Goal: Task Accomplishment & Management: Use online tool/utility

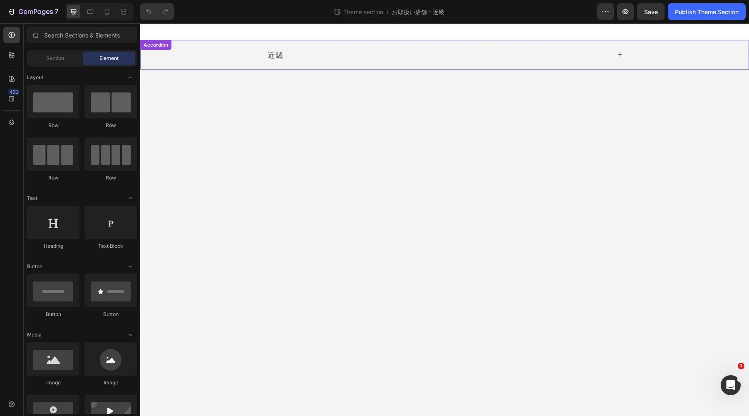
click at [621, 55] on icon at bounding box center [620, 54] width 5 height 5
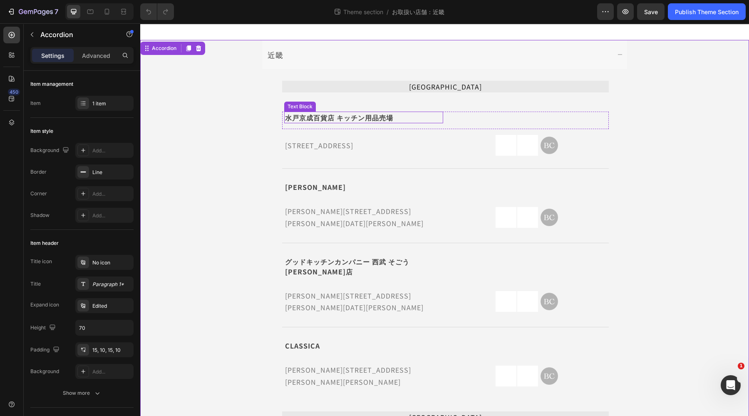
click at [314, 117] on p "水戸京成百貨店 キッチン用品売場" at bounding box center [363, 117] width 157 height 10
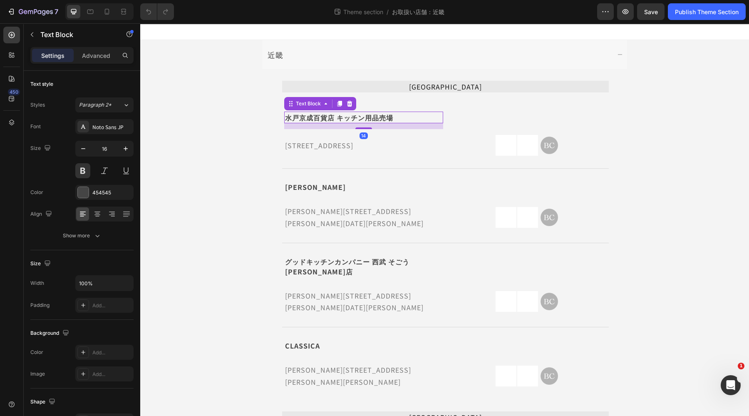
click at [402, 116] on p "水戸京成百貨店 キッチン用品売場" at bounding box center [363, 117] width 157 height 10
drag, startPoint x: 407, startPoint y: 115, endPoint x: 271, endPoint y: 120, distance: 135.8
click at [271, 120] on div "茨城県 Text Block 水戸京成百貨店 キッチン用品売場 Text Block 14 Icon Row 北海道釧路市錦町4-4-1 Text Block…" at bounding box center [445, 358] width 363 height 575
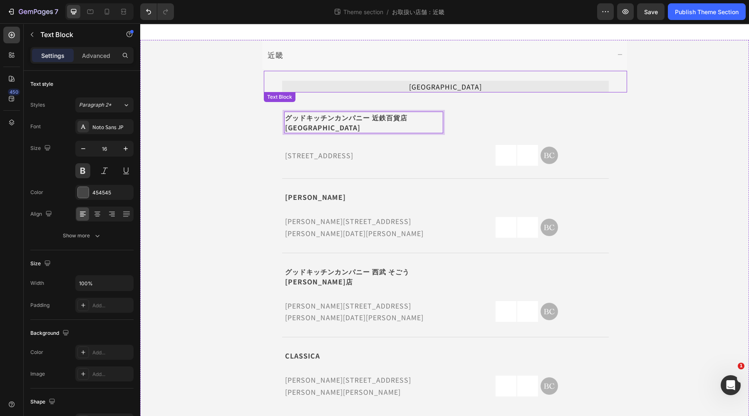
click at [445, 87] on p "茨城県" at bounding box center [445, 87] width 325 height 10
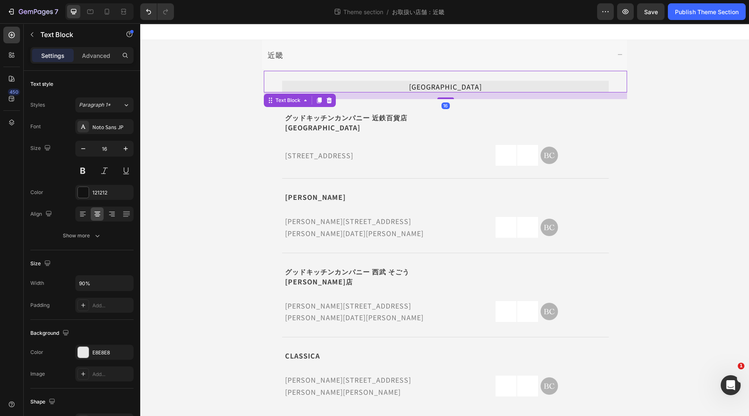
click at [445, 87] on p "茨城県" at bounding box center [445, 87] width 325 height 10
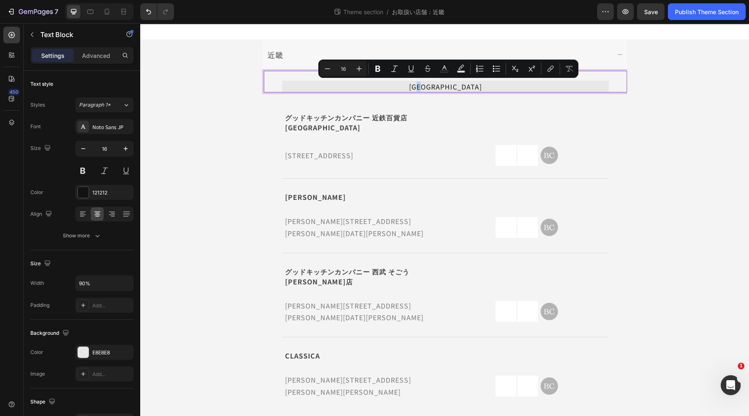
click at [457, 84] on p "茨城県" at bounding box center [445, 87] width 325 height 10
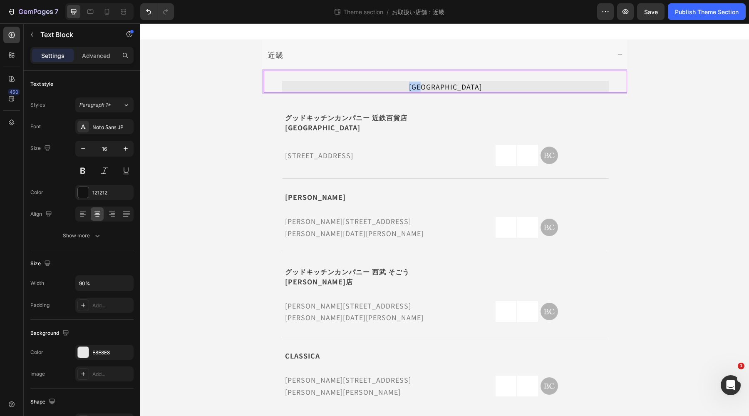
drag, startPoint x: 457, startPoint y: 84, endPoint x: 420, endPoint y: 92, distance: 37.1
click at [420, 92] on div "茨城県" at bounding box center [445, 87] width 327 height 12
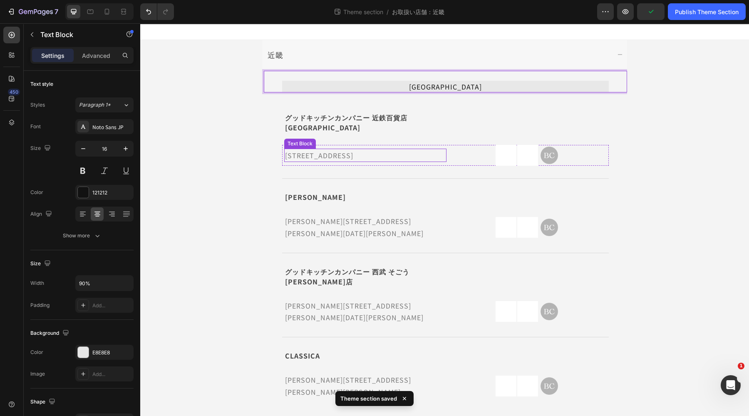
click at [337, 149] on p "北海道釧路市錦町4-4-1" at bounding box center [365, 155] width 161 height 12
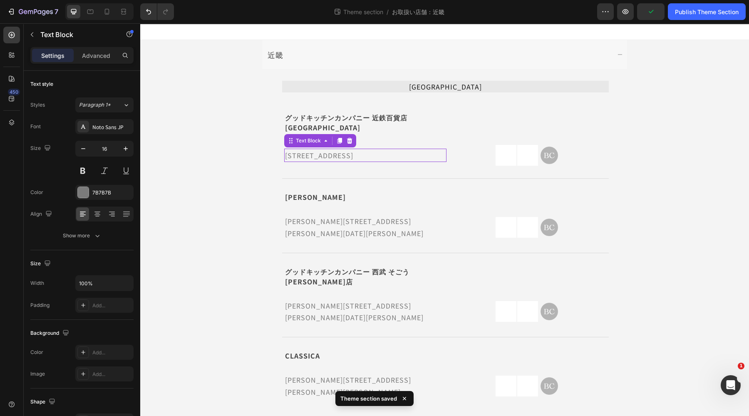
click at [337, 149] on p "北海道釧路市錦町4-4-1" at bounding box center [365, 155] width 161 height 12
drag, startPoint x: 362, startPoint y: 143, endPoint x: 278, endPoint y: 151, distance: 84.5
click at [282, 151] on div "北海道釧路市錦町4-4-1 Text Block 0 Image Image Image Row Row" at bounding box center [445, 155] width 327 height 21
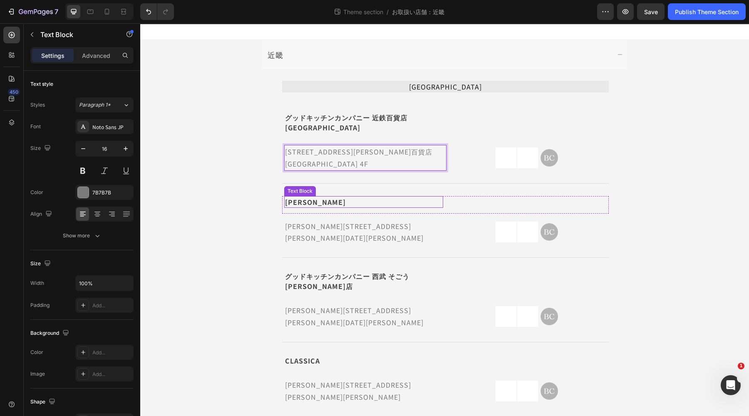
click at [302, 197] on strong "千葉ロフト" at bounding box center [315, 202] width 61 height 10
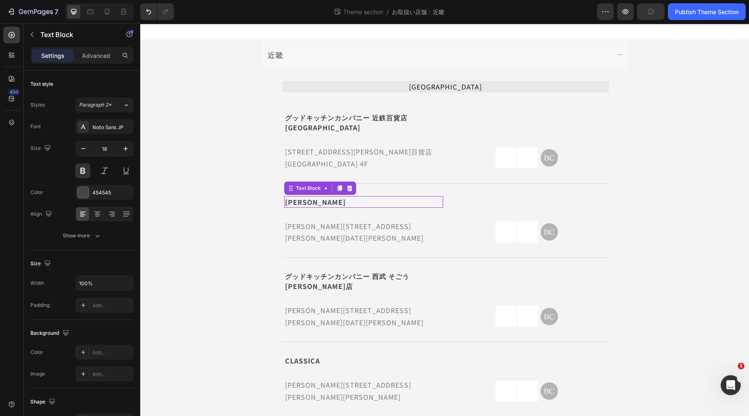
click at [302, 197] on strong "千葉ロフト" at bounding box center [315, 202] width 61 height 10
drag, startPoint x: 320, startPoint y: 190, endPoint x: 303, endPoint y: 191, distance: 16.7
click at [303, 197] on p "千葉ロフト" at bounding box center [363, 202] width 157 height 10
drag, startPoint x: 321, startPoint y: 191, endPoint x: 267, endPoint y: 195, distance: 54.3
click at [267, 195] on div "三重県 Text Block グッドキッチンカンパニー 近鉄百貨店 四日市店 Text Block Icon Row 三重県四日市市諏訪栄町7-34 近鉄百貨…" at bounding box center [445, 366] width 363 height 590
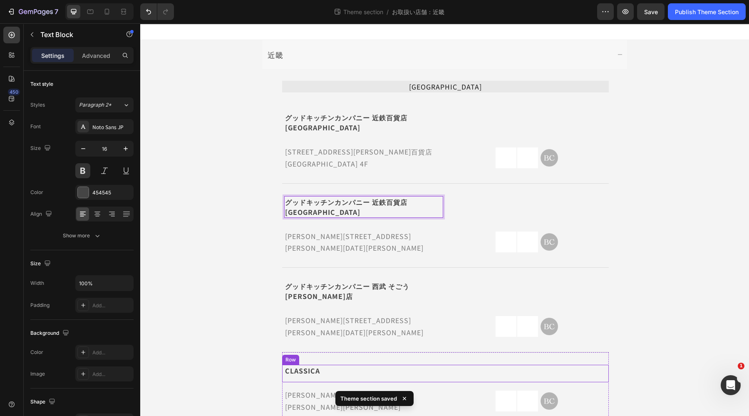
click at [436, 366] on p "CLASSICA" at bounding box center [363, 371] width 157 height 10
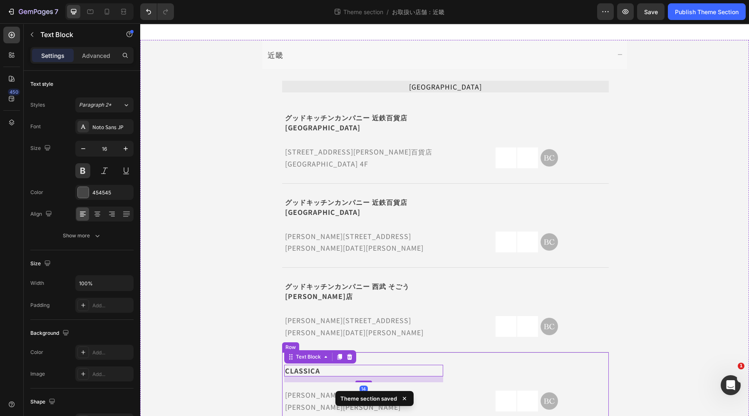
click at [453, 352] on div "CLASSICA Text Block 14 Icon Row 千葉県千葉市若葉区高品町250-1 Text Block Image Image Image …" at bounding box center [445, 389] width 327 height 74
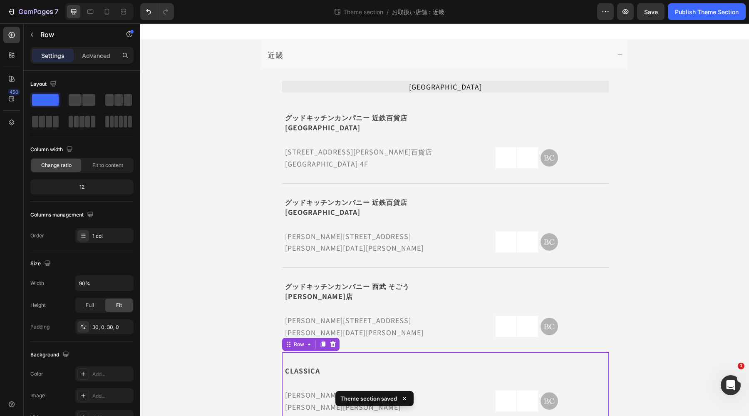
click at [331, 341] on icon at bounding box center [332, 344] width 5 height 6
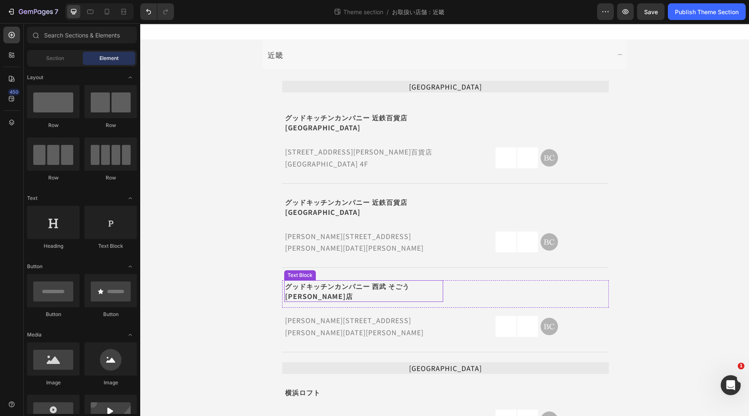
click at [353, 281] on p "グッドキッチンカンパニー 西武 そごう千葉店" at bounding box center [363, 291] width 157 height 20
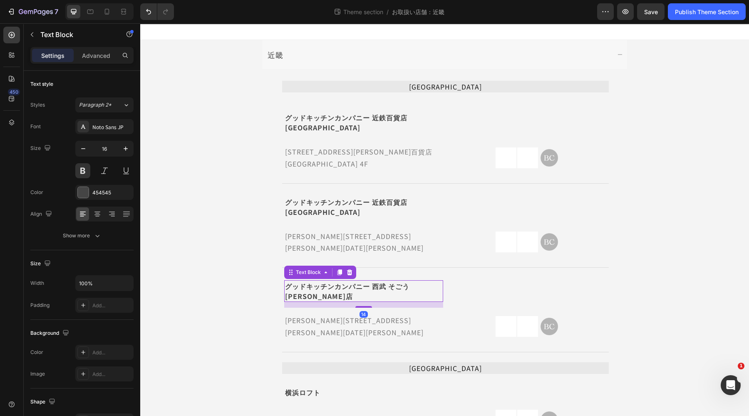
click at [353, 281] on p "グッドキッチンカンパニー 西武 そごう千葉店" at bounding box center [363, 291] width 157 height 20
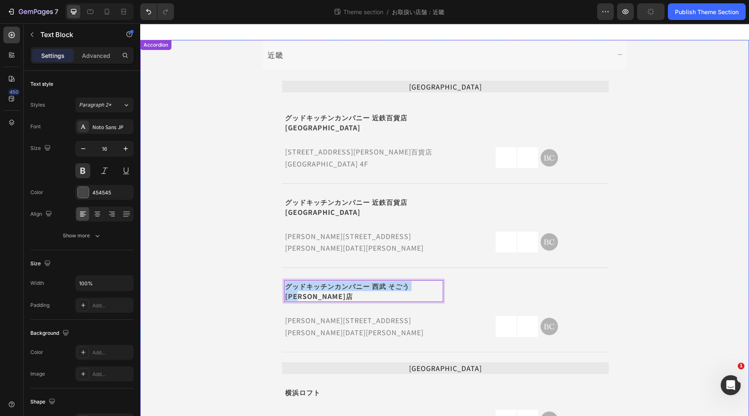
drag, startPoint x: 427, startPoint y: 261, endPoint x: 273, endPoint y: 263, distance: 154.1
click at [273, 263] on div "三重県 Text Block グッドキッチンカンパニー 近鉄百貨店 四日市店 Text Block Icon Row 三重県四日市市諏訪栄町7-34 近鉄百貨…" at bounding box center [445, 334] width 363 height 526
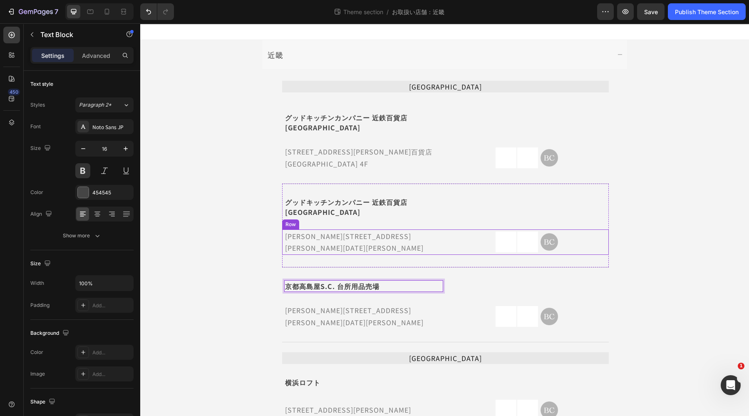
click at [352, 229] on div "千葉県千葉市中央区新町1000 そごう千葉店 8F" at bounding box center [365, 242] width 162 height 26
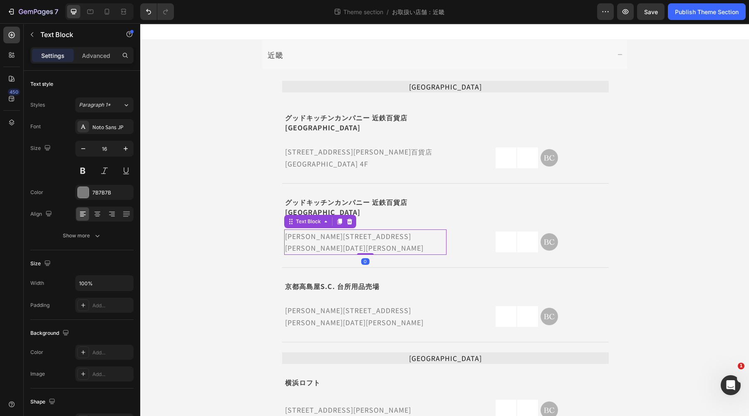
click at [352, 230] on p "千葉県千葉市中央区新町1000 そごう千葉店 8F" at bounding box center [365, 242] width 161 height 24
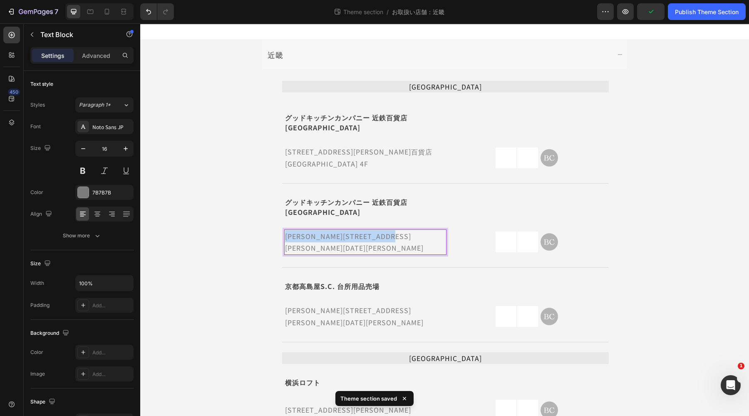
drag, startPoint x: 435, startPoint y: 219, endPoint x: 255, endPoint y: 225, distance: 180.4
click at [255, 225] on div "近畿 三重県 Text Block グッドキッチンカンパニー 近鉄百貨店 四日市店 Text Block Icon Row 三重県四日市市諏訪栄町7-34 近…" at bounding box center [445, 316] width 608 height 552
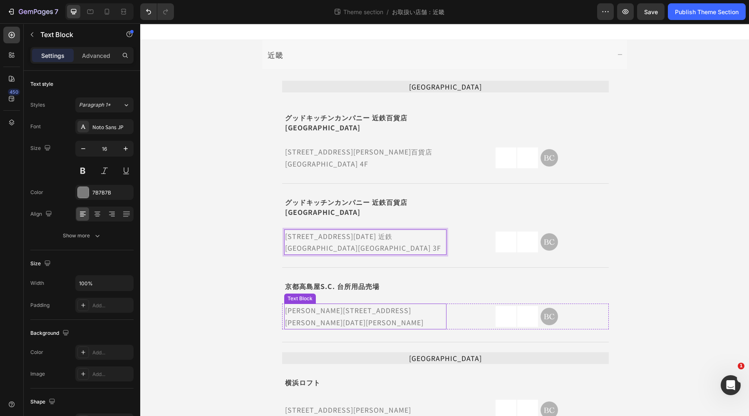
click at [328, 304] on p "千葉県千葉市中央区新町1000 そごう千葉店 7F" at bounding box center [365, 316] width 161 height 24
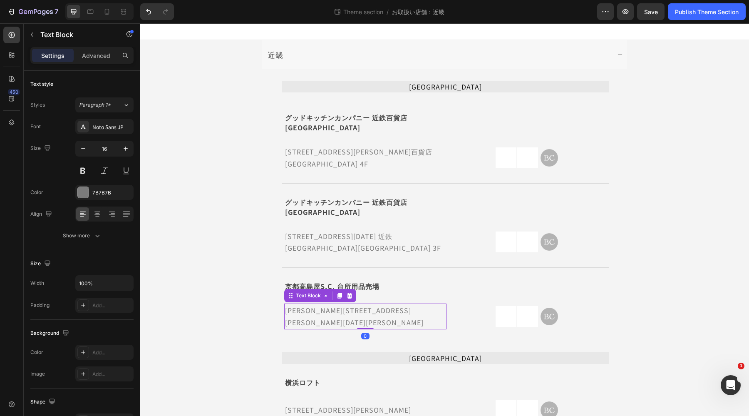
click at [328, 304] on p "千葉県千葉市中央区新町1000 そごう千葉店 7F" at bounding box center [365, 316] width 161 height 24
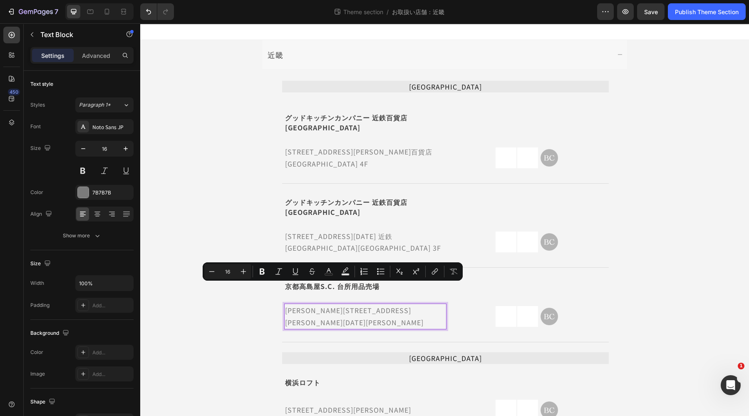
click at [437, 304] on p "千葉県千葉市中央区新町1000 そごう千葉店 7F" at bounding box center [365, 316] width 161 height 24
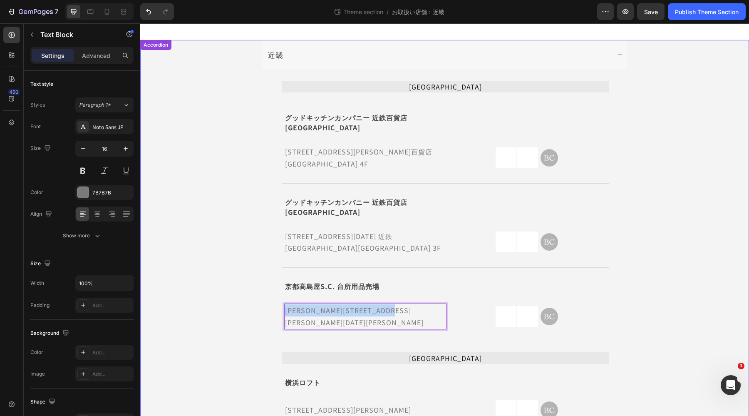
drag, startPoint x: 437, startPoint y: 289, endPoint x: 254, endPoint y: 293, distance: 183.2
click at [254, 293] on div "近畿 三重県 Text Block グッドキッチンカンパニー 近鉄百貨店 四日市店 Text Block Icon Row 三重県四日市市諏訪栄町7-34 近…" at bounding box center [445, 316] width 608 height 552
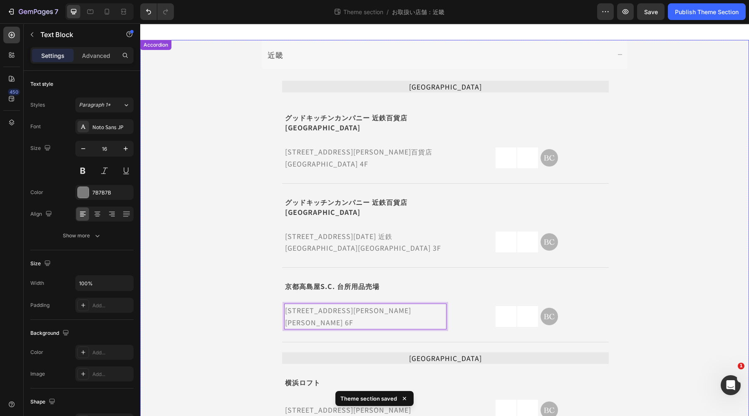
click at [234, 288] on div "近畿 三重県 Text Block グッドキッチンカンパニー 近鉄百貨店 四日市店 Text Block Icon Row 三重県四日市市諏訪栄町7-34 近…" at bounding box center [445, 316] width 608 height 552
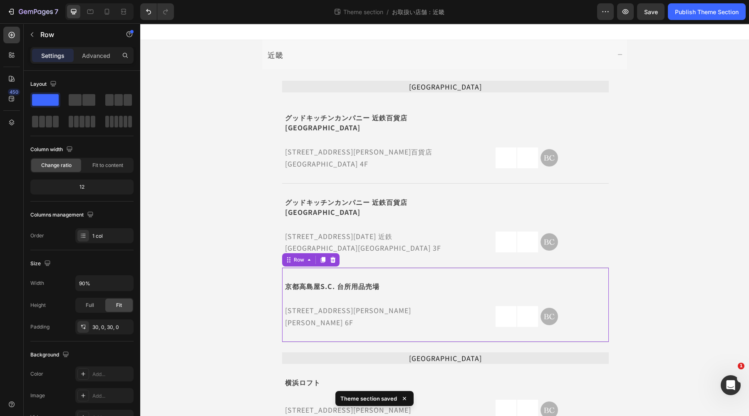
click at [352, 268] on div "京都高島屋S.C. 台所用品売場 Text Block Icon Row 京都府京都市下京区四条通河原町西入真町52 京都高島屋S.C. 6F Text Bl…" at bounding box center [445, 305] width 327 height 75
click at [321, 257] on icon at bounding box center [323, 260] width 5 height 6
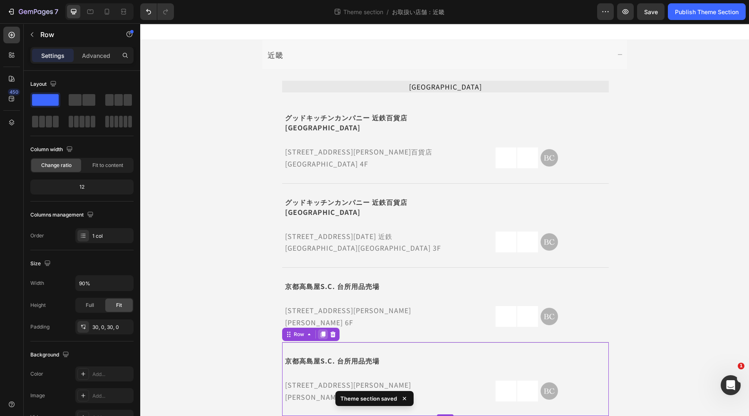
click at [318, 329] on div at bounding box center [323, 334] width 10 height 10
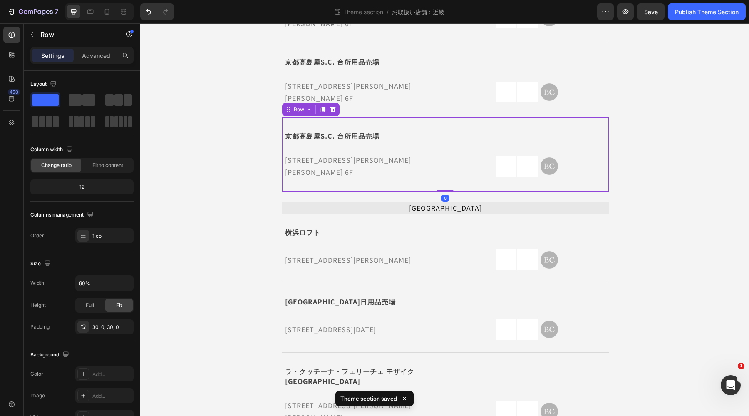
scroll to position [299, 0]
click at [321, 107] on icon at bounding box center [323, 110] width 5 height 6
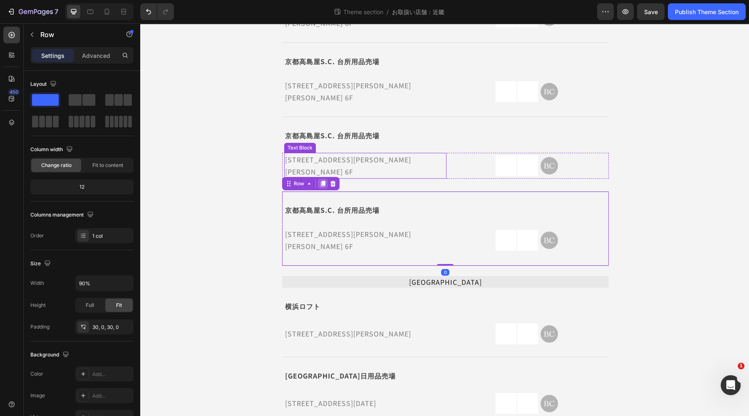
click at [321, 181] on icon at bounding box center [323, 184] width 5 height 6
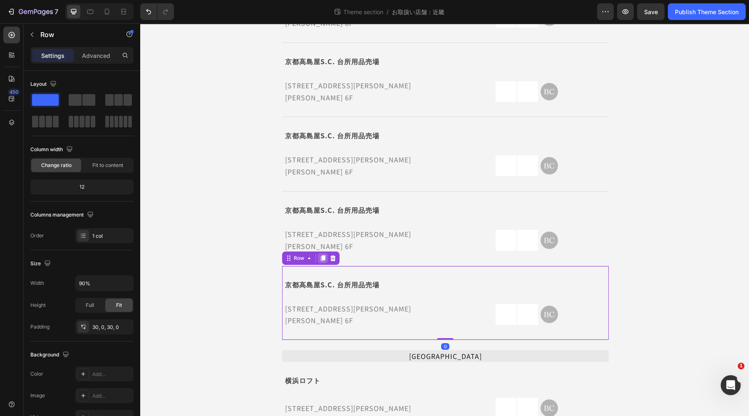
click at [320, 255] on icon at bounding box center [323, 258] width 7 height 7
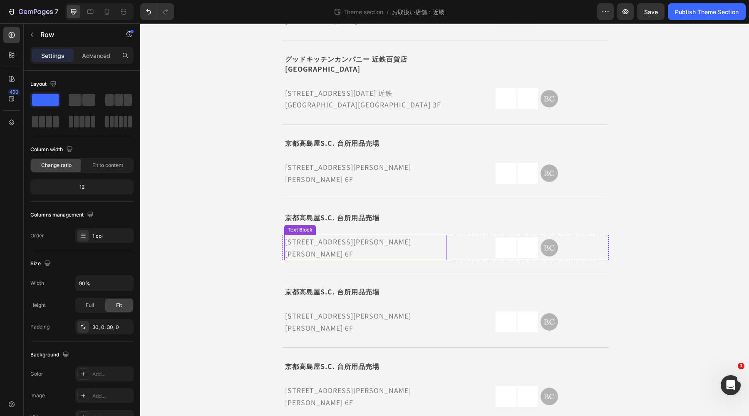
scroll to position [403, 0]
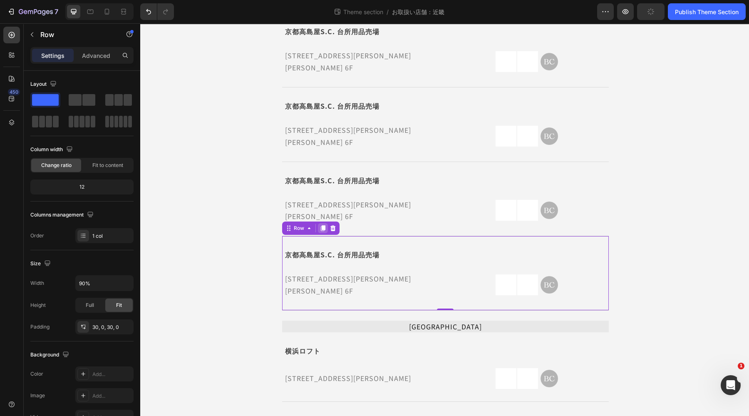
click at [323, 225] on icon at bounding box center [323, 228] width 5 height 6
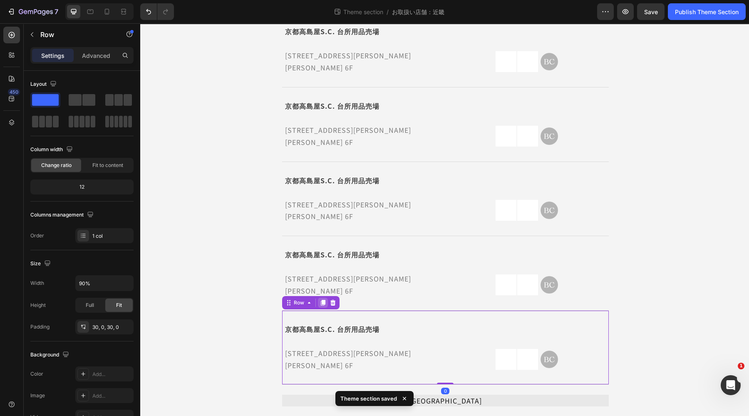
click at [321, 300] on icon at bounding box center [323, 303] width 5 height 6
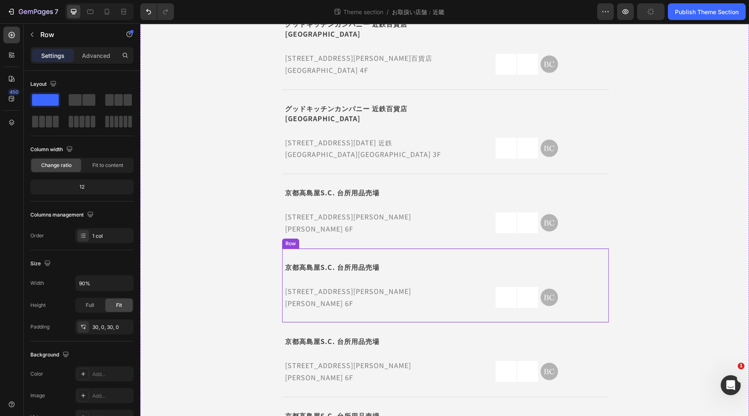
scroll to position [104, 0]
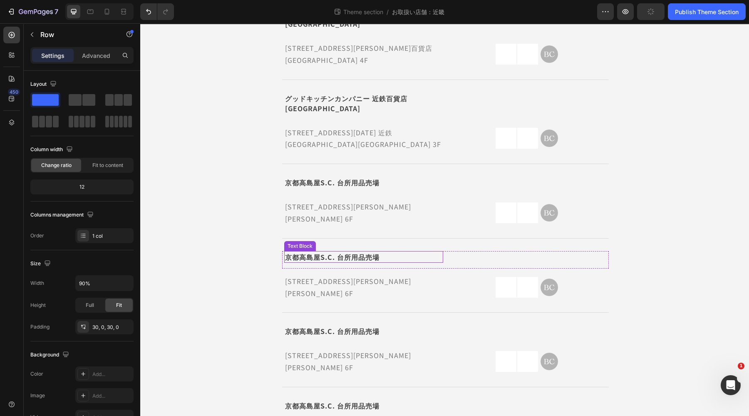
click at [351, 252] on strong "京都高島屋S.C. 台所用品売場" at bounding box center [332, 257] width 95 height 10
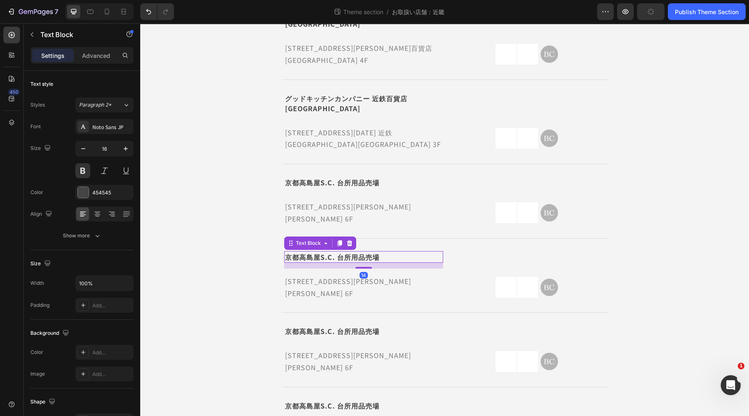
click at [351, 252] on strong "京都高島屋S.C. 台所用品売場" at bounding box center [332, 257] width 95 height 10
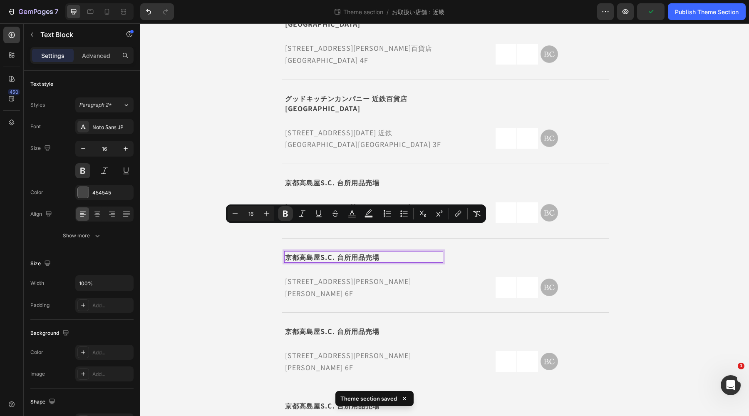
click at [373, 252] on strong "京都高島屋S.C. 台所用品売場" at bounding box center [332, 257] width 95 height 10
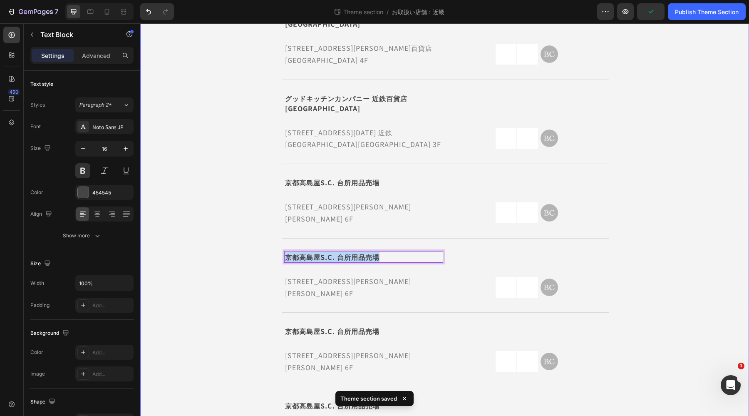
drag, startPoint x: 388, startPoint y: 230, endPoint x: 264, endPoint y: 234, distance: 123.7
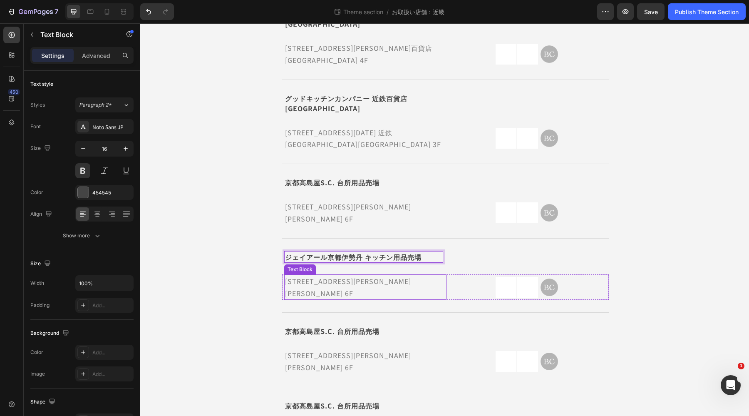
click at [379, 275] on p "[STREET_ADDRESS][PERSON_NAME][PERSON_NAME] 6F" at bounding box center [365, 287] width 161 height 24
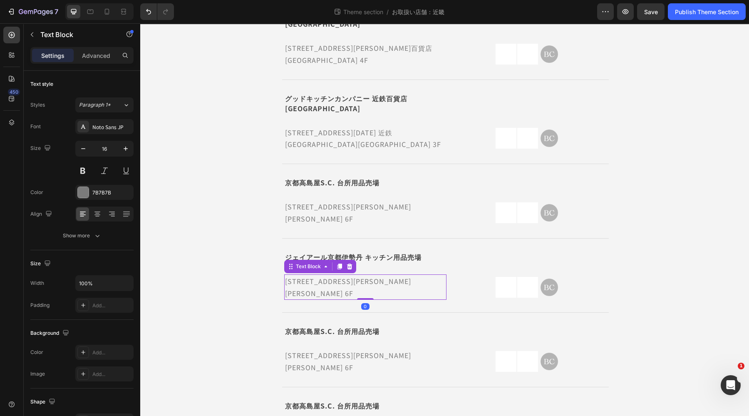
click at [366, 275] on p "[STREET_ADDRESS][PERSON_NAME][PERSON_NAME] 6F" at bounding box center [365, 287] width 161 height 24
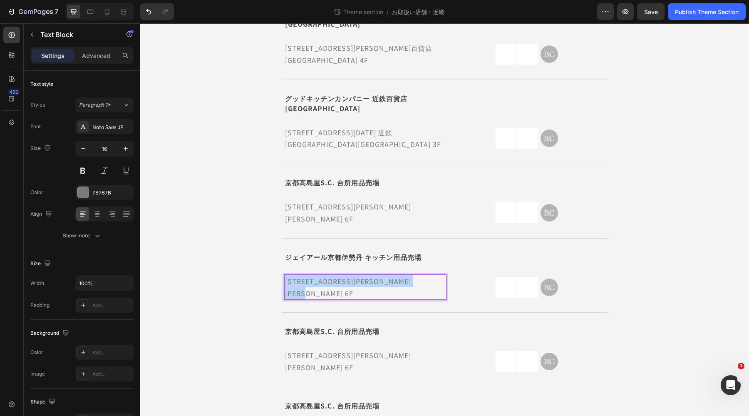
drag, startPoint x: 337, startPoint y: 263, endPoint x: 280, endPoint y: 255, distance: 57.5
click at [282, 274] on div "京都府京都市下京区四条通河原町西入真町52 京都高島屋S.C. 6F Text Block 0 Image Image Image Row Row" at bounding box center [445, 287] width 327 height 26
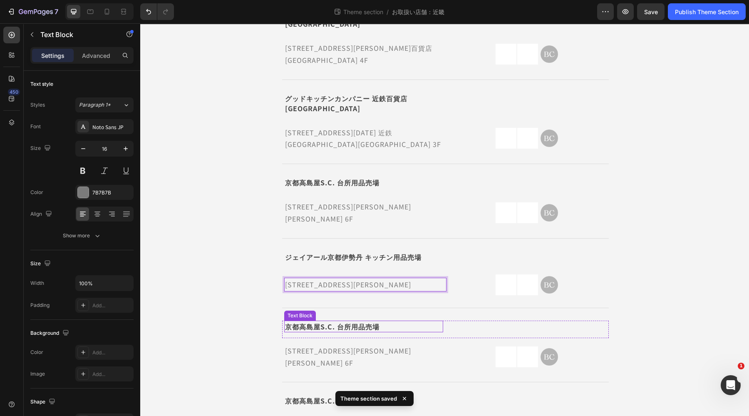
click at [306, 321] on strong "京都高島屋S.C. 台所用品売場" at bounding box center [332, 326] width 95 height 10
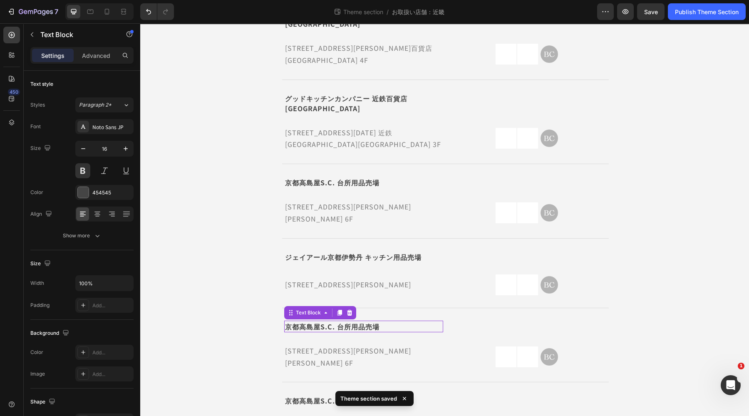
click at [306, 321] on strong "京都高島屋S.C. 台所用品売場" at bounding box center [332, 326] width 95 height 10
drag, startPoint x: 373, startPoint y: 303, endPoint x: 279, endPoint y: 306, distance: 93.7
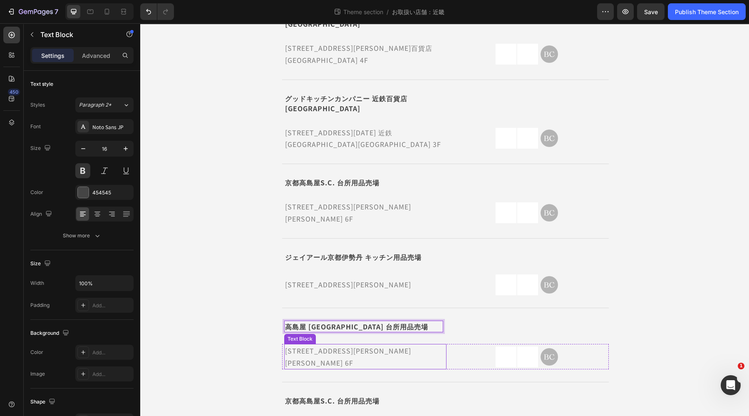
click at [325, 345] on p "[STREET_ADDRESS][PERSON_NAME][PERSON_NAME] 6F" at bounding box center [365, 357] width 161 height 24
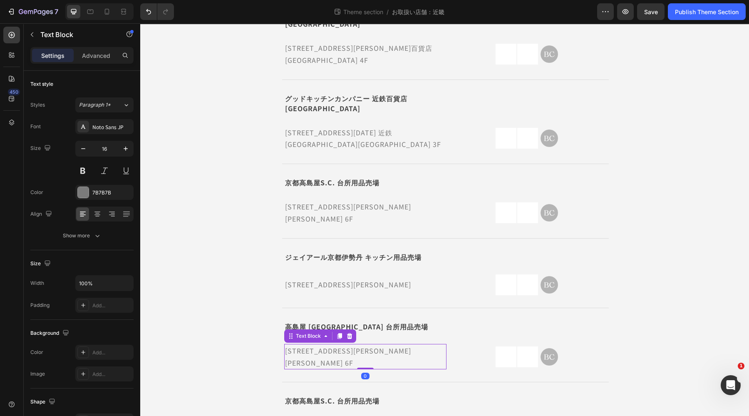
click at [326, 345] on p "[STREET_ADDRESS][PERSON_NAME][PERSON_NAME] 6F" at bounding box center [365, 357] width 161 height 24
drag, startPoint x: 341, startPoint y: 340, endPoint x: 277, endPoint y: 337, distance: 64.6
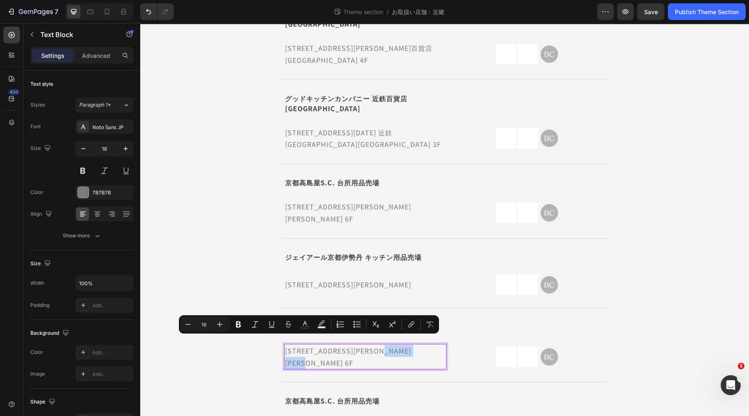
click at [331, 345] on p "[STREET_ADDRESS][PERSON_NAME][PERSON_NAME] 6F" at bounding box center [365, 357] width 161 height 24
click at [341, 345] on p "[STREET_ADDRESS][PERSON_NAME][PERSON_NAME] 6F" at bounding box center [365, 357] width 161 height 24
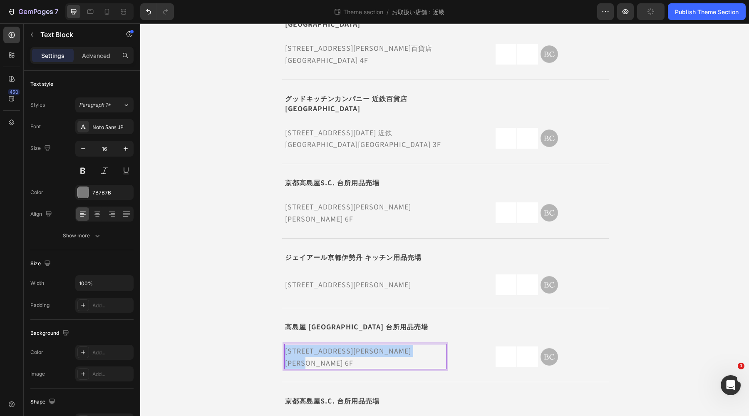
drag, startPoint x: 341, startPoint y: 340, endPoint x: 279, endPoint y: 331, distance: 62.4
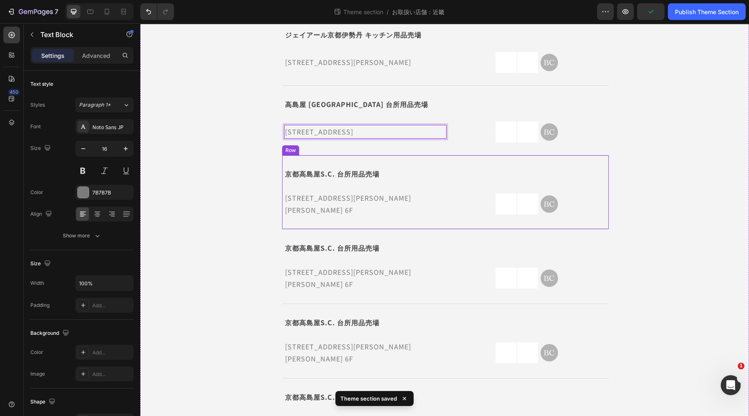
scroll to position [312, 0]
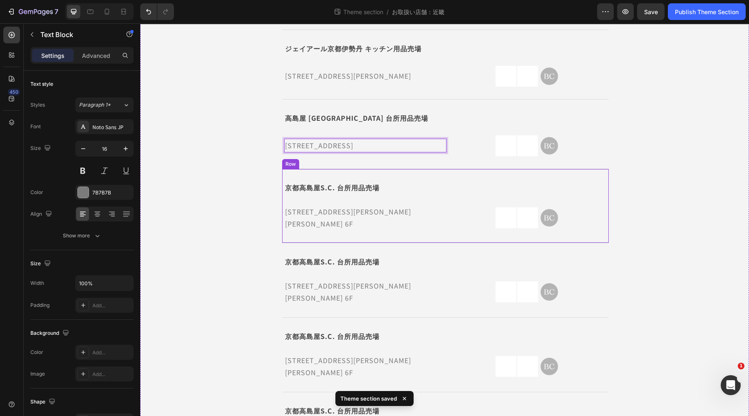
click at [326, 182] on strong "京都高島屋S.C. 台所用品売場" at bounding box center [332, 187] width 95 height 10
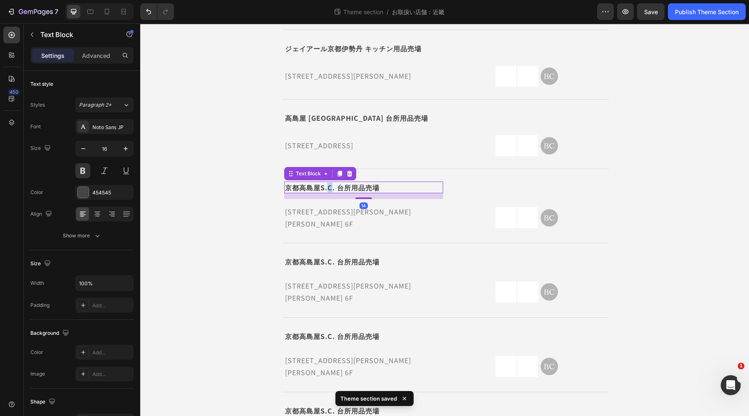
click at [326, 182] on strong "京都高島屋S.C. 台所用品売場" at bounding box center [332, 187] width 95 height 10
drag, startPoint x: 377, startPoint y: 174, endPoint x: 271, endPoint y: 179, distance: 106.7
click at [271, 179] on div "三重県 Text Block グッドキッチンカンパニー 近鉄百貨店 四日市店 Text Block Icon Row 三重県四日市市諏訪栄町7-34 近鉄百貨…" at bounding box center [445, 272] width 363 height 1027
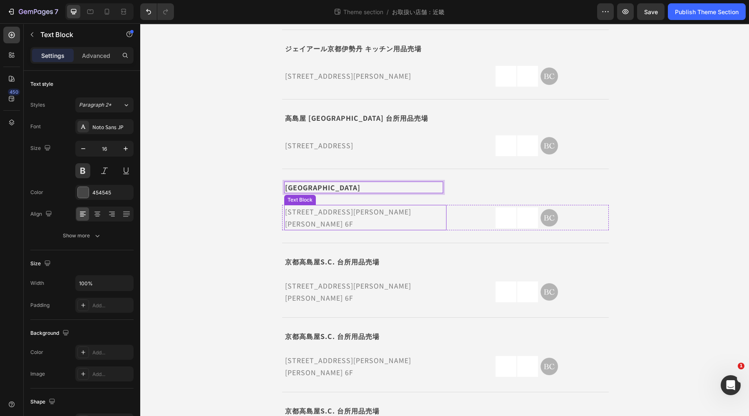
click at [342, 206] on p "[STREET_ADDRESS][PERSON_NAME][PERSON_NAME] 6F" at bounding box center [365, 218] width 161 height 24
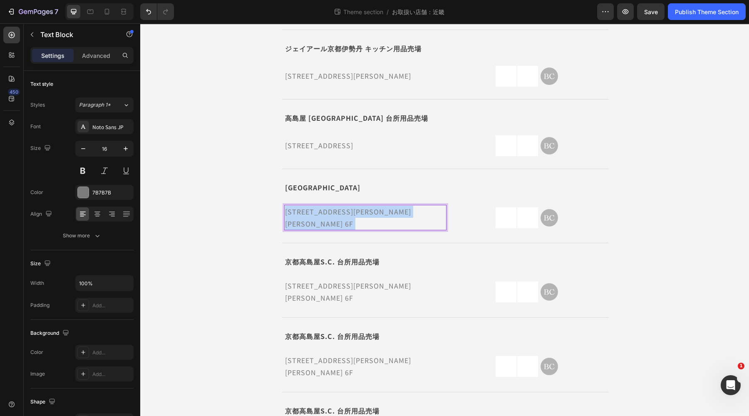
drag, startPoint x: 344, startPoint y: 207, endPoint x: 283, endPoint y: 198, distance: 61.9
click at [285, 206] on p "[STREET_ADDRESS][PERSON_NAME][PERSON_NAME] 6F" at bounding box center [365, 218] width 161 height 24
drag, startPoint x: 289, startPoint y: 196, endPoint x: 361, endPoint y: 208, distance: 73.8
click at [361, 208] on p "[STREET_ADDRESS][PERSON_NAME][PERSON_NAME] 6F" at bounding box center [365, 218] width 161 height 24
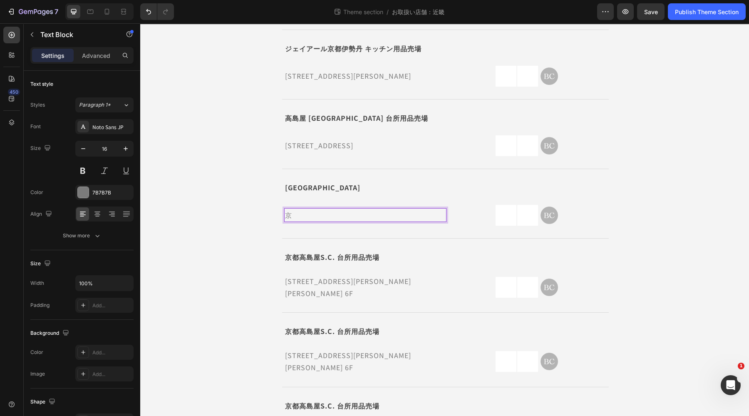
scroll to position [316, 0]
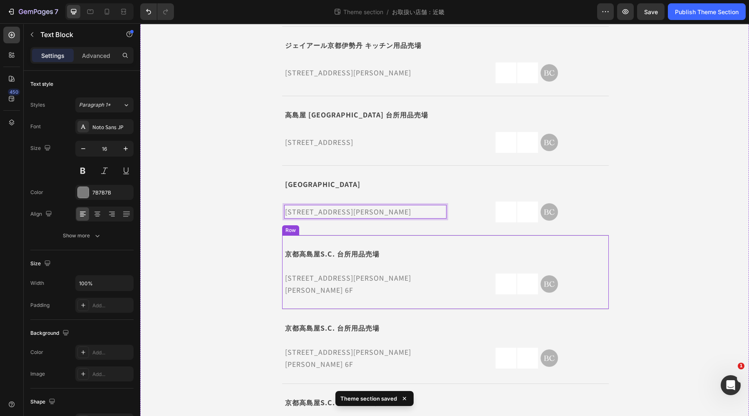
click at [341, 249] on strong "京都高島屋S.C. 台所用品売場" at bounding box center [332, 254] width 95 height 10
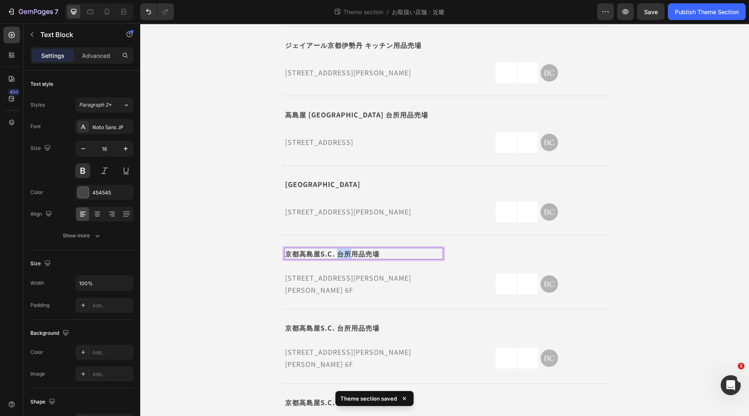
click at [341, 249] on strong "京都高島屋S.C. 台所用品売場" at bounding box center [332, 254] width 95 height 10
drag, startPoint x: 378, startPoint y: 239, endPoint x: 261, endPoint y: 237, distance: 116.2
click at [262, 237] on div "三重県 Text Block グッドキッチンカンパニー 近鉄百貨店 四日市店 Text Block Icon Row 三重県四日市市諏訪栄町7-34 近鉄百貨…" at bounding box center [444, 268] width 365 height 1029
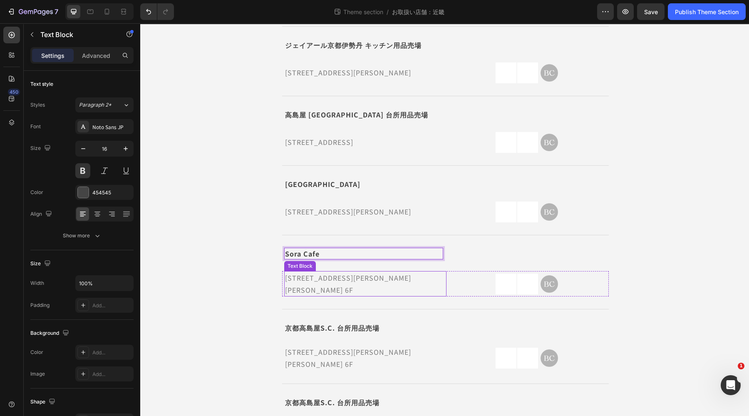
click at [322, 273] on p "[STREET_ADDRESS][PERSON_NAME][PERSON_NAME] 6F" at bounding box center [365, 284] width 161 height 24
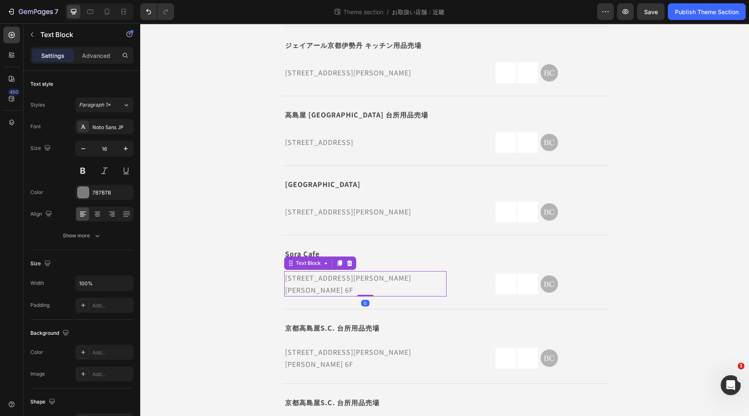
click at [322, 273] on p "[STREET_ADDRESS][PERSON_NAME][PERSON_NAME] 6F" at bounding box center [365, 284] width 161 height 24
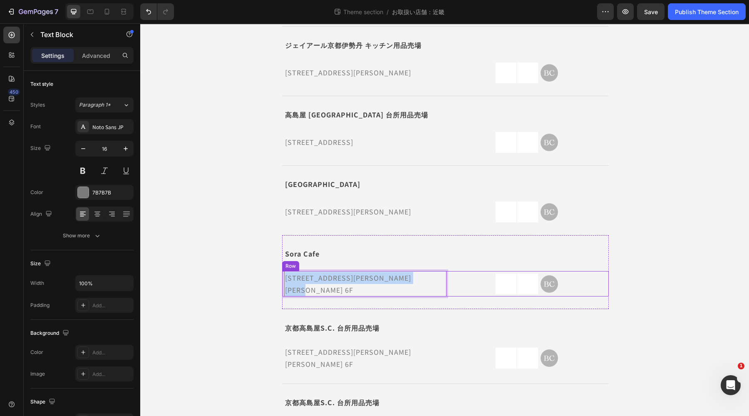
drag, startPoint x: 339, startPoint y: 274, endPoint x: 281, endPoint y: 261, distance: 59.7
click at [282, 271] on div "京都府京都市下京区四条通河原町西入真町52 京都高島屋S.C. 6F Text Block 0 Image Image Image Row Row" at bounding box center [445, 284] width 327 height 26
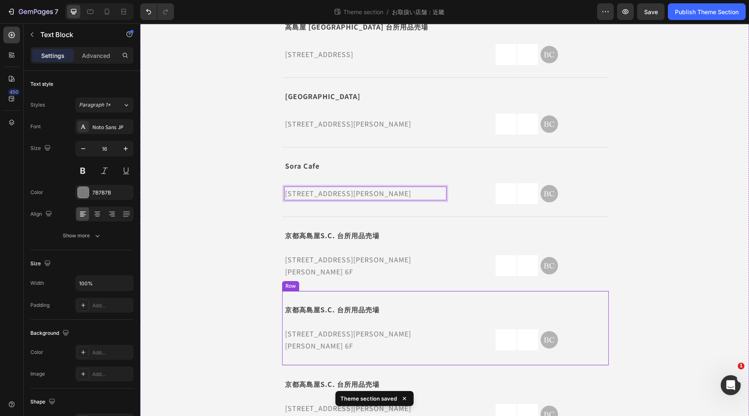
scroll to position [420, 0]
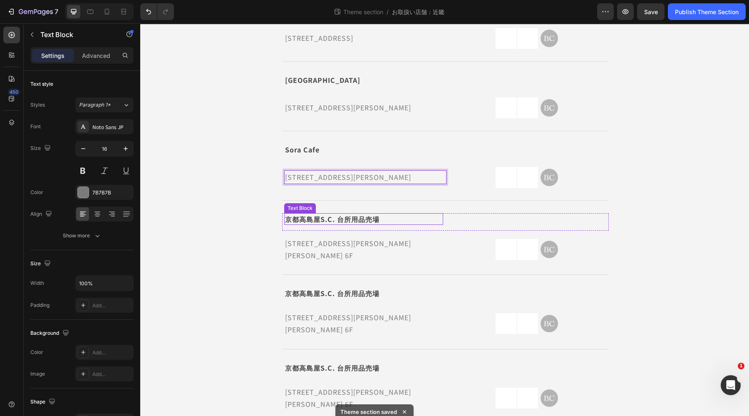
click at [356, 214] on strong "京都高島屋S.C. 台所用品売場" at bounding box center [332, 219] width 95 height 10
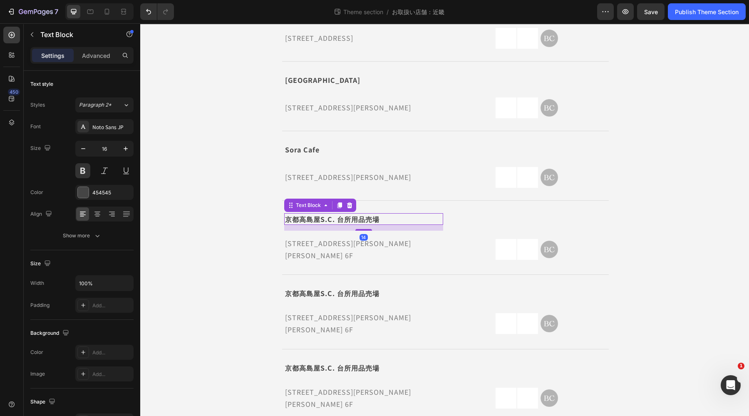
click at [363, 214] on strong "京都高島屋S.C. 台所用品売場" at bounding box center [332, 219] width 95 height 10
drag, startPoint x: 379, startPoint y: 201, endPoint x: 267, endPoint y: 209, distance: 111.8
click at [267, 209] on div "三重県 Text Block グッドキッチンカンパニー 近鉄百貨店 四日市店 Text Block Icon Row 三重県四日市市諏訪栄町7-34 近鉄百貨…" at bounding box center [445, 159] width 363 height 1017
click at [287, 237] on p "[STREET_ADDRESS][PERSON_NAME][PERSON_NAME] 6F" at bounding box center [365, 249] width 161 height 24
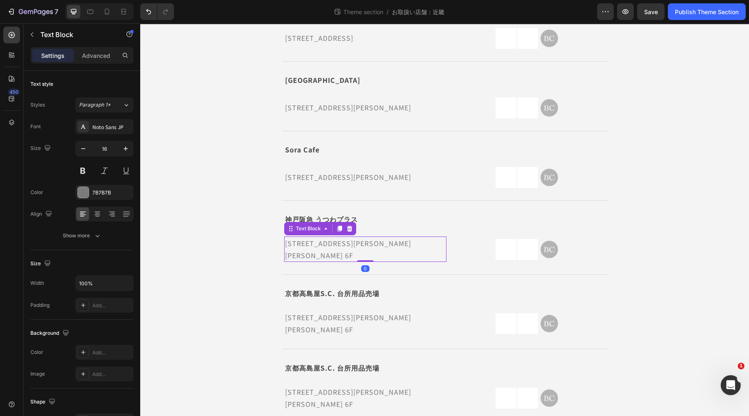
click at [336, 239] on p "[STREET_ADDRESS][PERSON_NAME][PERSON_NAME] 6F" at bounding box center [365, 249] width 161 height 24
drag, startPoint x: 340, startPoint y: 239, endPoint x: 282, endPoint y: 226, distance: 59.1
click at [282, 236] on div "京都府京都市下京区四条通河原町西入真町52 京都高島屋S.C. 6F Text Block 0 Image Image Image Row Row" at bounding box center [445, 249] width 327 height 26
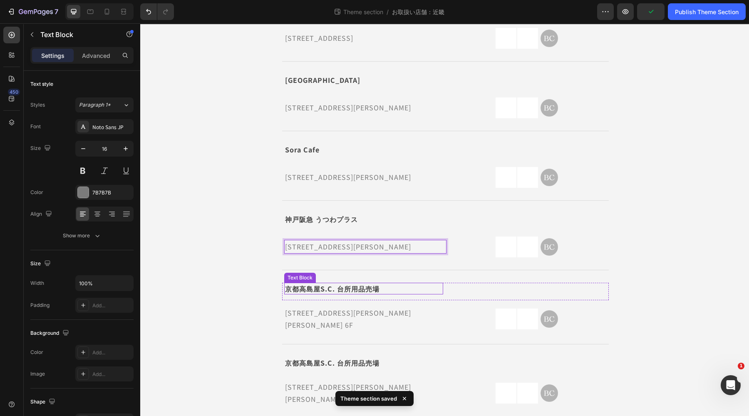
click at [365, 284] on strong "京都高島屋S.C. 台所用品売場" at bounding box center [332, 289] width 95 height 10
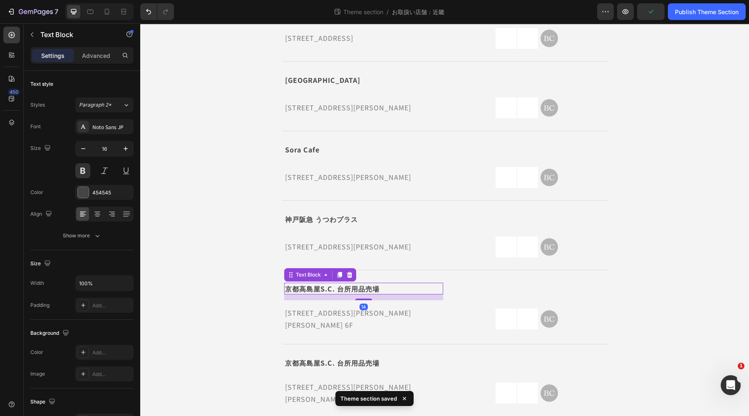
click at [378, 284] on p "京都高島屋S.C. 台所用品売場" at bounding box center [363, 289] width 157 height 10
drag, startPoint x: 385, startPoint y: 271, endPoint x: 292, endPoint y: 272, distance: 92.8
click at [292, 284] on p "京都高島屋S.C. 台所用品売場" at bounding box center [363, 289] width 157 height 10
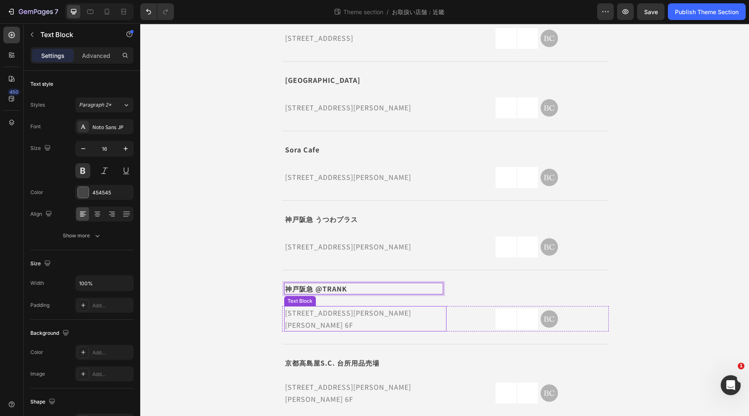
click at [367, 308] on p "[STREET_ADDRESS][PERSON_NAME][PERSON_NAME] 6F" at bounding box center [365, 319] width 161 height 24
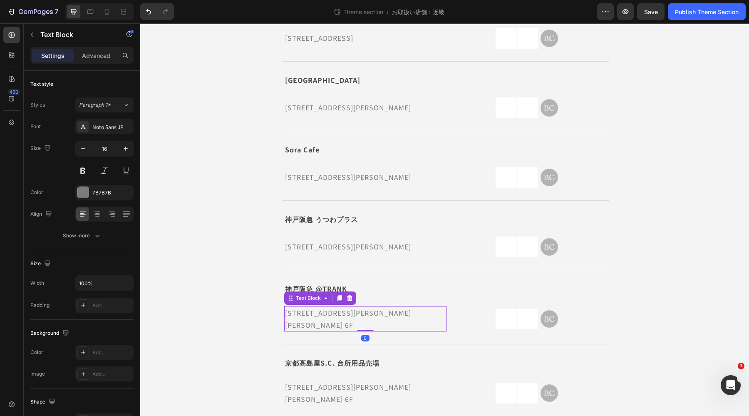
click at [360, 309] on p "[STREET_ADDRESS][PERSON_NAME][PERSON_NAME] 6F" at bounding box center [365, 319] width 161 height 24
drag, startPoint x: 356, startPoint y: 309, endPoint x: 278, endPoint y: 296, distance: 79.8
click at [278, 296] on div "三重県 Text Block グッドキッチンカンパニー 近鉄百貨店 四日市店 Text Block Icon Row 三重県四日市市諏訪栄町7-34 近鉄百貨…" at bounding box center [445, 157] width 363 height 1012
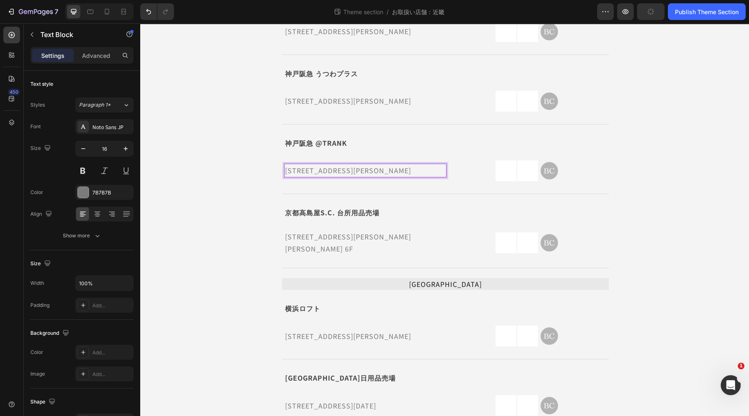
scroll to position [547, 0]
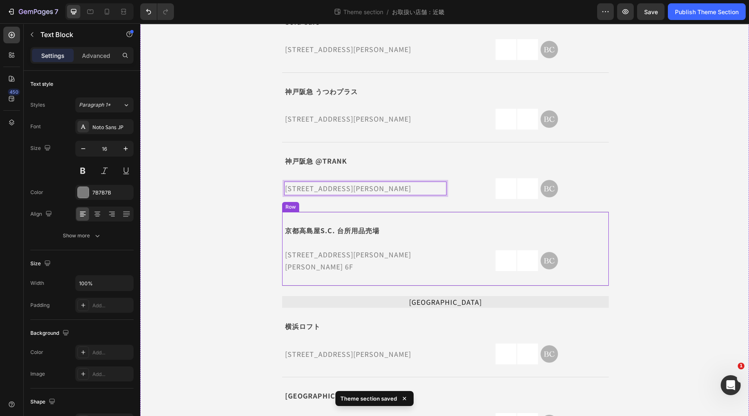
click at [359, 212] on div "京都高島屋S.C. 台所用品売場 Text Block Icon Row 京都府京都市下京区四条通河原町西入真町52 京都高島屋S.C. 6F Text Bl…" at bounding box center [445, 249] width 327 height 75
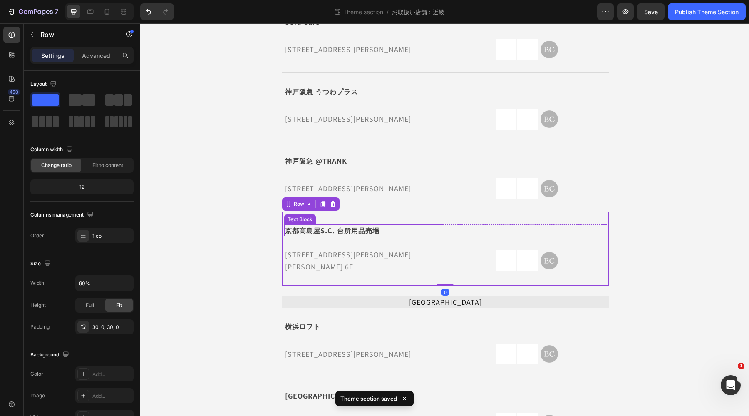
click at [364, 225] on strong "京都高島屋S.C. 台所用品売場" at bounding box center [332, 230] width 95 height 10
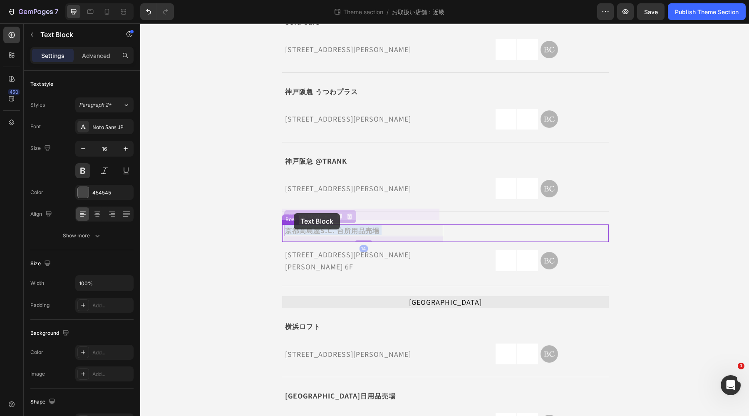
drag, startPoint x: 386, startPoint y: 211, endPoint x: 290, endPoint y: 214, distance: 95.8
drag, startPoint x: 387, startPoint y: 214, endPoint x: 277, endPoint y: 216, distance: 109.9
click at [277, 216] on div "三重県 Text Block グッドキッチンカンパニー 近鉄百貨店 四日市店 Text Block Icon Row 三重県四日市市諏訪栄町7-34 近鉄百貨…" at bounding box center [445, 26] width 363 height 1007
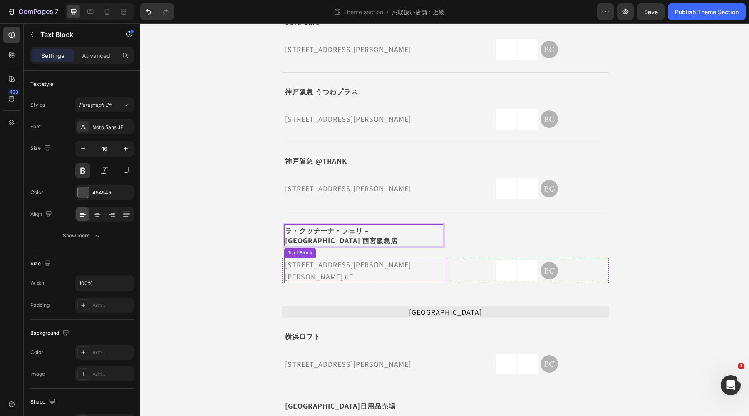
click at [360, 259] on p "[STREET_ADDRESS][PERSON_NAME][PERSON_NAME] 6F" at bounding box center [365, 271] width 161 height 24
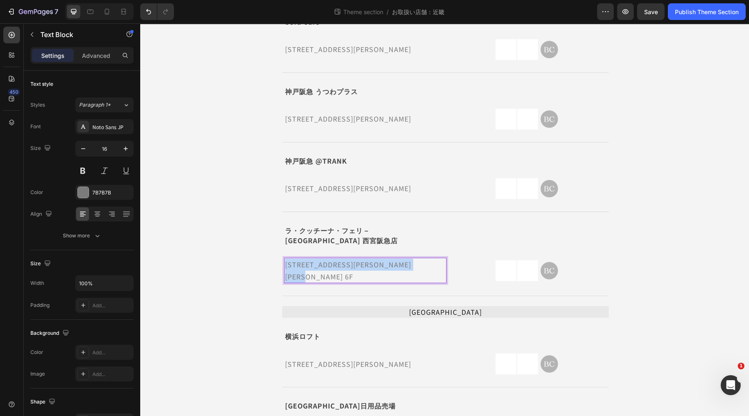
drag, startPoint x: 351, startPoint y: 254, endPoint x: 286, endPoint y: 240, distance: 66.9
click at [286, 259] on p "[STREET_ADDRESS][PERSON_NAME][PERSON_NAME] 6F" at bounding box center [365, 271] width 161 height 24
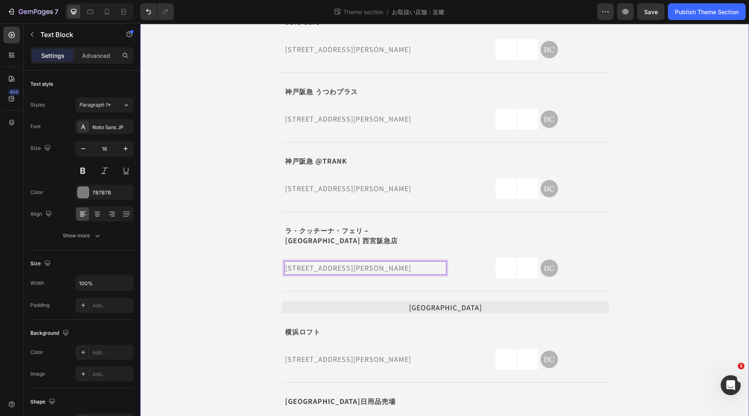
click at [230, 219] on div "近畿 三重県 Text Block グッドキッチンカンパニー 近鉄百貨店 四日市店 Text Block Icon Row 三重県四日市市諏訪栄町7-34 近…" at bounding box center [445, 17] width 608 height 1049
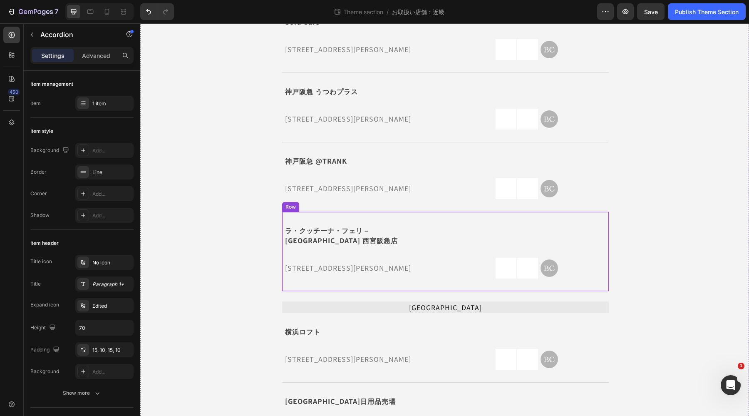
click at [338, 212] on div "ラ・クッチーナ・フェリ－チェ 西宮阪急店 Text Block Icon Row 兵庫県西宮市高松町14-1 西宮阪急 1F Text Block Image…" at bounding box center [445, 252] width 327 height 80
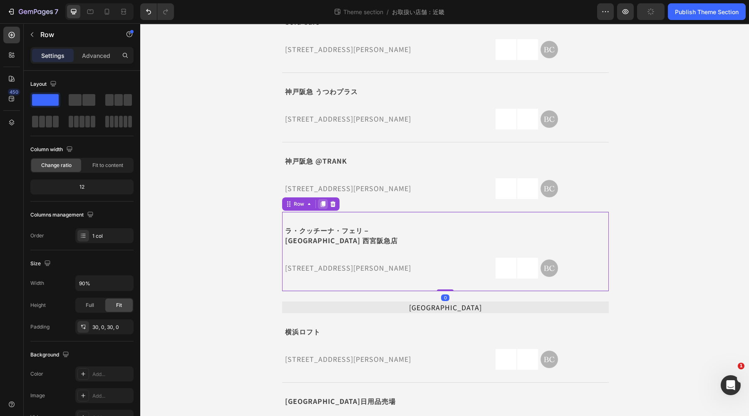
click at [321, 201] on icon at bounding box center [323, 204] width 5 height 6
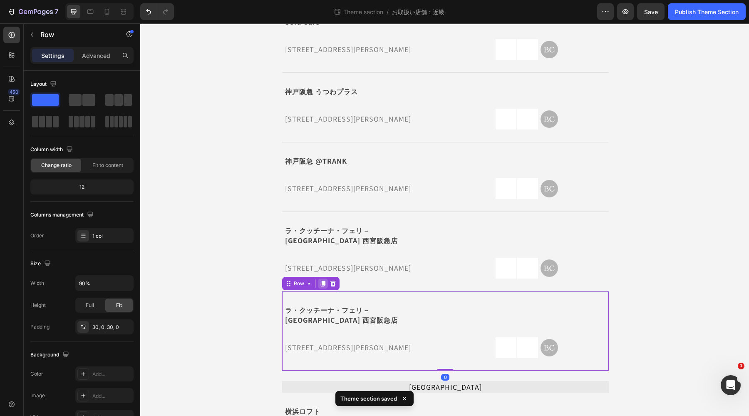
click at [320, 280] on icon at bounding box center [323, 283] width 7 height 7
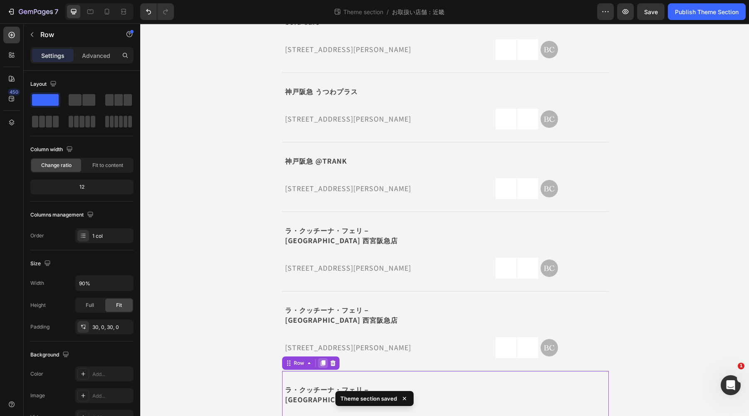
click at [322, 360] on icon at bounding box center [323, 363] width 5 height 6
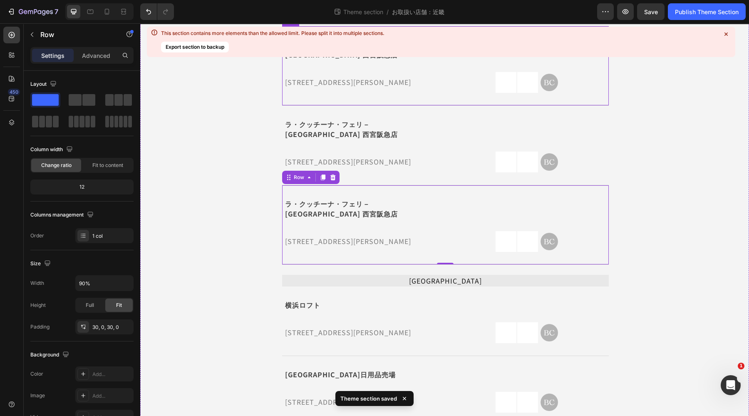
scroll to position [855, 0]
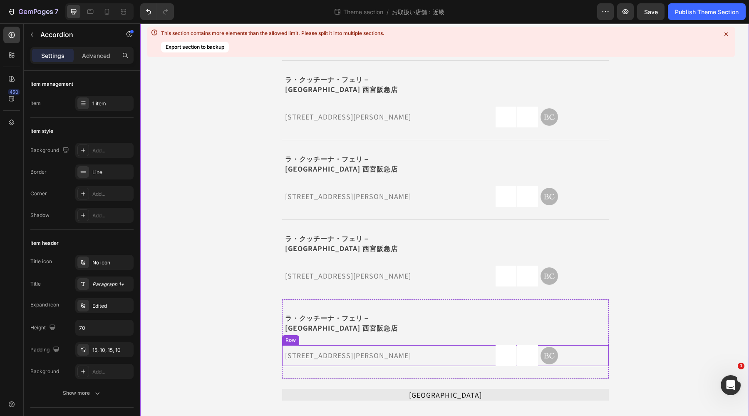
scroll to position [865, 0]
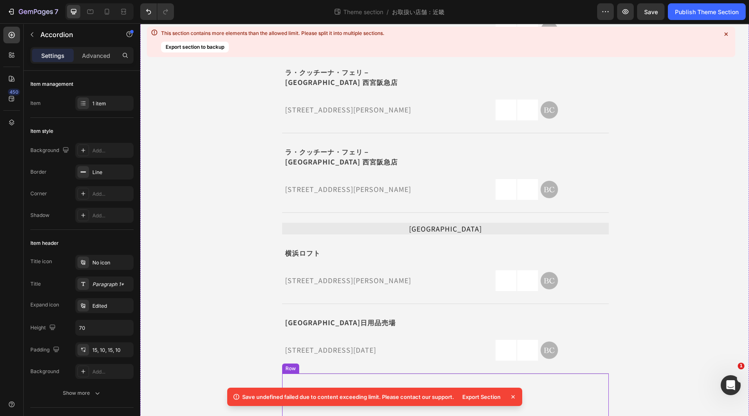
click at [443, 373] on div "ラ・クッチーナ・フェリーチェ モザイクモール港北店 Text Block Icon Row 神奈川県横浜市都筑区中川中央1-31-1-3159 モザイクモール…" at bounding box center [445, 415] width 327 height 84
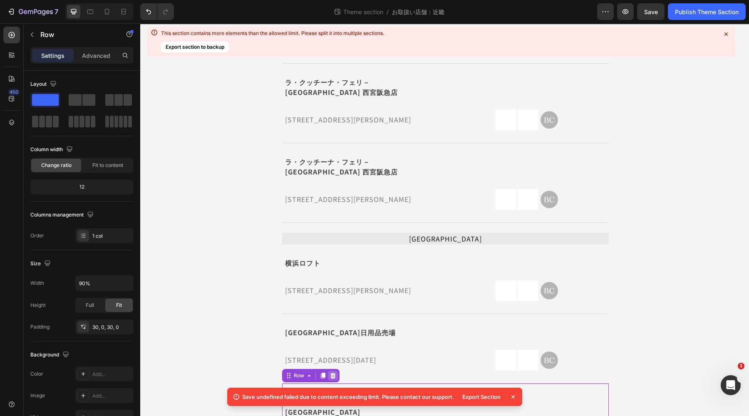
click at [331, 372] on icon at bounding box center [333, 375] width 7 height 7
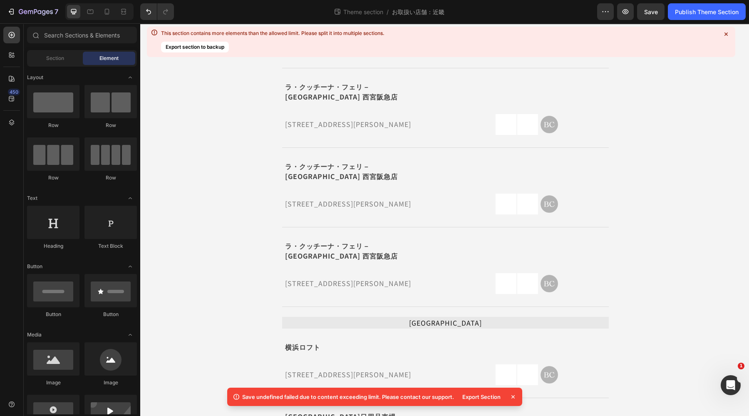
click at [516, 398] on icon at bounding box center [513, 397] width 8 height 8
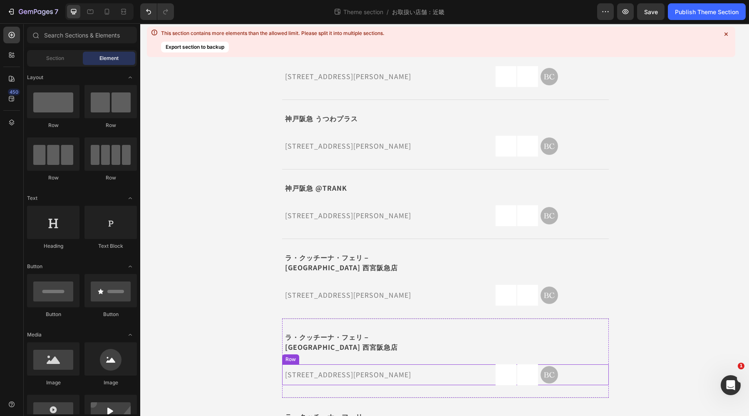
scroll to position [510, 0]
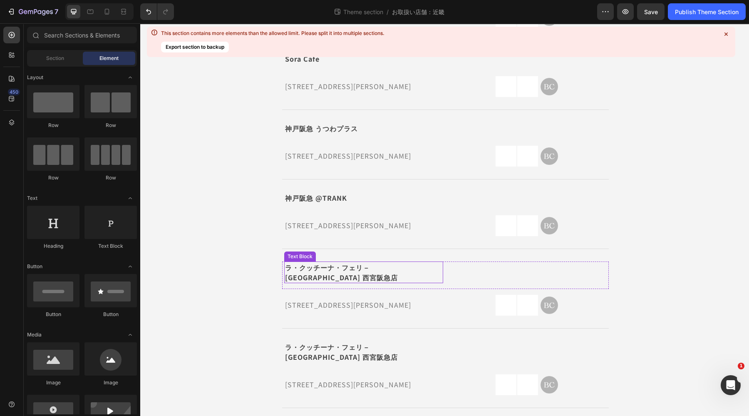
click at [333, 262] on p "ラ・クッチーナ・フェリ－[GEOGRAPHIC_DATA] 西宮阪急店" at bounding box center [363, 272] width 157 height 20
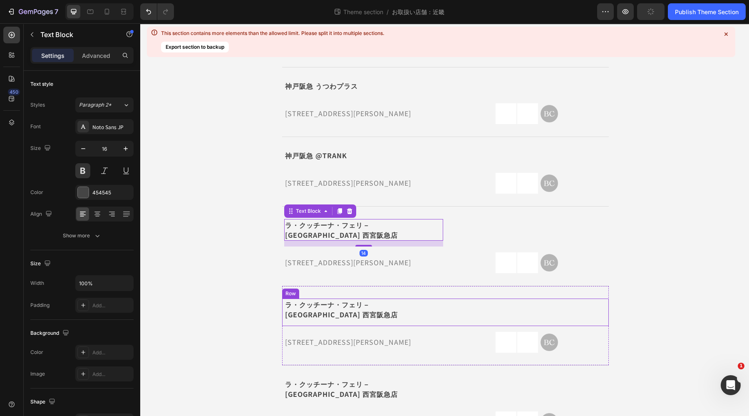
scroll to position [562, 0]
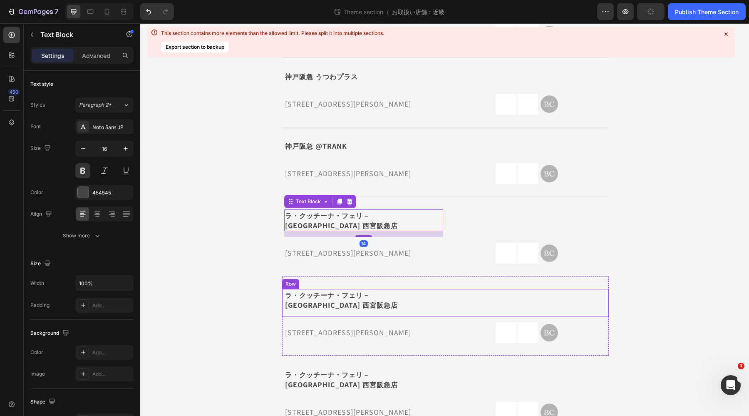
click at [362, 290] on p "ラ・クッチーナ・フェリ－[GEOGRAPHIC_DATA] 西宮阪急店" at bounding box center [363, 300] width 157 height 20
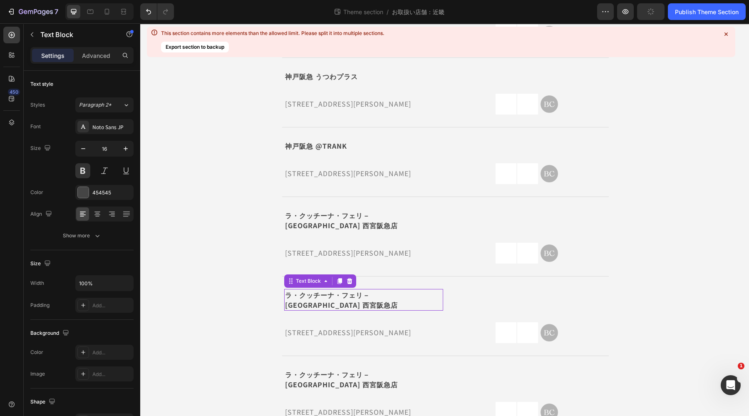
click at [362, 290] on p "ラ・クッチーナ・フェリ－[GEOGRAPHIC_DATA] 西宮阪急店" at bounding box center [363, 300] width 157 height 20
drag, startPoint x: 429, startPoint y: 263, endPoint x: 264, endPoint y: 266, distance: 164.9
click at [264, 266] on div "三重県 Text Block グッドキッチンカンパニー 近鉄百貨店 四日市店 Text Block Icon Row 三重県四日市市諏訪栄町7-34 近鉄百貨…" at bounding box center [445, 91] width 363 height 1167
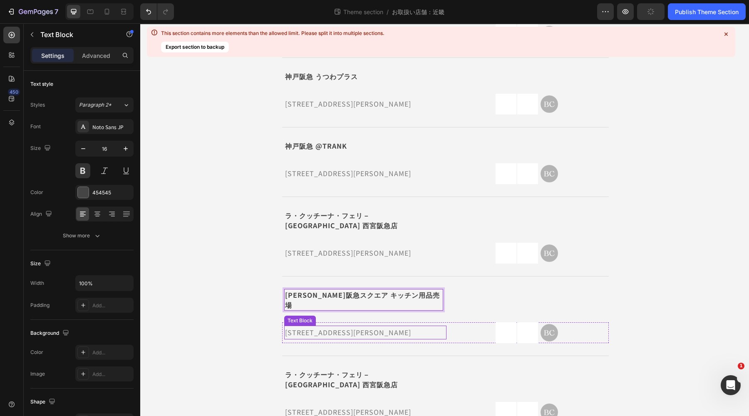
click at [337, 326] on p "[STREET_ADDRESS][PERSON_NAME]" at bounding box center [365, 332] width 161 height 12
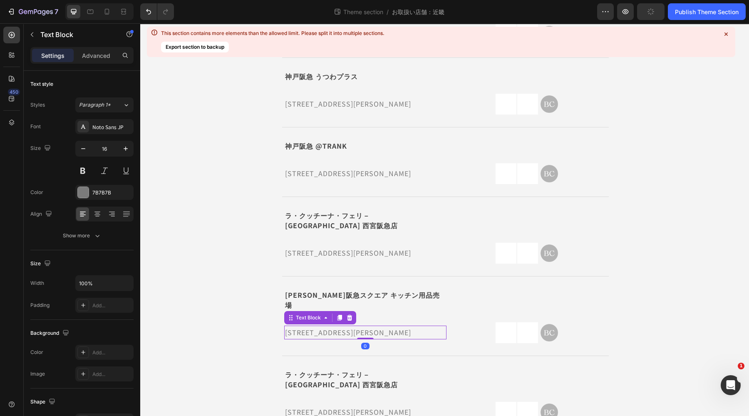
click at [403, 326] on p "[STREET_ADDRESS][PERSON_NAME]" at bounding box center [365, 332] width 161 height 12
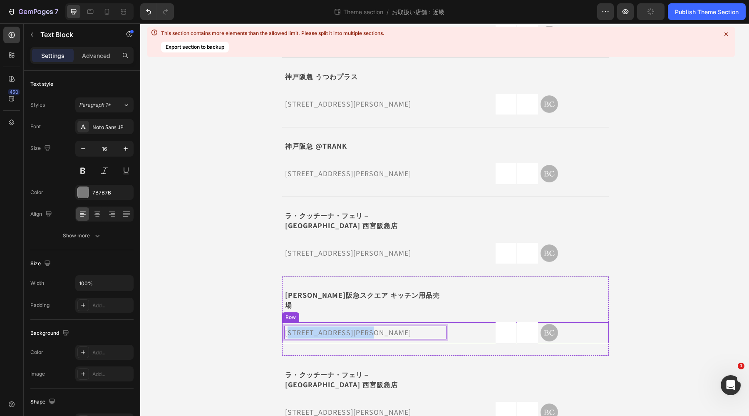
drag, startPoint x: 408, startPoint y: 297, endPoint x: 283, endPoint y: 291, distance: 125.0
click at [285, 326] on p "[STREET_ADDRESS][PERSON_NAME]" at bounding box center [365, 332] width 161 height 12
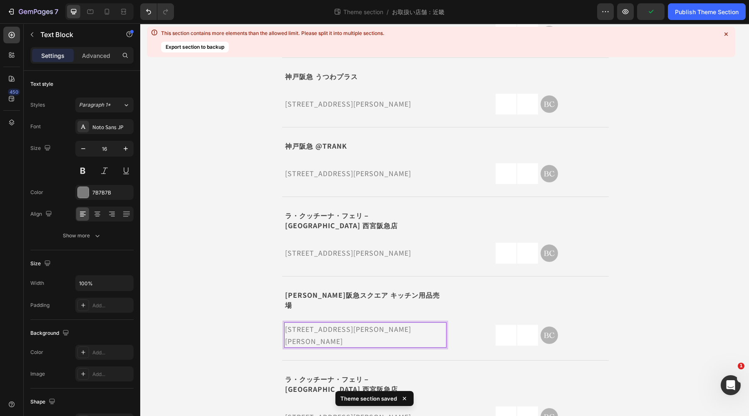
click at [285, 323] on p "[STREET_ADDRESS][PERSON_NAME][PERSON_NAME]" at bounding box center [365, 335] width 161 height 24
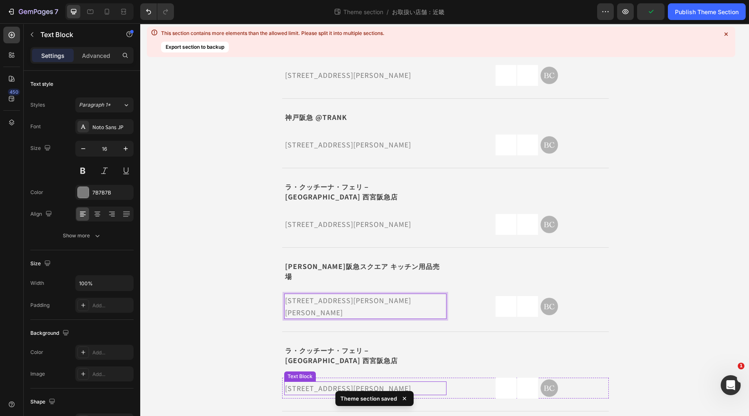
scroll to position [667, 0]
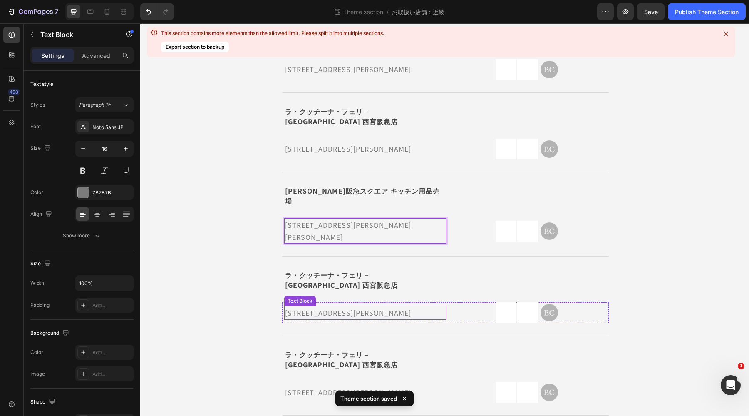
click at [297, 270] on p "ラ・クッチーナ・フェリ－[GEOGRAPHIC_DATA] 西宮阪急店" at bounding box center [363, 280] width 157 height 20
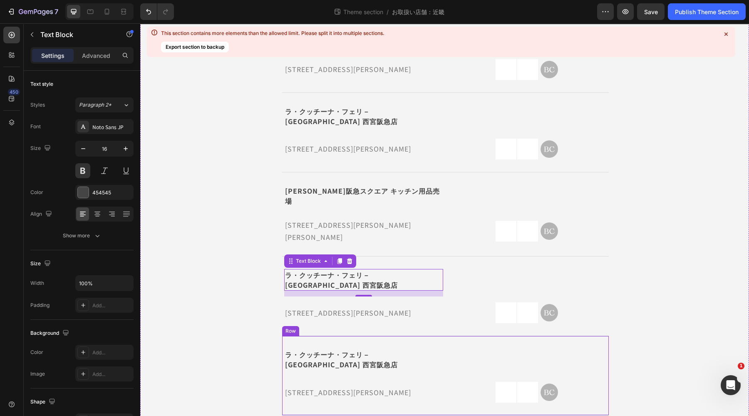
click at [396, 348] on div "ラ・クッチーナ・フェリ－チェ 西宮阪急店 Text Block" at bounding box center [363, 361] width 159 height 27
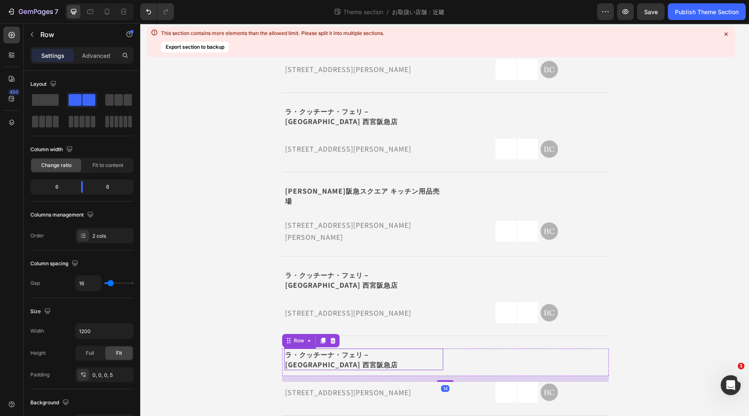
click at [420, 349] on p "ラ・クッチーナ・フェリ－[GEOGRAPHIC_DATA] 西宮阪急店" at bounding box center [363, 359] width 157 height 20
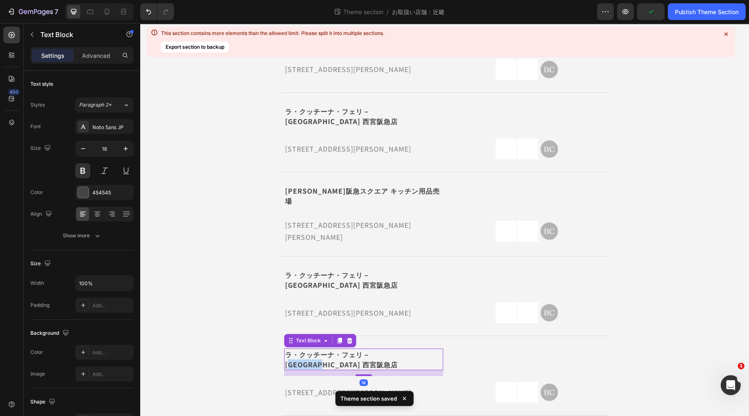
click at [412, 349] on p "ラ・クッチーナ・フェリ－[GEOGRAPHIC_DATA] 西宮阪急店" at bounding box center [363, 359] width 157 height 20
drag, startPoint x: 423, startPoint y: 303, endPoint x: 270, endPoint y: 309, distance: 153.7
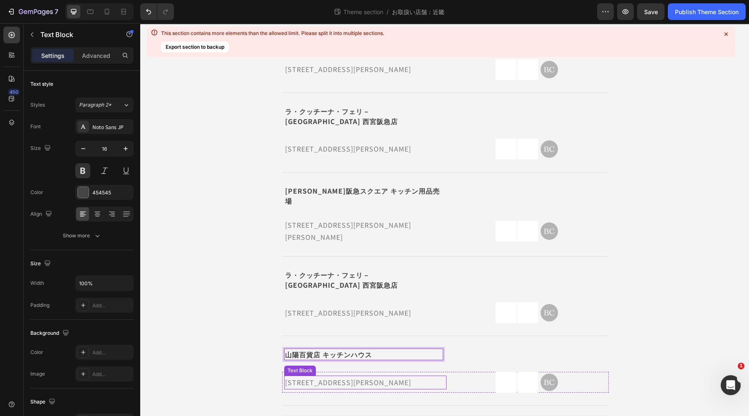
click at [368, 376] on p "[STREET_ADDRESS][PERSON_NAME]" at bounding box center [365, 382] width 161 height 12
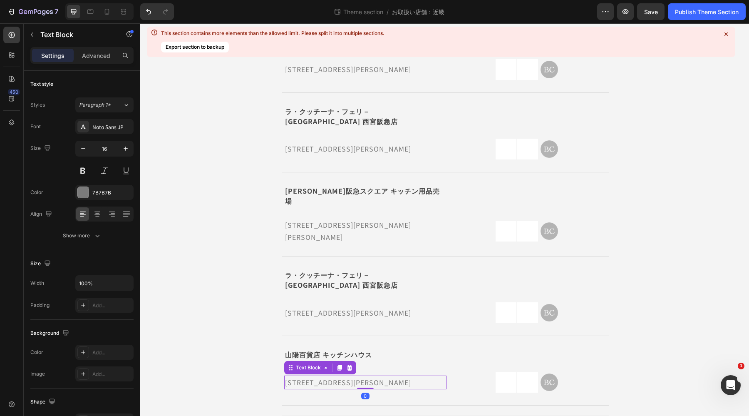
click at [412, 376] on p "[STREET_ADDRESS][PERSON_NAME]" at bounding box center [365, 382] width 161 height 12
drag, startPoint x: 416, startPoint y: 331, endPoint x: 279, endPoint y: 334, distance: 136.6
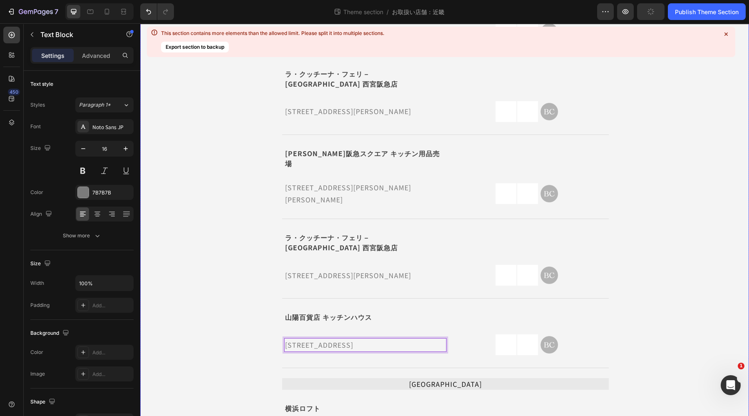
scroll to position [771, 0]
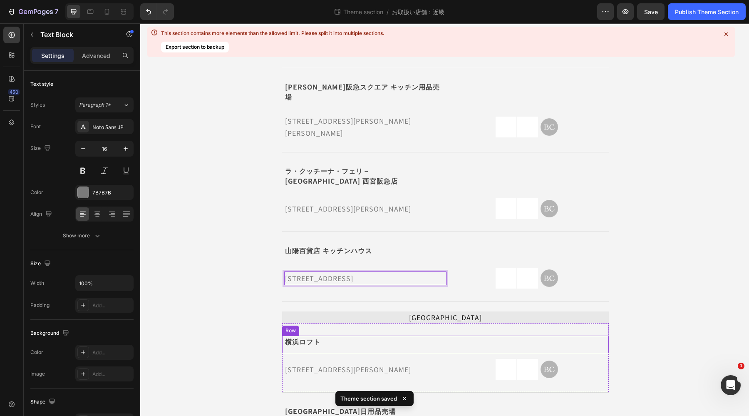
click at [314, 336] on p "横浜ロフト" at bounding box center [363, 341] width 157 height 10
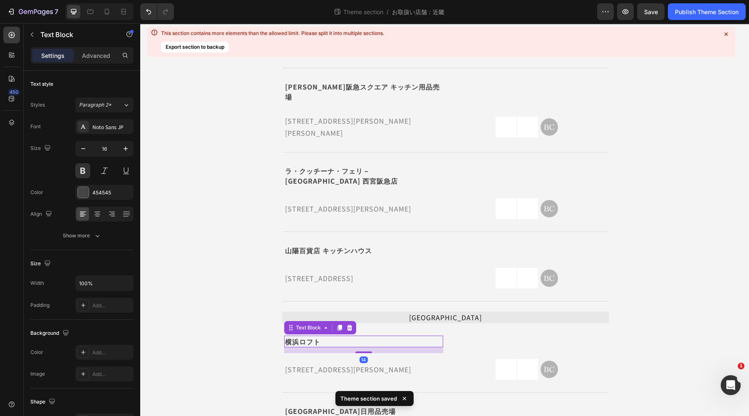
click at [320, 336] on p "横浜ロフト" at bounding box center [363, 341] width 157 height 10
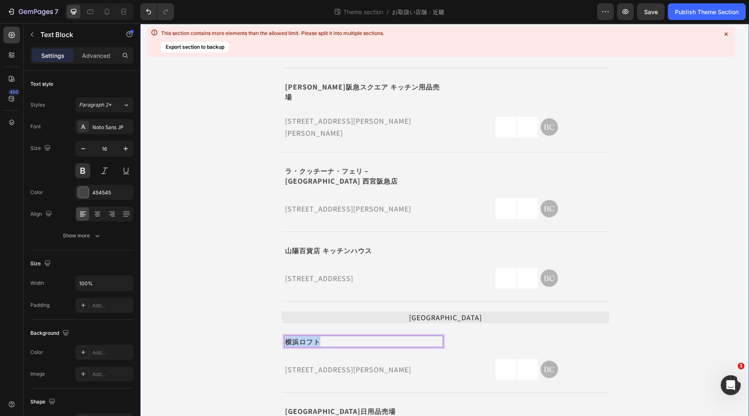
drag, startPoint x: 329, startPoint y: 293, endPoint x: 270, endPoint y: 291, distance: 59.1
click at [370, 363] on p "[STREET_ADDRESS][PERSON_NAME]" at bounding box center [365, 369] width 161 height 12
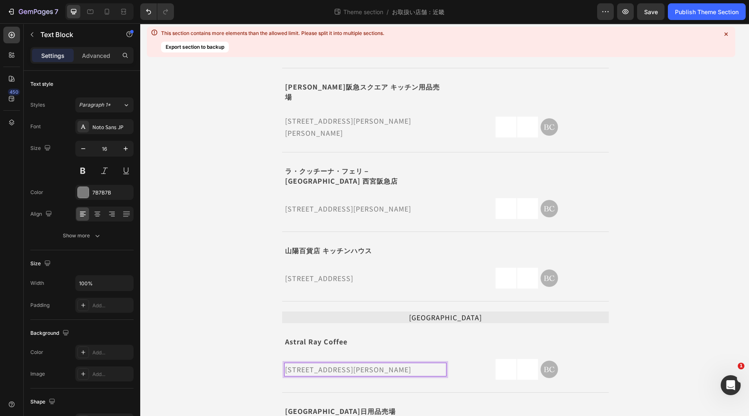
click at [435, 363] on p "[STREET_ADDRESS][PERSON_NAME]" at bounding box center [365, 369] width 161 height 12
drag, startPoint x: 440, startPoint y: 317, endPoint x: 255, endPoint y: 322, distance: 184.9
click at [373, 406] on p "[GEOGRAPHIC_DATA]日用品売場" at bounding box center [363, 411] width 157 height 10
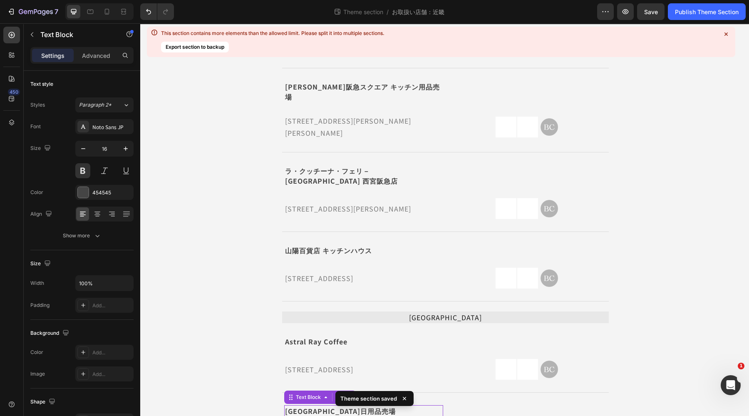
click at [386, 406] on p "[GEOGRAPHIC_DATA]日用品売場" at bounding box center [363, 411] width 157 height 10
drag, startPoint x: 396, startPoint y: 359, endPoint x: 282, endPoint y: 362, distance: 113.7
click at [282, 405] on div "横浜タカシマヤ 台所日用品売場 Text Block 14 Icon Row" at bounding box center [445, 413] width 327 height 17
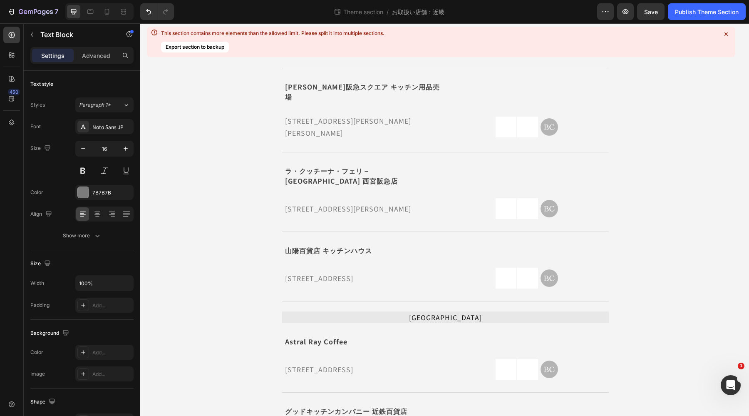
drag, startPoint x: 429, startPoint y: 388, endPoint x: 273, endPoint y: 390, distance: 156.1
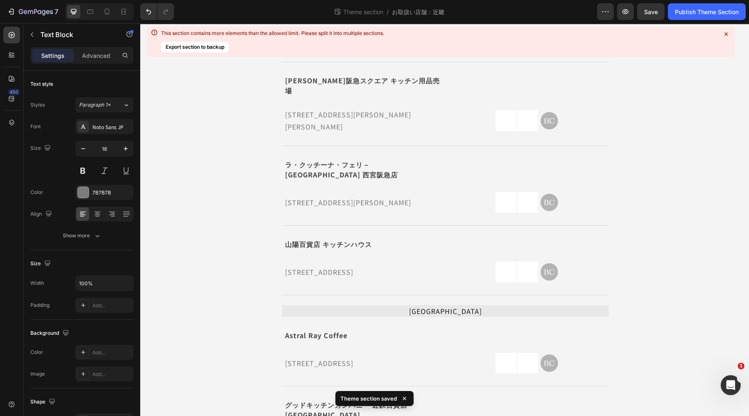
scroll to position [776, 0]
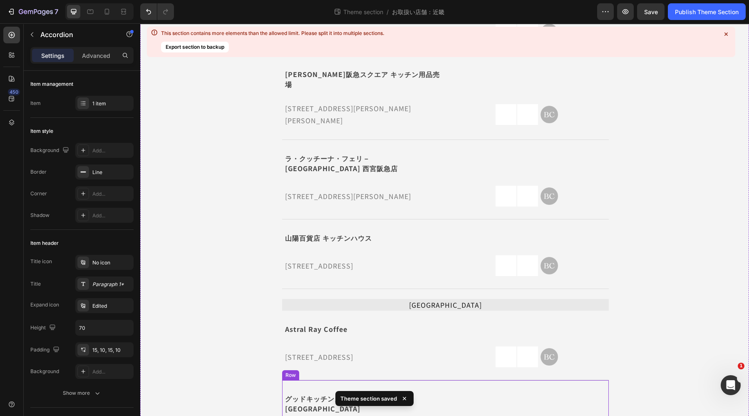
scroll to position [786, 0]
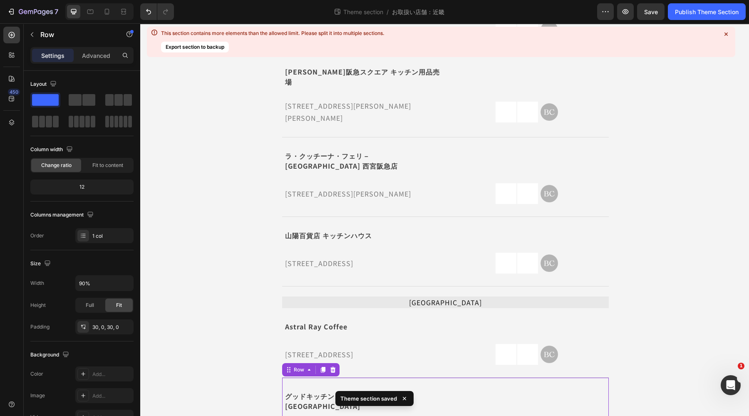
scroll to position [776, 0]
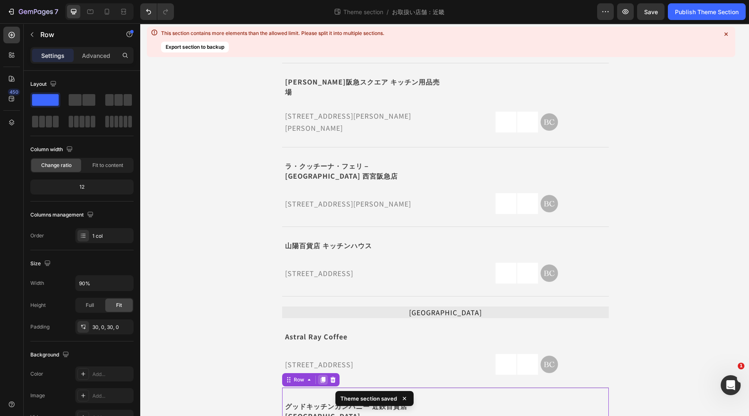
click at [323, 377] on icon at bounding box center [323, 380] width 5 height 6
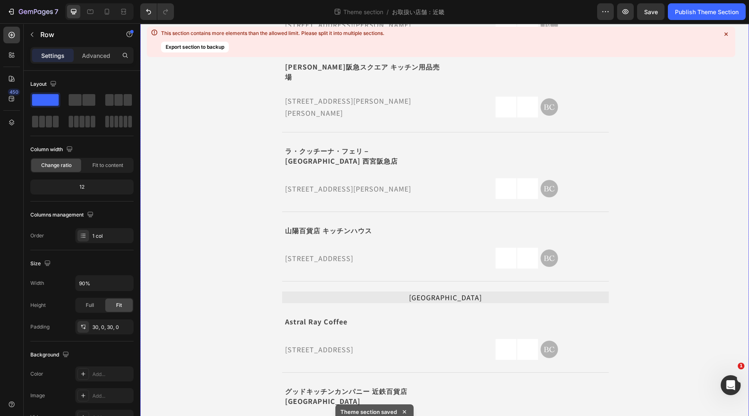
scroll to position [850, 0]
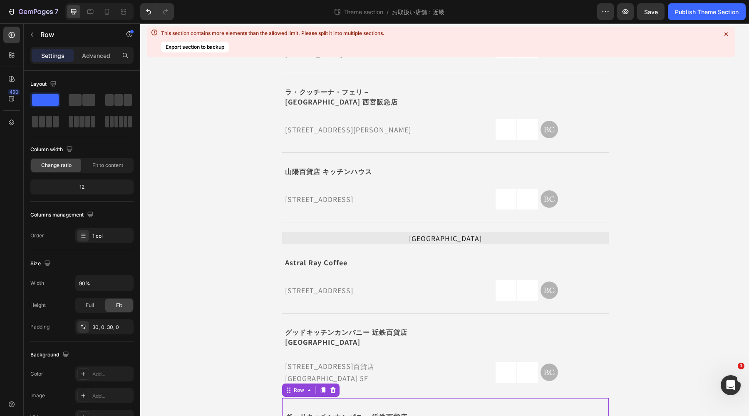
click at [731, 33] on div at bounding box center [727, 34] width 12 height 12
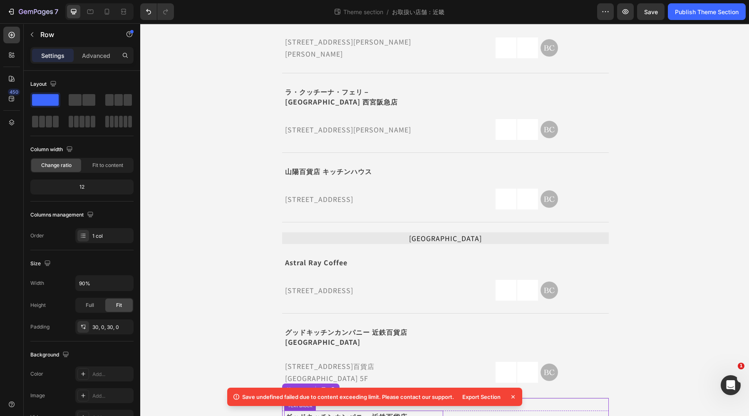
click at [416, 411] on p "グッドキッチンカンパニー 近鉄百貨店 [GEOGRAPHIC_DATA]" at bounding box center [363, 421] width 157 height 20
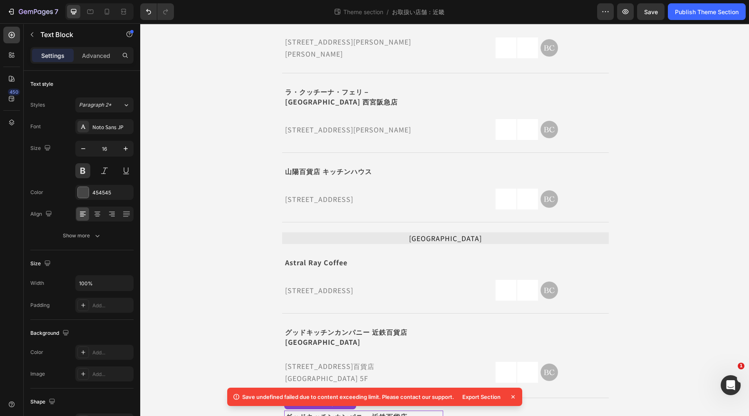
click at [431, 411] on p "グッドキッチンカンパニー 近鉄百貨店 [GEOGRAPHIC_DATA]" at bounding box center [363, 421] width 157 height 20
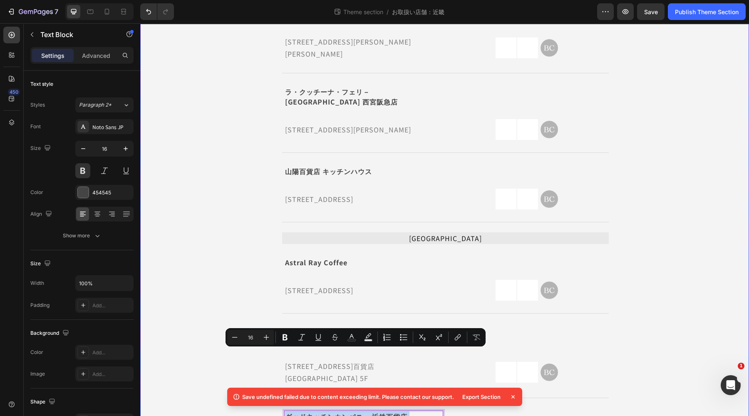
drag, startPoint x: 431, startPoint y: 355, endPoint x: 271, endPoint y: 361, distance: 160.4
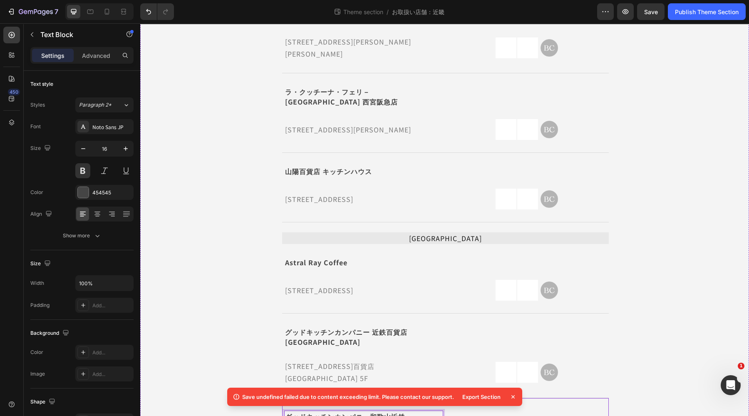
drag, startPoint x: 436, startPoint y: 379, endPoint x: 276, endPoint y: 378, distance: 160.3
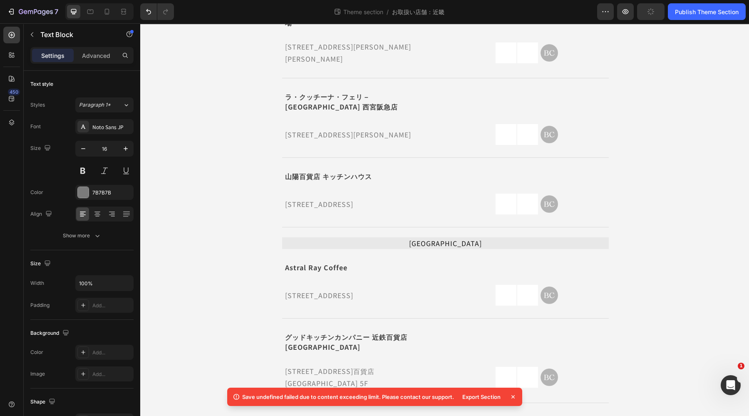
drag, startPoint x: 310, startPoint y: 383, endPoint x: 279, endPoint y: 384, distance: 31.7
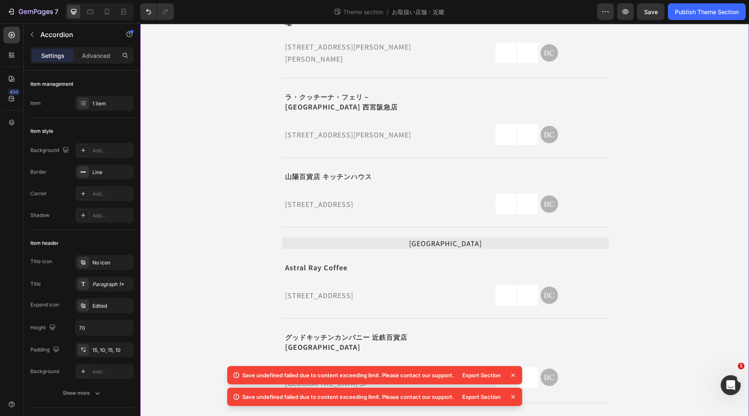
click at [513, 396] on icon at bounding box center [513, 396] width 3 height 3
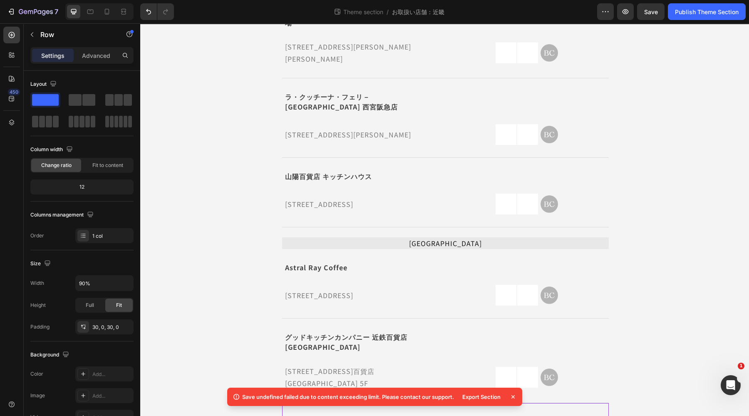
click at [515, 396] on icon at bounding box center [513, 397] width 8 height 8
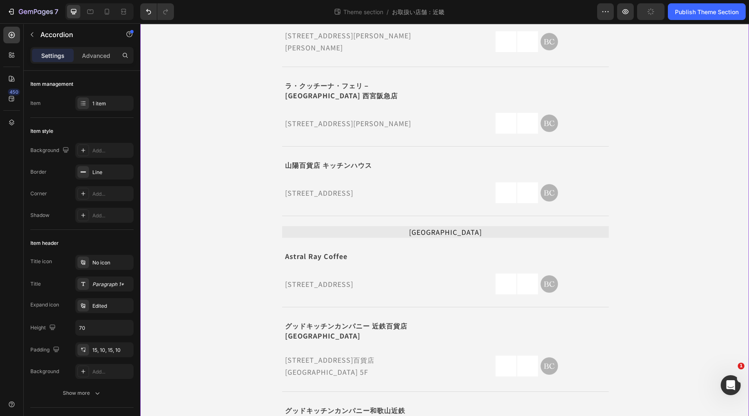
scroll to position [859, 0]
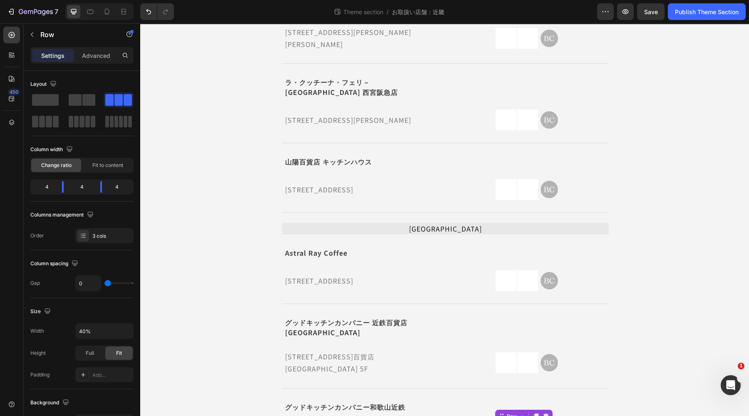
scroll to position [849, 0]
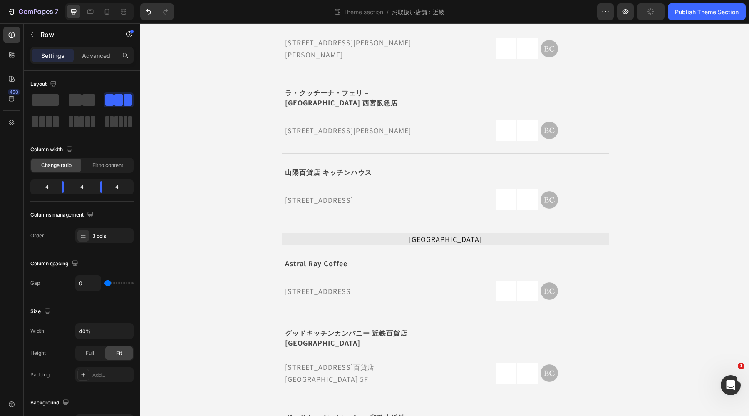
click at [121, 351] on span "Fit" at bounding box center [119, 352] width 6 height 7
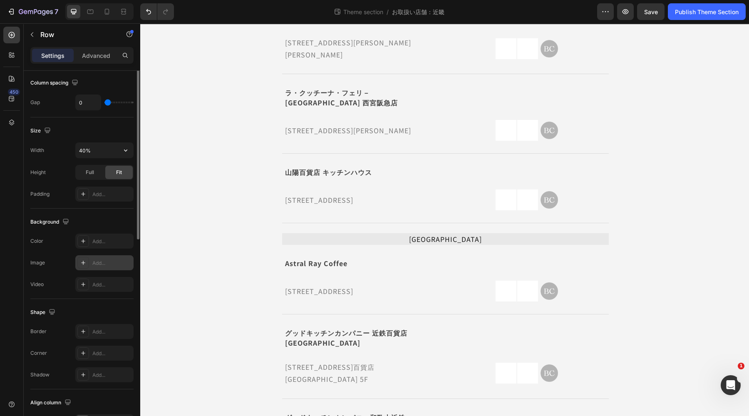
scroll to position [77, 0]
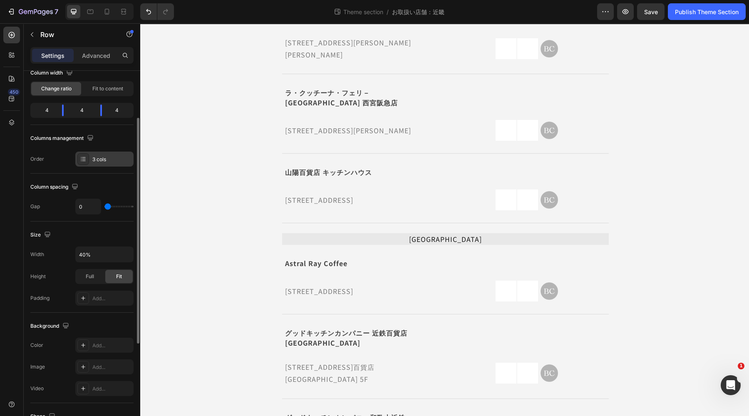
click at [117, 157] on div "3 cols" at bounding box center [111, 159] width 39 height 7
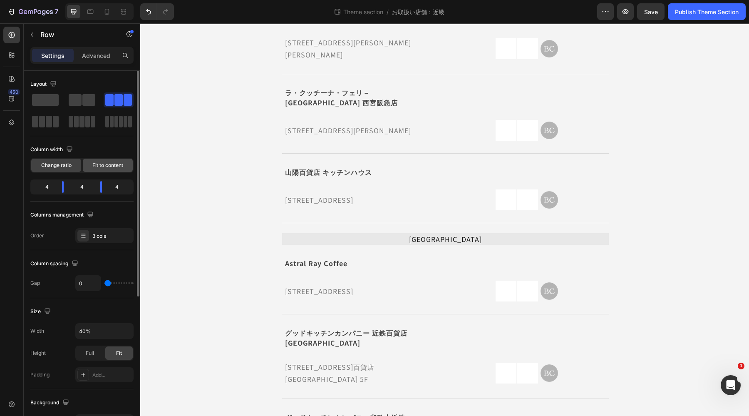
click at [97, 167] on span "Fit to content" at bounding box center [107, 165] width 31 height 7
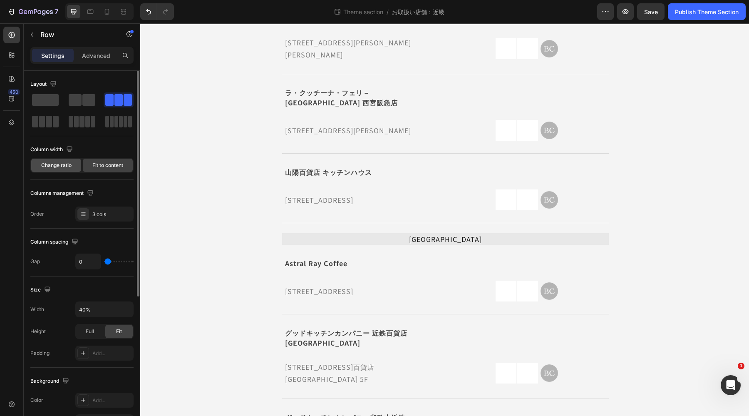
click at [62, 168] on span "Change ratio" at bounding box center [56, 165] width 30 height 7
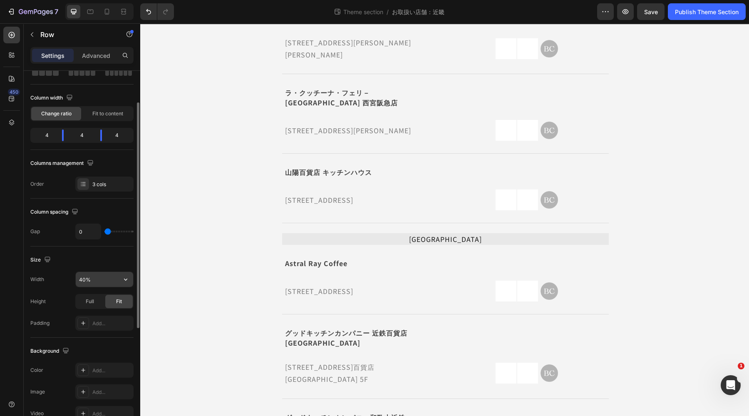
scroll to position [104, 0]
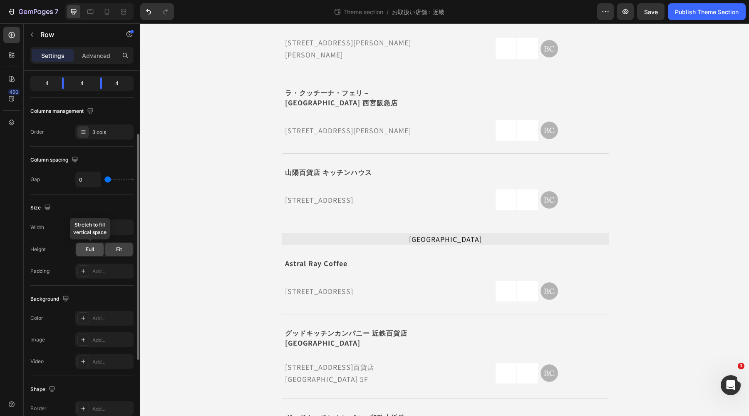
click at [90, 251] on span "Full" at bounding box center [90, 249] width 8 height 7
click at [117, 250] on span "Fit" at bounding box center [119, 249] width 6 height 7
click at [95, 274] on div "Add..." at bounding box center [104, 271] width 58 height 15
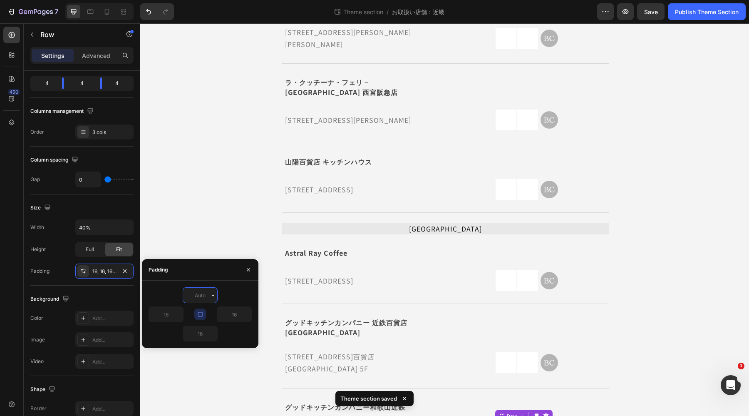
scroll to position [849, 0]
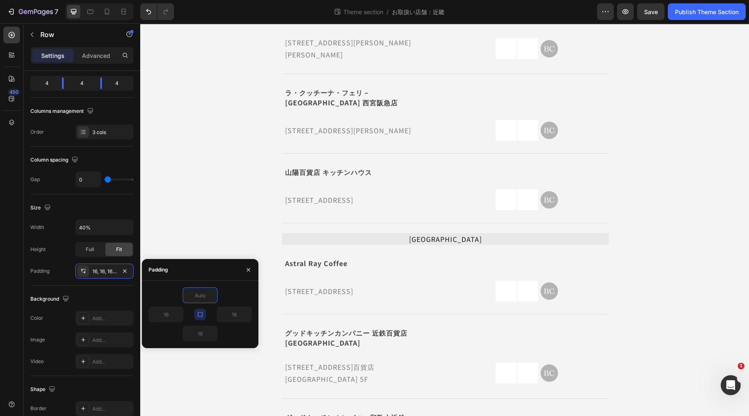
type input "0"
click at [202, 311] on icon "button" at bounding box center [200, 314] width 7 height 7
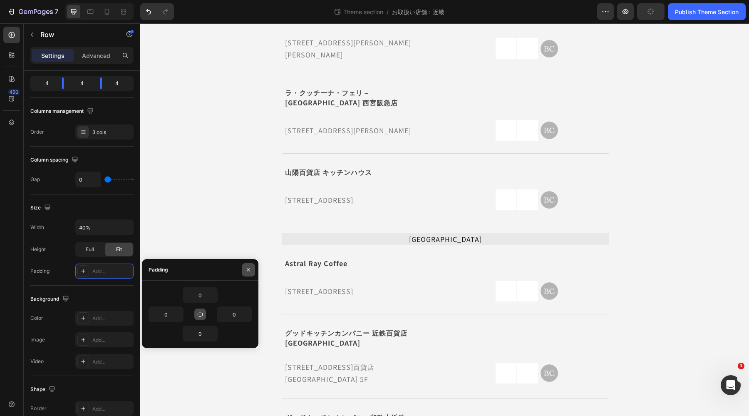
drag, startPoint x: 248, startPoint y: 266, endPoint x: 62, endPoint y: 247, distance: 187.1
click at [248, 266] on icon "button" at bounding box center [248, 269] width 7 height 7
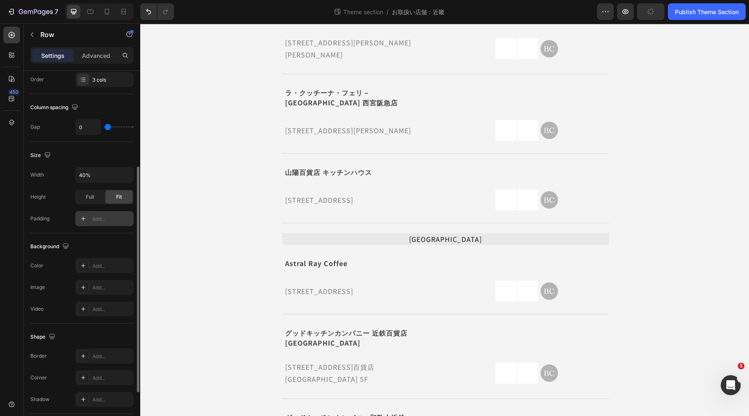
scroll to position [233, 0]
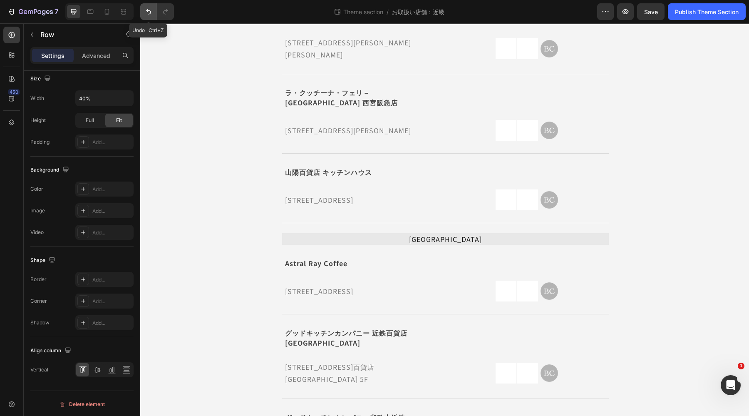
click at [146, 10] on icon "Undo/Redo" at bounding box center [148, 11] width 8 height 8
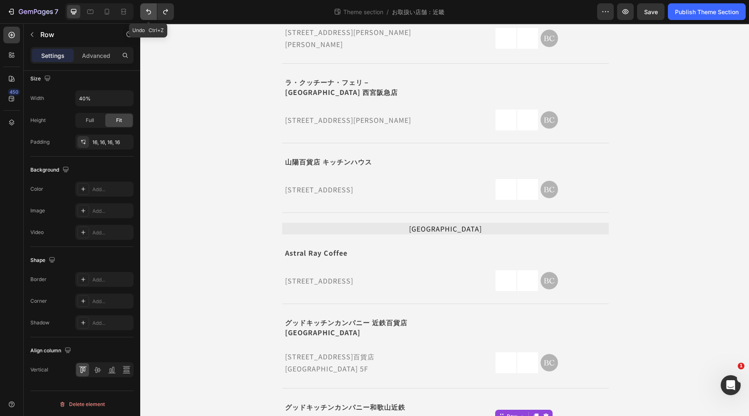
click at [146, 10] on icon "Undo/Redo" at bounding box center [148, 11] width 8 height 8
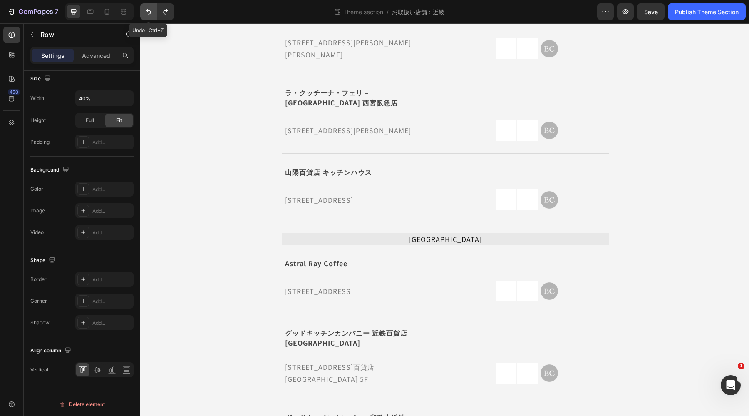
click at [146, 10] on icon "Undo/Redo" at bounding box center [148, 11] width 8 height 8
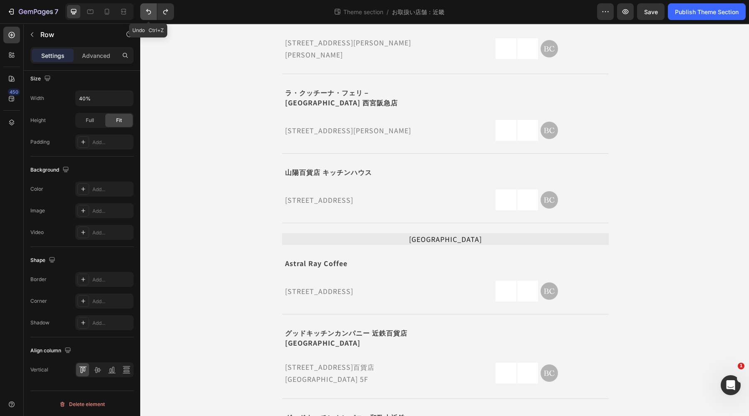
click at [146, 10] on icon "Undo/Redo" at bounding box center [148, 11] width 8 height 8
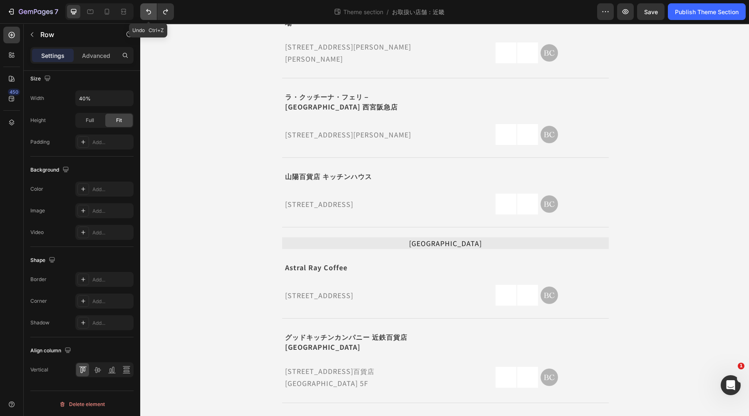
click at [155, 13] on button "Undo/Redo" at bounding box center [148, 11] width 17 height 17
click at [164, 11] on icon "Undo/Redo" at bounding box center [165, 11] width 5 height 5
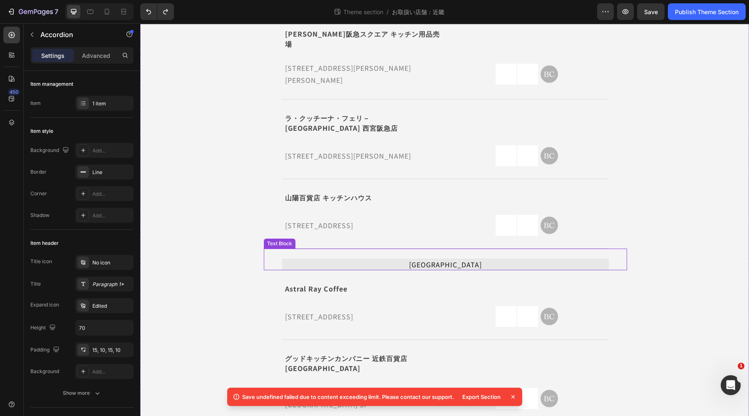
scroll to position [855, 0]
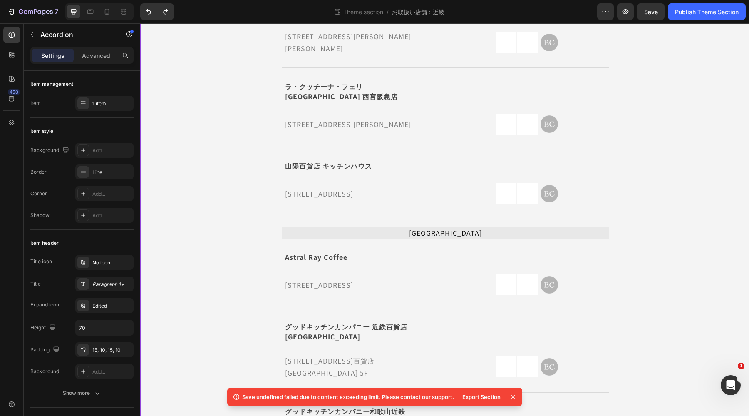
click at [510, 397] on icon at bounding box center [513, 397] width 8 height 8
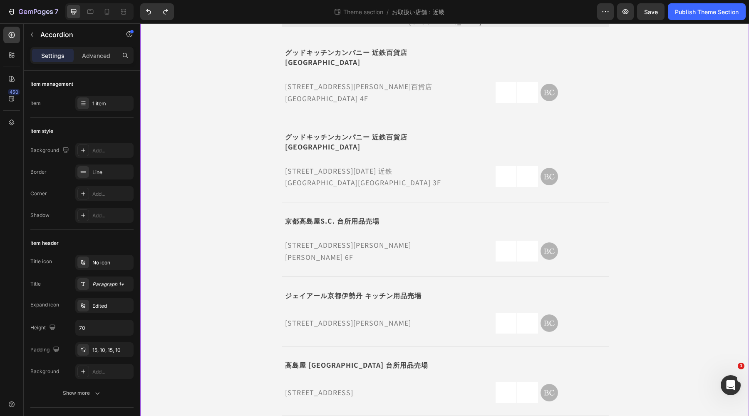
scroll to position [0, 0]
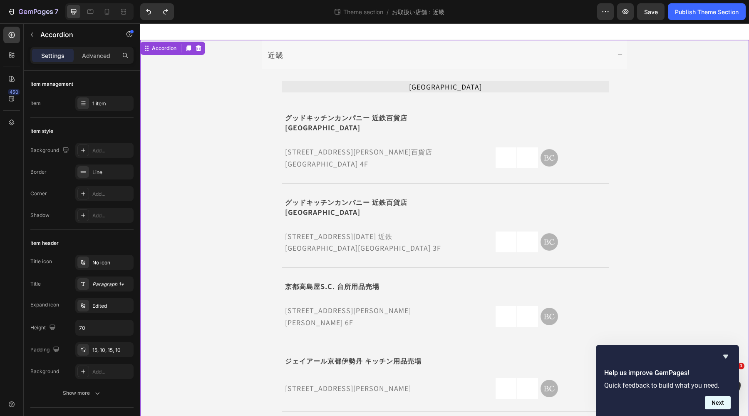
click at [723, 403] on button "Next" at bounding box center [718, 402] width 26 height 13
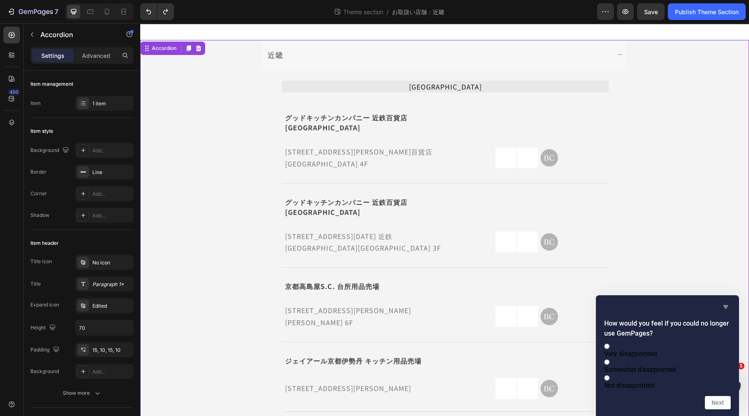
click at [728, 302] on icon "Hide survey" at bounding box center [726, 307] width 10 height 10
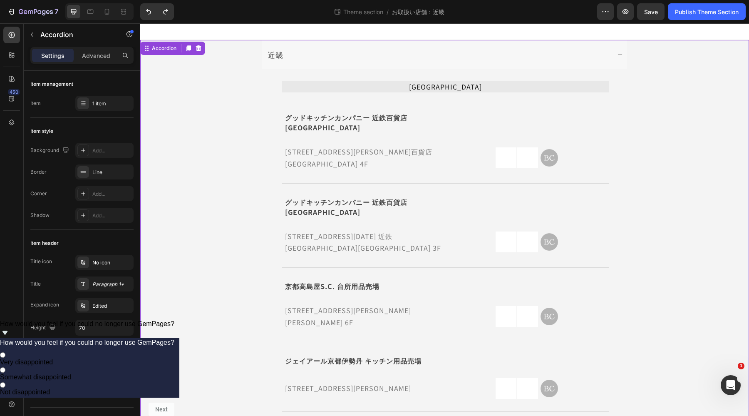
click at [287, 55] on div "近畿" at bounding box center [438, 55] width 344 height 14
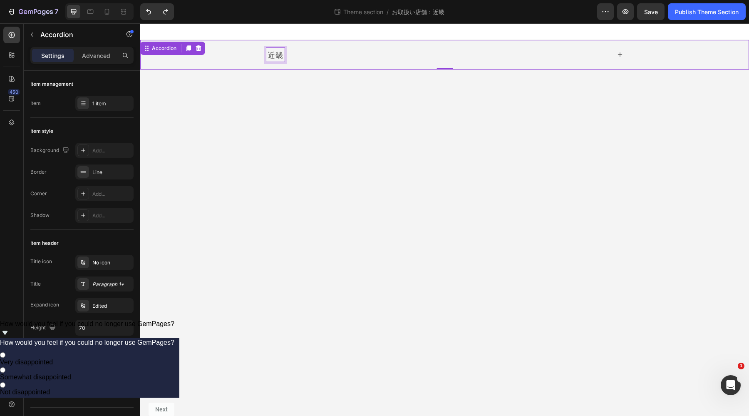
click at [276, 54] on p "近畿" at bounding box center [276, 54] width 16 height 11
click at [283, 55] on p "近畿" at bounding box center [276, 54] width 16 height 11
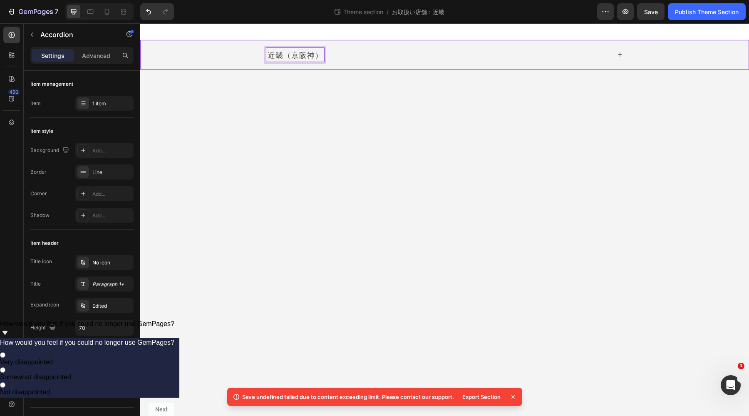
click at [407, 115] on body "近畿（京阪神） Accordion 0 Root Drag & drop element from sidebar or Explore Library Ad…" at bounding box center [444, 219] width 609 height 393
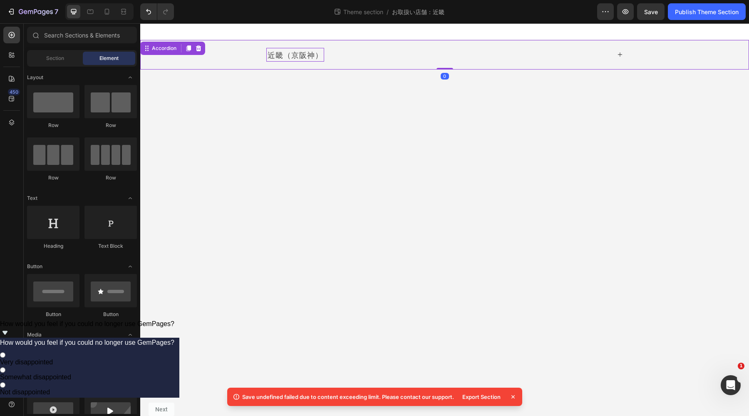
click at [286, 51] on p "近畿（京阪神）" at bounding box center [295, 54] width 55 height 11
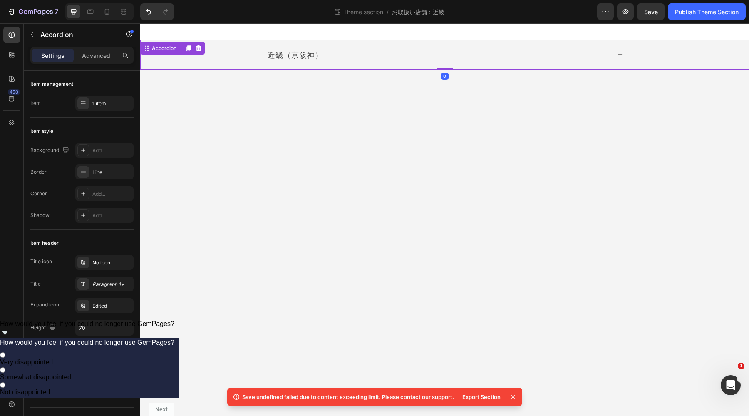
click at [210, 53] on div "近畿（京阪神）" at bounding box center [445, 55] width 608 height 30
click at [185, 49] on icon at bounding box center [188, 48] width 7 height 7
click at [279, 122] on body "近畿（京阪神） Accordion 近畿（京阪神） Accordion Root Drag & drop element from sidebar or Ex…" at bounding box center [444, 219] width 609 height 393
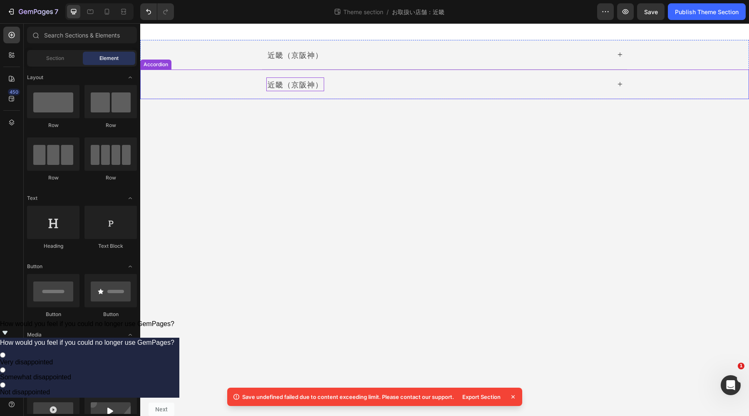
click at [304, 84] on p "近畿（京阪神）" at bounding box center [295, 84] width 55 height 11
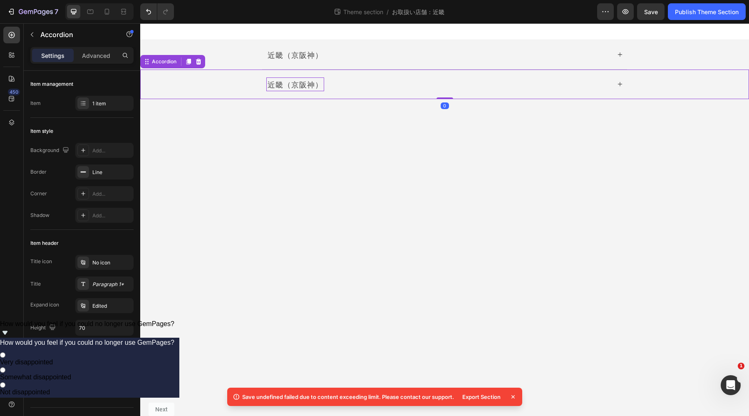
click at [304, 84] on p "近畿（京阪神）" at bounding box center [295, 84] width 55 height 11
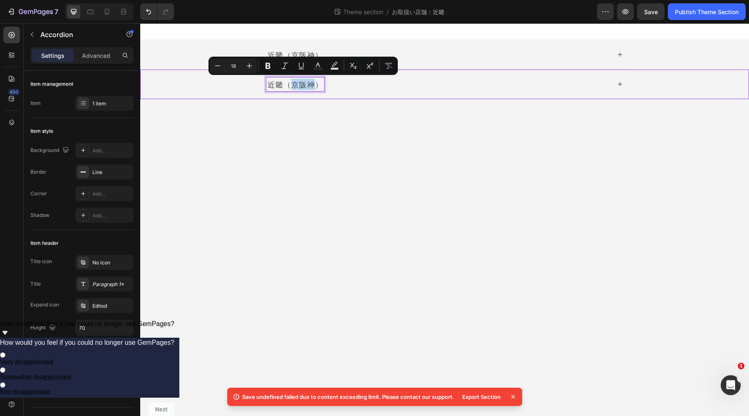
click at [308, 83] on p "近畿（京阪神）" at bounding box center [295, 84] width 55 height 11
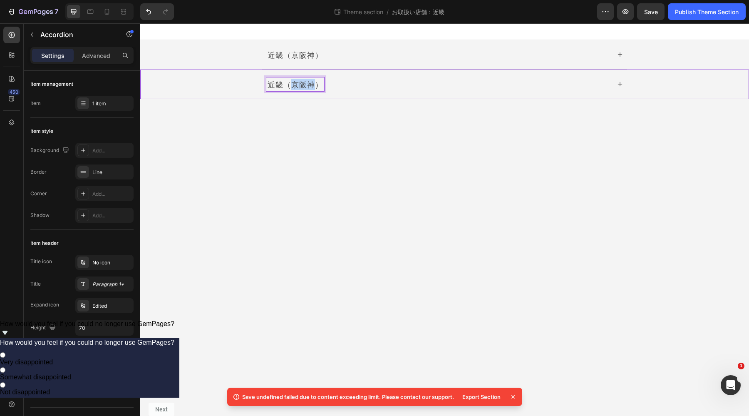
drag, startPoint x: 312, startPoint y: 84, endPoint x: 294, endPoint y: 86, distance: 18.8
click at [294, 86] on p "近畿（京阪神）" at bounding box center [295, 84] width 55 height 11
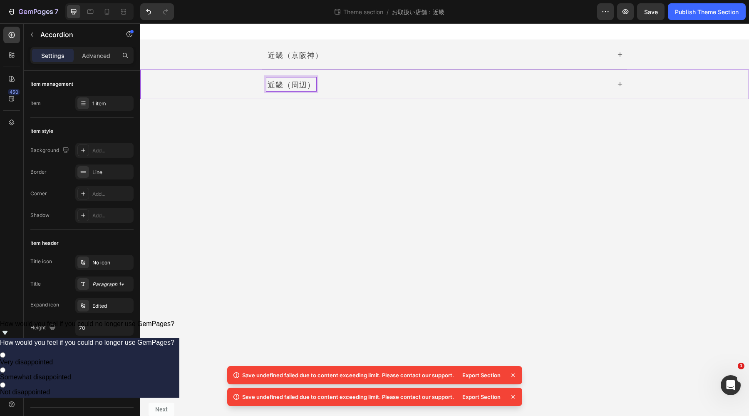
click at [624, 86] on div "近畿（周辺）" at bounding box center [444, 84] width 365 height 29
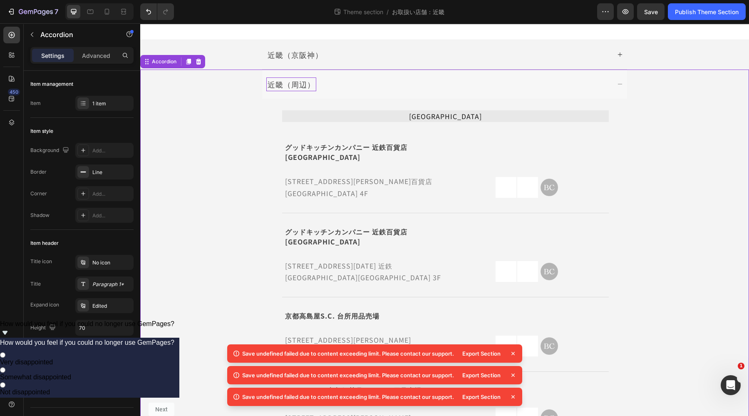
click at [513, 355] on icon at bounding box center [513, 353] width 8 height 8
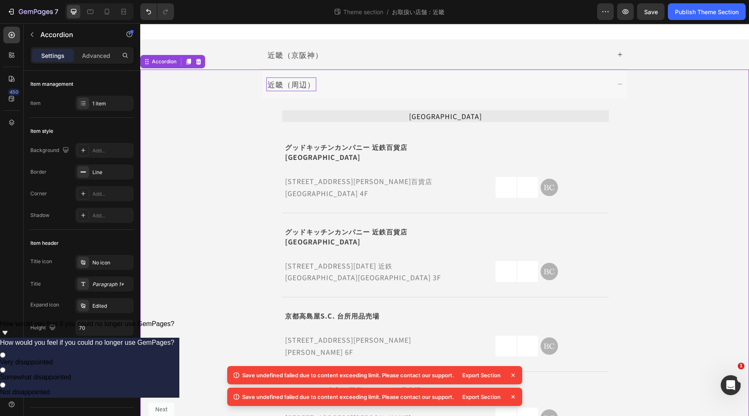
click at [513, 378] on icon at bounding box center [513, 375] width 8 height 8
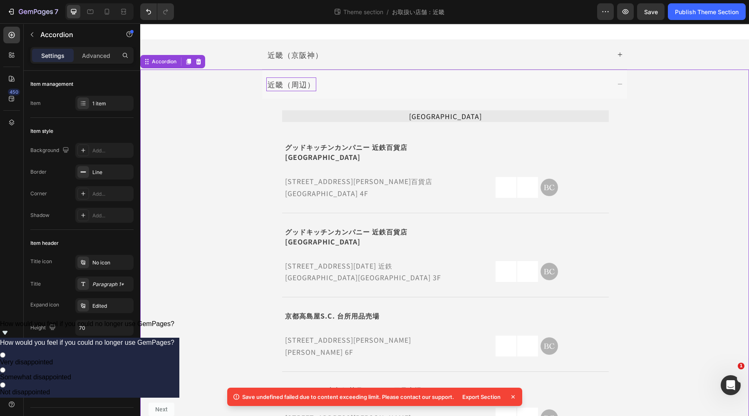
click at [512, 400] on icon at bounding box center [513, 397] width 8 height 8
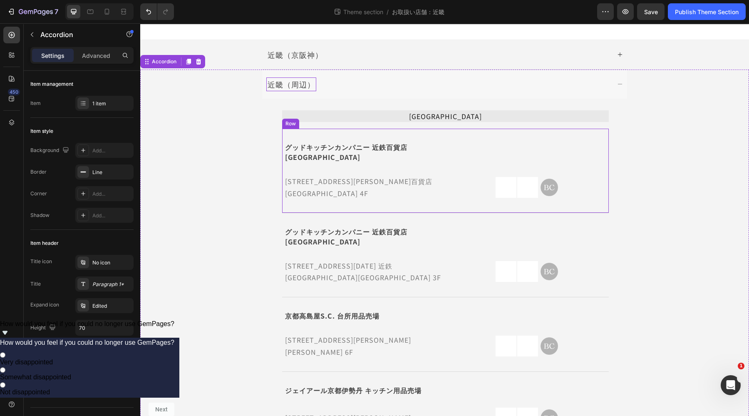
click at [435, 133] on div "グッドキッチンカンパニー 近鉄百貨店 四日市店 Text Block Icon Row 三重県四日市市諏訪栄町7-34 近鉄百貨店四日市店 4F Text B…" at bounding box center [445, 171] width 327 height 85
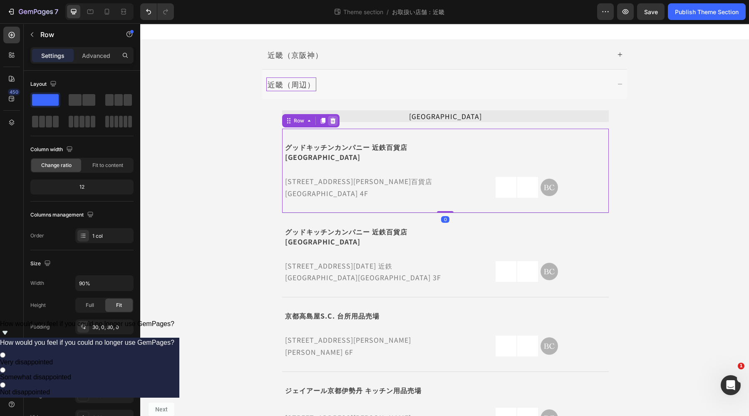
click at [330, 121] on icon at bounding box center [333, 120] width 7 height 7
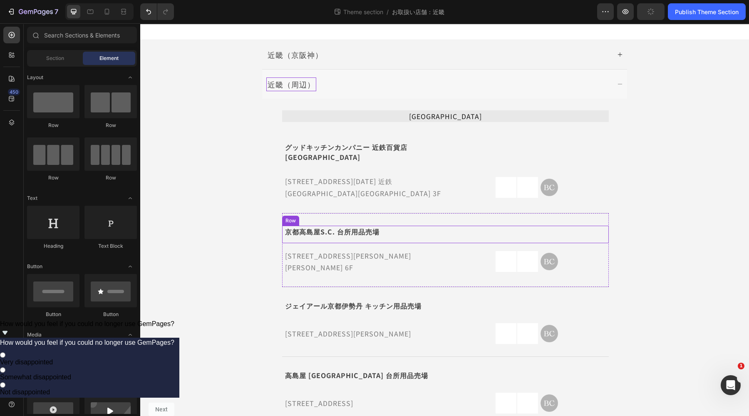
click at [471, 226] on div "Icon" at bounding box center [529, 234] width 159 height 17
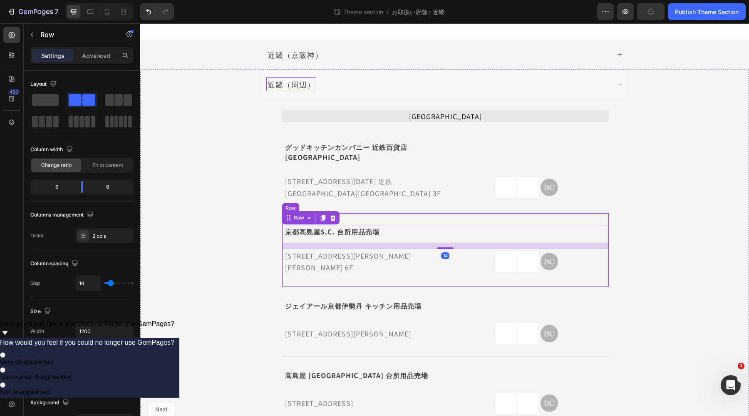
click at [542, 213] on div "京都高島屋S.C. 台所用品売場 Text Block Icon Row 14 京都府京都市下京区四条通河原町西入真町52 京都高島屋S.C. 6F Text…" at bounding box center [445, 250] width 327 height 75
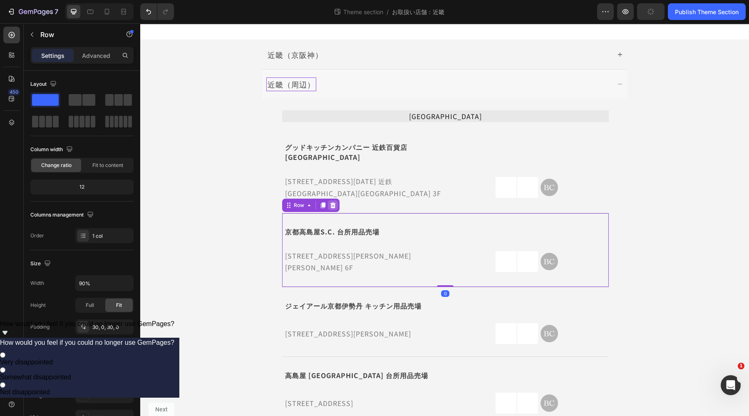
click at [330, 202] on icon at bounding box center [332, 205] width 5 height 6
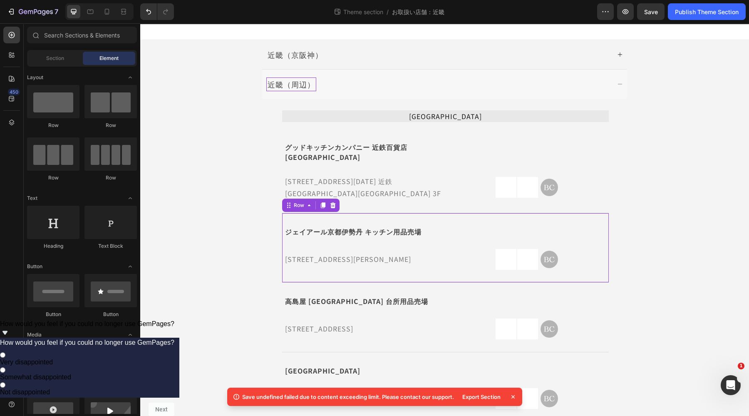
click at [326, 213] on div "ジェイアール京都伊勢丹 キッチン用品売場 Text Block Icon Row 京都府京都市下京区烏丸通塩小路下ル東塩小路町 JR京都伊勢丹 8F Text…" at bounding box center [445, 248] width 327 height 70
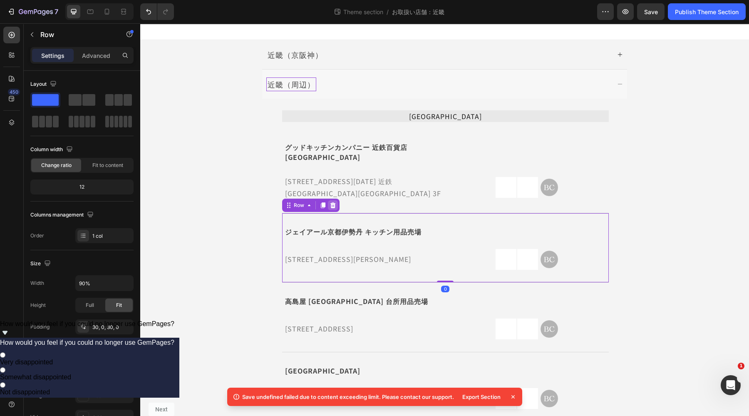
click at [330, 202] on icon at bounding box center [332, 205] width 5 height 6
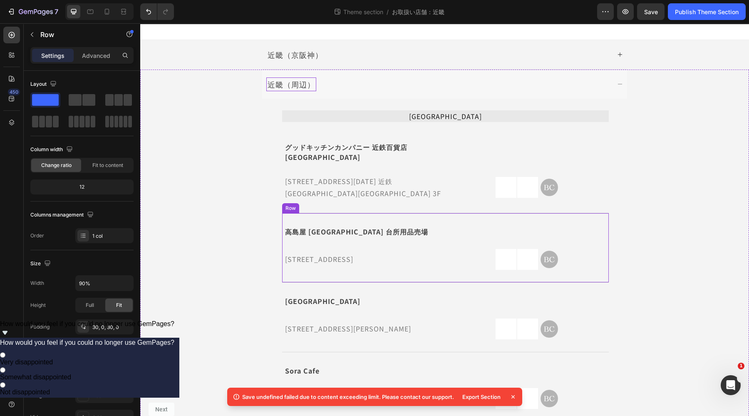
click at [329, 213] on div "高島屋 洛西店 台所用品売場 Text Block Icon Row 京都府京都市西京区大原野東境谷町2-5-5 洛西高島屋 3F Text Block Im…" at bounding box center [445, 248] width 327 height 70
click at [329, 200] on div at bounding box center [333, 205] width 10 height 10
click at [328, 213] on div "大丸神戸店 Text Block Icon Row 兵庫県神戸市中央区明石町40 Text Block Image Image Image Row Row R…" at bounding box center [445, 248] width 327 height 70
click at [330, 202] on icon at bounding box center [333, 205] width 7 height 7
click at [327, 213] on div "Sora Cafe Text Block Icon Row 兵庫県神戸市北区有馬町199-10 Text Block Image Image Image Ro…" at bounding box center [445, 248] width 327 height 70
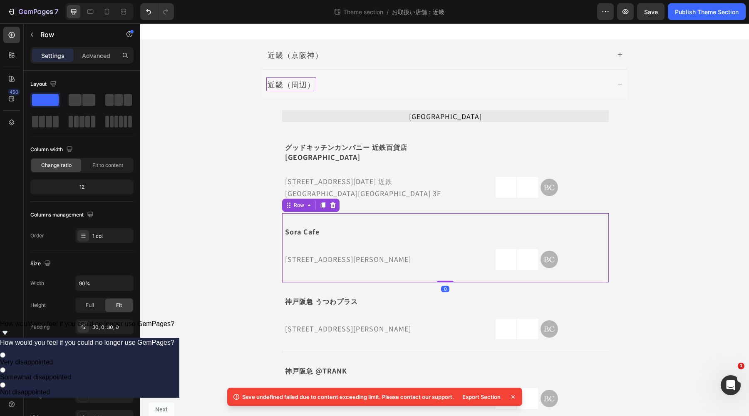
click at [331, 200] on div at bounding box center [333, 205] width 10 height 10
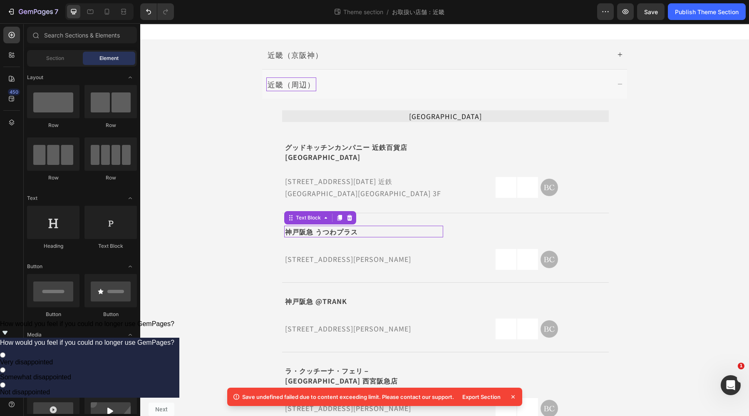
click at [330, 226] on p "神戸阪急 うつわプラス" at bounding box center [363, 231] width 157 height 10
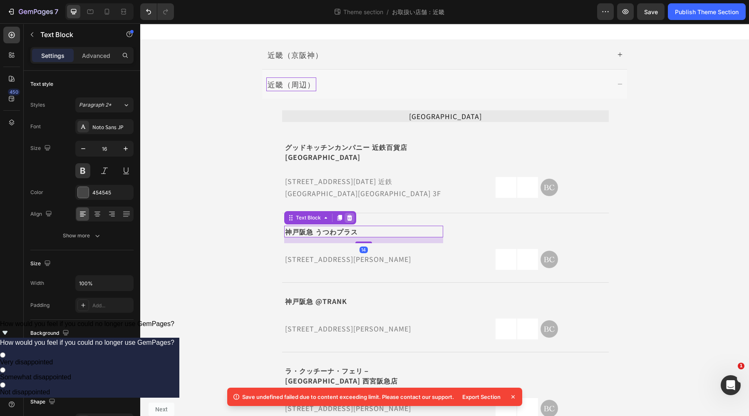
click at [352, 213] on div at bounding box center [350, 218] width 10 height 10
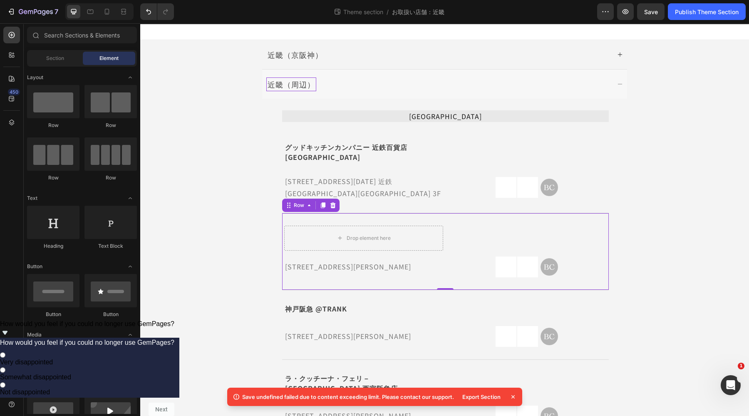
click at [364, 213] on div "Drop element here Icon Row 兵庫県神戸市中央区小野柄通8-1-8 本館5F Text Block Image Image Image…" at bounding box center [445, 251] width 327 height 77
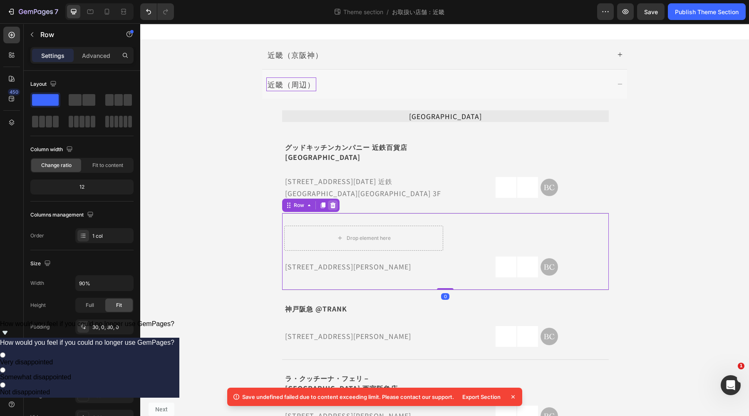
click at [333, 202] on icon at bounding box center [332, 205] width 5 height 6
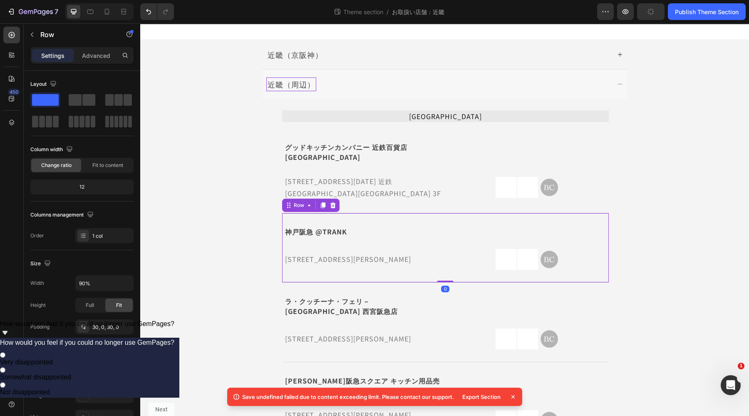
click at [346, 213] on div "神戸阪急 @TRANK Text Block Icon Row 兵庫県神戸市中央区小野柄通8-1-8 本館6F Text Block Image Image …" at bounding box center [445, 248] width 327 height 70
click at [332, 202] on icon at bounding box center [332, 205] width 5 height 6
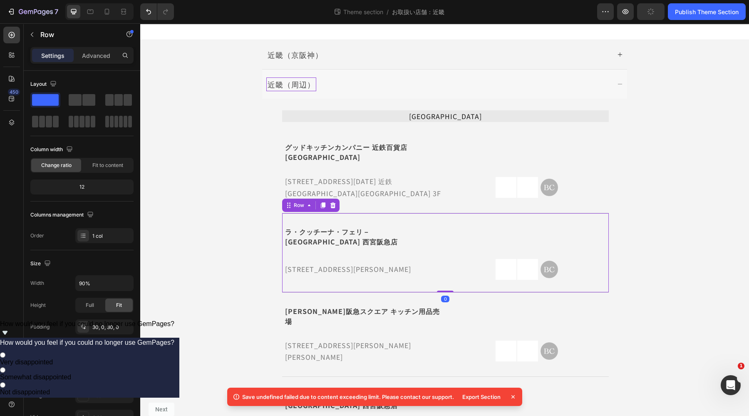
click at [340, 213] on div "ラ・クッチーナ・フェリ－チェ 西宮阪急店 Text Block Icon Row 兵庫県西宮市高松町14-1 西宮阪急 1F Text Block Image…" at bounding box center [445, 253] width 327 height 80
click at [332, 200] on div at bounding box center [333, 205] width 10 height 10
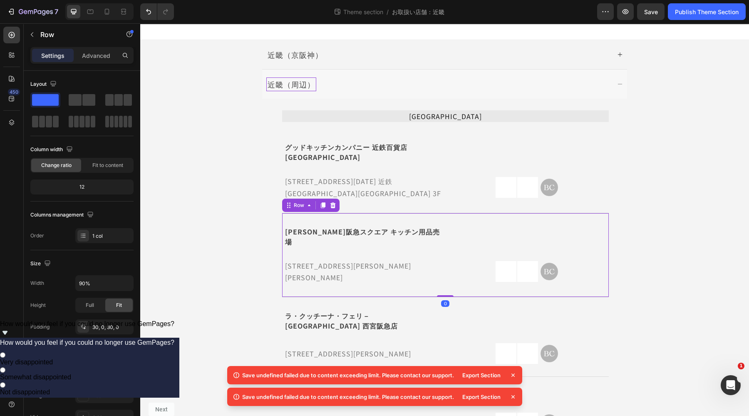
click at [335, 213] on div "川西阪急スクエア キッチン用品売場 Text Block Icon Row 兵庫県川西市栄町26-1 川西阪急 1F Text Block Image Ima…" at bounding box center [445, 255] width 327 height 85
click at [331, 202] on icon at bounding box center [332, 205] width 5 height 6
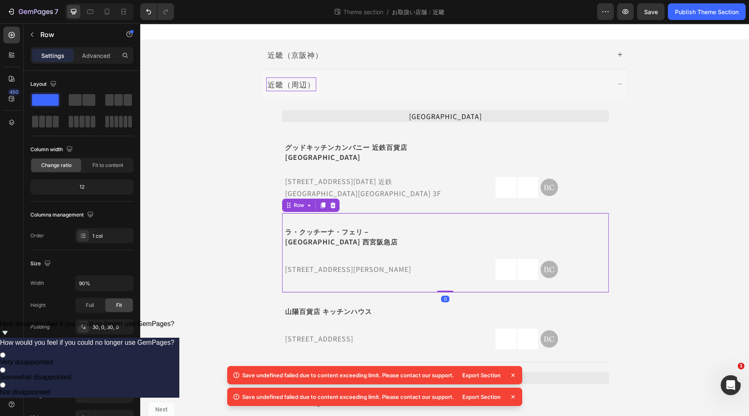
click at [336, 213] on div "ラ・クッチーナ・フェリ－チェ 西宮阪急店 Text Block Icon Row 兵庫県西宮市高松町14-1 西宮阪急 1F Text Block Image…" at bounding box center [445, 253] width 327 height 80
click at [331, 202] on icon at bounding box center [332, 205] width 5 height 6
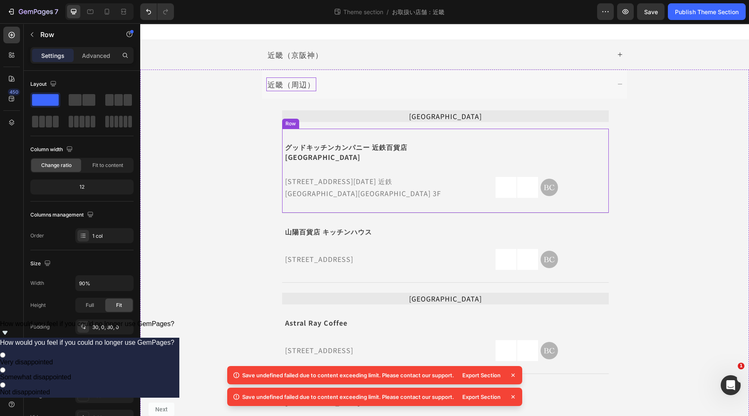
click at [330, 194] on div "グッドキッチンカンパニー 近鉄百貨店 草津店 Text Block Icon Row 滋賀県草津市渋川1-1-50 近鉄百貨店草津店 3F Text Bloc…" at bounding box center [445, 171] width 327 height 85
click at [330, 213] on div "山陽百貨店 キッチンハウス Text Block Icon Row 兵庫県姫路市南町1 山陽百貨店 5F Text Block Image Image Ima…" at bounding box center [445, 248] width 327 height 70
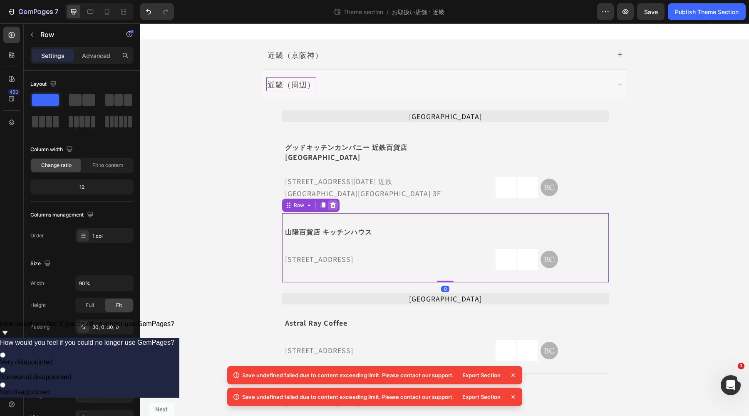
click at [331, 202] on icon at bounding box center [332, 205] width 5 height 6
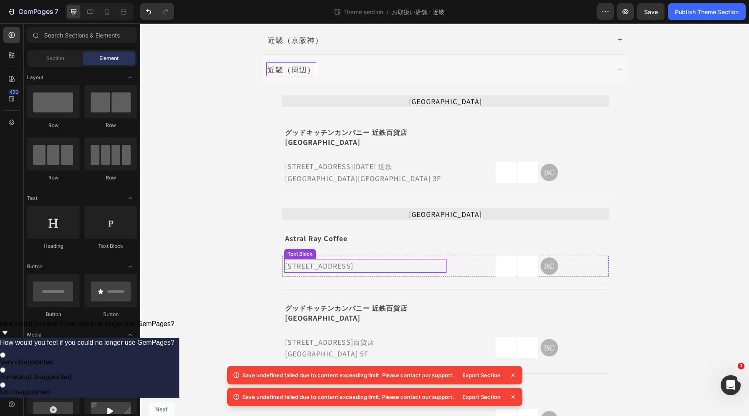
scroll to position [22, 0]
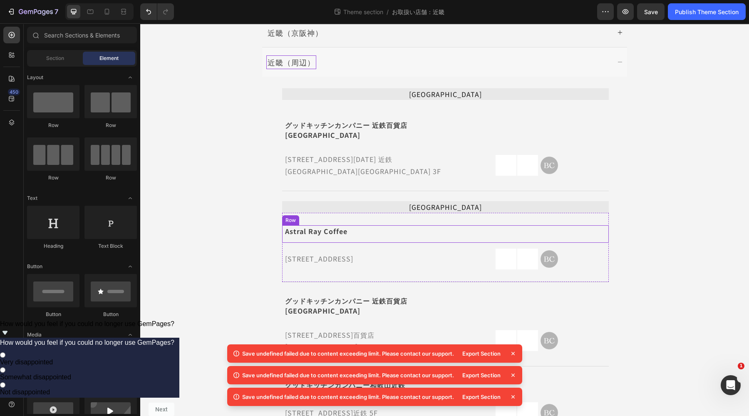
click at [698, 214] on div "近畿（周辺） 三重県 Text Block グッドキッチンカンパニー 近鉄百貨店 草津店 Text Block Icon Row 滋賀県草津市渋川1-1-50…" at bounding box center [445, 244] width 608 height 394
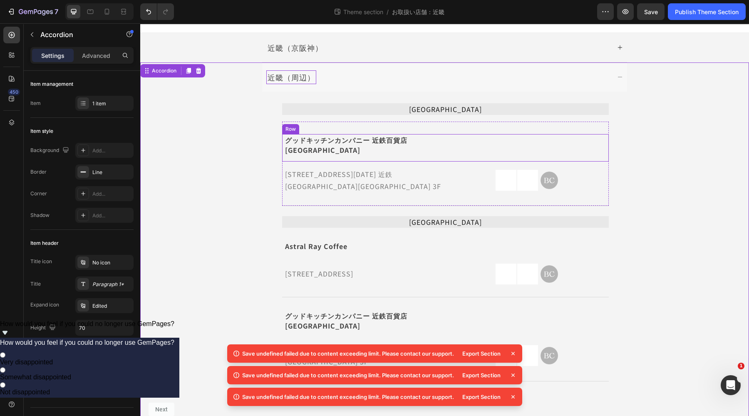
scroll to position [0, 0]
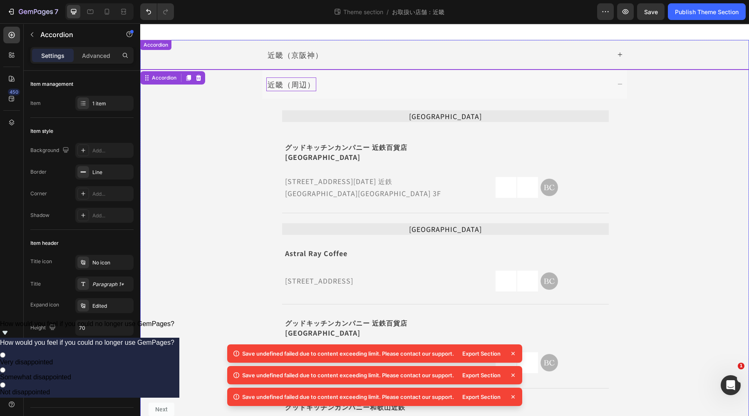
click at [474, 53] on div "近畿（京阪神）" at bounding box center [438, 55] width 344 height 14
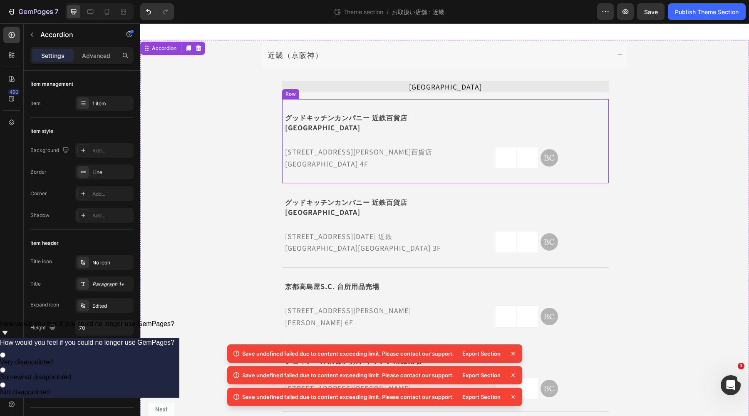
click at [530, 109] on div "グッドキッチンカンパニー 近鉄百貨店 四日市店 Text Block Icon Row 三重県四日市市諏訪栄町7-34 近鉄百貨店四日市店 4F Text B…" at bounding box center [445, 141] width 327 height 85
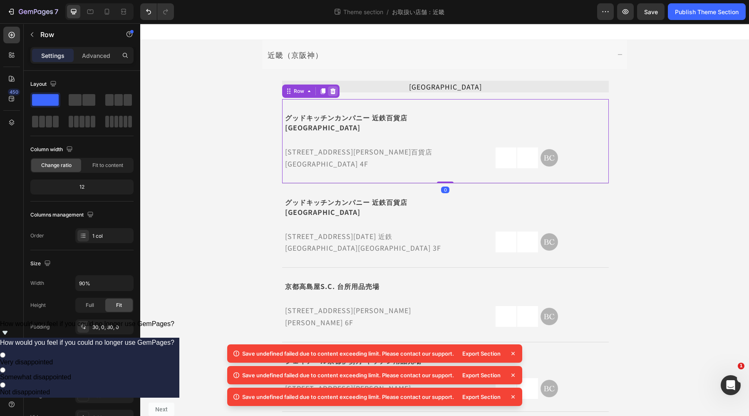
click at [330, 91] on icon at bounding box center [333, 91] width 7 height 7
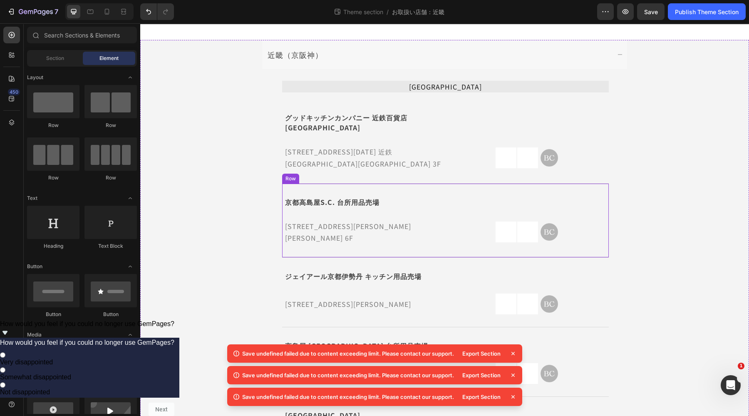
scroll to position [52, 0]
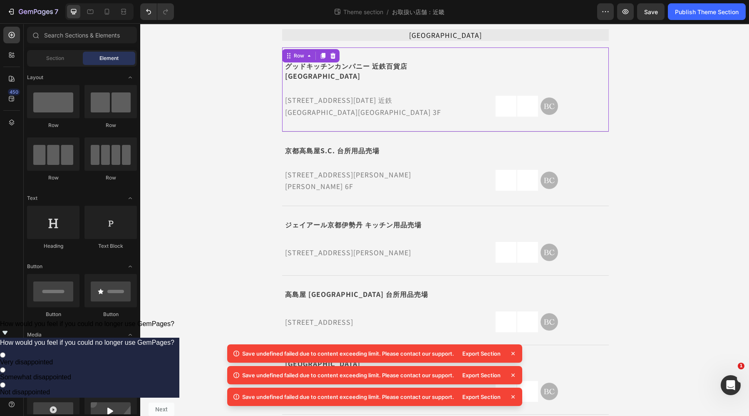
click at [378, 52] on div "グッドキッチンカンパニー 近鉄百貨店 草津店 Text Block Icon Row 滋賀県草津市渋川1-1-50 近鉄百貨店草津店 3F Text Bloc…" at bounding box center [445, 89] width 327 height 85
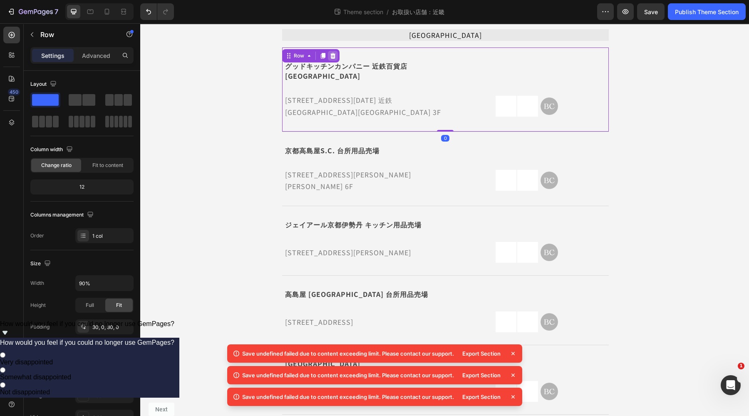
click at [333, 59] on div at bounding box center [333, 56] width 10 height 10
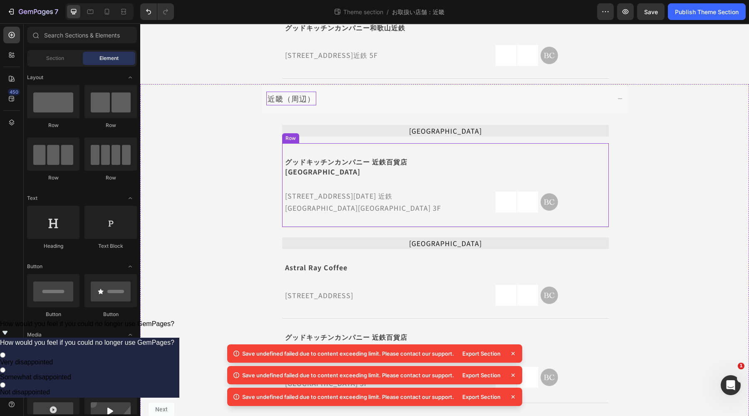
scroll to position [1018, 0]
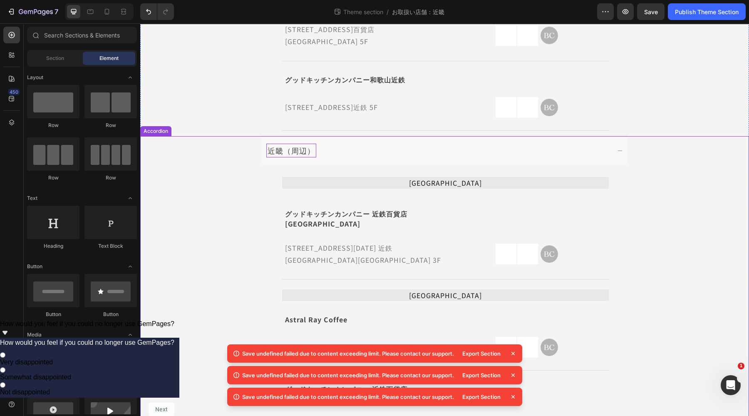
click at [617, 148] on icon at bounding box center [620, 151] width 6 height 6
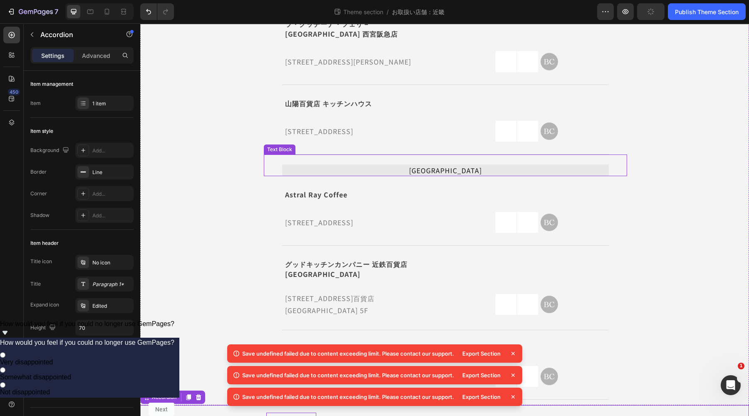
scroll to position [741, 0]
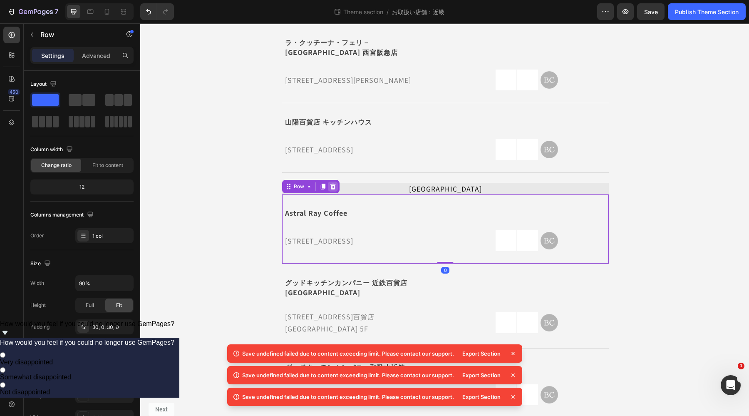
click at [331, 184] on icon at bounding box center [332, 187] width 5 height 6
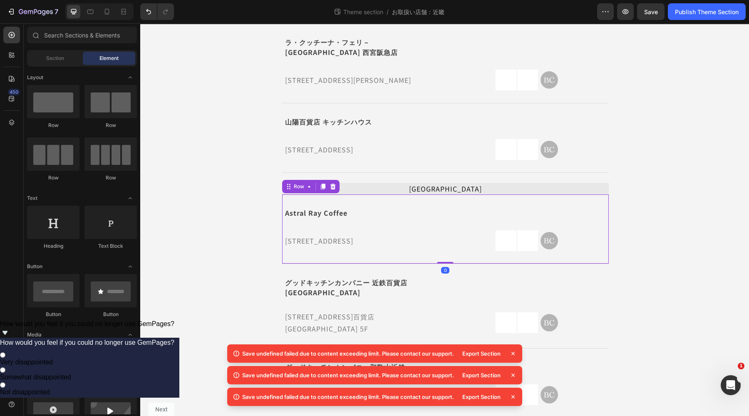
scroll to position [662, 0]
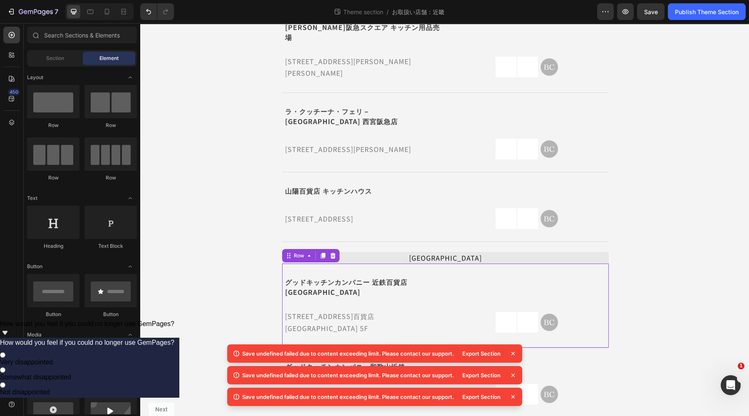
click at [338, 264] on div "グッドキッチンカンパニー 近鉄百貨店 奈良店 Text Block Icon Row 奈良県奈良市西大寺東町2-4-1 近鉄百貨店奈良店 5F Text Bl…" at bounding box center [445, 306] width 327 height 85
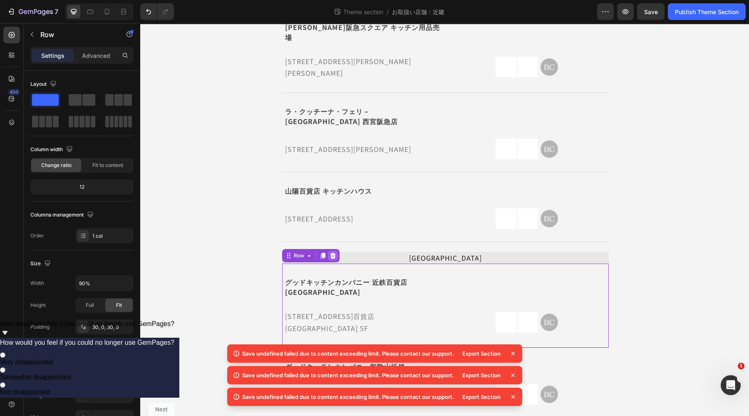
click at [332, 253] on icon at bounding box center [332, 256] width 5 height 6
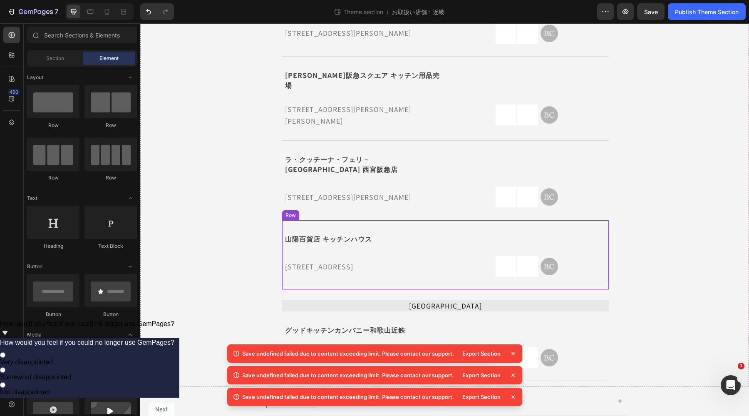
scroll to position [587, 0]
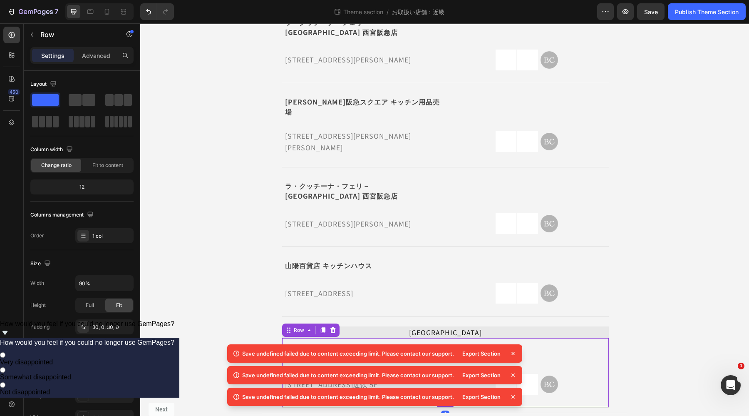
click at [333, 338] on div "グッドキッチンカンパニー和歌山近鉄 Text Block Icon Row 和歌山県和歌山市友田町5-18 和歌山近鉄 5F Text Block Image…" at bounding box center [445, 373] width 327 height 70
click at [331, 327] on icon at bounding box center [332, 330] width 5 height 6
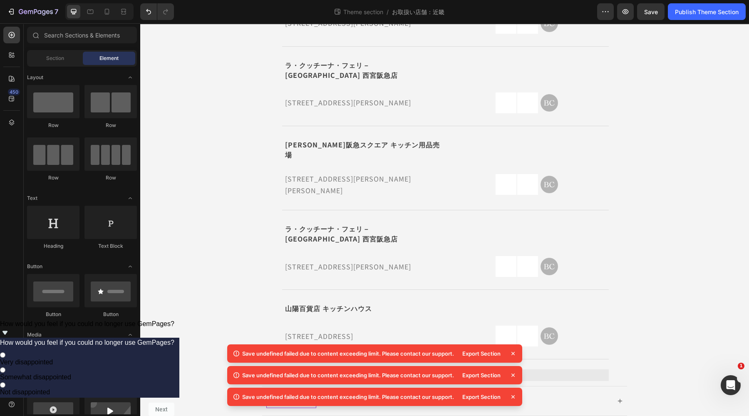
scroll to position [518, 0]
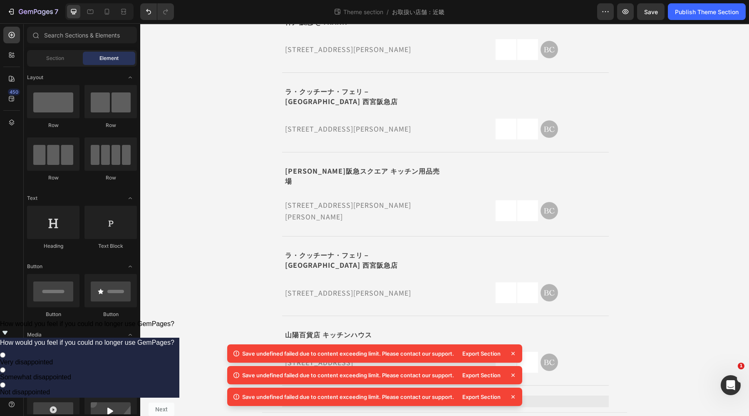
click at [514, 355] on icon at bounding box center [513, 353] width 8 height 8
click at [514, 354] on icon at bounding box center [513, 353] width 3 height 3
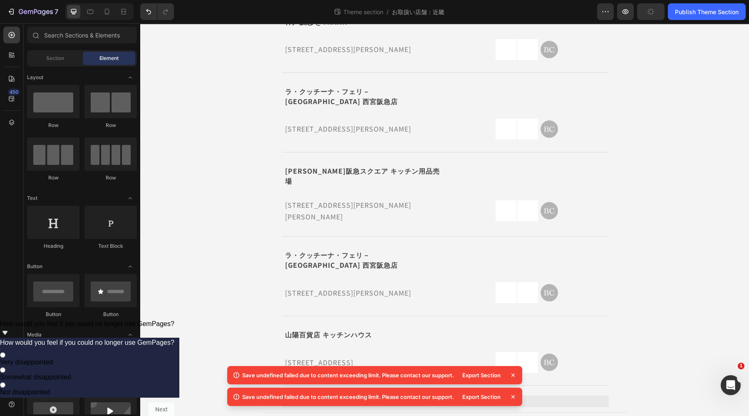
click at [515, 375] on icon at bounding box center [513, 375] width 8 height 8
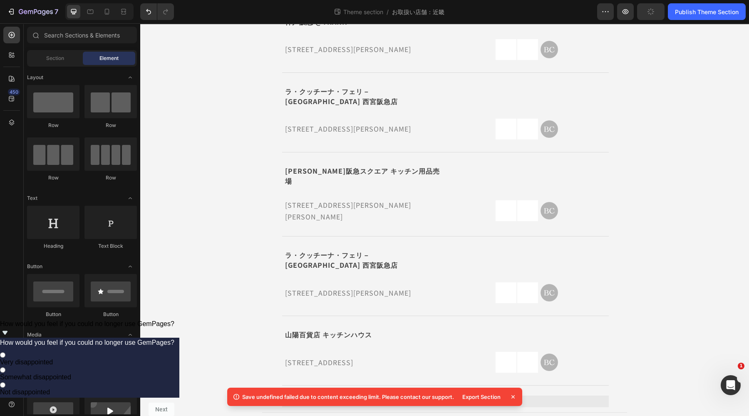
click at [513, 400] on icon at bounding box center [513, 397] width 8 height 8
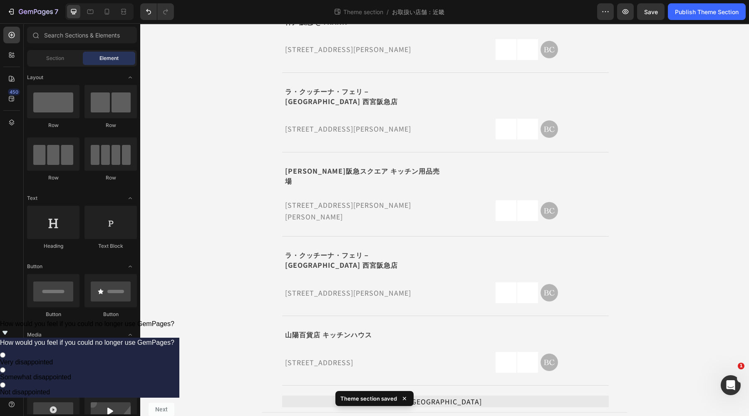
click at [404, 398] on icon at bounding box center [404, 398] width 3 height 3
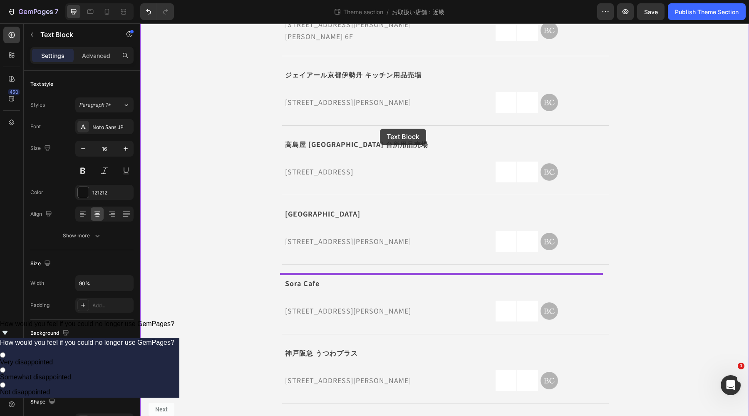
scroll to position [102, 0]
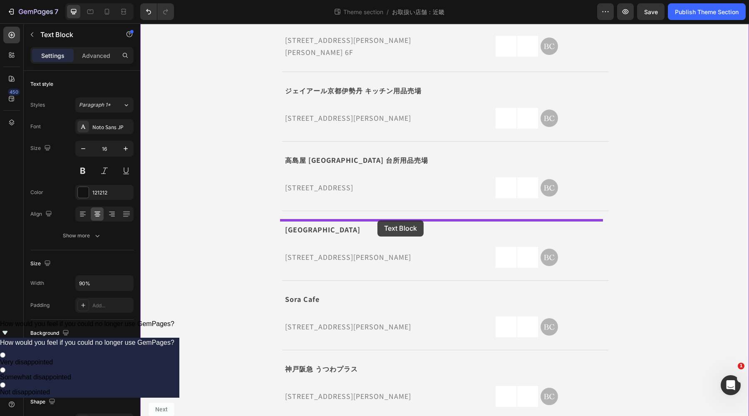
drag, startPoint x: 424, startPoint y: 365, endPoint x: 378, endPoint y: 220, distance: 152.1
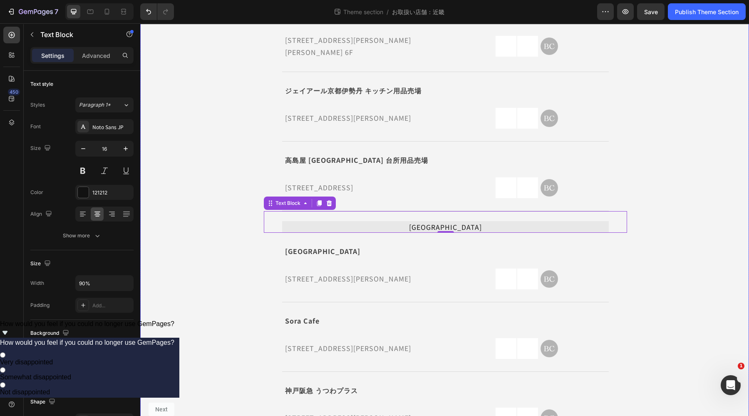
click at [654, 204] on div "近畿（京阪神） 三重県 Text Block 京都高島屋S.C. 台所用品売場 Text Block Icon Row 京都府京都市下京区四条通河原町西入真町…" at bounding box center [445, 383] width 608 height 891
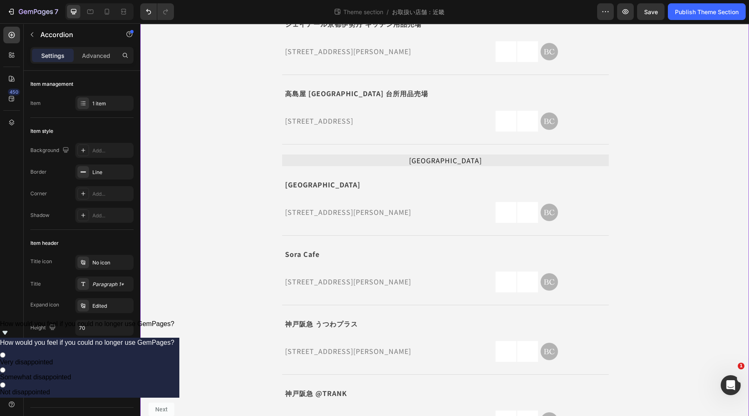
scroll to position [0, 0]
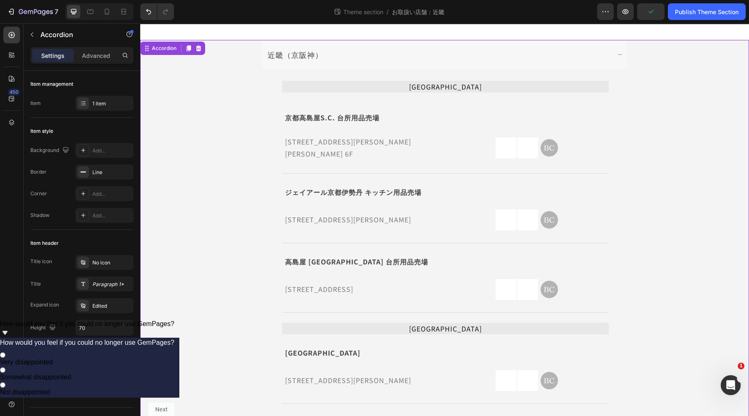
click at [391, 49] on div "近畿（京阪神）" at bounding box center [438, 55] width 344 height 14
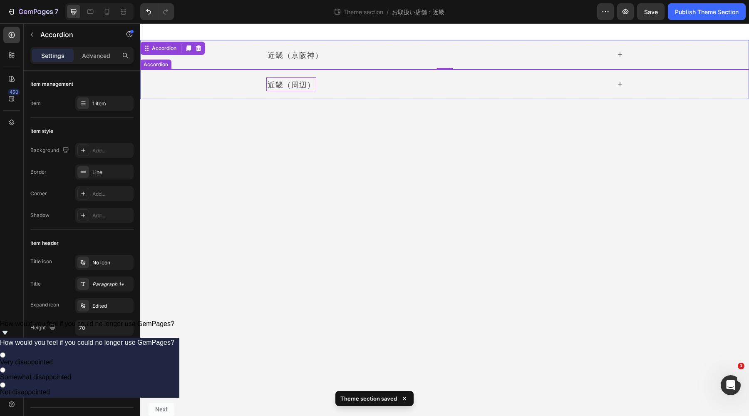
click at [469, 81] on div "近畿（周辺）" at bounding box center [438, 84] width 344 height 14
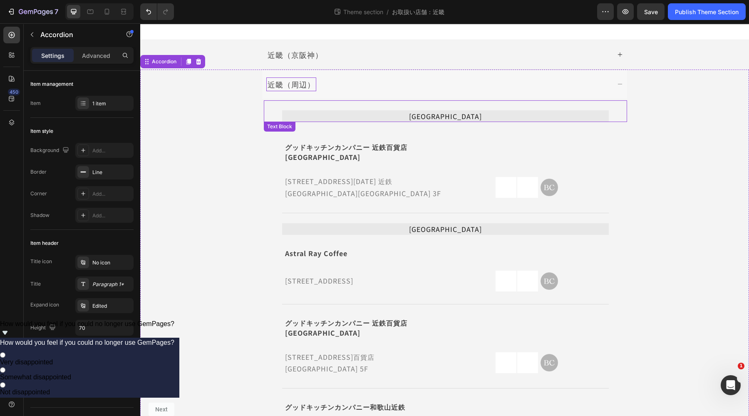
click at [439, 118] on p "[GEOGRAPHIC_DATA]" at bounding box center [445, 116] width 325 height 10
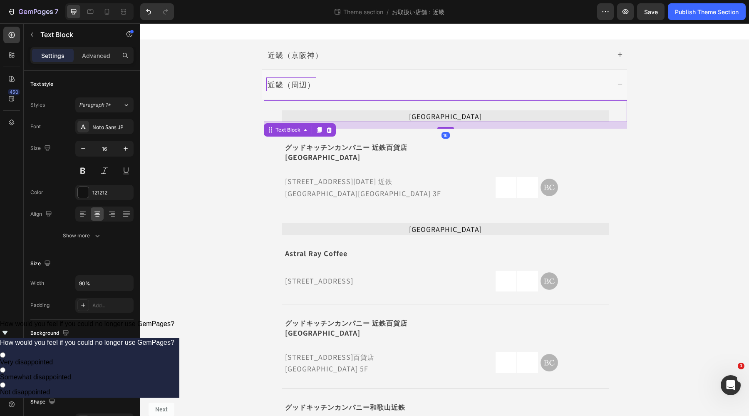
click at [442, 118] on p "[GEOGRAPHIC_DATA]" at bounding box center [445, 116] width 325 height 10
drag, startPoint x: 450, startPoint y: 117, endPoint x: 432, endPoint y: 118, distance: 17.9
click at [432, 118] on p "[GEOGRAPHIC_DATA]" at bounding box center [445, 116] width 325 height 10
drag, startPoint x: 460, startPoint y: 118, endPoint x: 425, endPoint y: 112, distance: 34.6
click at [425, 112] on p "[GEOGRAPHIC_DATA]" at bounding box center [445, 116] width 325 height 10
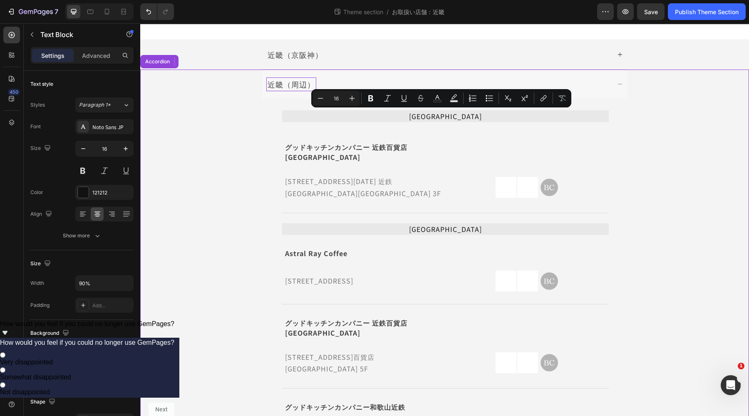
click at [667, 74] on div "近畿（周辺） 滋賀県 Text Block 16 グッドキッチンカンパニー 近鉄百貨店 草津店 Text Block Icon Row 滋賀県草津市渋川1-1…" at bounding box center [445, 267] width 608 height 394
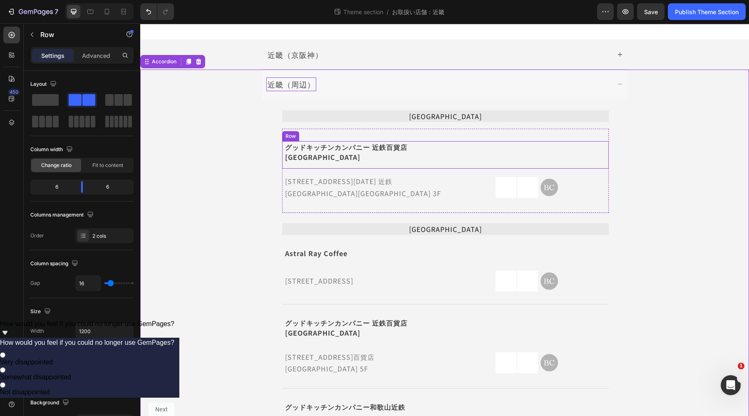
click at [575, 149] on div "Icon" at bounding box center [529, 154] width 159 height 27
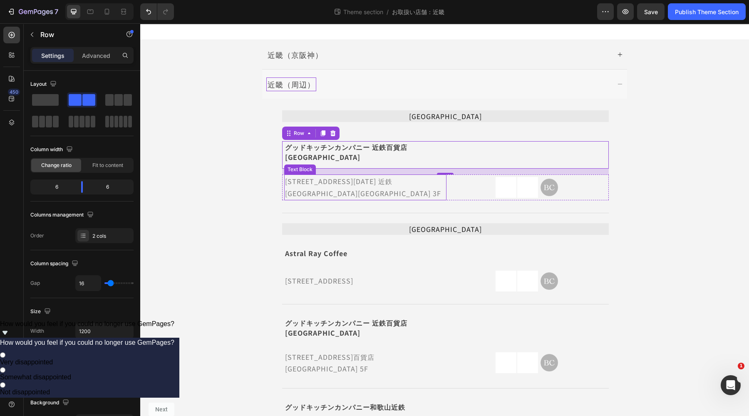
click at [425, 176] on p "[STREET_ADDRESS][DATE] 近鉄[GEOGRAPHIC_DATA][GEOGRAPHIC_DATA] 3F" at bounding box center [365, 187] width 161 height 24
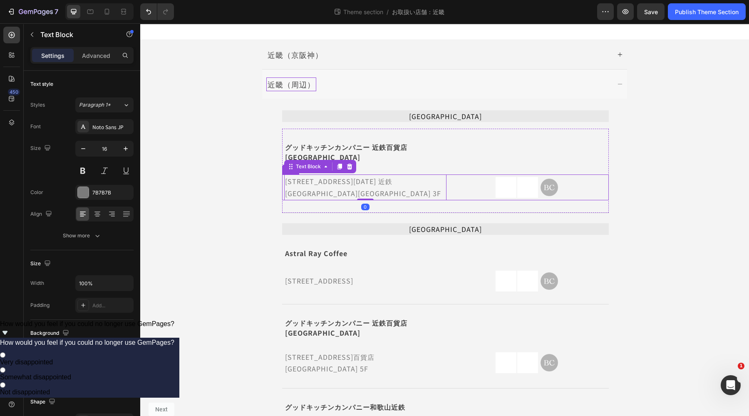
click at [473, 177] on div "Image Image Image Row" at bounding box center [528, 187] width 162 height 26
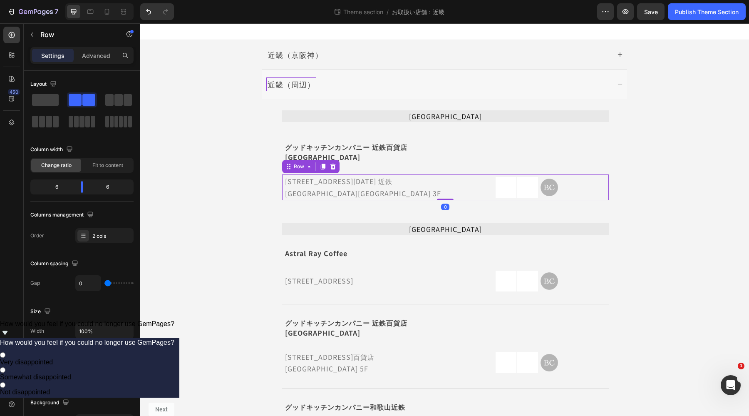
click at [572, 174] on div "Image Image Image Row" at bounding box center [528, 187] width 162 height 26
click at [370, 196] on div "グッドキッチンカンパニー 近鉄百貨店 草津店 Text Block Icon Row 滋賀県草津市渋川1-1-50 近鉄百貨店草津店 3F Text Bloc…" at bounding box center [445, 171] width 327 height 85
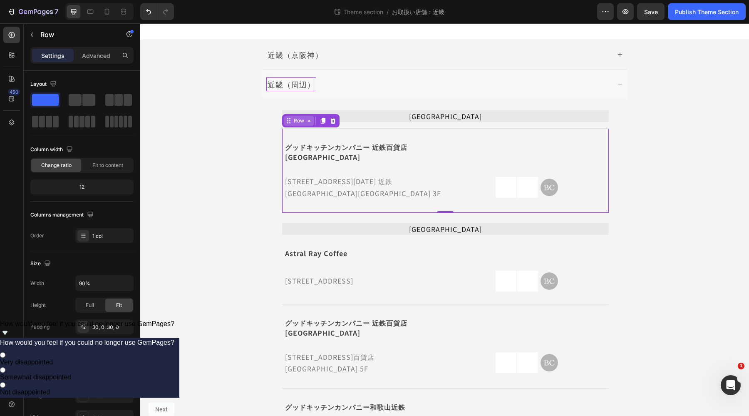
click at [309, 122] on icon at bounding box center [309, 120] width 7 height 7
click at [237, 151] on div "近畿（周辺） 滋賀県 Text Block グッドキッチンカンパニー 近鉄百貨店 草津店 Text Block Icon Row 滋賀県草津市渋川1-1-50…" at bounding box center [445, 267] width 608 height 394
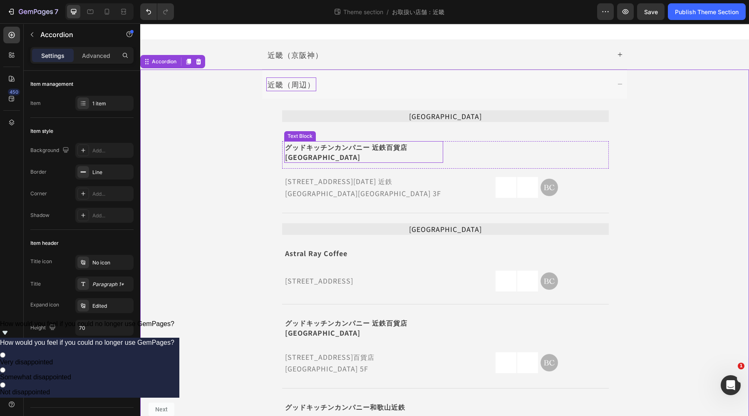
click at [312, 146] on p "グッドキッチンカンパニー 近鉄百貨店 [GEOGRAPHIC_DATA]" at bounding box center [363, 152] width 157 height 20
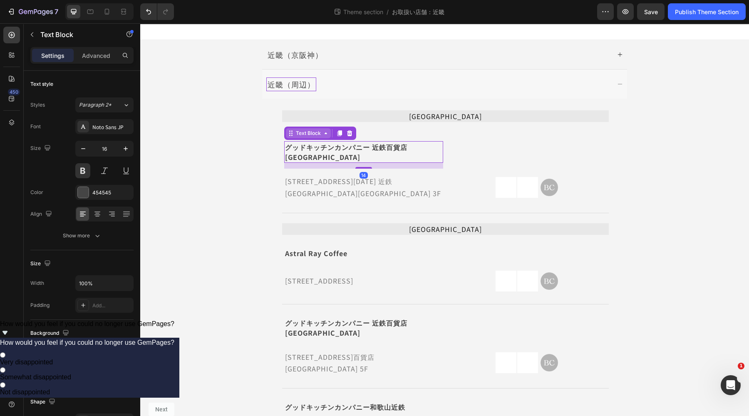
click at [325, 134] on icon at bounding box center [326, 133] width 2 height 2
click at [239, 159] on div "近畿（周辺） 滋賀県 Text Block グッドキッチンカンパニー 近鉄百貨店 草津店 Text Block Row 2 cols Row 1 col Ac…" at bounding box center [445, 267] width 608 height 394
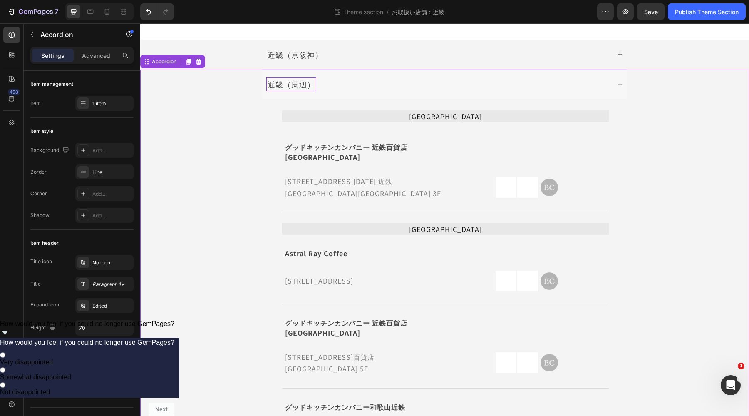
click at [174, 327] on span "How would you feel if you could no longer use GemPages?" at bounding box center [87, 323] width 174 height 7
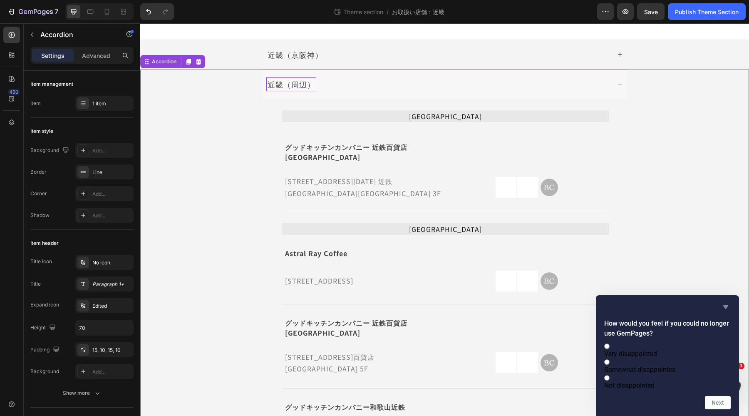
click at [729, 302] on icon "Hide survey" at bounding box center [726, 307] width 10 height 10
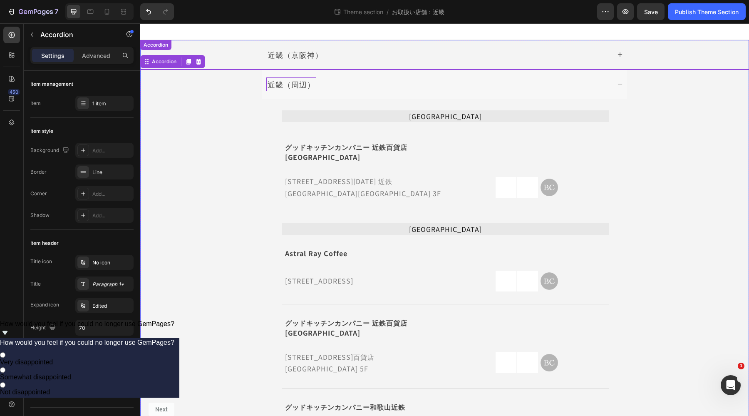
click at [341, 57] on div "近畿（京阪神）" at bounding box center [438, 55] width 344 height 14
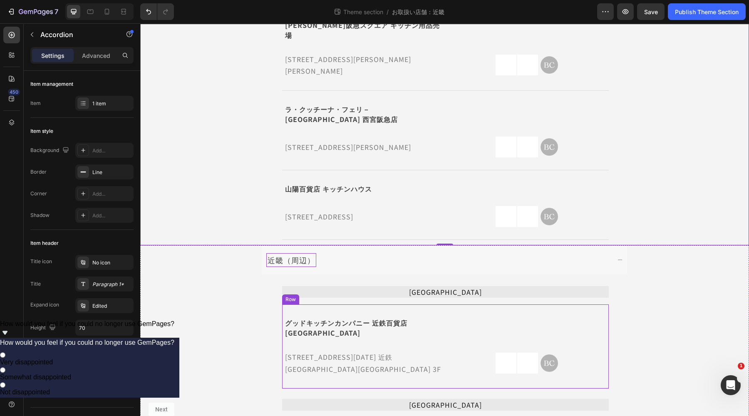
scroll to position [624, 0]
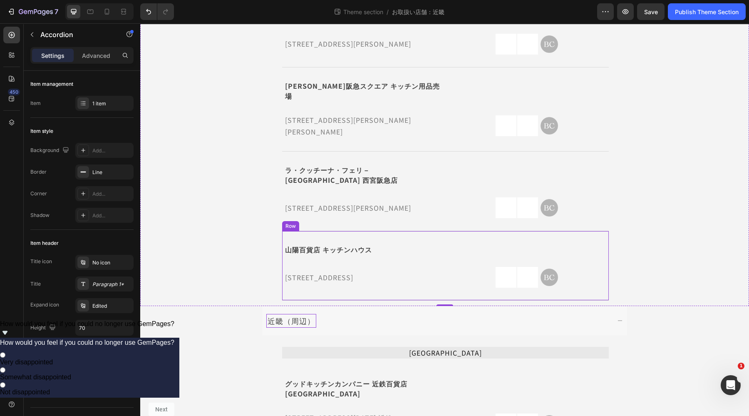
click at [438, 231] on div "山陽百貨店 キッチンハウス Text Block Icon Row 兵庫県姫路市南町1 山陽百貨店 5F Text Block Image Image Ima…" at bounding box center [445, 266] width 327 height 70
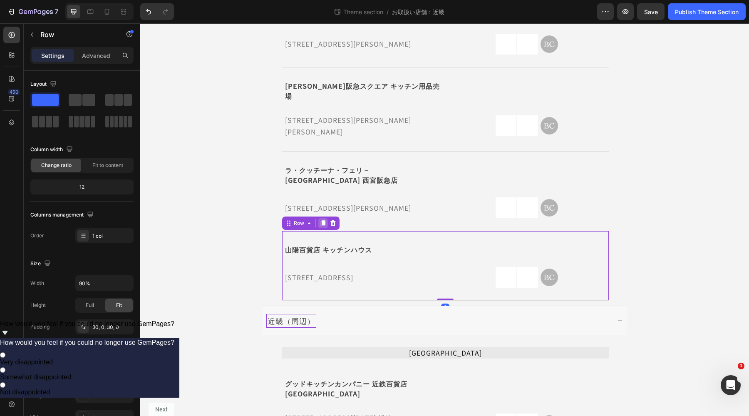
click at [323, 220] on icon at bounding box center [323, 223] width 5 height 6
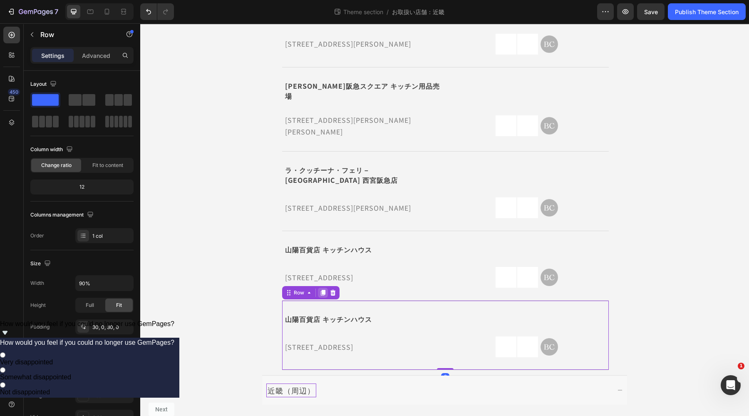
click at [321, 289] on icon at bounding box center [323, 292] width 7 height 7
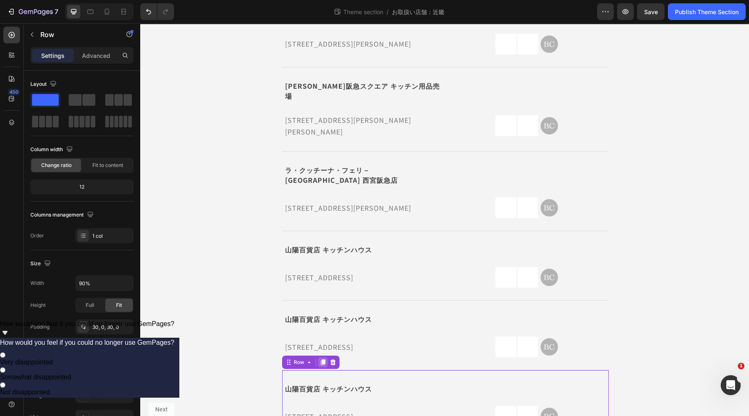
click at [321, 359] on icon at bounding box center [323, 362] width 5 height 6
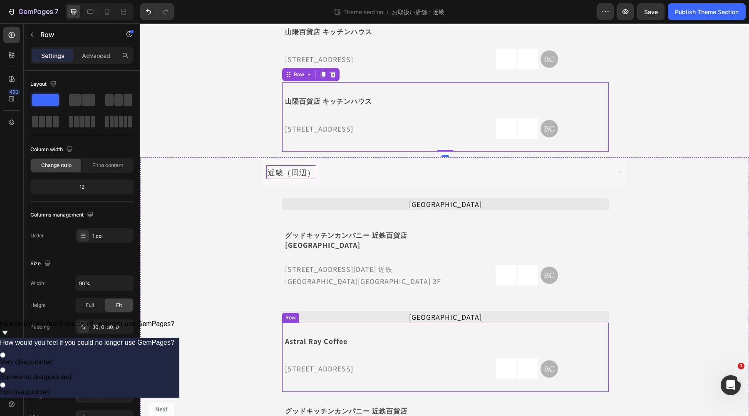
scroll to position [985, 0]
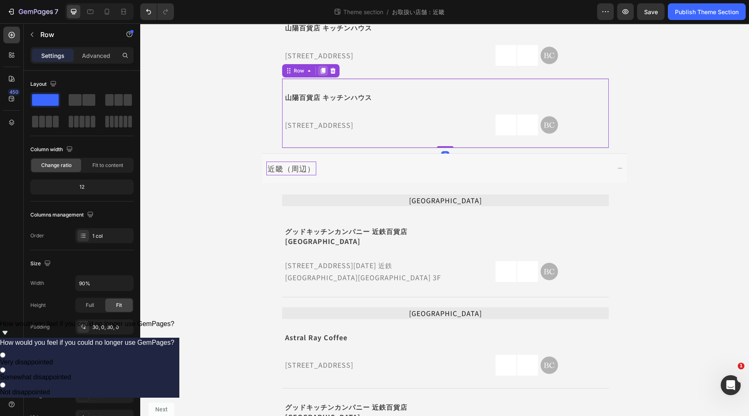
click at [321, 68] on icon at bounding box center [323, 71] width 5 height 6
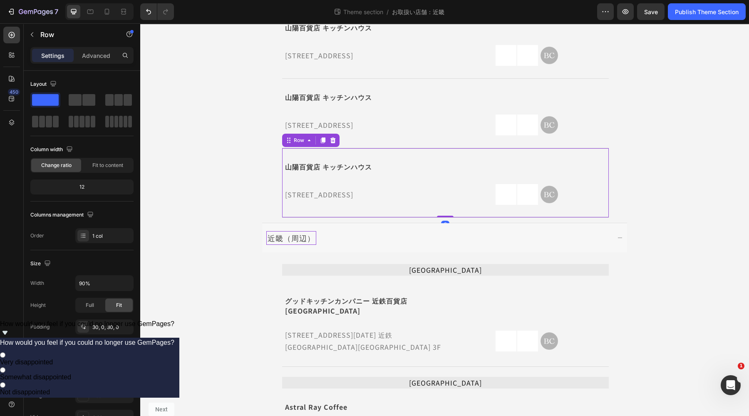
drag, startPoint x: 322, startPoint y: 111, endPoint x: 322, endPoint y: 151, distance: 39.6
click at [322, 137] on icon at bounding box center [323, 140] width 5 height 6
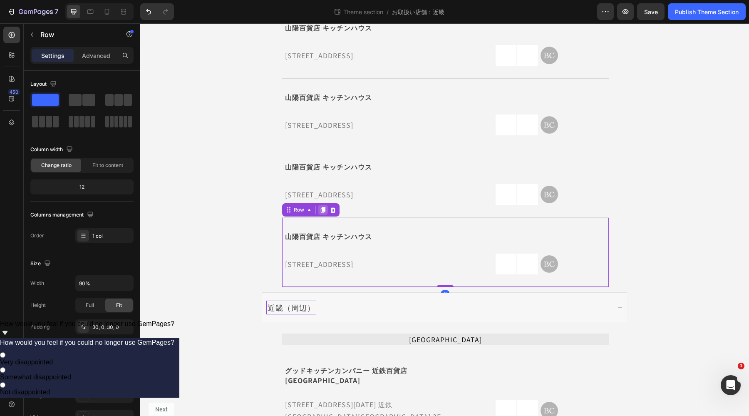
click at [321, 207] on icon at bounding box center [323, 210] width 5 height 6
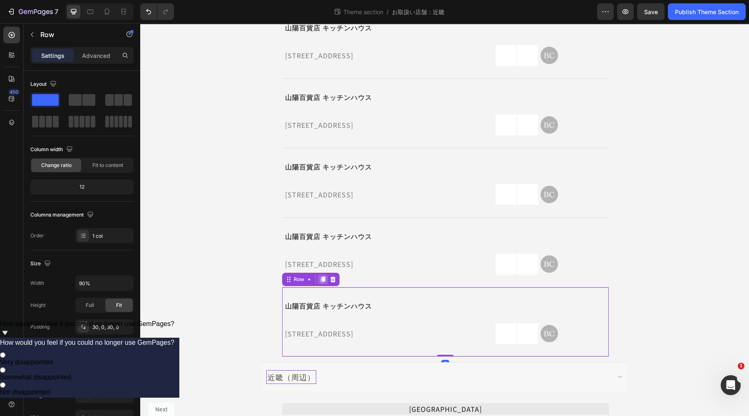
click at [321, 276] on icon at bounding box center [323, 279] width 5 height 6
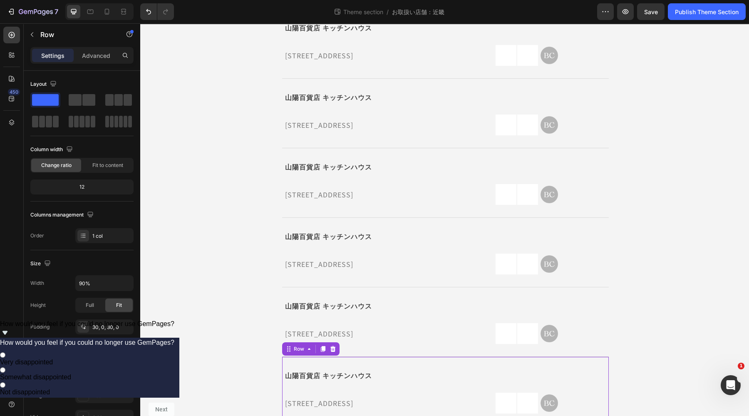
drag, startPoint x: 316, startPoint y: 319, endPoint x: 321, endPoint y: 338, distance: 19.3
click at [318, 344] on div at bounding box center [323, 349] width 10 height 10
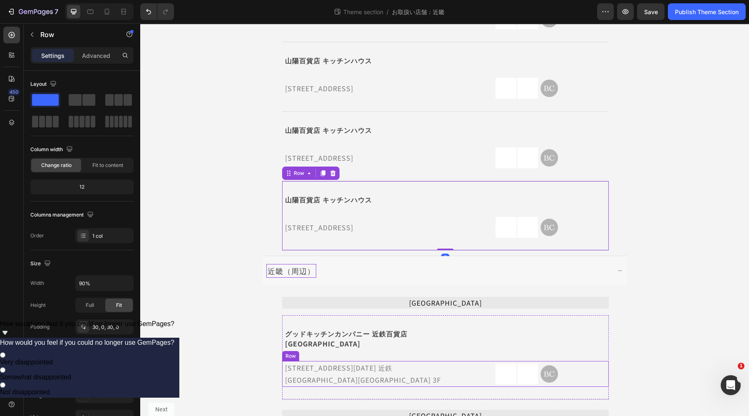
scroll to position [1229, 0]
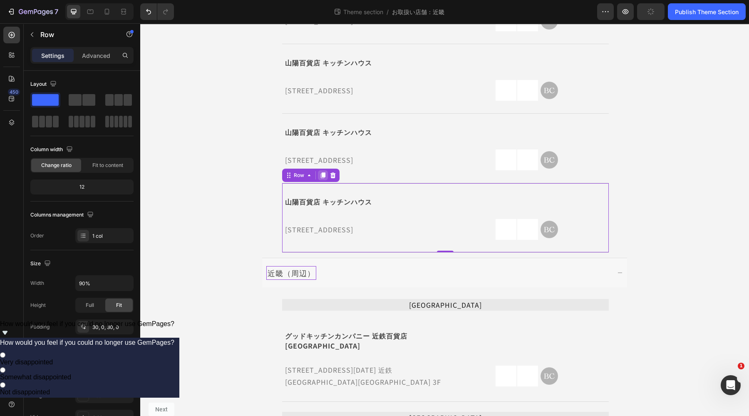
click at [323, 172] on icon at bounding box center [323, 175] width 7 height 7
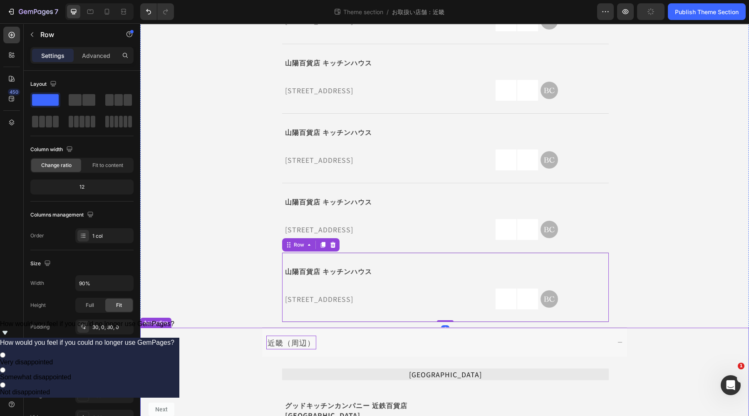
click at [618, 342] on icon at bounding box center [620, 342] width 4 height 0
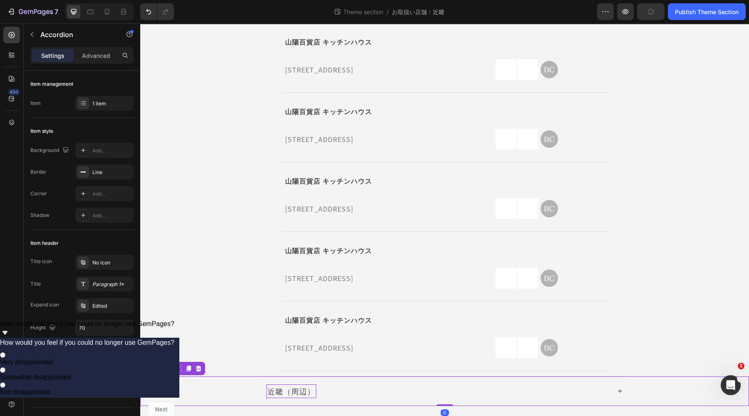
scroll to position [1161, 0]
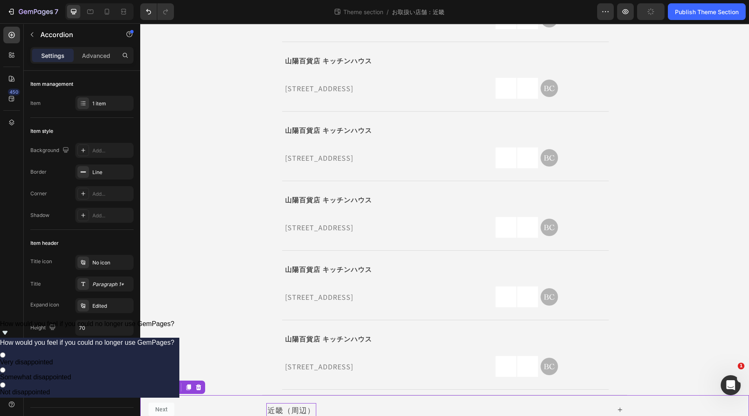
click at [369, 356] on div "兵庫県姫路市南町1 山陽百貨店 5F Text Block" at bounding box center [365, 366] width 162 height 21
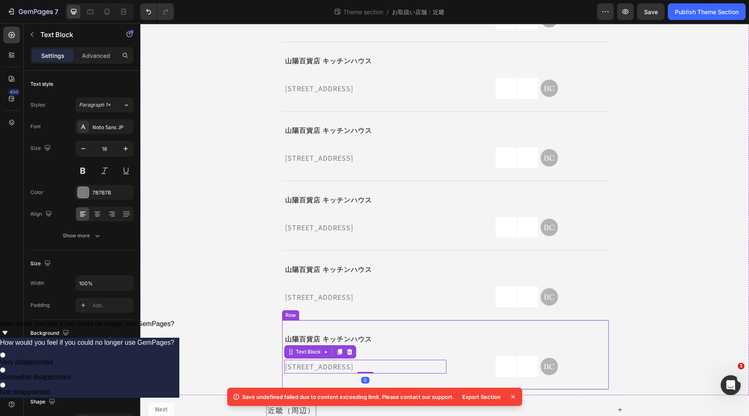
scroll to position [1143, 0]
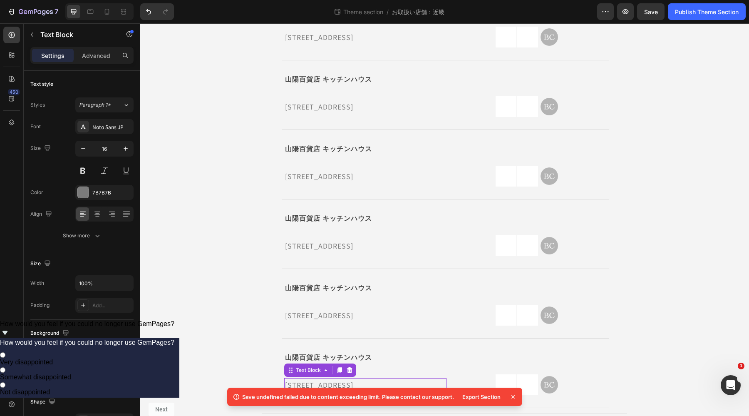
drag, startPoint x: 454, startPoint y: 397, endPoint x: 231, endPoint y: 396, distance: 222.7
click at [231, 396] on div "Save undefined failed due to content exceeding limit. Please contact our suppor…" at bounding box center [374, 397] width 295 height 18
copy div "Save undefined failed due to content exceeding limit. Please contact our suppor…"
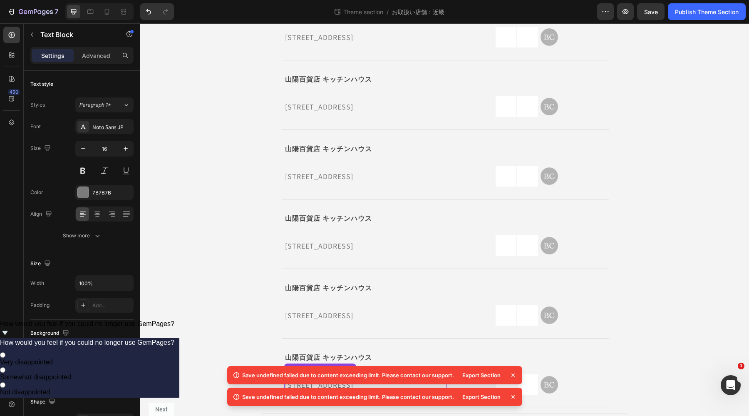
click at [514, 396] on icon at bounding box center [513, 397] width 8 height 8
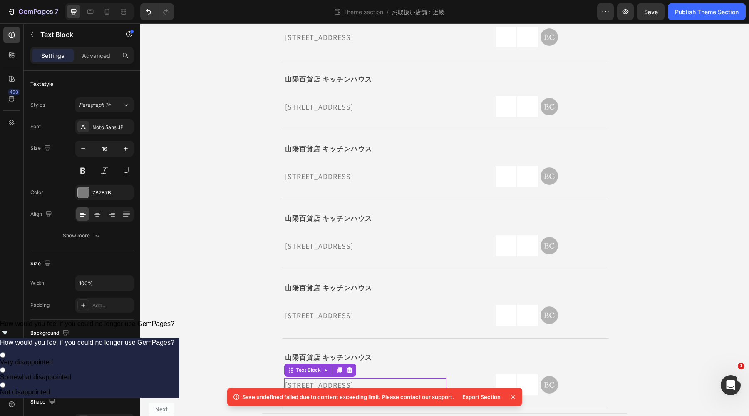
click at [513, 396] on icon at bounding box center [513, 396] width 3 height 3
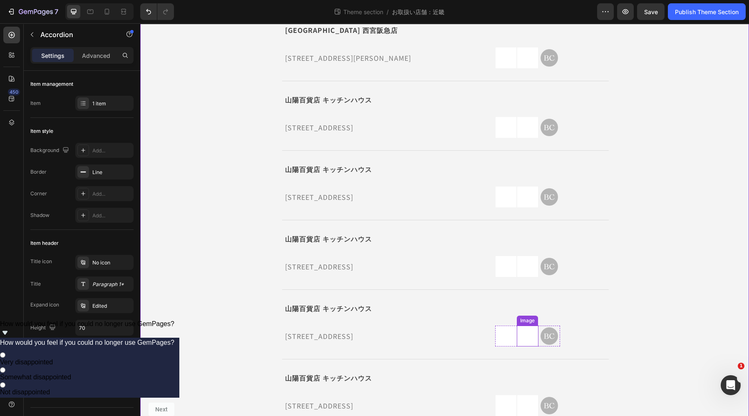
scroll to position [674, 0]
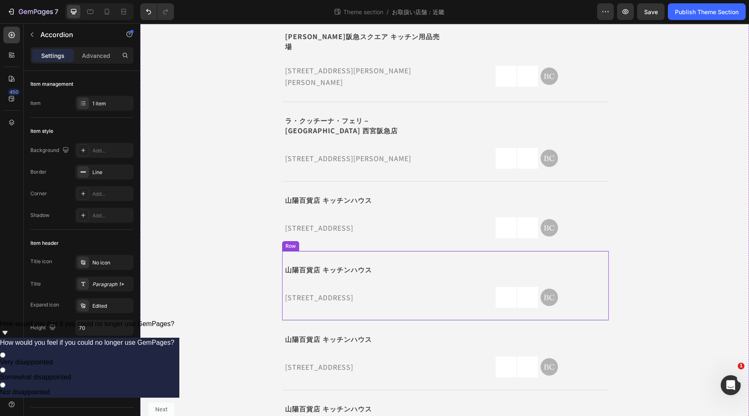
click at [454, 251] on div "山陽百貨店 キッチンハウス Text Block Icon Row 兵庫県姫路市南町1 山陽百貨店 5F Text Block Image Image Ima…" at bounding box center [445, 286] width 327 height 70
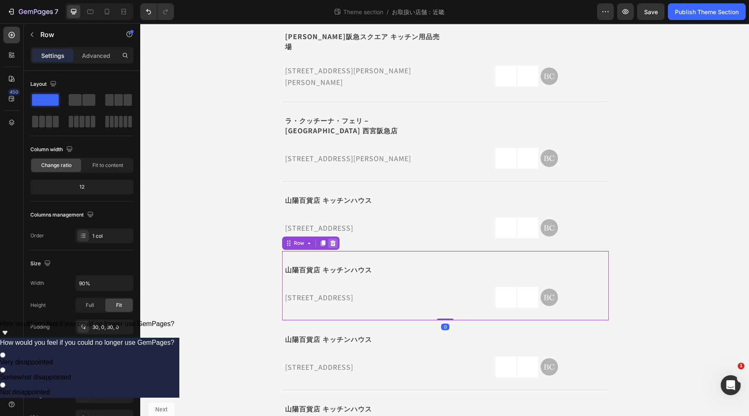
click at [331, 240] on icon at bounding box center [332, 243] width 5 height 6
click at [330, 251] on div "山陽百貨店 キッチンハウス Text Block Icon Row 兵庫県姫路市南町1 山陽百貨店 5F Text Block Image Image Ima…" at bounding box center [445, 286] width 327 height 70
click at [331, 240] on icon at bounding box center [332, 243] width 5 height 6
click at [330, 251] on div "山陽百貨店 キッチンハウス Text Block Icon Row 兵庫県姫路市南町1 山陽百貨店 5F Text Block Image Image Ima…" at bounding box center [445, 286] width 327 height 70
click at [333, 240] on icon at bounding box center [333, 243] width 7 height 7
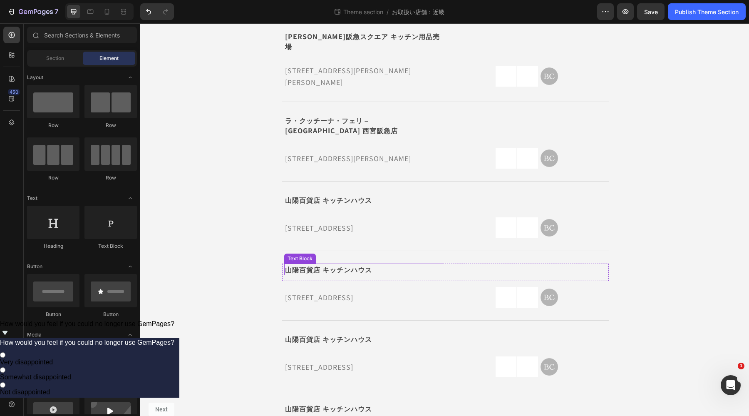
click at [332, 251] on div "山陽百貨店 キッチンハウス Text Block Icon Row 兵庫県姫路市南町1 山陽百貨店 5F Text Block Image Image Ima…" at bounding box center [445, 286] width 327 height 70
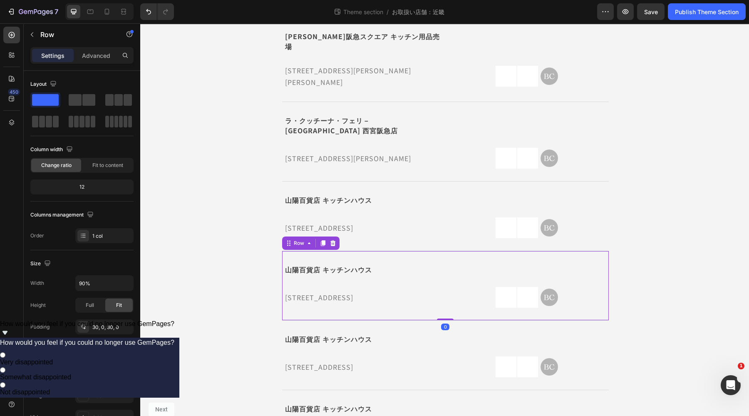
click at [330, 240] on icon at bounding box center [332, 243] width 5 height 6
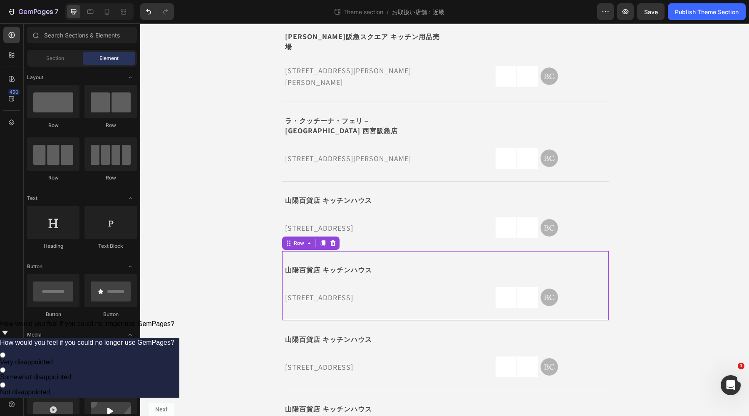
click at [328, 251] on div "山陽百貨店 キッチンハウス Text Block Icon Row 兵庫県姫路市南町1 山陽百貨店 5F Text Block Image Image Ima…" at bounding box center [445, 286] width 327 height 70
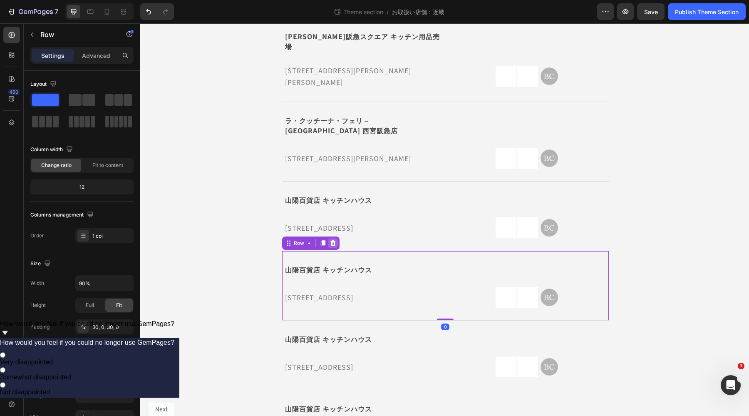
click at [330, 240] on icon at bounding box center [332, 243] width 5 height 6
click at [329, 251] on div "山陽百貨店 キッチンハウス Text Block Icon Row 兵庫県姫路市南町1 山陽百貨店 5F Text Block Image Image Ima…" at bounding box center [445, 286] width 327 height 70
click at [332, 240] on icon at bounding box center [332, 243] width 5 height 6
click at [332, 251] on div "山陽百貨店 キッチンハウス Text Block Icon Row 兵庫県姫路市南町1 山陽百貨店 5F Text Block Image Image Ima…" at bounding box center [445, 286] width 327 height 70
click at [332, 240] on icon at bounding box center [332, 243] width 5 height 6
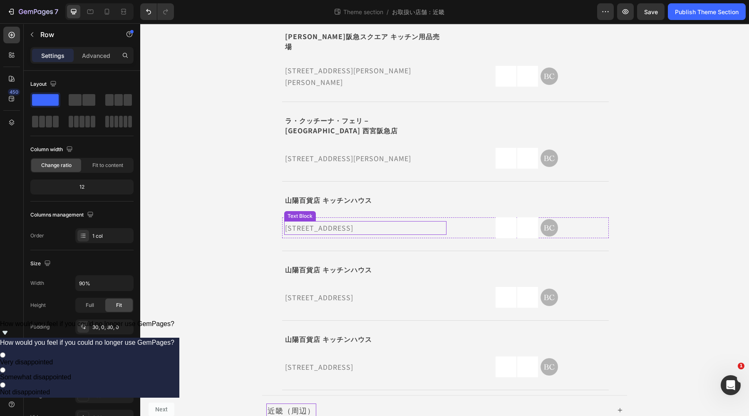
scroll to position [657, 0]
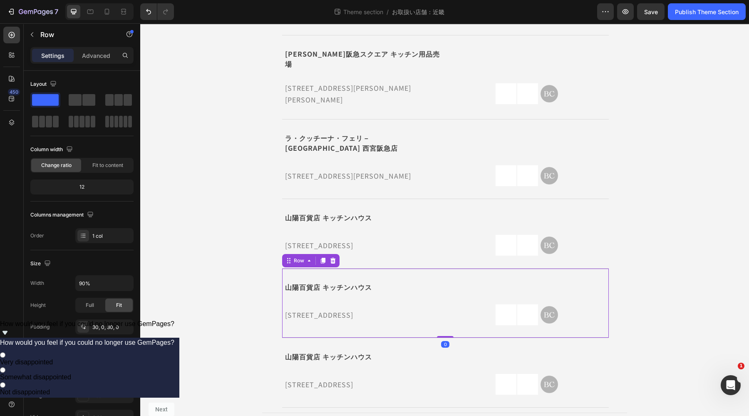
click at [329, 269] on div "山陽百貨店 キッチンハウス Text Block Icon Row 兵庫県姫路市南町1 山陽百貨店 5F Text Block Image Image Ima…" at bounding box center [445, 304] width 327 height 70
click at [331, 258] on icon at bounding box center [332, 261] width 5 height 6
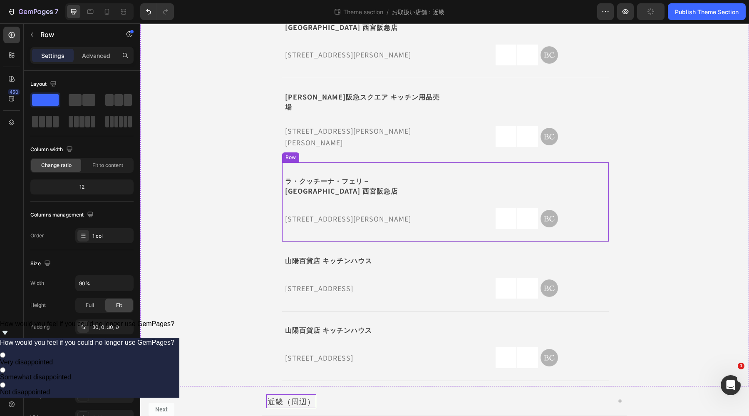
scroll to position [587, 0]
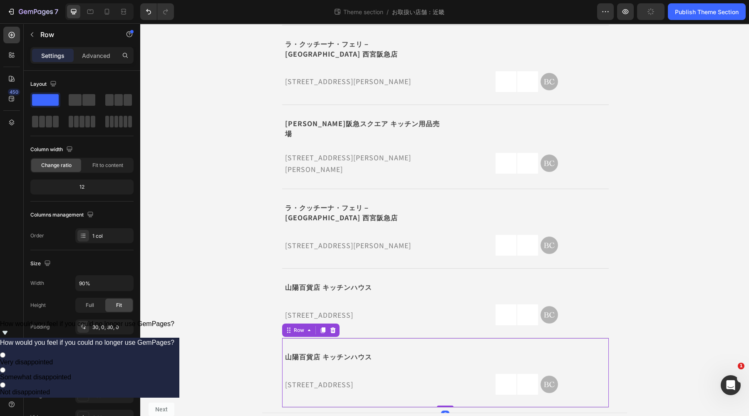
click at [325, 338] on div "山陽百貨店 キッチンハウス Text Block Icon Row 兵庫県姫路市南町1 山陽百貨店 5F Text Block Image Image Ima…" at bounding box center [445, 373] width 327 height 70
click at [333, 327] on icon at bounding box center [332, 330] width 5 height 6
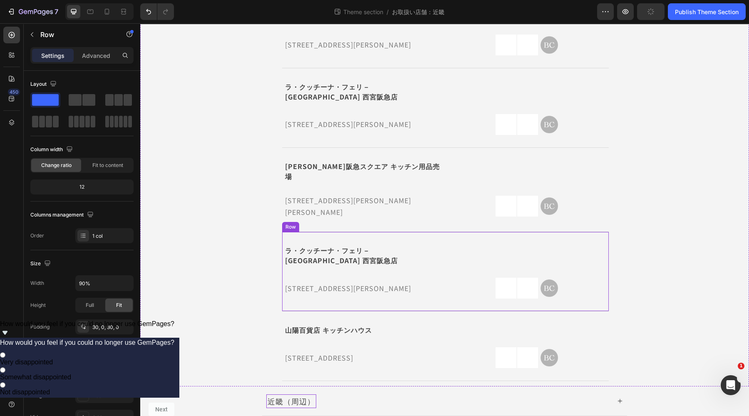
scroll to position [518, 0]
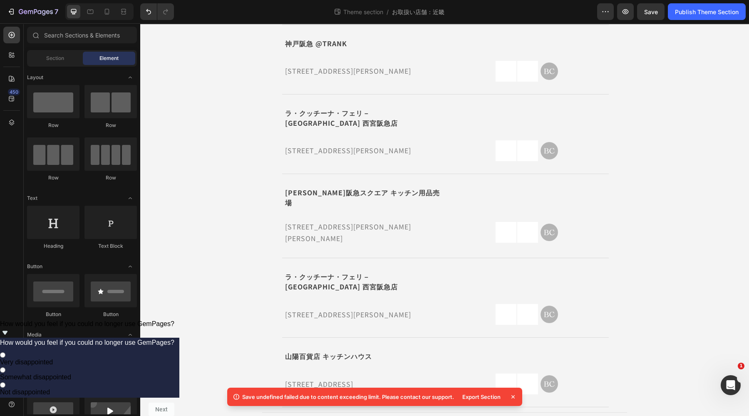
click at [517, 400] on icon at bounding box center [513, 397] width 8 height 8
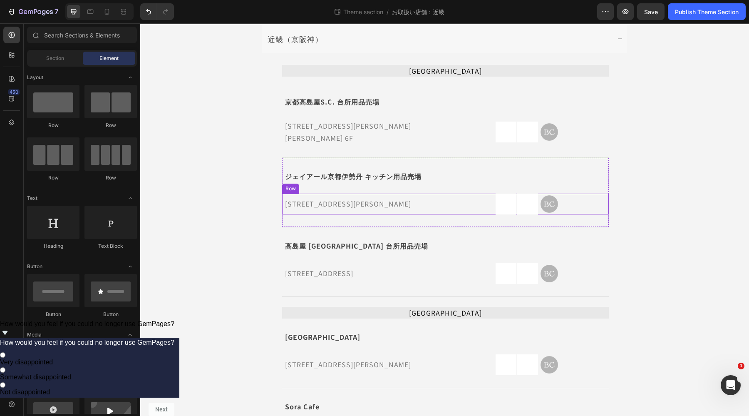
scroll to position [0, 0]
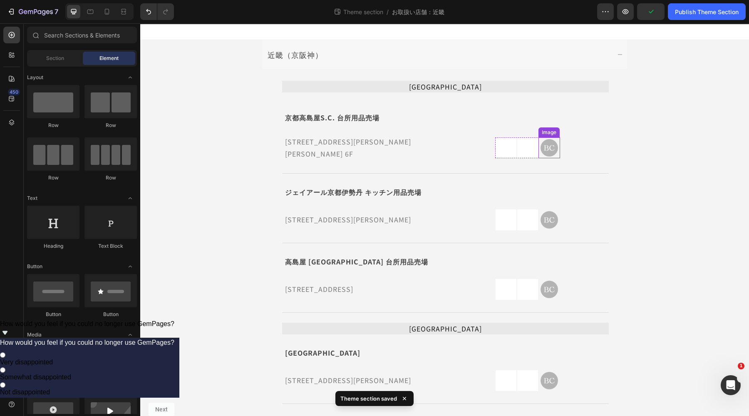
click at [552, 154] on img at bounding box center [549, 147] width 21 height 21
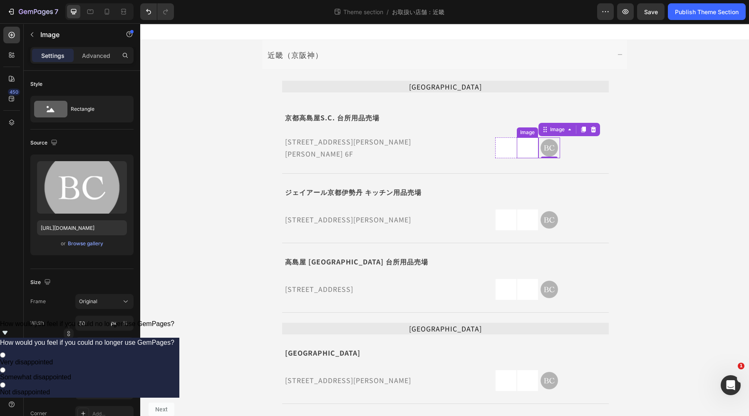
click at [525, 154] on img at bounding box center [527, 147] width 21 height 21
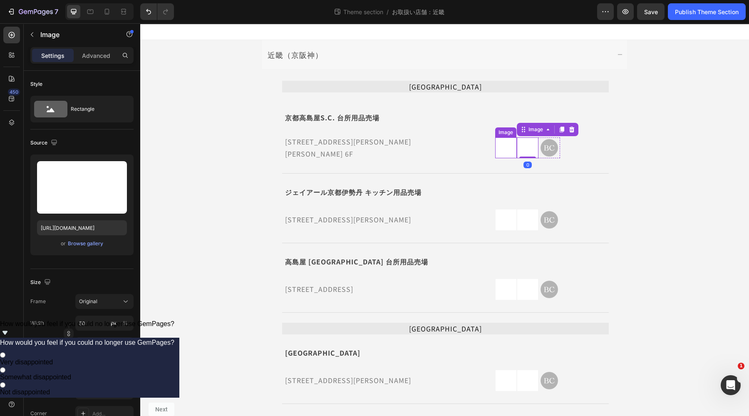
click at [504, 153] on img at bounding box center [506, 147] width 21 height 21
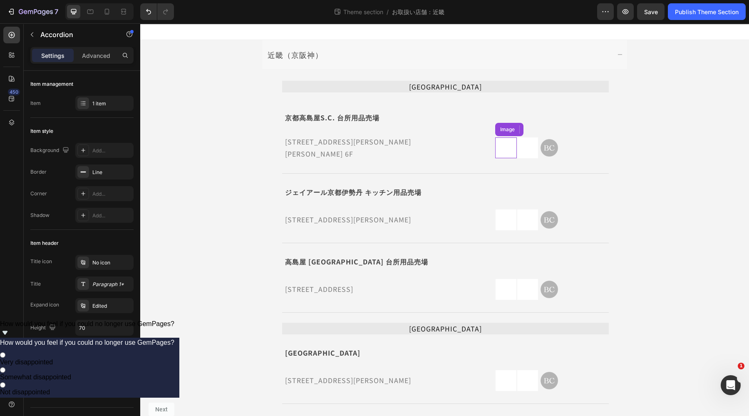
click at [506, 153] on img at bounding box center [506, 147] width 21 height 21
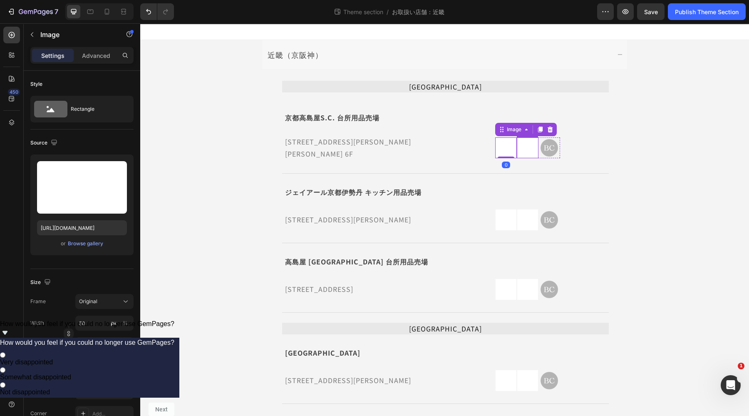
click at [533, 153] on img at bounding box center [527, 147] width 21 height 21
click at [548, 152] on img at bounding box center [549, 147] width 21 height 21
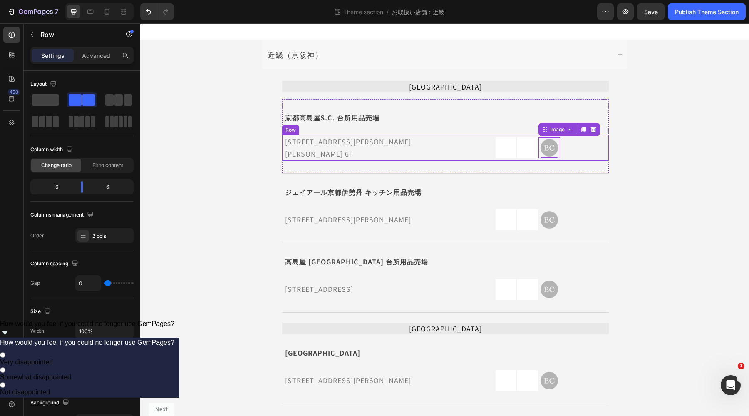
click at [454, 152] on div "Image Image Image 0 Row" at bounding box center [528, 148] width 162 height 26
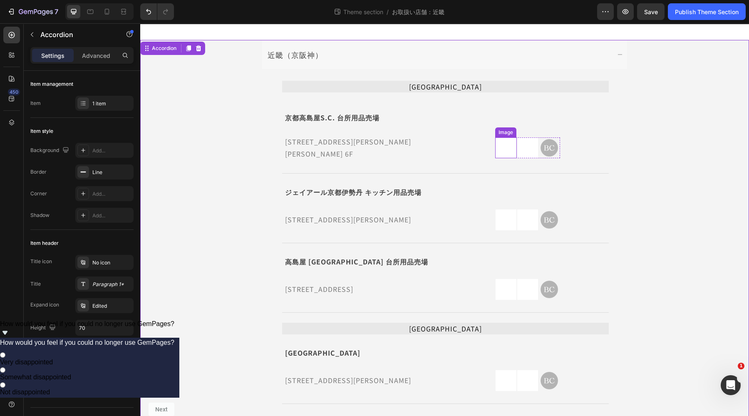
click at [504, 142] on img at bounding box center [506, 147] width 21 height 21
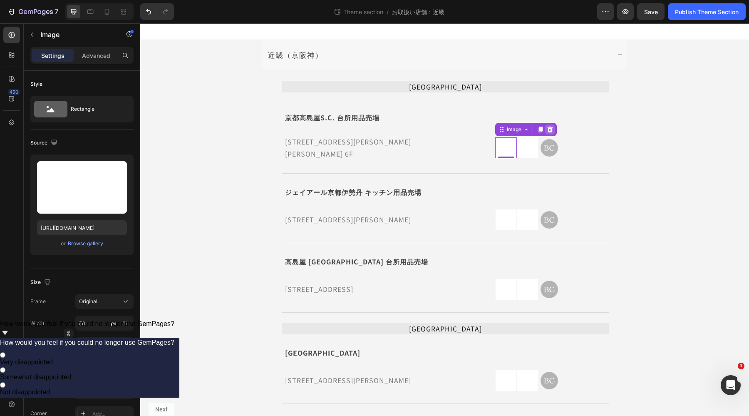
click at [548, 129] on icon at bounding box center [550, 130] width 5 height 6
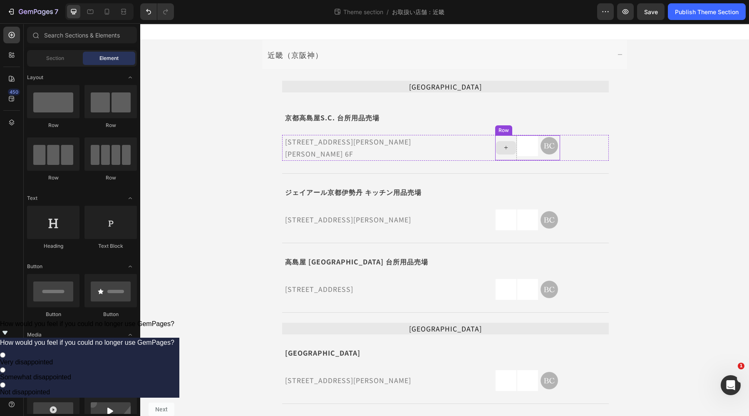
click at [503, 148] on icon at bounding box center [506, 147] width 7 height 7
click at [50, 64] on div "Section" at bounding box center [55, 58] width 52 height 13
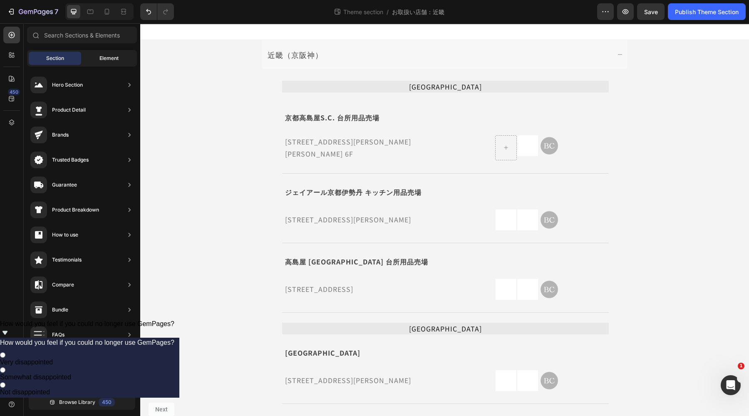
click at [122, 60] on div "Element" at bounding box center [109, 58] width 52 height 13
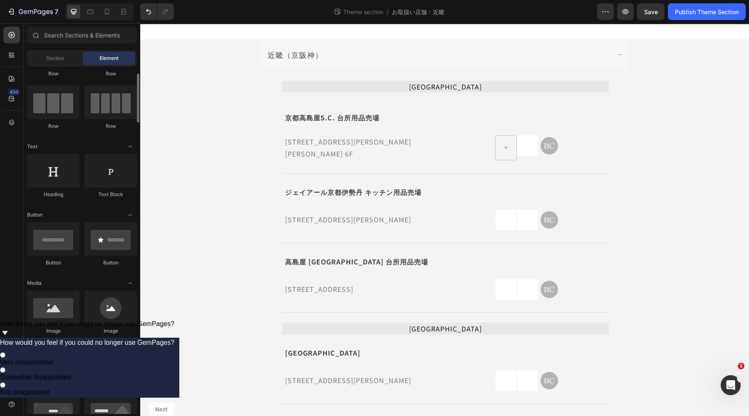
scroll to position [104, 0]
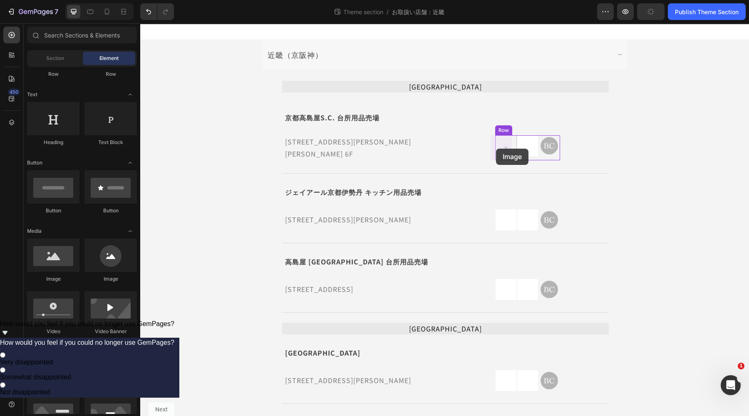
drag, startPoint x: 206, startPoint y: 291, endPoint x: 507, endPoint y: 153, distance: 331.0
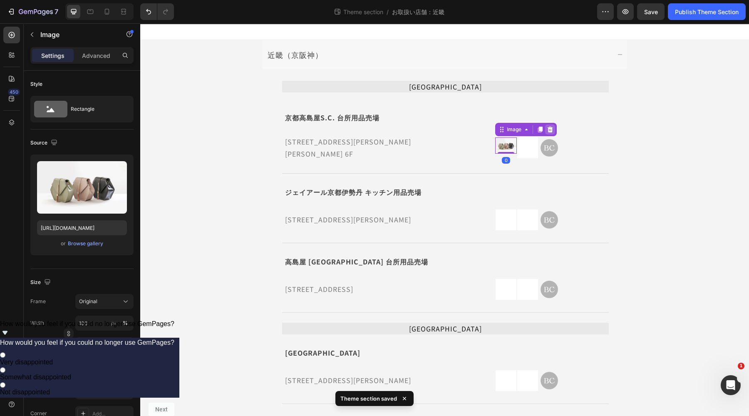
click at [548, 129] on icon at bounding box center [550, 130] width 5 height 6
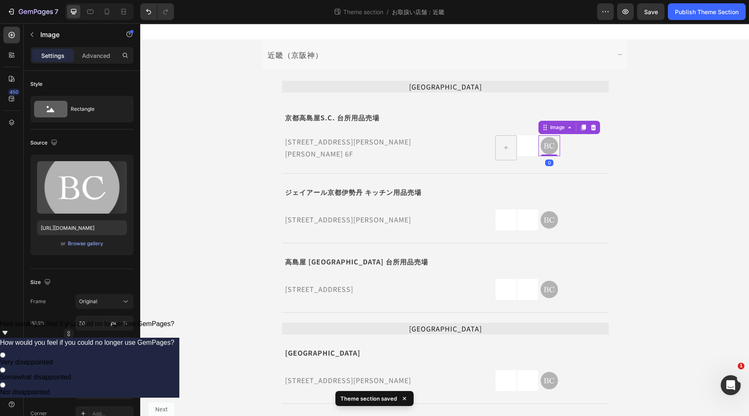
click at [542, 148] on img at bounding box center [549, 145] width 21 height 21
click at [34, 38] on button "button" at bounding box center [31, 34] width 13 height 13
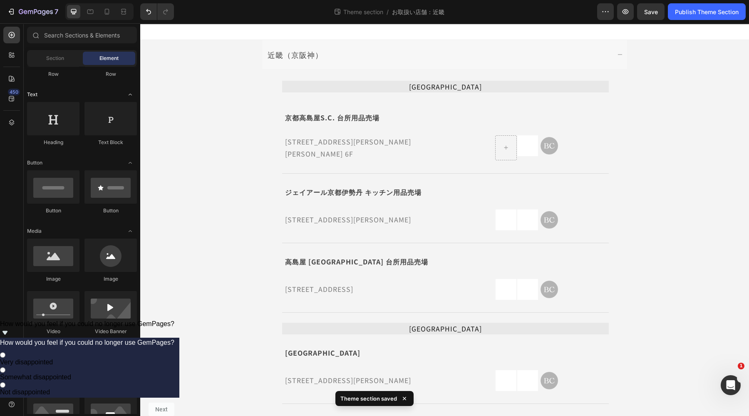
scroll to position [0, 0]
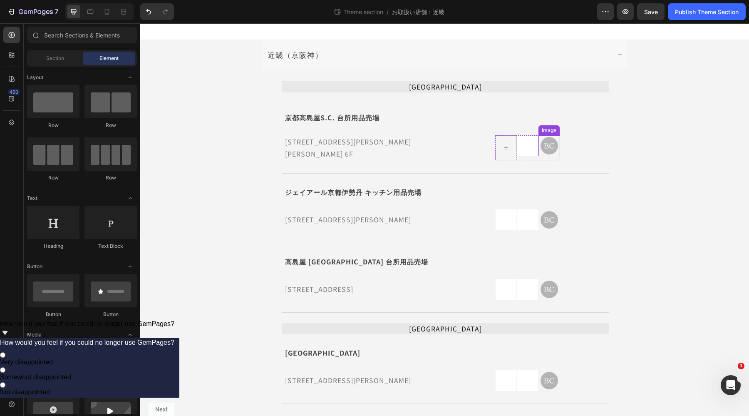
click at [539, 145] on img at bounding box center [549, 145] width 21 height 21
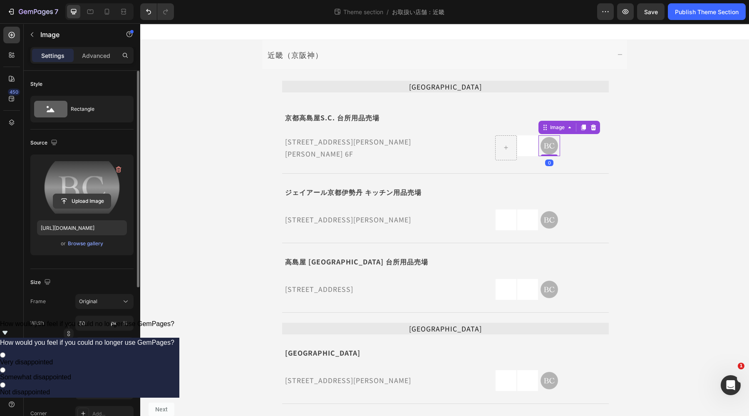
click at [77, 201] on input "file" at bounding box center [81, 201] width 57 height 14
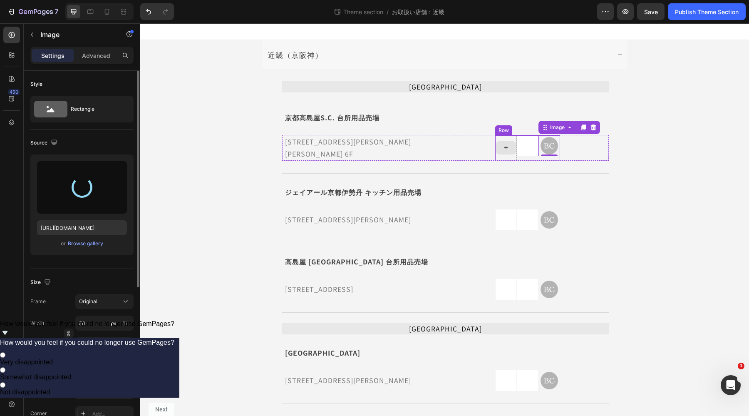
type input "[URL][DOMAIN_NAME]"
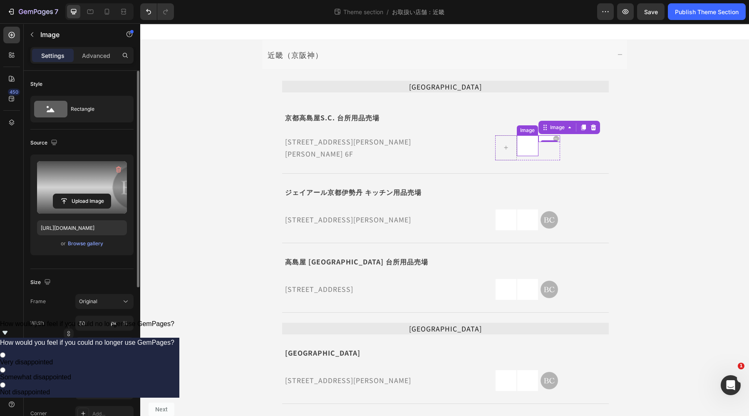
click at [520, 149] on img at bounding box center [527, 145] width 21 height 21
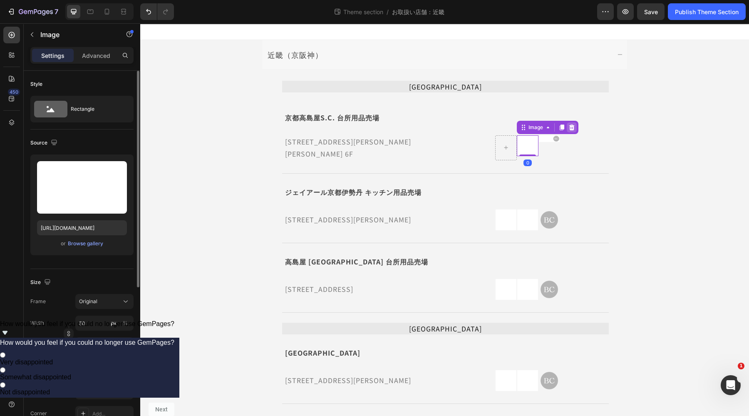
click at [569, 130] on icon at bounding box center [572, 127] width 7 height 7
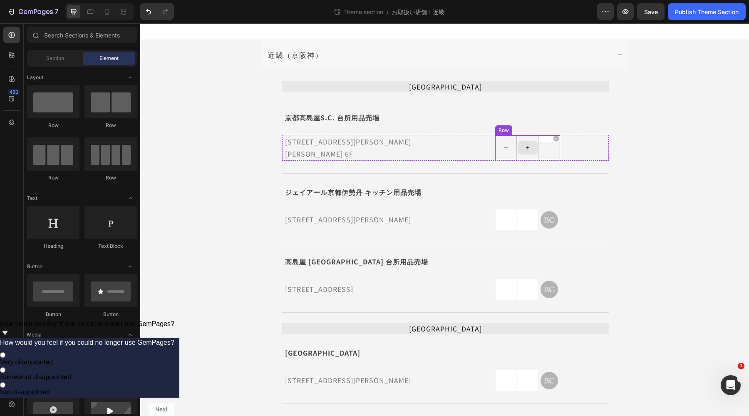
click at [526, 150] on icon at bounding box center [528, 147] width 7 height 7
click at [526, 156] on div at bounding box center [528, 147] width 22 height 25
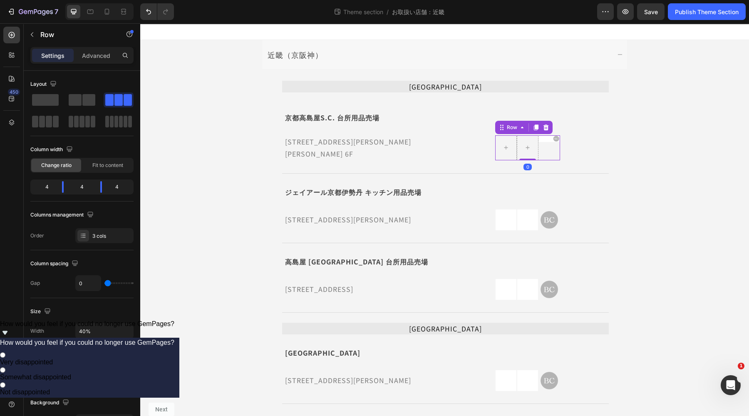
click at [546, 149] on div "Image" at bounding box center [550, 147] width 22 height 25
click at [44, 97] on span at bounding box center [45, 100] width 27 height 12
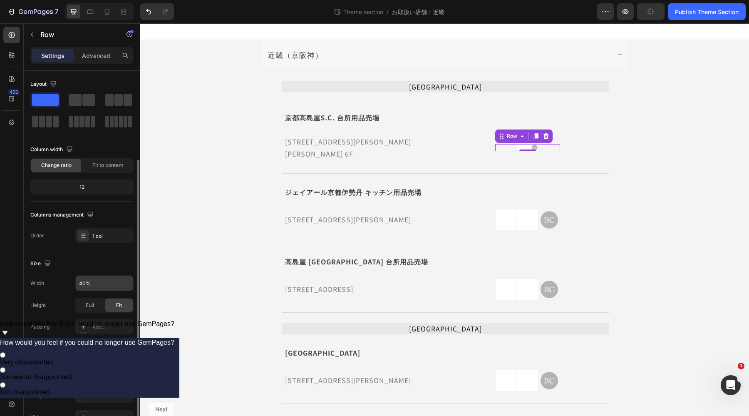
scroll to position [52, 0]
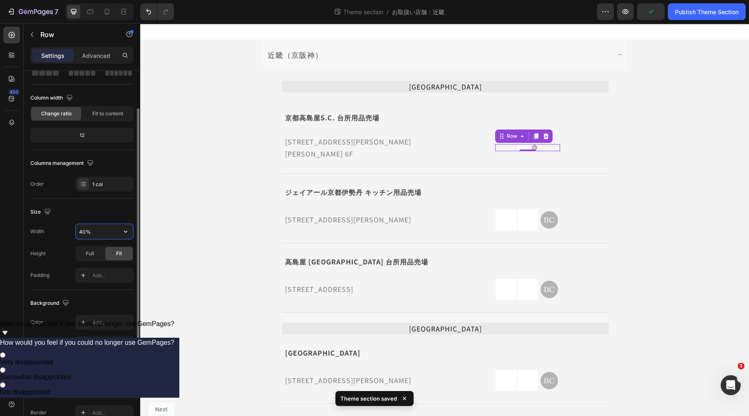
click at [92, 229] on input "40%" at bounding box center [104, 231] width 57 height 15
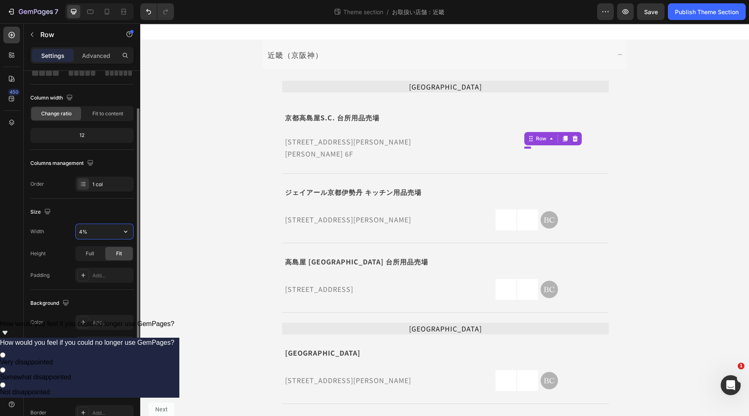
type input "40%"
click at [117, 254] on span "Fit" at bounding box center [119, 253] width 6 height 7
click at [87, 253] on span "Full" at bounding box center [90, 253] width 8 height 7
click at [114, 251] on div "Fit" at bounding box center [118, 253] width 27 height 13
click at [100, 201] on div "Size Width 40% Height Full Fit Padding Add..." at bounding box center [81, 244] width 103 height 91
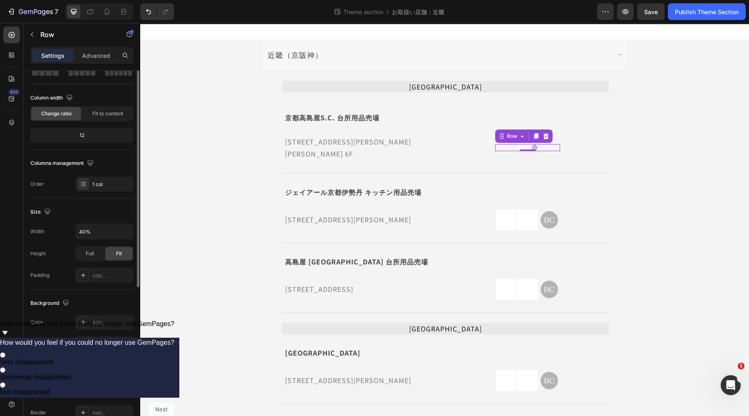
scroll to position [0, 0]
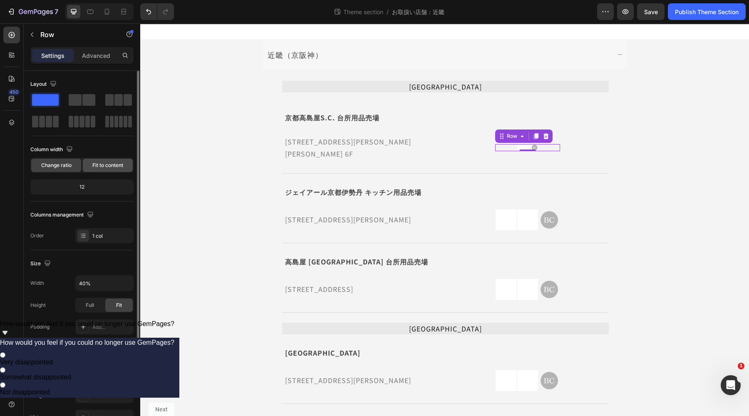
click at [109, 165] on span "Fit to content" at bounding box center [107, 165] width 31 height 7
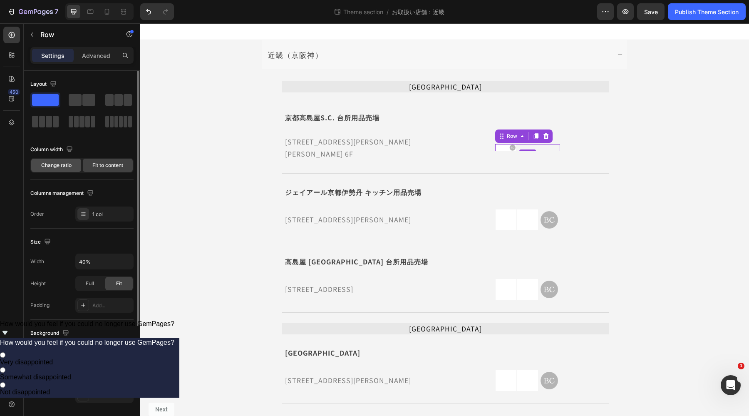
click at [57, 164] on span "Change ratio" at bounding box center [56, 165] width 30 height 7
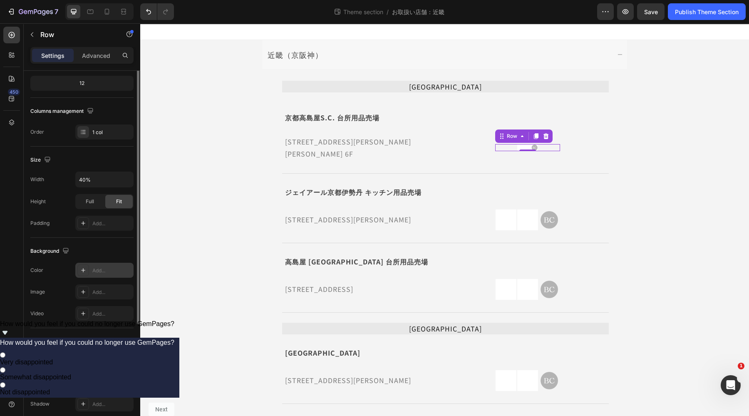
scroll to position [138, 0]
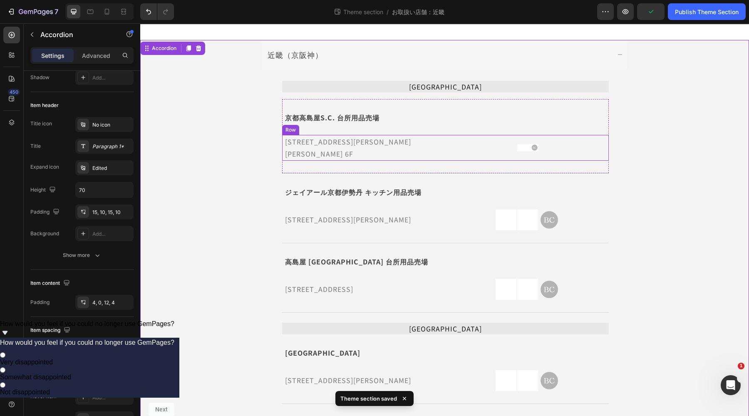
scroll to position [0, 0]
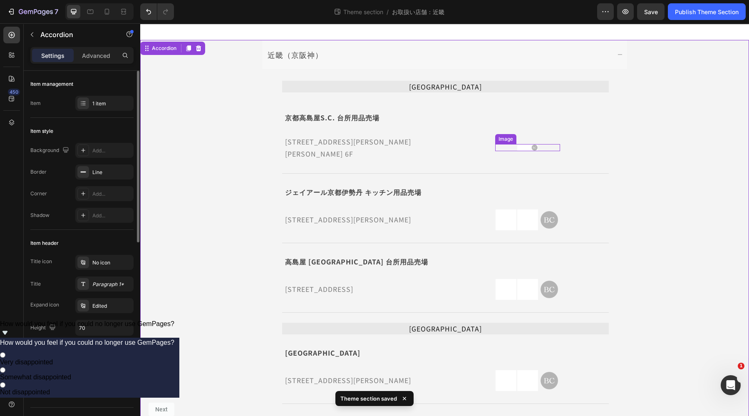
click at [525, 148] on img at bounding box center [527, 147] width 21 height 7
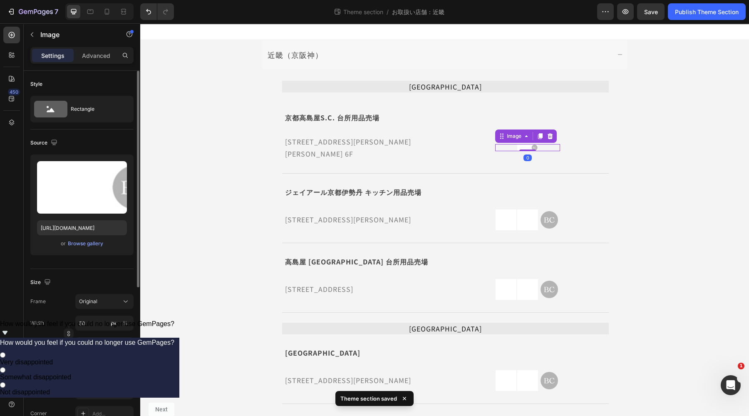
click at [525, 148] on img at bounding box center [527, 147] width 21 height 7
click at [99, 326] on input "50" at bounding box center [104, 323] width 58 height 15
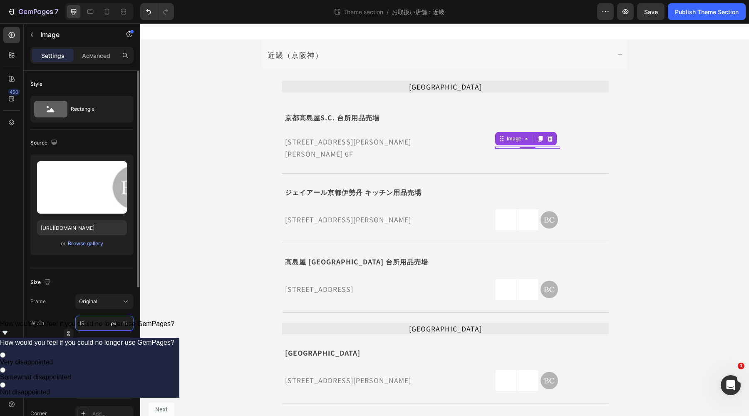
type input "150"
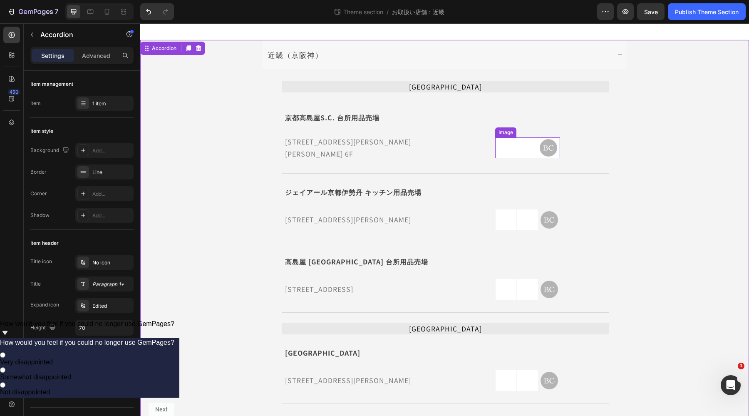
click at [504, 154] on img at bounding box center [528, 147] width 62 height 21
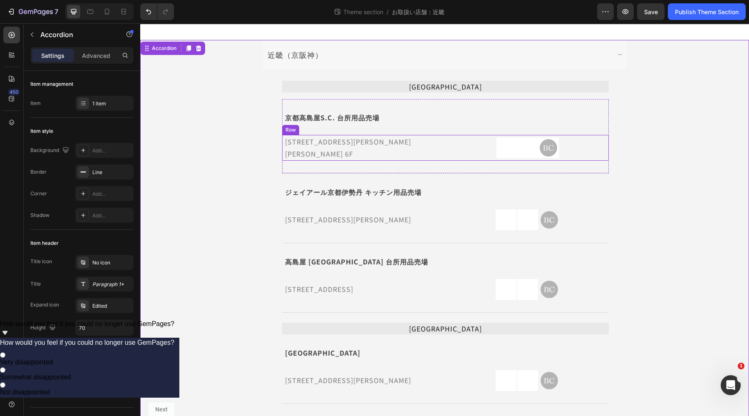
click at [475, 147] on div "Image Row" at bounding box center [528, 148] width 162 height 26
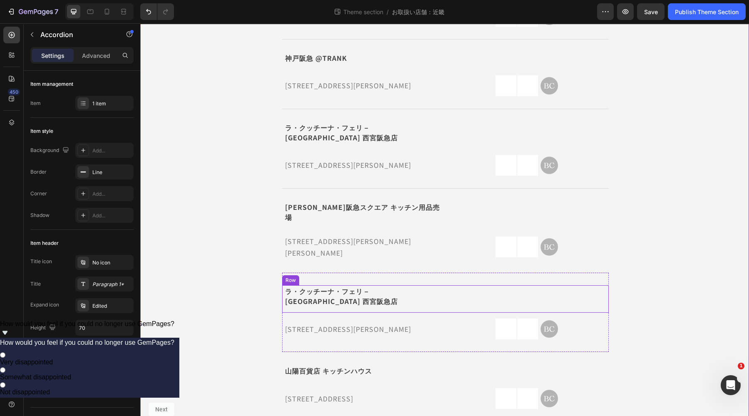
scroll to position [518, 0]
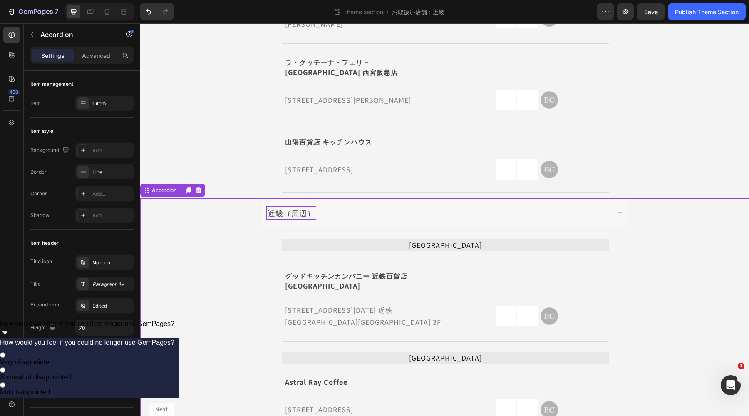
scroll to position [784, 0]
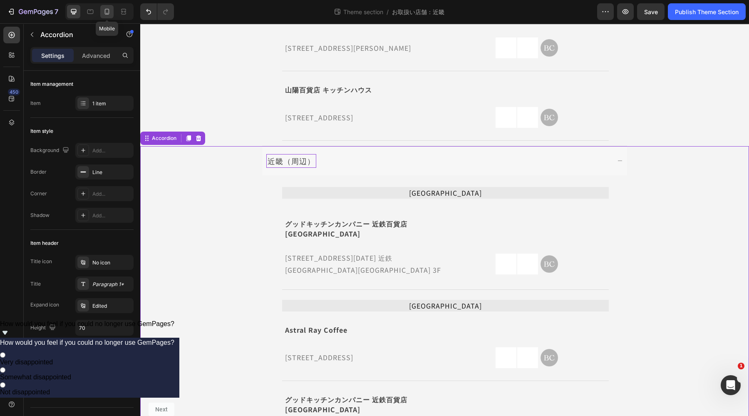
click at [106, 17] on div at bounding box center [106, 11] width 13 height 13
type input "95%"
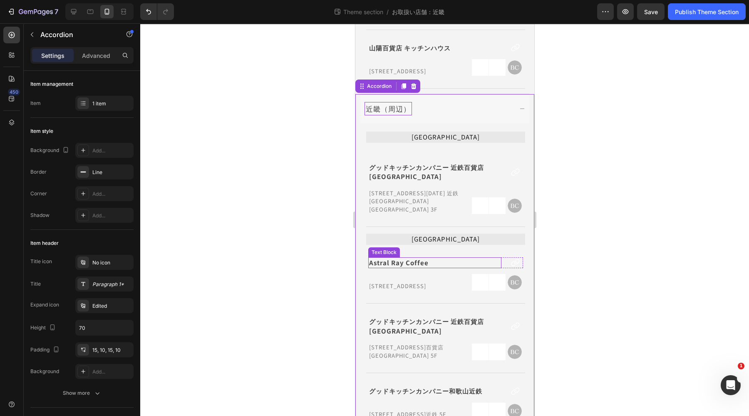
scroll to position [732, 0]
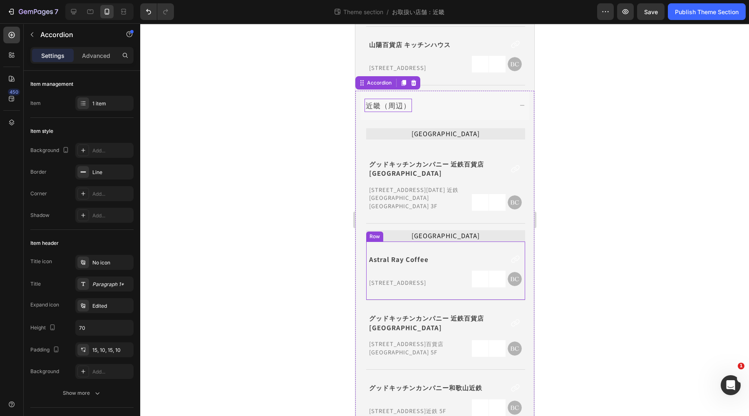
click at [448, 260] on div "Astral Ray Coffee Text Block Icon Row 奈良県奈良市法蓮町349-1 コーポラス一条西1 Text Block Image…" at bounding box center [445, 270] width 159 height 59
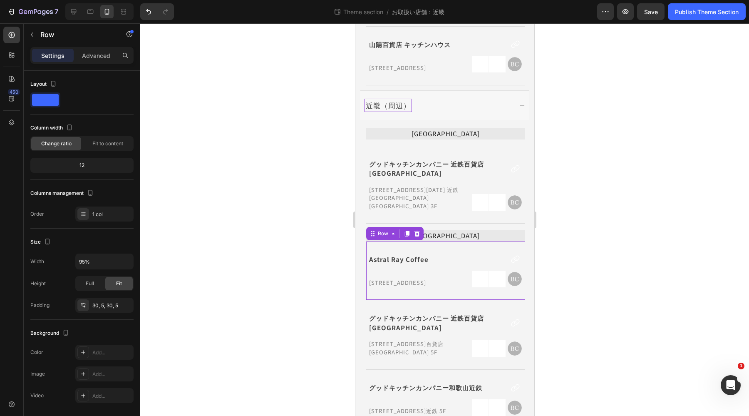
scroll to position [722, 0]
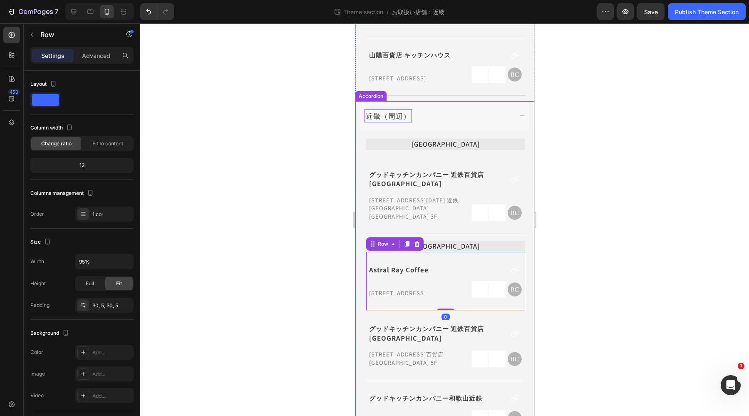
click at [578, 192] on div at bounding box center [444, 219] width 609 height 393
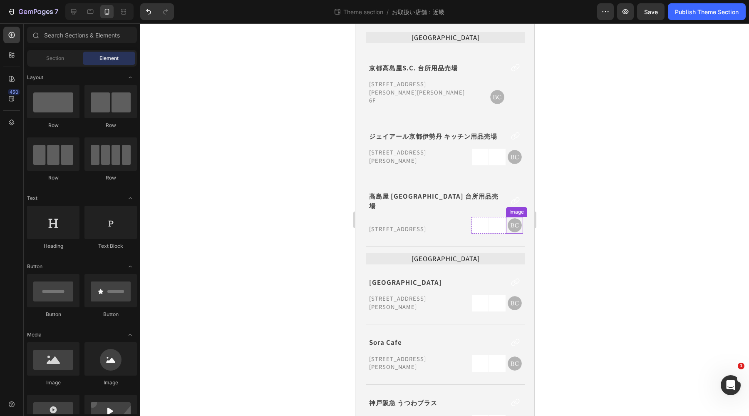
scroll to position [0, 0]
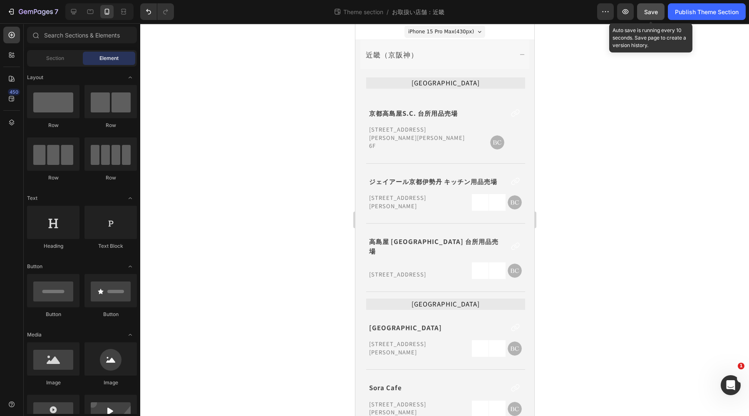
click at [645, 14] on span "Save" at bounding box center [651, 11] width 14 height 7
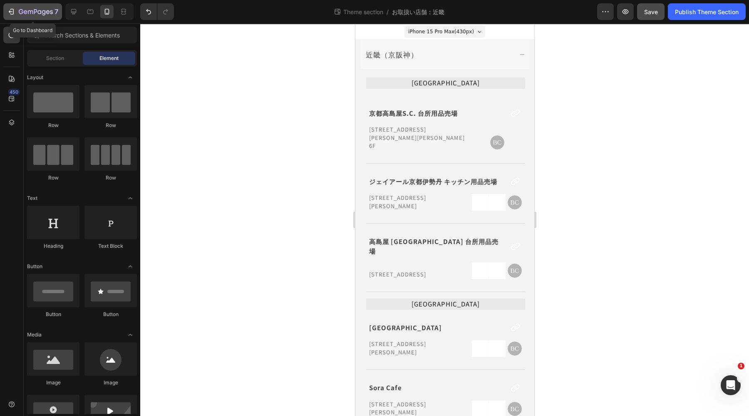
click at [10, 16] on div "7" at bounding box center [32, 12] width 51 height 10
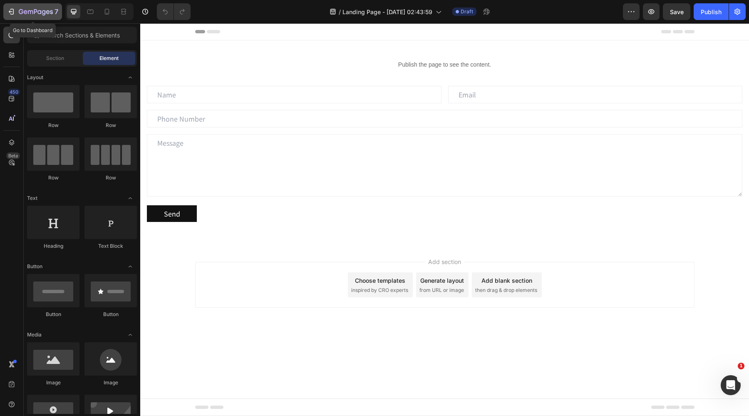
click at [11, 14] on icon "button" at bounding box center [12, 12] width 4 height 6
click at [92, 7] on icon at bounding box center [90, 11] width 8 height 8
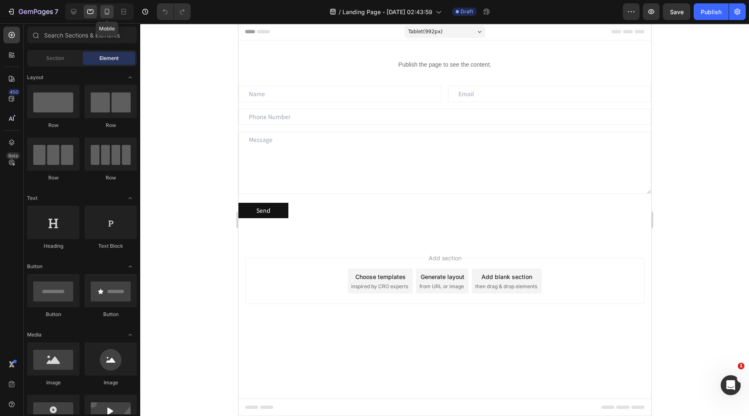
click at [107, 11] on icon at bounding box center [107, 11] width 8 height 8
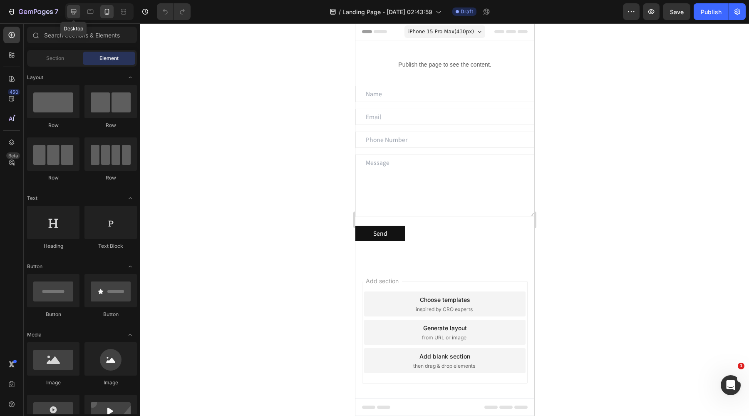
click at [73, 7] on icon at bounding box center [74, 11] width 8 height 8
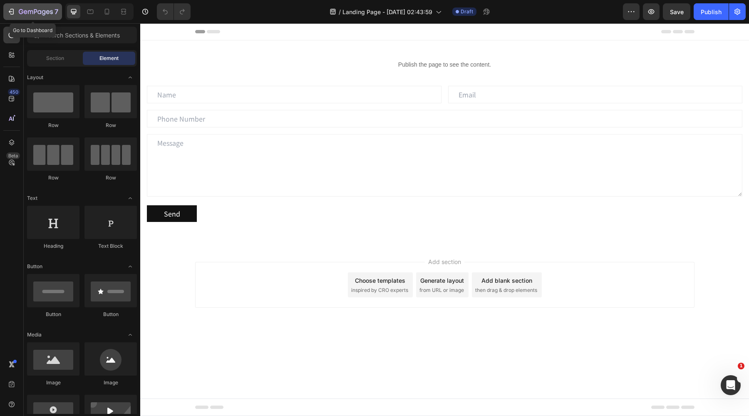
click at [10, 11] on icon "button" at bounding box center [11, 11] width 4 height 2
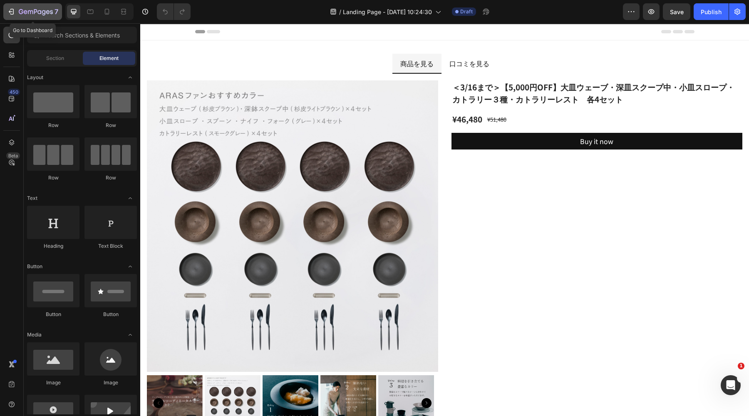
click at [11, 15] on icon "button" at bounding box center [11, 11] width 8 height 8
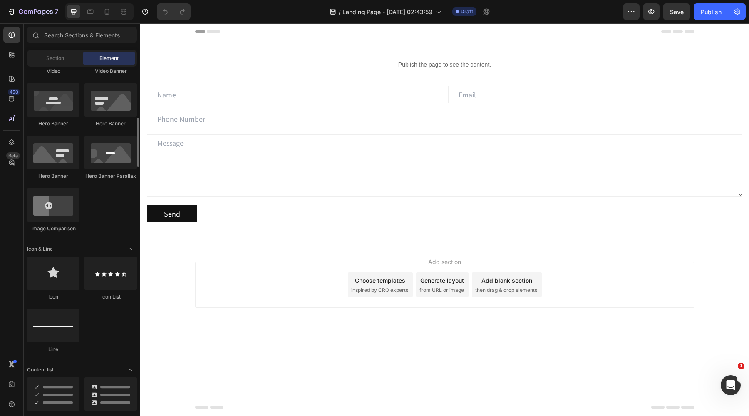
scroll to position [676, 0]
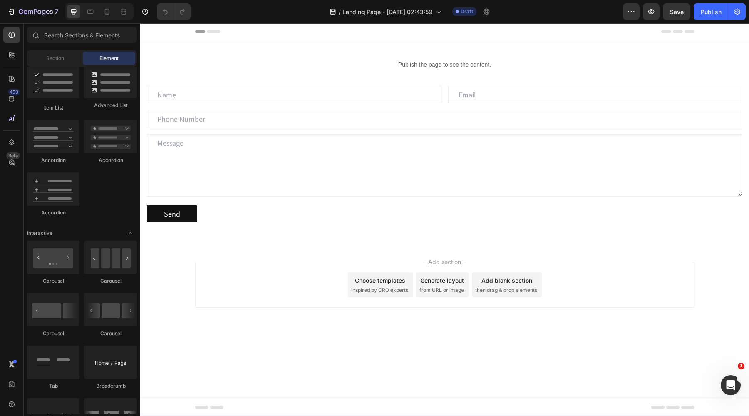
click at [664, 33] on icon at bounding box center [667, 31] width 10 height 3
click at [637, 11] on button "button" at bounding box center [631, 11] width 17 height 17
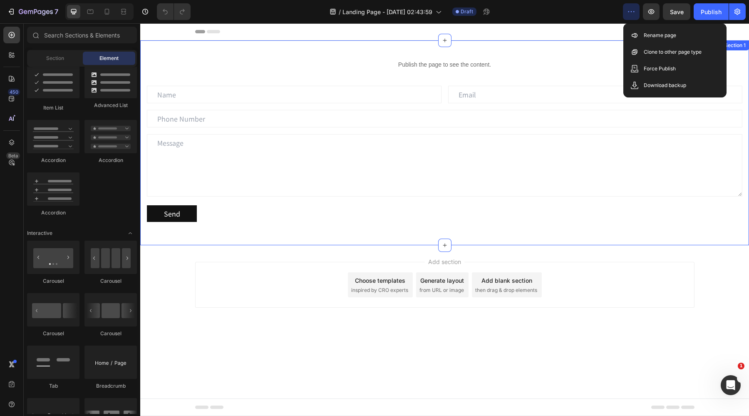
click at [544, 53] on div "Publish the page to see the content. Custom Code Text Field Email Field Row Tex…" at bounding box center [444, 142] width 609 height 205
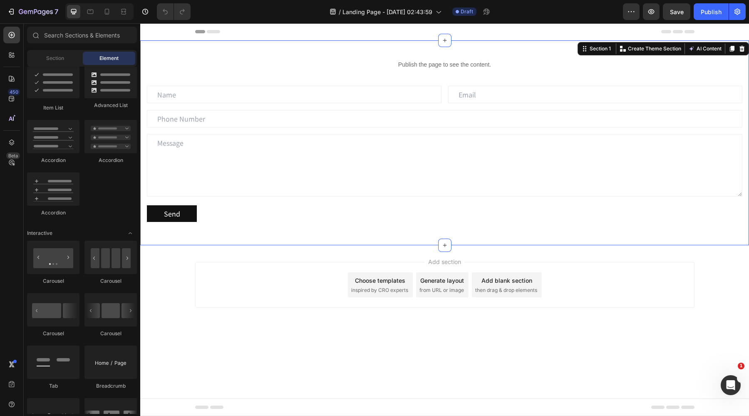
click at [257, 32] on div "Header" at bounding box center [445, 31] width 500 height 17
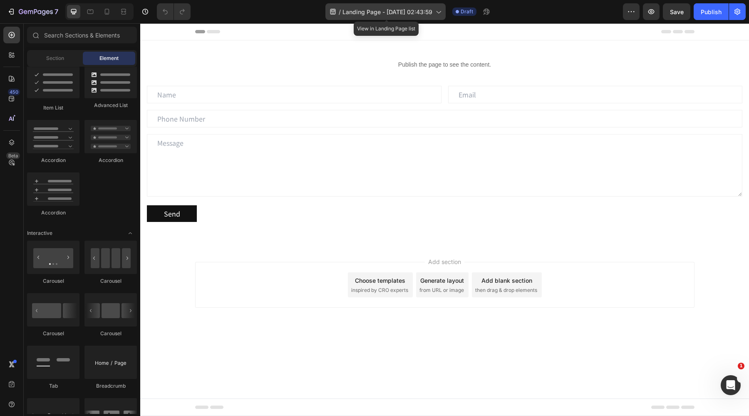
click at [343, 14] on span "Landing Page - [DATE] 02:43:59" at bounding box center [388, 11] width 90 height 9
drag, startPoint x: 168, startPoint y: 356, endPoint x: 267, endPoint y: 387, distance: 103.6
click at [168, 356] on body "Header Publish the page to see the content. Custom Code Text Field Email Field …" at bounding box center [444, 219] width 609 height 393
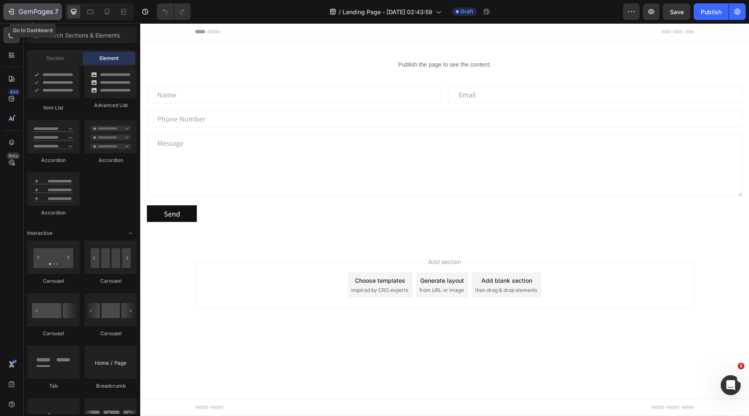
click at [15, 13] on div "7" at bounding box center [32, 12] width 51 height 10
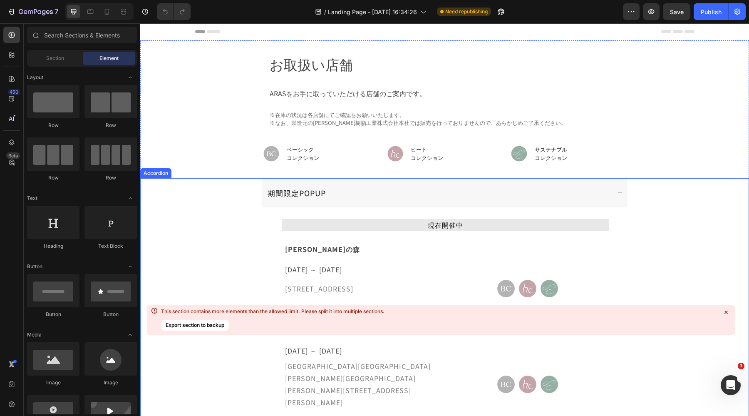
click at [726, 312] on icon at bounding box center [726, 312] width 3 height 3
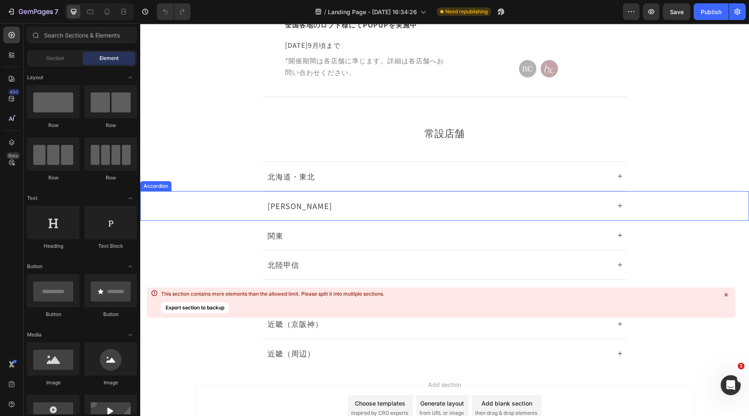
scroll to position [463, 0]
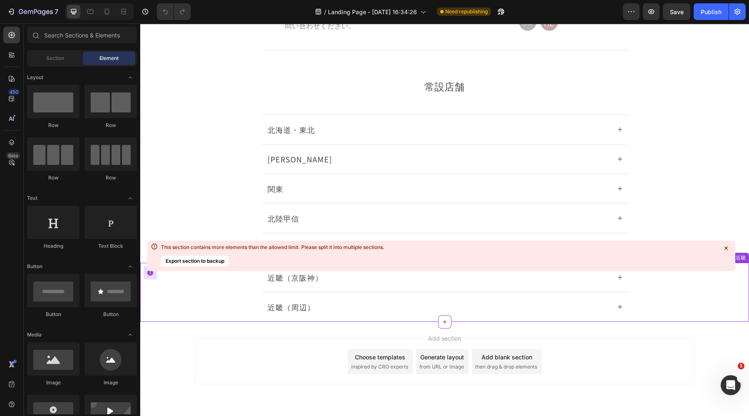
click at [728, 249] on icon at bounding box center [726, 247] width 3 height 3
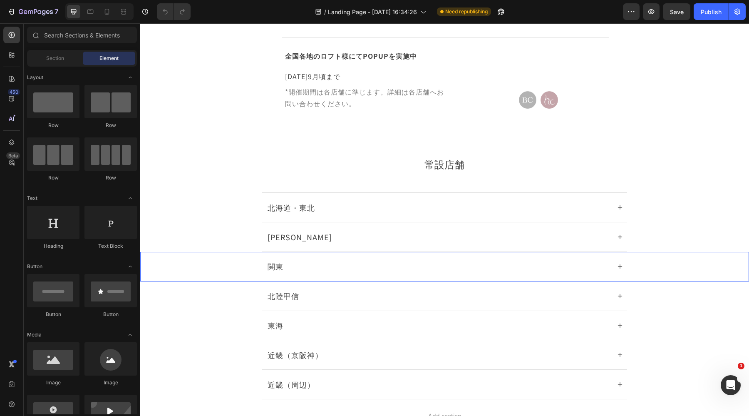
scroll to position [416, 0]
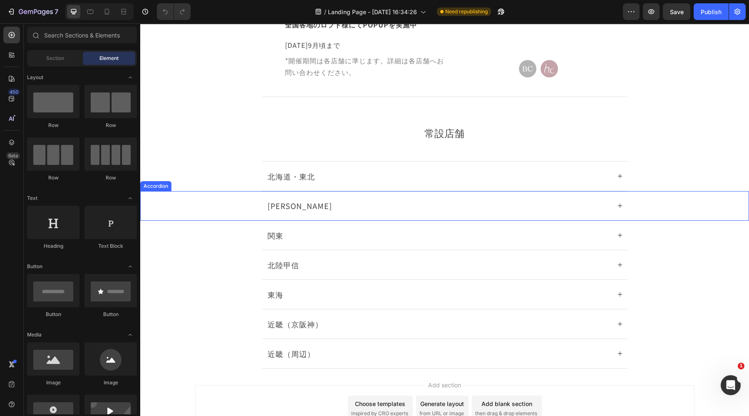
click at [479, 199] on div "[PERSON_NAME]" at bounding box center [438, 206] width 344 height 14
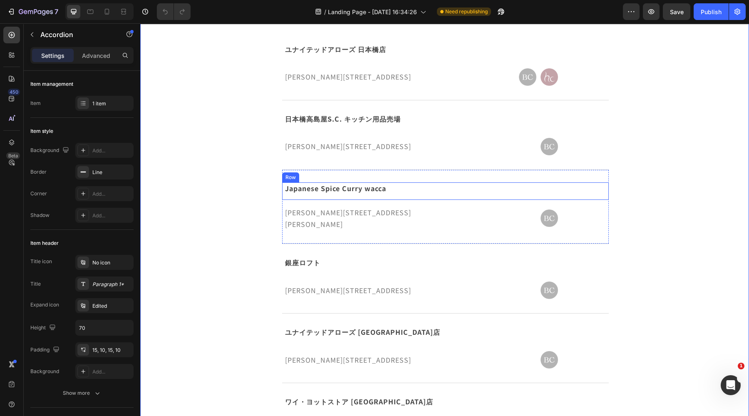
scroll to position [508, 0]
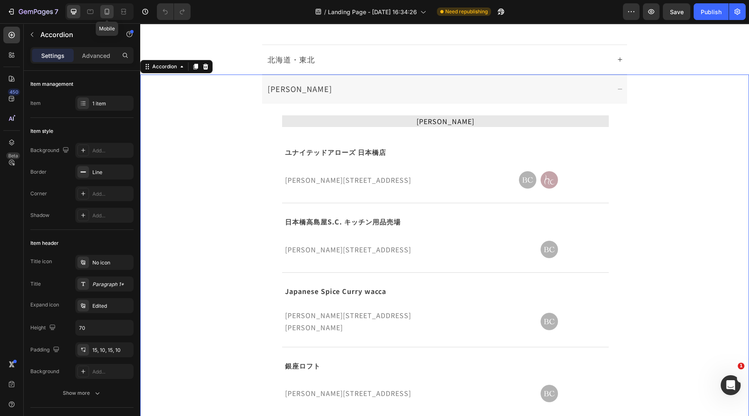
click at [107, 11] on icon at bounding box center [107, 11] width 8 height 8
type input "95%"
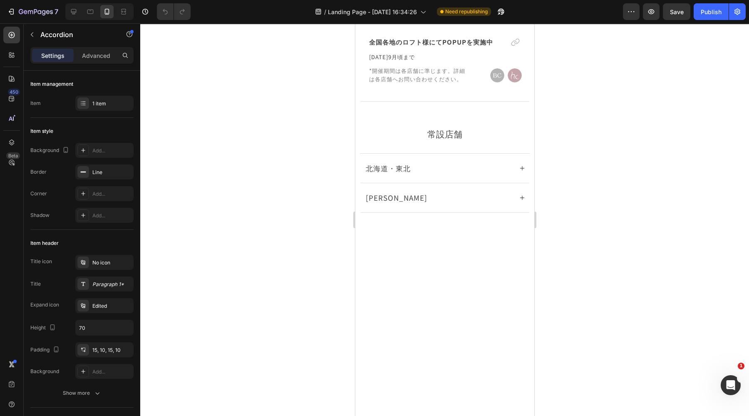
scroll to position [569, 0]
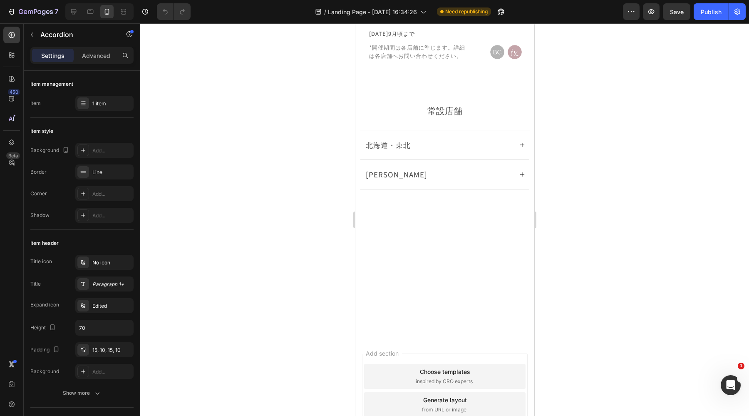
click at [471, 189] on div at bounding box center [444, 204] width 179 height 30
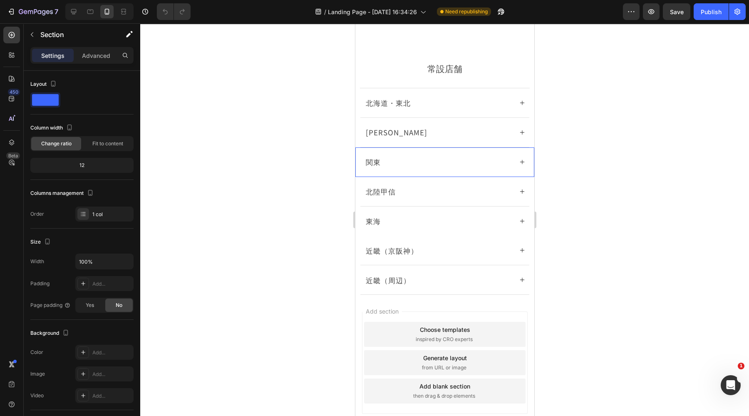
scroll to position [623, 0]
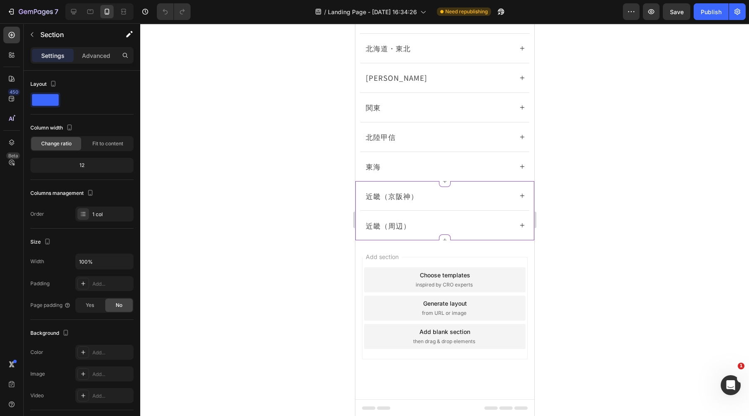
click at [445, 199] on div "近畿（京阪神）" at bounding box center [438, 195] width 149 height 13
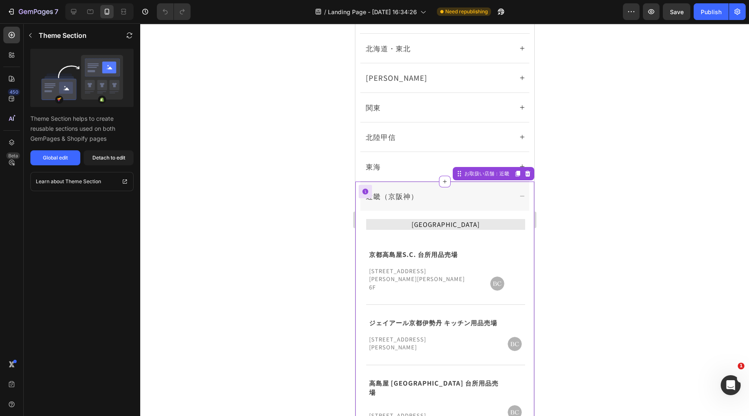
click at [446, 243] on div "京都高島屋S.C. 台所用品売場 Text Block Icon Row [STREET_ADDRESS][PERSON_NAME][PERSON_NAME]…" at bounding box center [445, 270] width 159 height 68
click at [443, 286] on div "京都高島屋S.C. 台所用品売場 Text Block Icon Row [STREET_ADDRESS][PERSON_NAME][PERSON_NAME]…" at bounding box center [445, 270] width 159 height 68
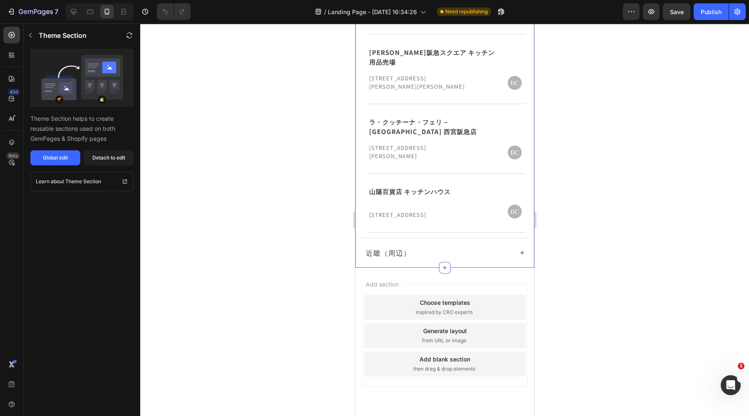
scroll to position [1355, 0]
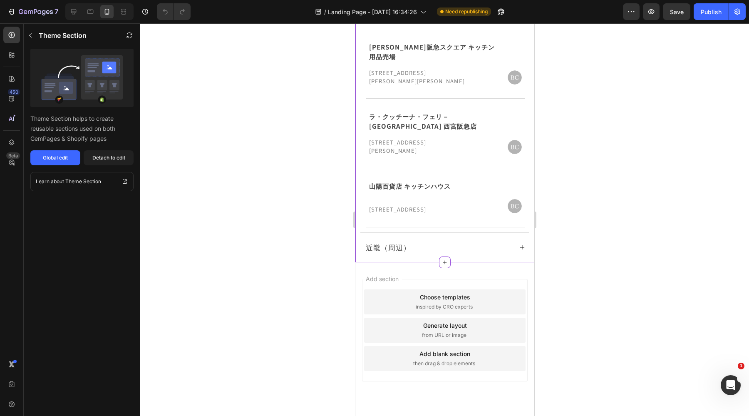
click at [519, 244] on icon at bounding box center [522, 247] width 6 height 6
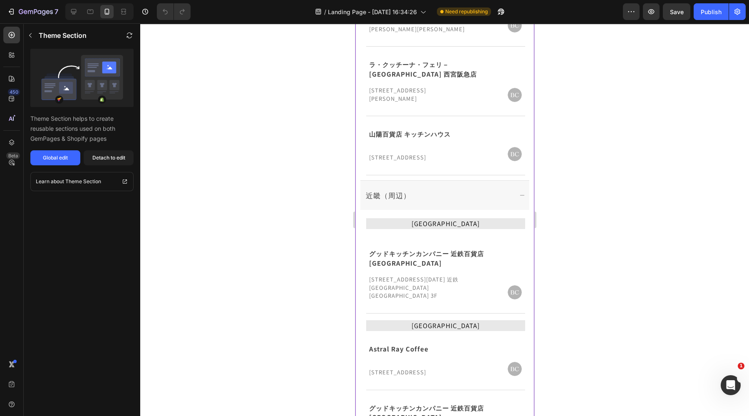
scroll to position [1459, 0]
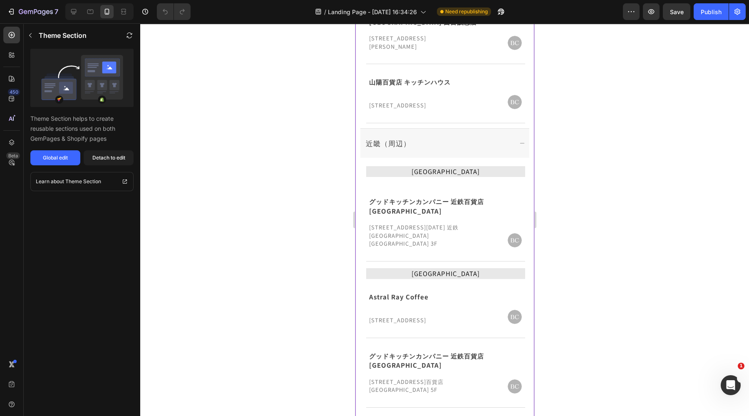
click at [519, 140] on icon at bounding box center [522, 143] width 6 height 6
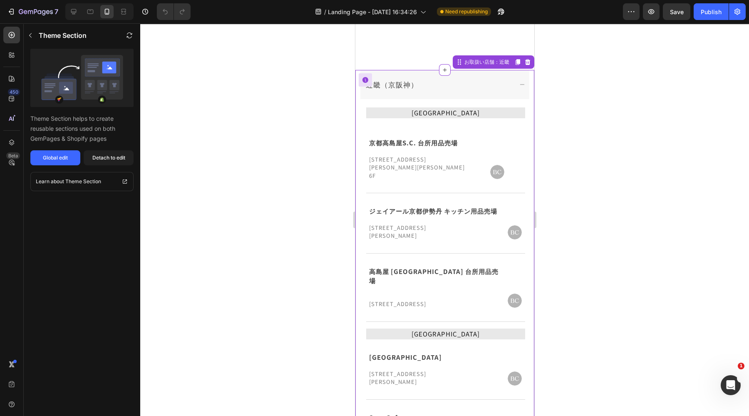
scroll to position [678, 0]
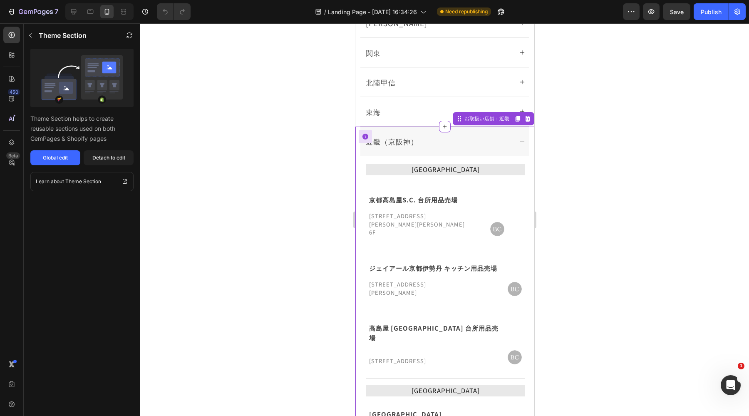
click at [519, 141] on icon at bounding box center [522, 141] width 6 height 6
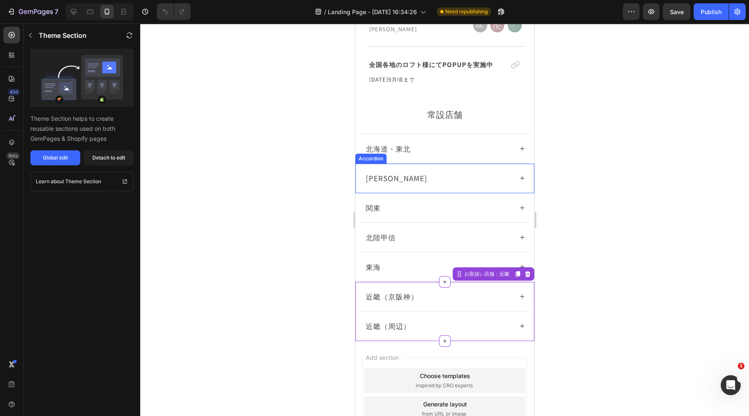
scroll to position [519, 0]
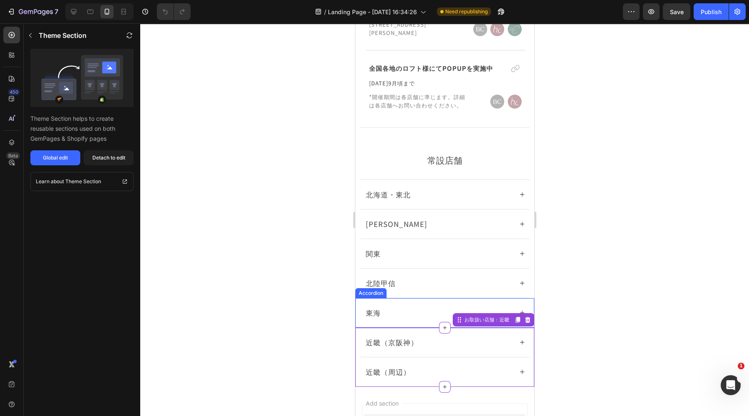
click at [516, 298] on div "東海" at bounding box center [444, 312] width 169 height 29
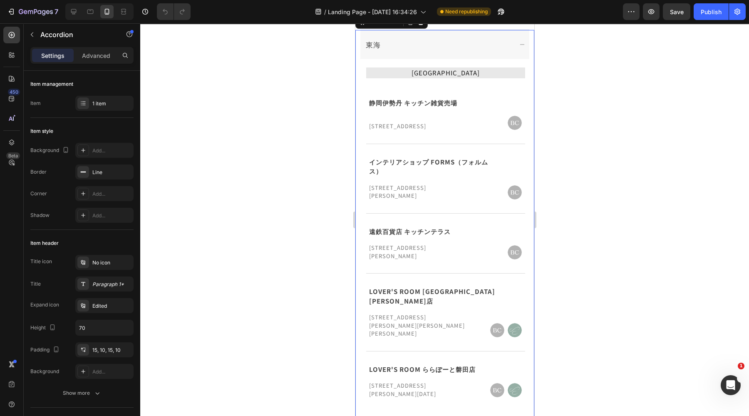
scroll to position [711, 0]
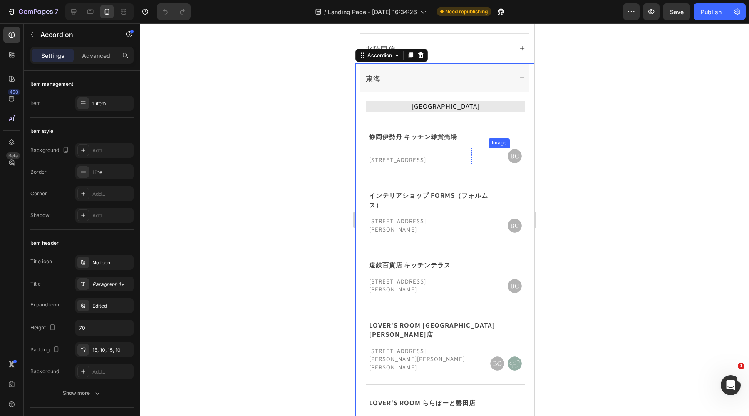
click at [510, 157] on img at bounding box center [514, 156] width 17 height 17
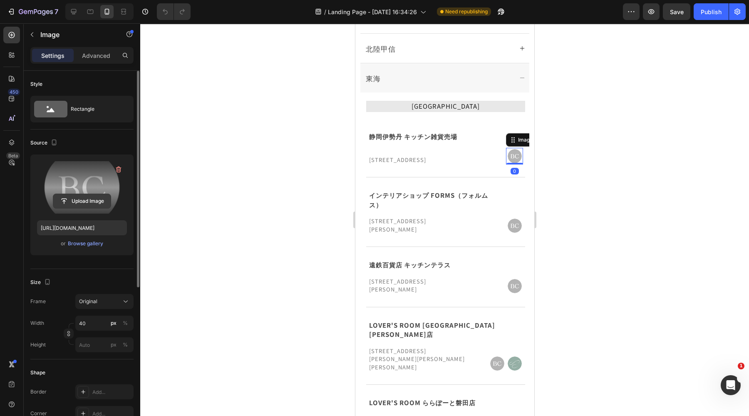
click at [73, 201] on input "file" at bounding box center [81, 201] width 57 height 14
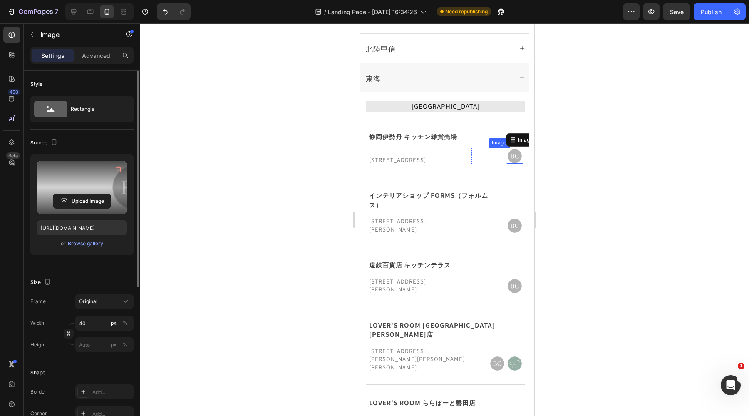
type input "[URL][DOMAIN_NAME]"
click at [29, 34] on icon "button" at bounding box center [32, 34] width 7 height 7
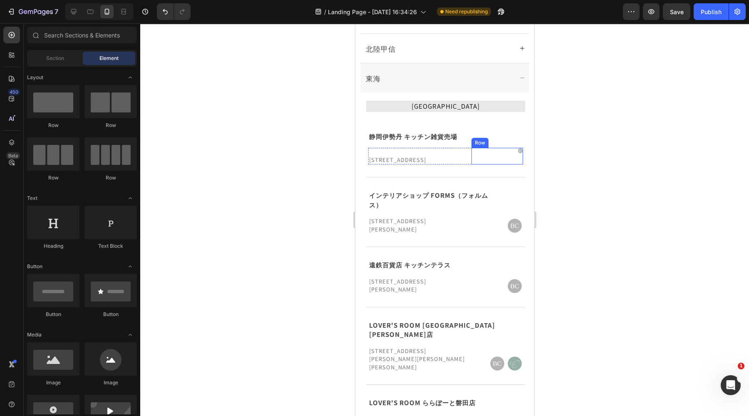
click at [511, 157] on div "Image" at bounding box center [514, 156] width 17 height 17
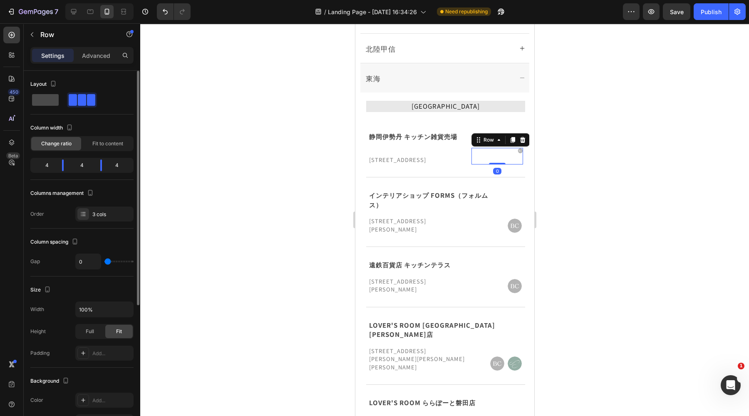
click at [42, 102] on span at bounding box center [45, 100] width 27 height 12
type input "16"
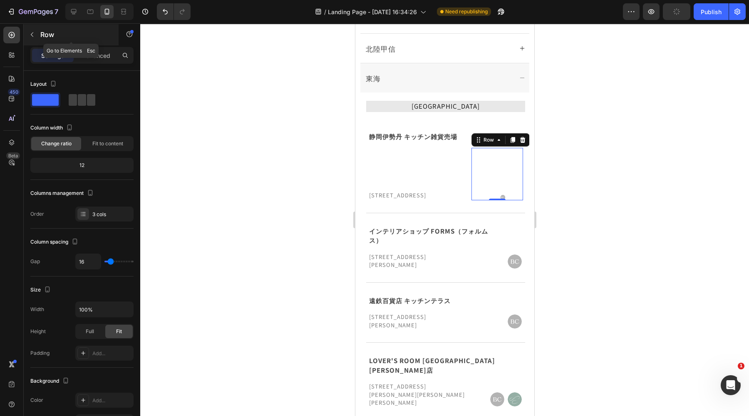
click at [31, 37] on icon "button" at bounding box center [32, 34] width 7 height 7
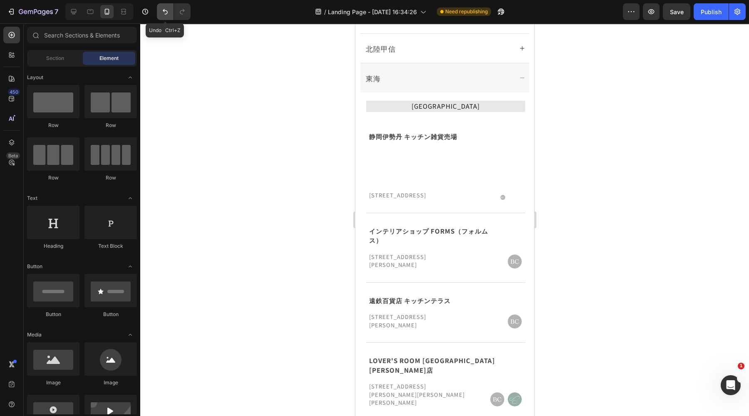
click at [159, 13] on button "Undo/Redo" at bounding box center [165, 11] width 17 height 17
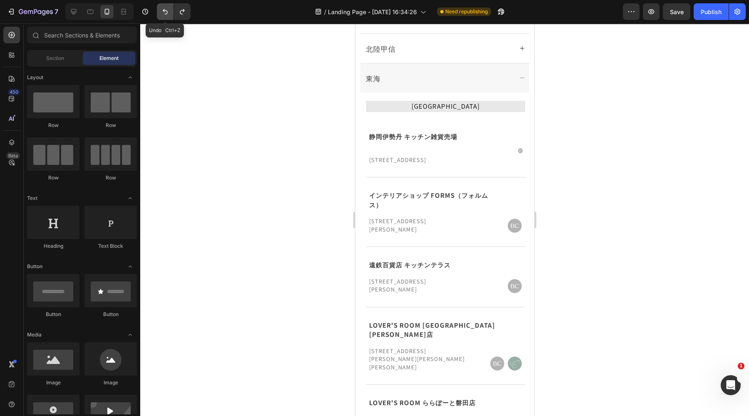
click at [167, 14] on icon "Undo/Redo" at bounding box center [165, 11] width 8 height 8
click at [489, 157] on img at bounding box center [497, 156] width 17 height 17
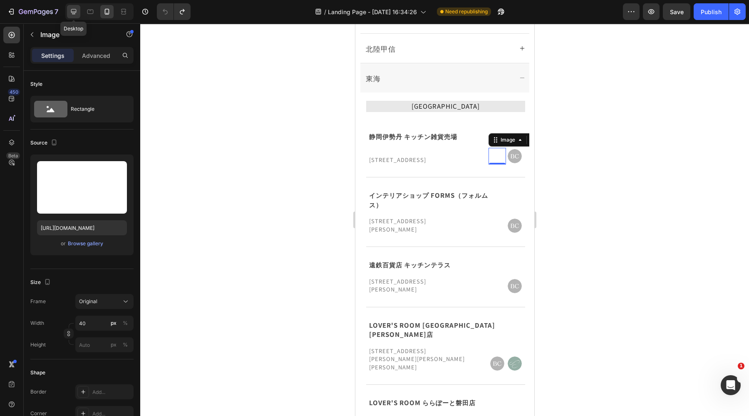
click at [73, 13] on icon at bounding box center [73, 11] width 5 height 5
type input "50"
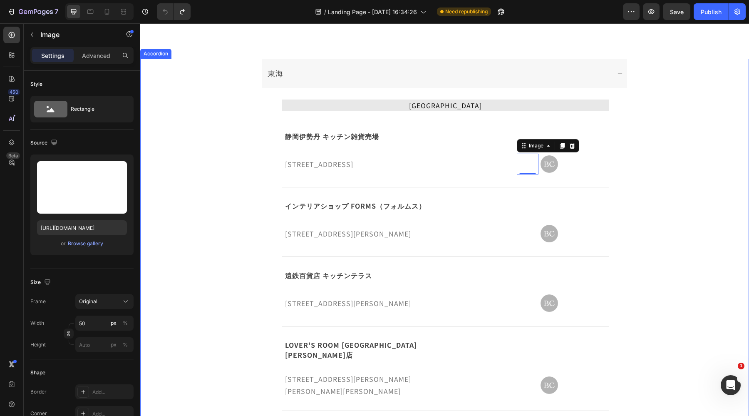
scroll to position [817, 0]
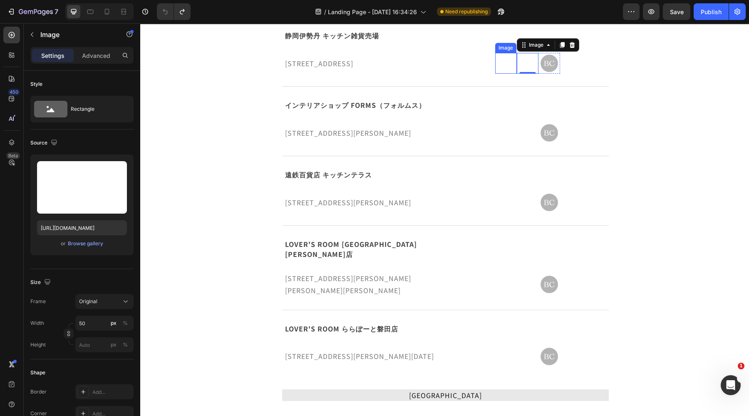
click at [498, 64] on img at bounding box center [506, 63] width 21 height 21
click at [517, 63] on img at bounding box center [527, 63] width 21 height 21
click at [570, 47] on icon at bounding box center [572, 45] width 5 height 6
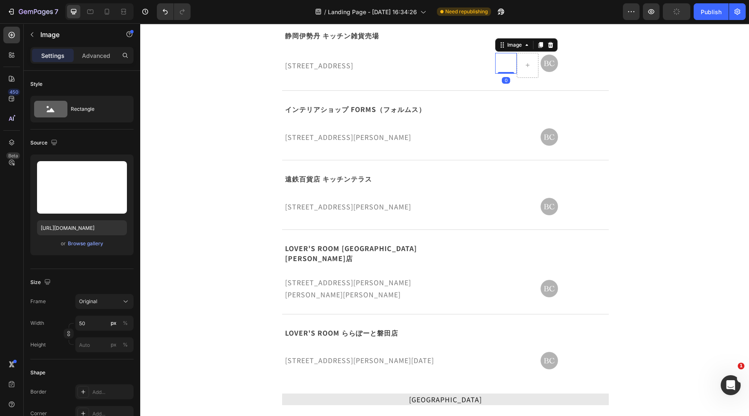
click at [504, 70] on img at bounding box center [506, 63] width 21 height 21
click at [548, 45] on icon at bounding box center [550, 45] width 5 height 6
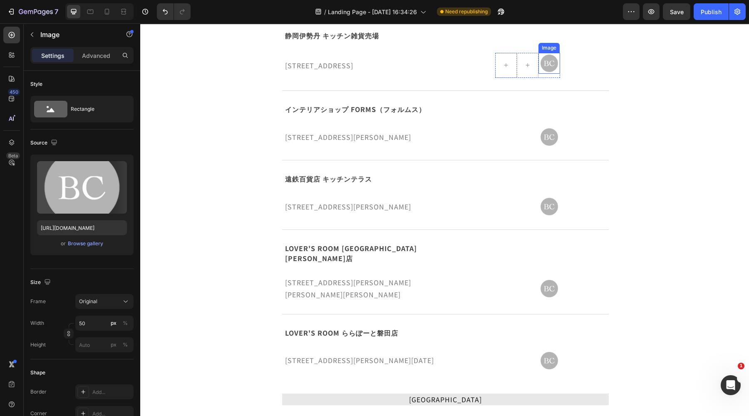
click at [542, 67] on img at bounding box center [549, 63] width 21 height 21
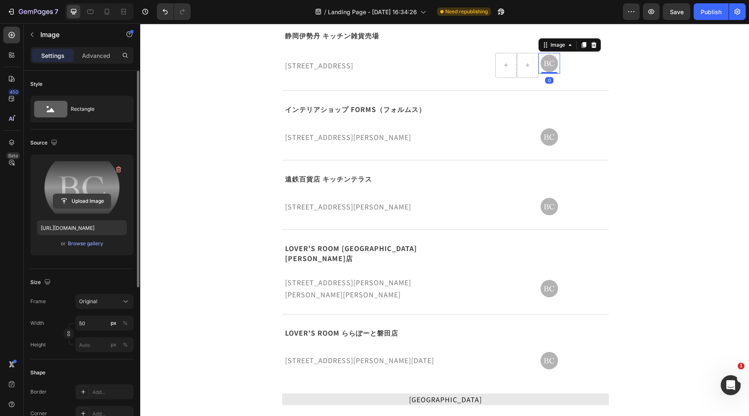
click at [75, 199] on input "file" at bounding box center [81, 201] width 57 height 14
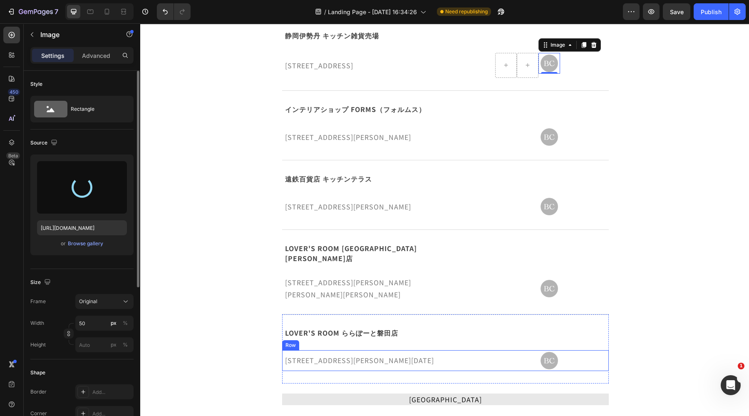
type input "[URL][DOMAIN_NAME]"
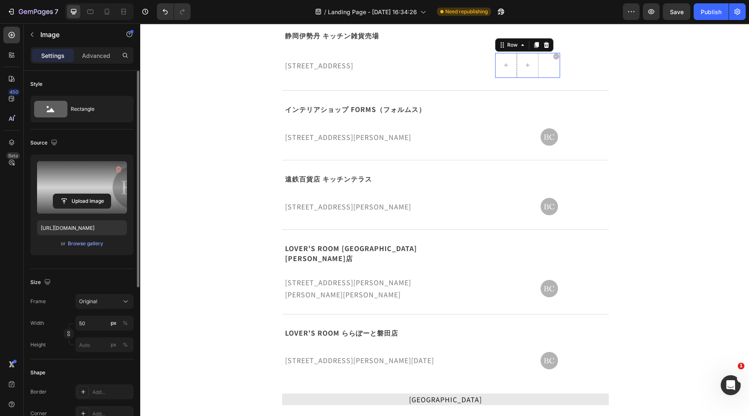
click at [543, 70] on div "Image" at bounding box center [550, 65] width 22 height 25
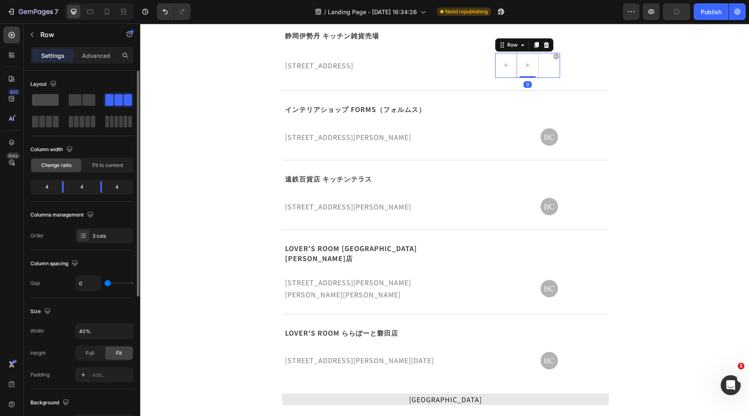
drag, startPoint x: 50, startPoint y: 100, endPoint x: 189, endPoint y: 115, distance: 139.9
click at [50, 100] on span at bounding box center [45, 100] width 27 height 12
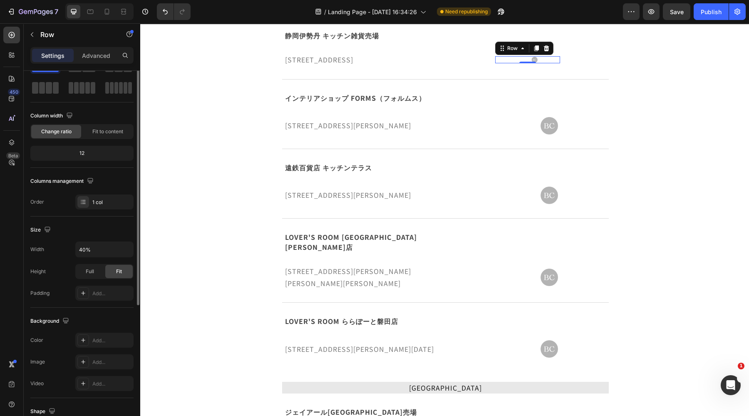
scroll to position [0, 0]
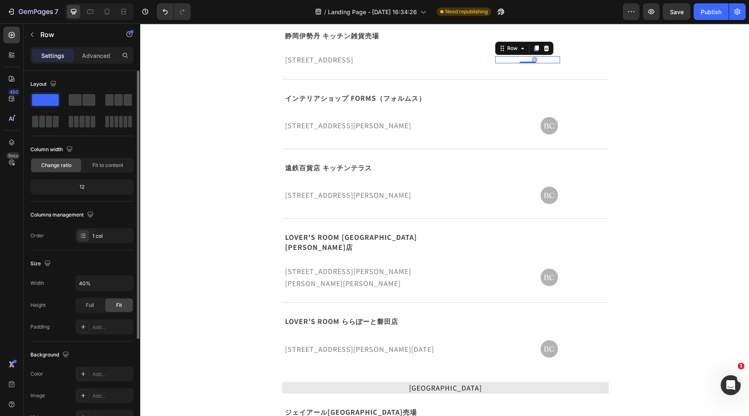
click at [116, 265] on div "Size" at bounding box center [81, 263] width 103 height 13
click at [527, 61] on div at bounding box center [528, 62] width 17 height 2
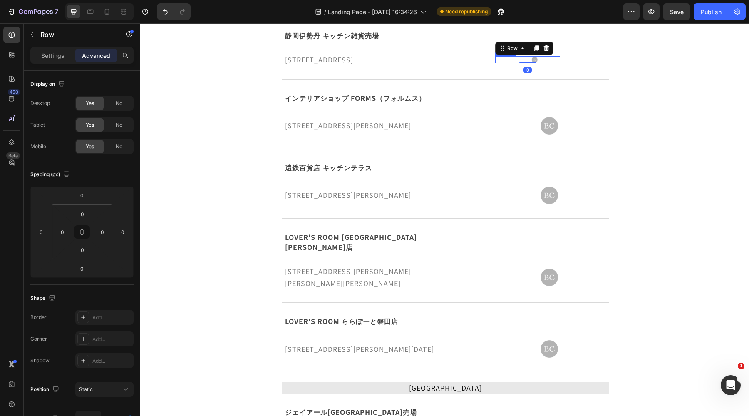
click at [528, 58] on img at bounding box center [527, 59] width 21 height 7
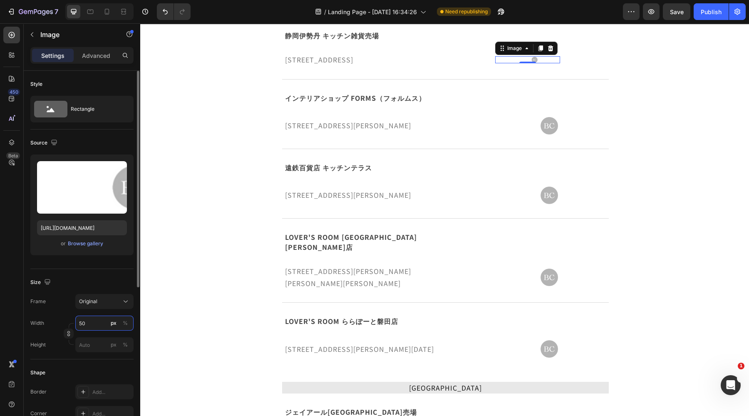
click at [94, 326] on input "50" at bounding box center [104, 323] width 58 height 15
type input "150"
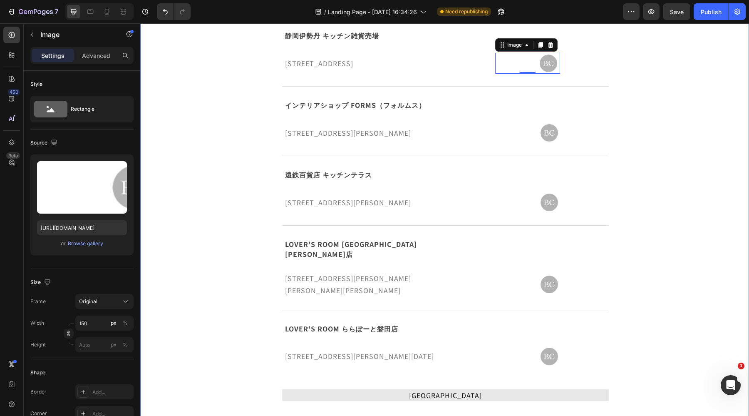
click at [509, 64] on img at bounding box center [528, 63] width 62 height 21
click at [104, 11] on icon at bounding box center [107, 11] width 8 height 8
type input "[URL][DOMAIN_NAME]"
type input "40"
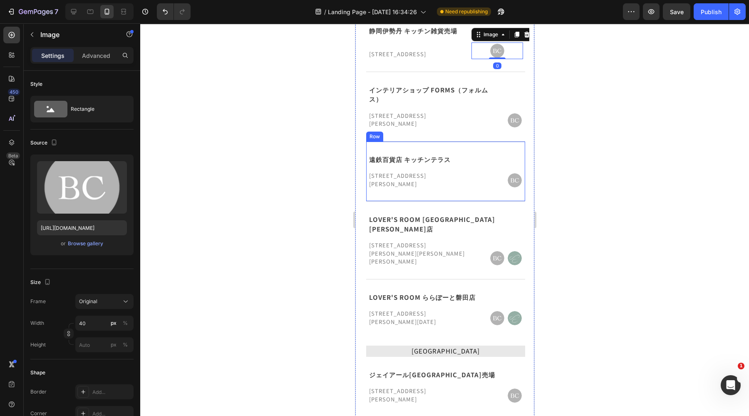
scroll to position [808, 0]
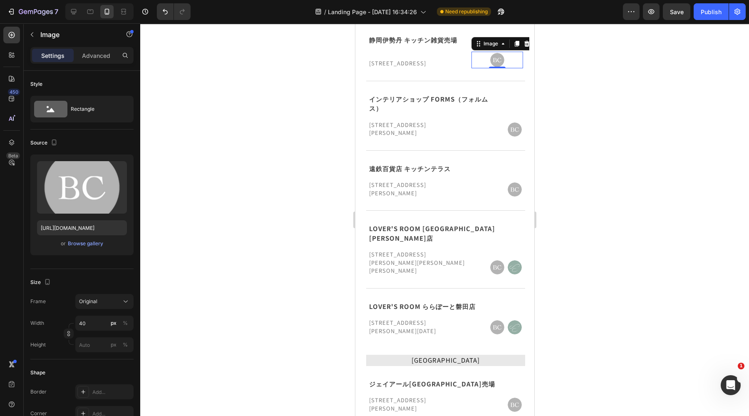
click at [475, 61] on div at bounding box center [497, 60] width 52 height 17
click at [570, 59] on div at bounding box center [444, 219] width 609 height 393
click at [490, 61] on img at bounding box center [497, 60] width 17 height 17
click at [509, 61] on div at bounding box center [497, 60] width 52 height 17
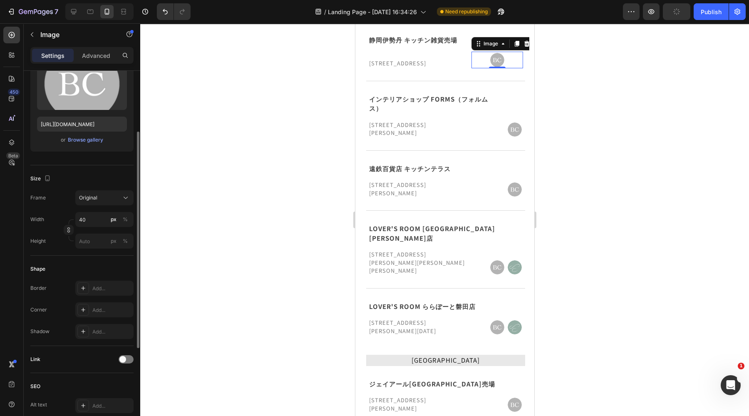
scroll to position [259, 0]
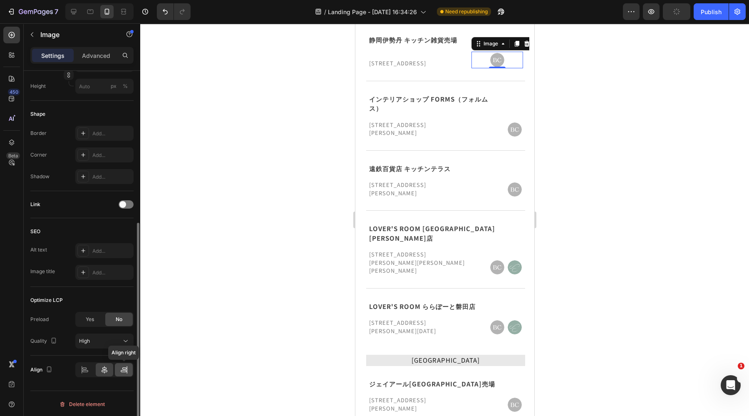
click at [122, 370] on icon at bounding box center [124, 371] width 6 height 2
click at [482, 63] on div at bounding box center [497, 60] width 52 height 17
click at [577, 63] on div at bounding box center [444, 219] width 609 height 393
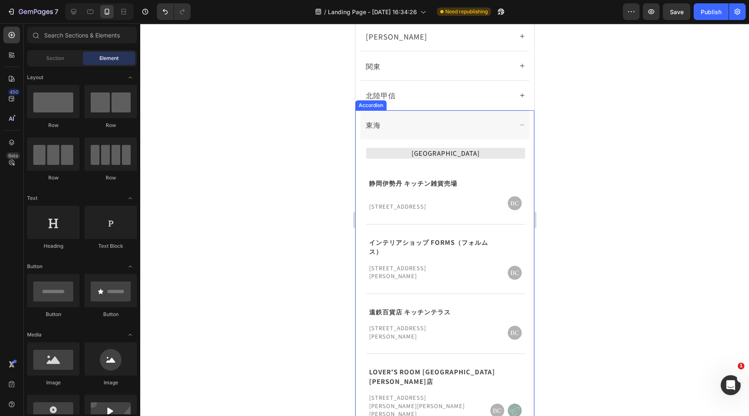
scroll to position [599, 0]
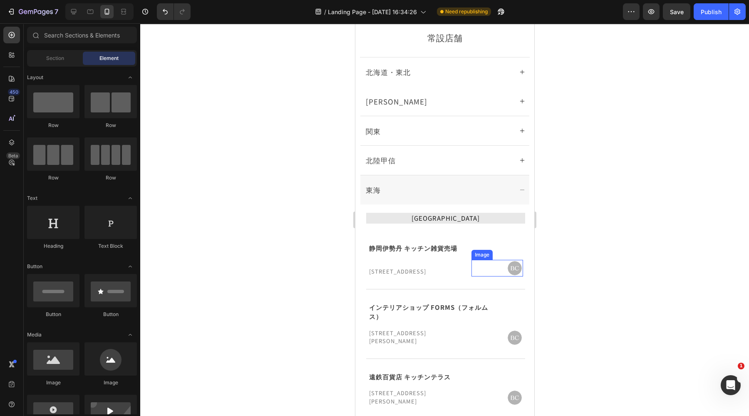
click at [480, 274] on div at bounding box center [497, 268] width 52 height 17
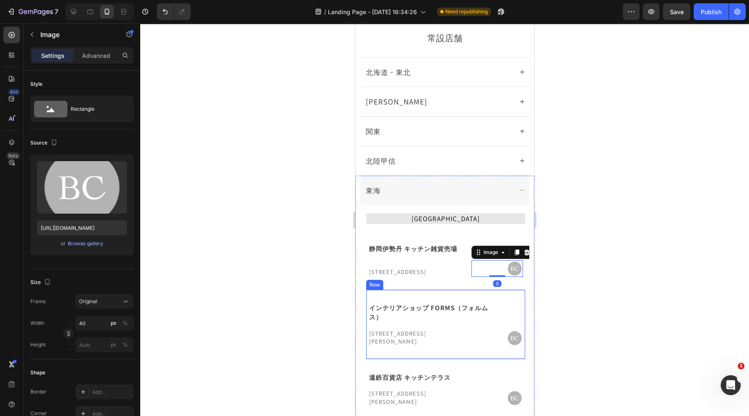
click at [480, 347] on div "インテリアショップ FORMS（フォルムス） Text Block Icon Row [STREET_ADDRESS][PERSON_NAME] Image …" at bounding box center [445, 325] width 159 height 70
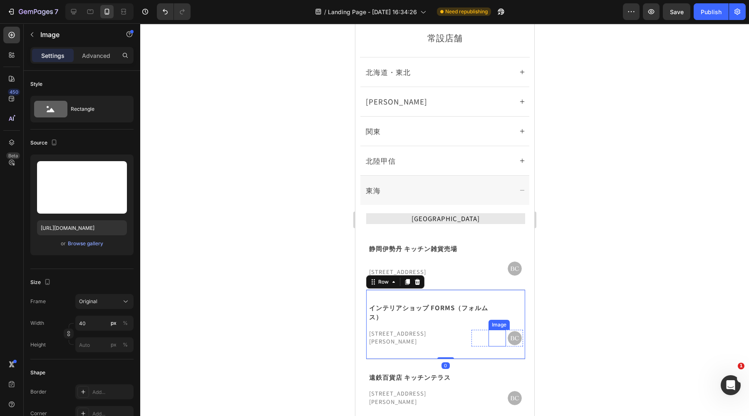
click at [489, 335] on img at bounding box center [497, 338] width 17 height 17
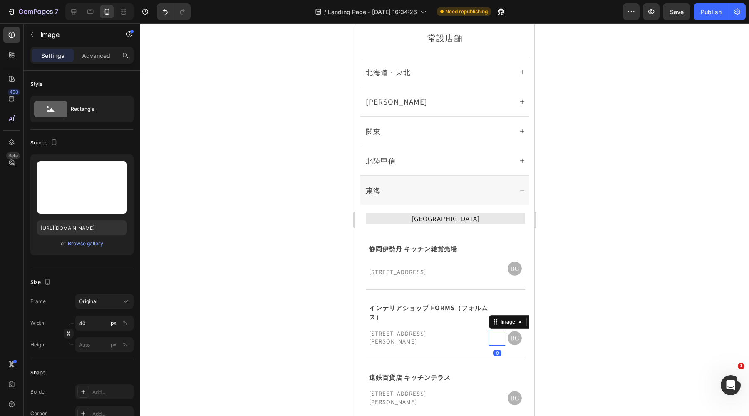
click at [473, 336] on img at bounding box center [480, 338] width 17 height 17
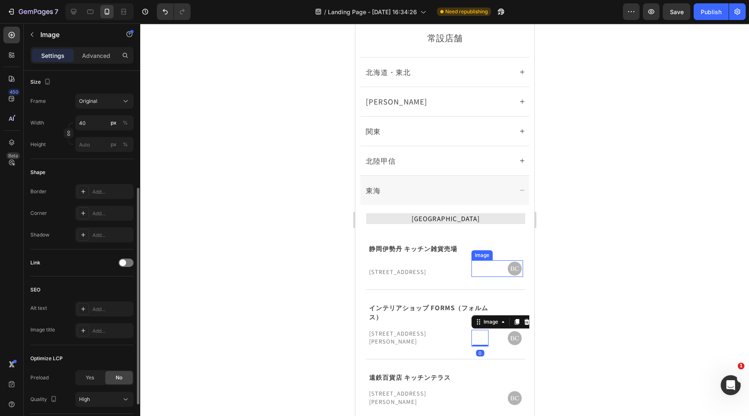
click at [483, 267] on div at bounding box center [497, 268] width 52 height 17
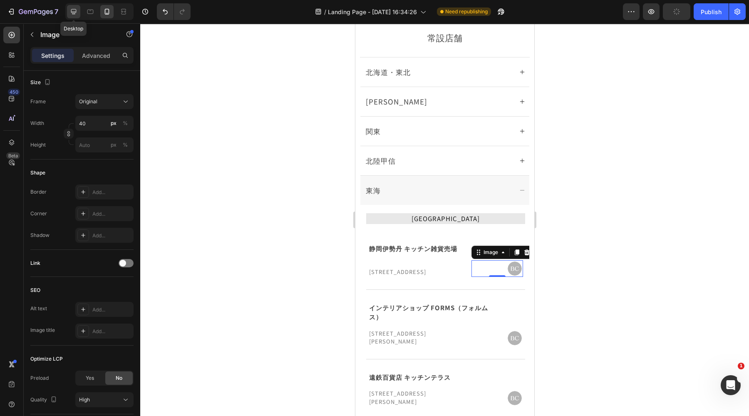
click at [78, 12] on div at bounding box center [73, 11] width 13 height 13
type input "[URL][DOMAIN_NAME]"
type input "150"
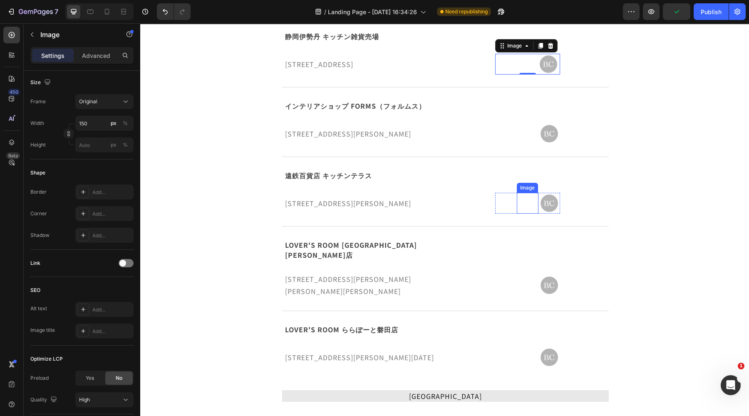
scroll to position [830, 0]
click at [505, 67] on img at bounding box center [528, 62] width 62 height 21
click at [530, 67] on img at bounding box center [528, 62] width 62 height 21
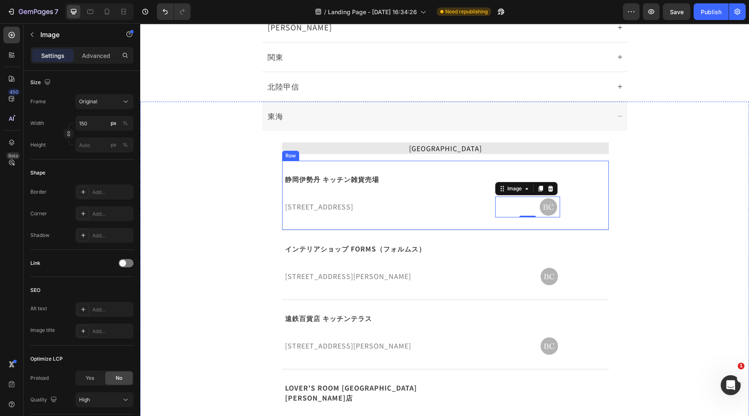
scroll to position [465, 0]
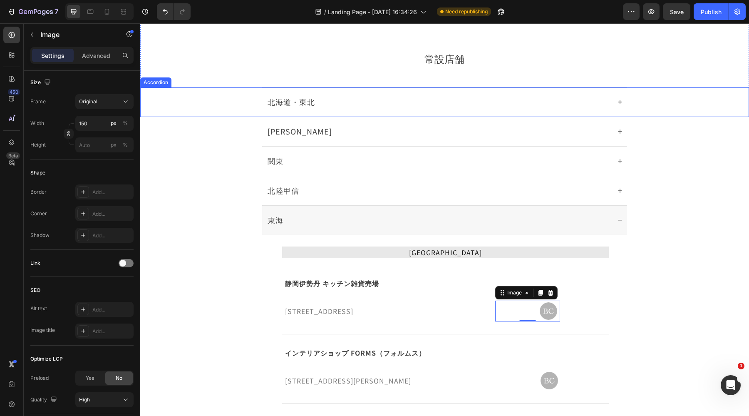
click at [532, 105] on div "北海道・東北" at bounding box center [438, 102] width 344 height 14
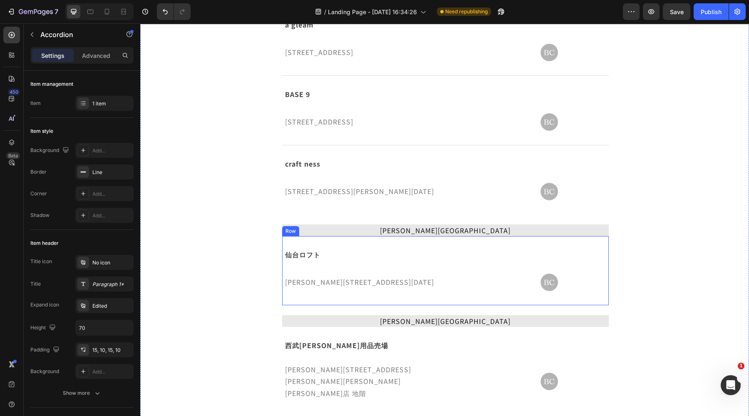
scroll to position [830, 0]
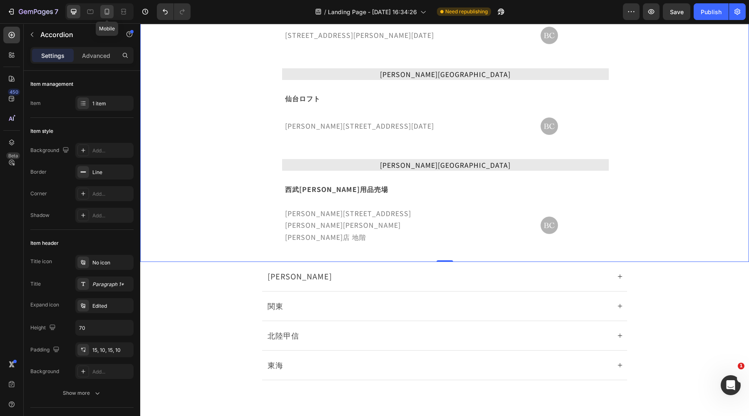
click at [103, 9] on icon at bounding box center [107, 11] width 8 height 8
type input "95%"
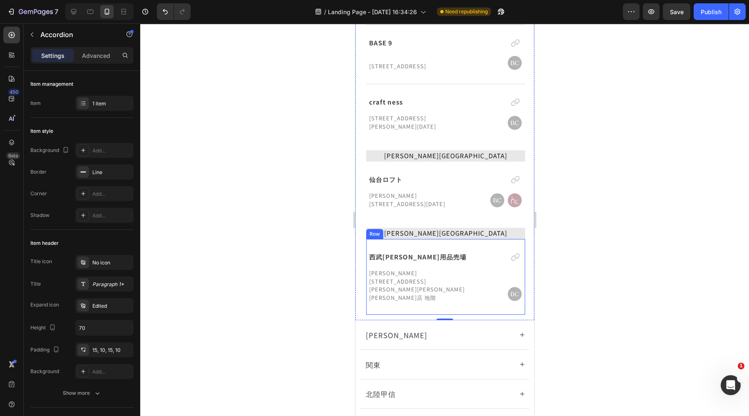
scroll to position [799, 0]
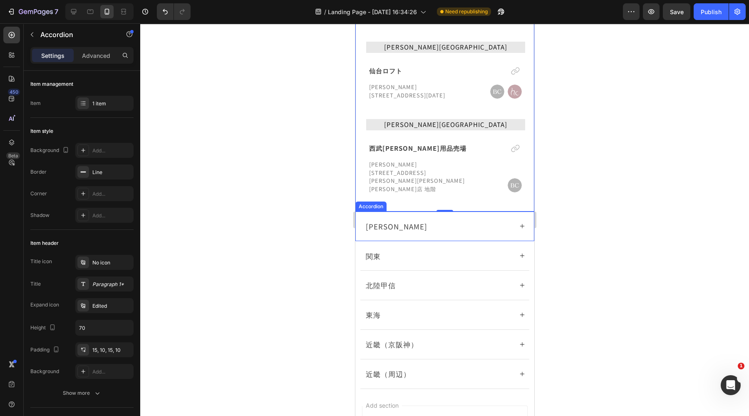
click at [510, 211] on div "[PERSON_NAME]" at bounding box center [444, 225] width 169 height 29
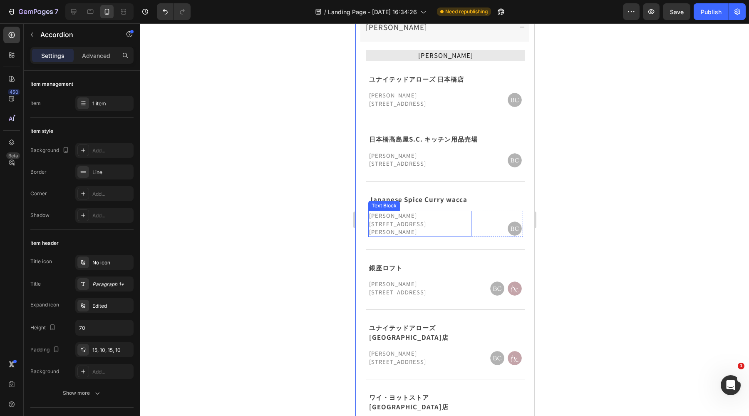
scroll to position [349, 0]
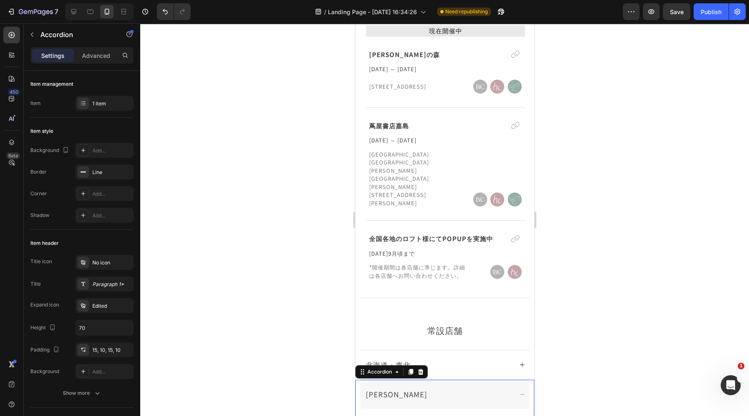
click at [519, 391] on icon at bounding box center [522, 394] width 6 height 6
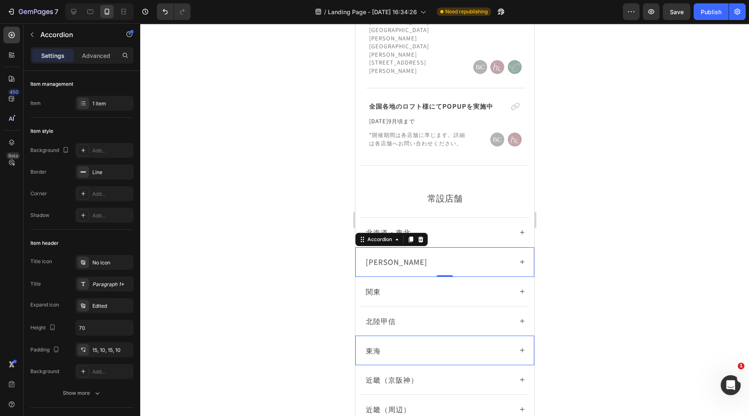
scroll to position [505, 0]
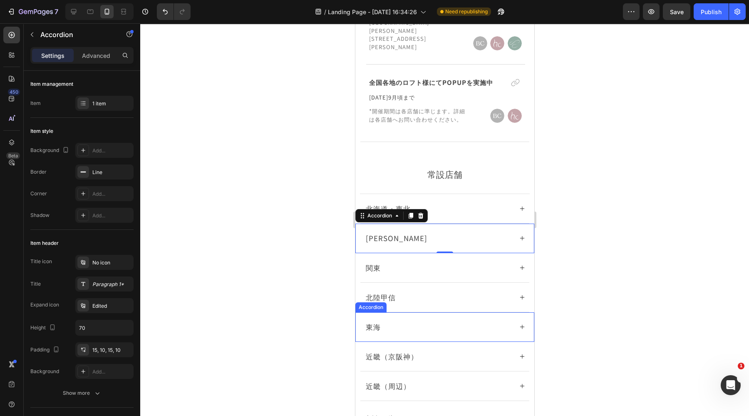
click at [482, 320] on div "東海" at bounding box center [438, 326] width 149 height 13
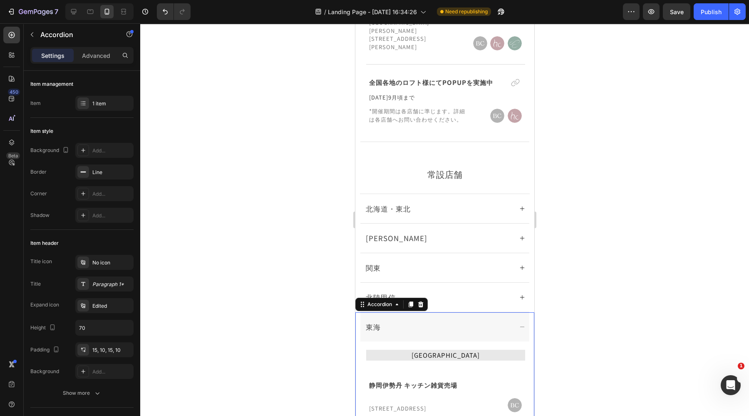
click at [482, 320] on div "東海" at bounding box center [438, 326] width 149 height 13
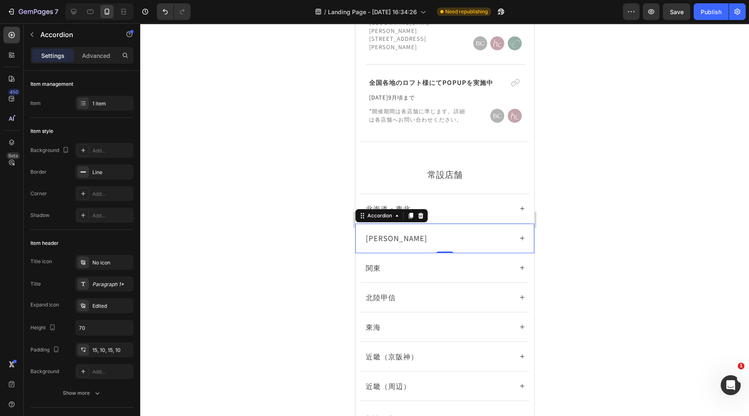
click at [434, 231] on div "[PERSON_NAME]" at bounding box center [438, 237] width 149 height 13
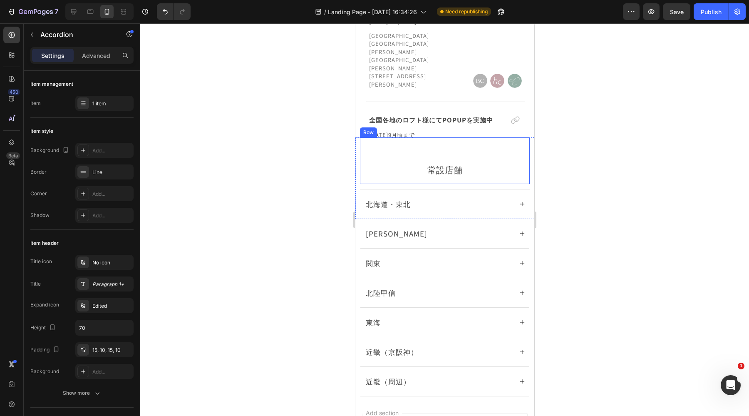
scroll to position [415, 0]
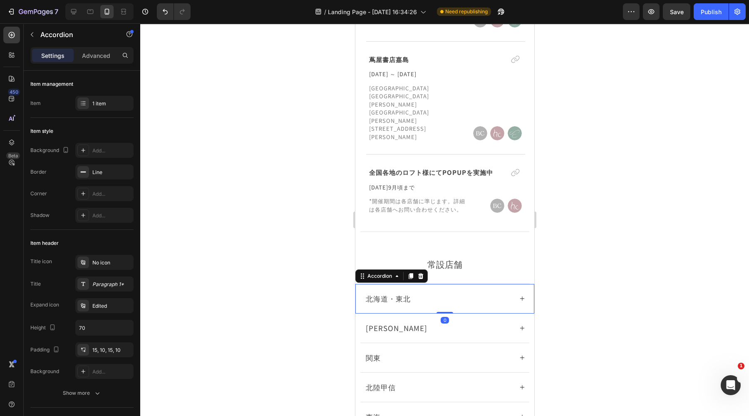
click at [519, 296] on icon at bounding box center [522, 299] width 6 height 6
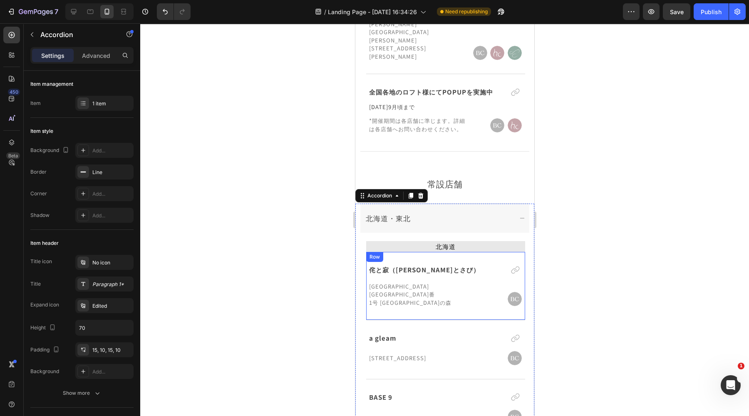
scroll to position [519, 0]
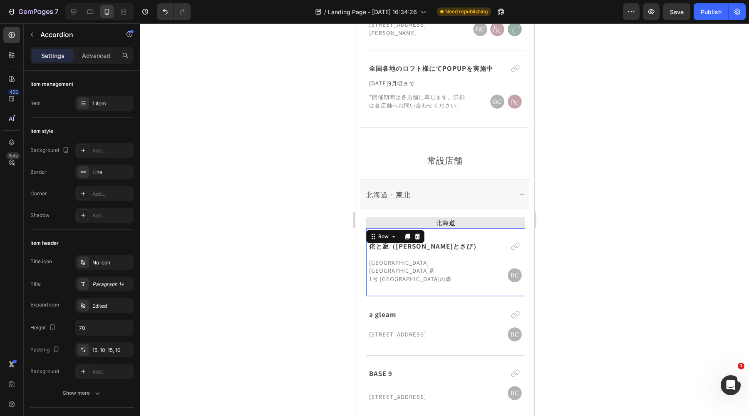
click at [448, 238] on div "侘と寂（わびとさび） Text Block Icon [STREET_ADDRESS][GEOGRAPHIC_DATA]の森 Text Block Image…" at bounding box center [445, 262] width 159 height 68
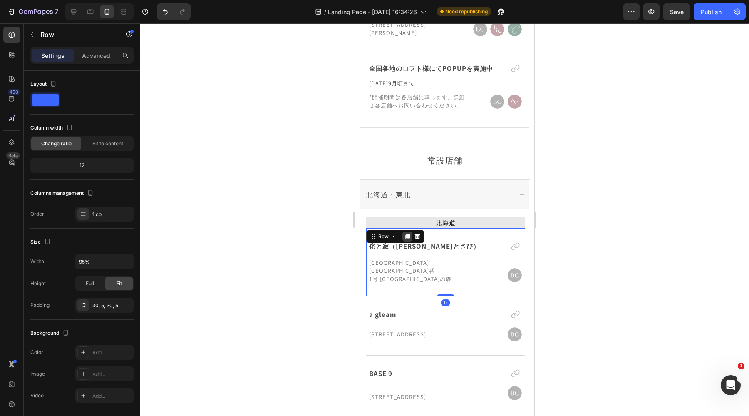
click at [408, 234] on icon at bounding box center [407, 237] width 5 height 6
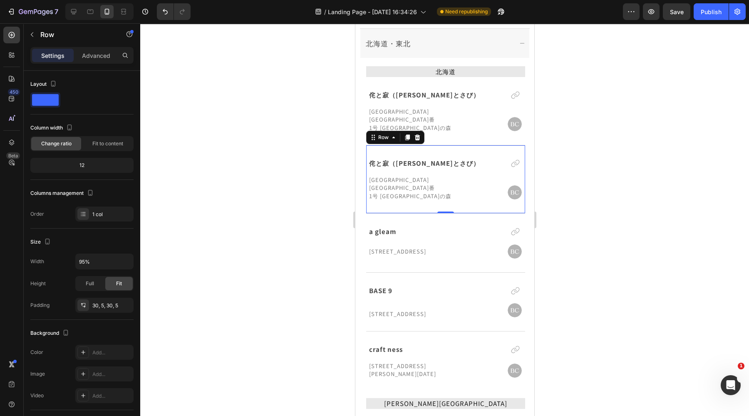
scroll to position [623, 0]
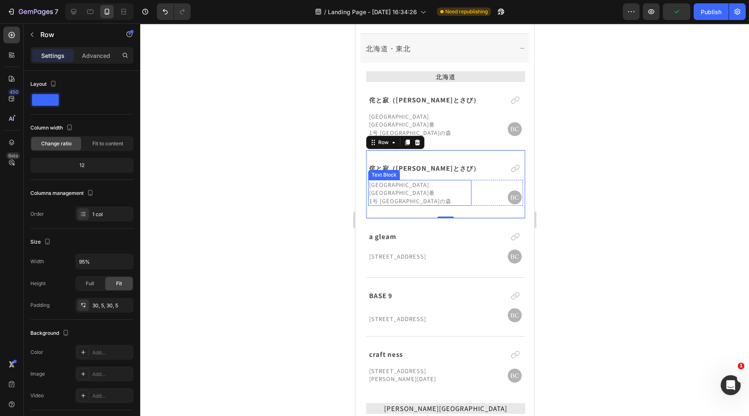
click at [431, 197] on p "1号 [GEOGRAPHIC_DATA]の森" at bounding box center [420, 201] width 102 height 8
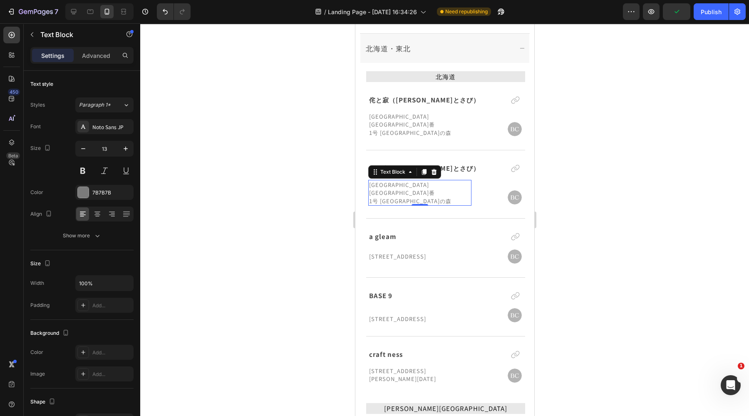
click at [431, 197] on p "1号 [GEOGRAPHIC_DATA]の森" at bounding box center [420, 201] width 102 height 8
drag, startPoint x: 412, startPoint y: 184, endPoint x: 371, endPoint y: 176, distance: 41.6
click at [371, 180] on div "[STREET_ADDRESS] [GEOGRAPHIC_DATA]" at bounding box center [419, 193] width 103 height 26
click at [373, 181] on p "[GEOGRAPHIC_DATA][GEOGRAPHIC_DATA]番" at bounding box center [420, 189] width 102 height 16
drag, startPoint x: 370, startPoint y: 176, endPoint x: 452, endPoint y: 189, distance: 83.4
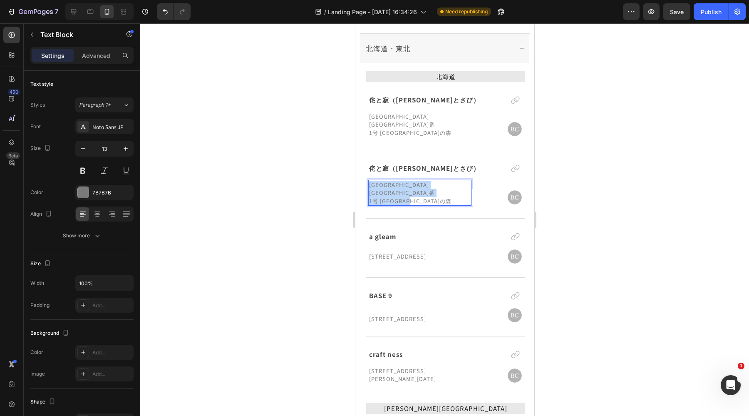
click at [452, 189] on div "[STREET_ADDRESS] [GEOGRAPHIC_DATA]" at bounding box center [419, 193] width 103 height 26
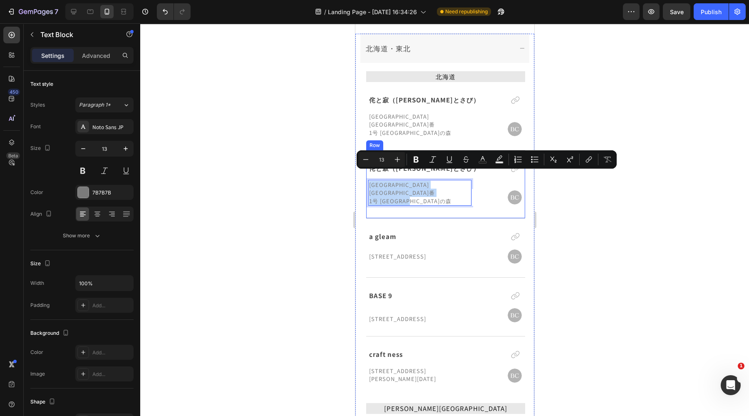
copy div "[STREET_ADDRESS] [GEOGRAPHIC_DATA]"
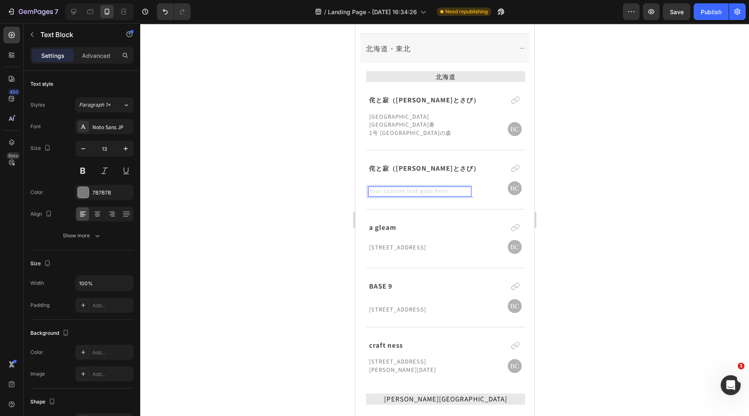
click at [438, 187] on div "Rich Text Editor. Editing area: main" at bounding box center [419, 192] width 103 height 10
click at [422, 164] on p "侘と寂（[PERSON_NAME]とさび）" at bounding box center [435, 169] width 132 height 10
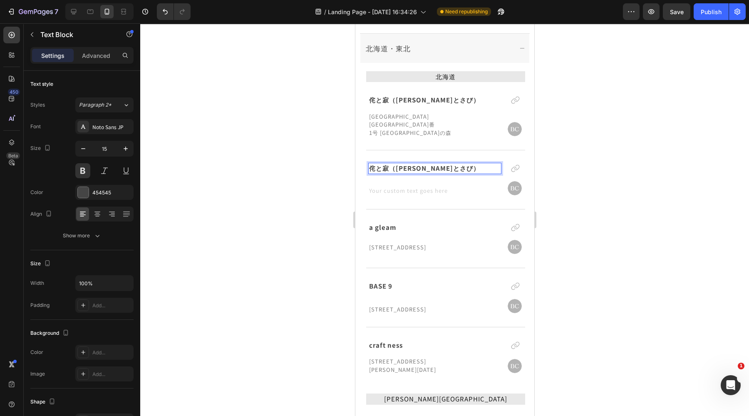
click at [428, 164] on p "侘と寂（[PERSON_NAME]とさび）" at bounding box center [435, 169] width 132 height 10
click at [454, 164] on p "侘と寂（[PERSON_NAME]とさび）" at bounding box center [435, 169] width 132 height 10
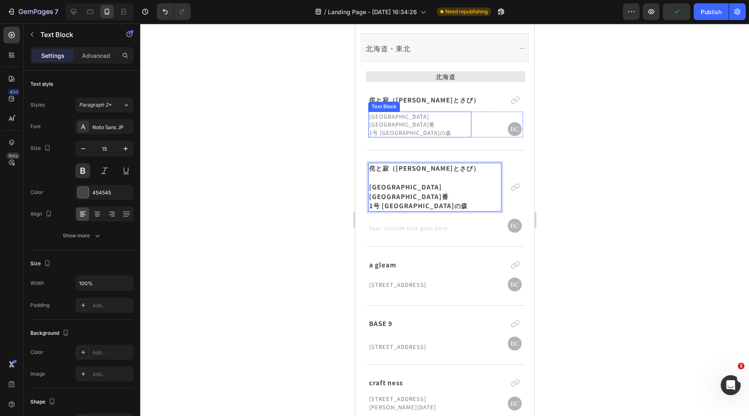
click at [410, 117] on p "[GEOGRAPHIC_DATA][GEOGRAPHIC_DATA]番" at bounding box center [420, 120] width 102 height 16
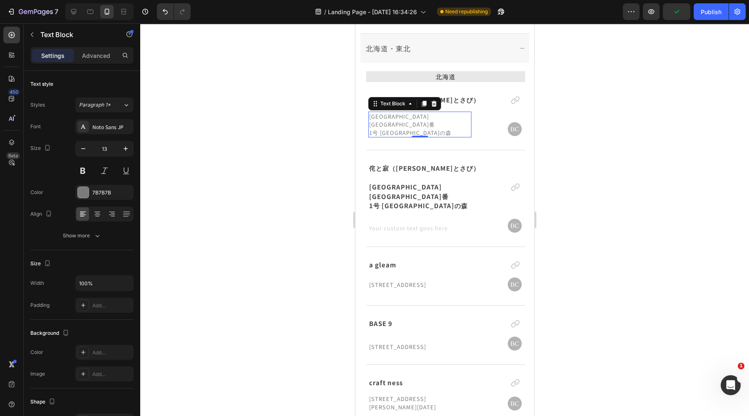
click at [410, 117] on p "[GEOGRAPHIC_DATA][GEOGRAPHIC_DATA]番" at bounding box center [420, 120] width 102 height 16
click at [424, 129] on p "1号 [GEOGRAPHIC_DATA]の森" at bounding box center [420, 133] width 102 height 8
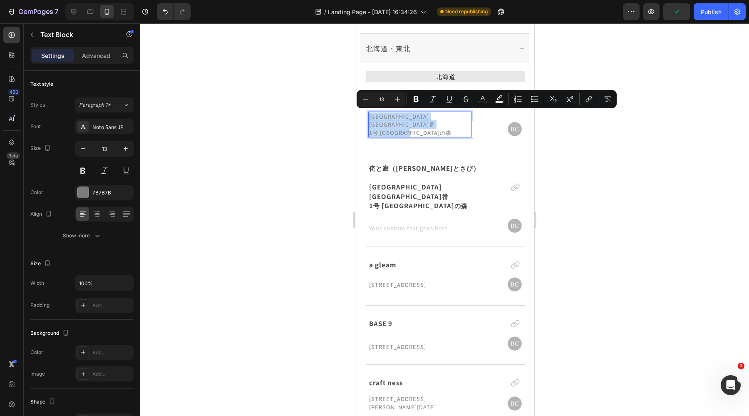
drag, startPoint x: 428, startPoint y: 124, endPoint x: 368, endPoint y: 116, distance: 61.3
click at [368, 116] on div "[STREET_ADDRESS] [GEOGRAPHIC_DATA]" at bounding box center [419, 125] width 103 height 26
copy div "[STREET_ADDRESS] [GEOGRAPHIC_DATA]"
click at [406, 201] on p "1号 [GEOGRAPHIC_DATA]の森" at bounding box center [435, 206] width 132 height 10
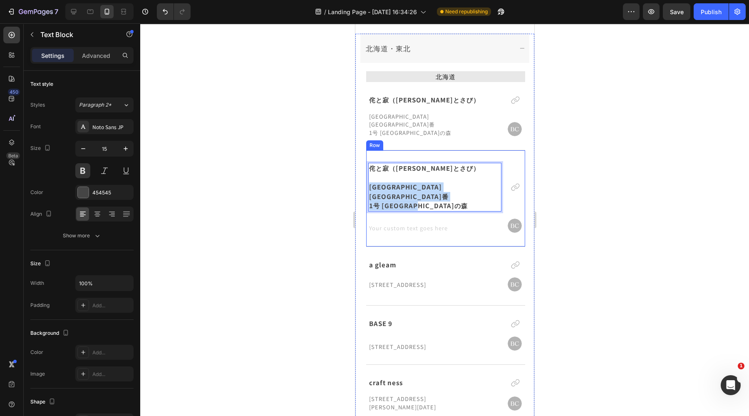
drag, startPoint x: 433, startPoint y: 187, endPoint x: 351, endPoint y: 178, distance: 81.6
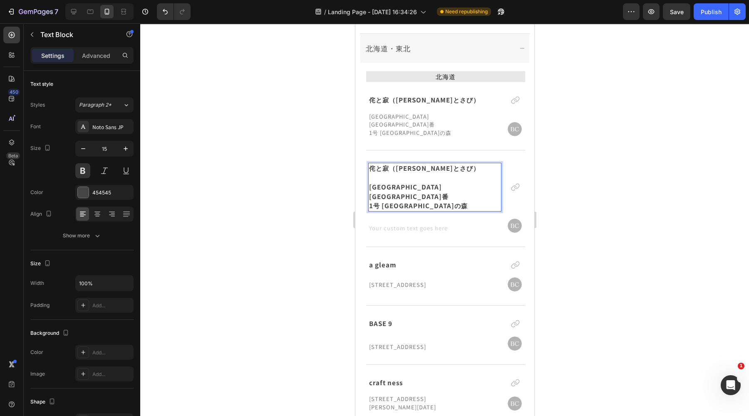
click at [374, 182] on p "[GEOGRAPHIC_DATA][GEOGRAPHIC_DATA]番" at bounding box center [435, 191] width 132 height 19
drag, startPoint x: 371, startPoint y: 178, endPoint x: 437, endPoint y: 186, distance: 66.7
click at [437, 186] on div "侘と寂（わびとさび） [STREET_ADDRESS] [GEOGRAPHIC_DATA]" at bounding box center [434, 187] width 133 height 49
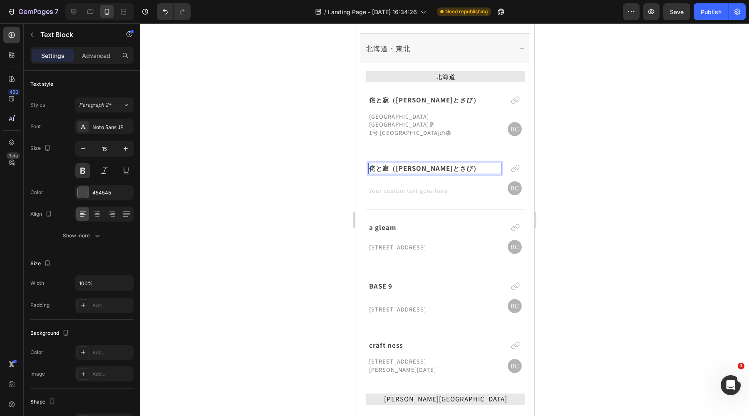
click at [311, 163] on div at bounding box center [444, 219] width 609 height 393
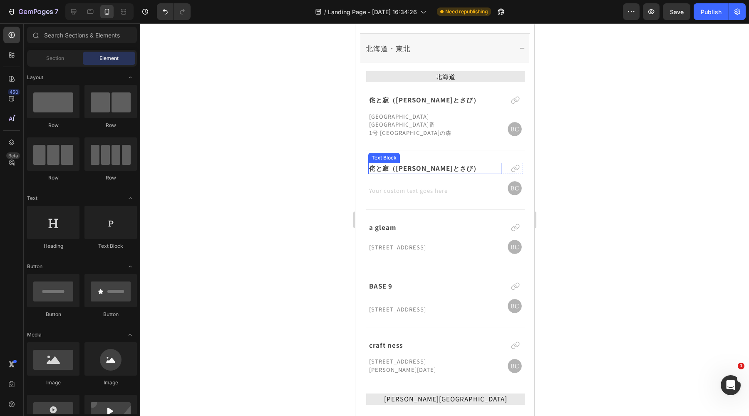
click at [437, 164] on p "侘と寂（[PERSON_NAME]とさび）" at bounding box center [435, 169] width 132 height 10
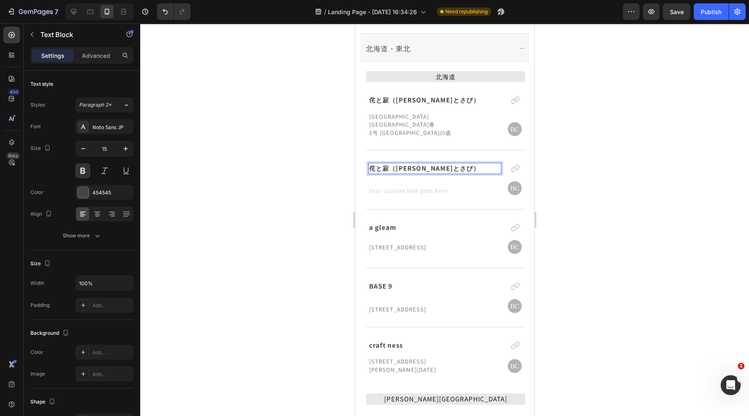
click at [437, 164] on p "侘と寂（[PERSON_NAME]とさび）" at bounding box center [435, 169] width 132 height 10
click at [406, 117] on p "[GEOGRAPHIC_DATA][GEOGRAPHIC_DATA]番" at bounding box center [420, 120] width 102 height 16
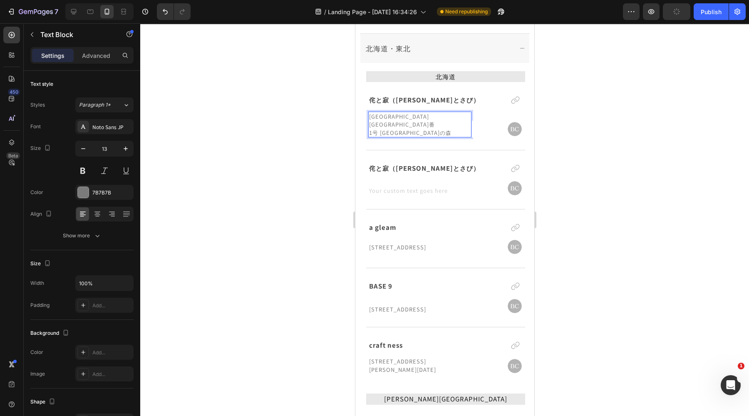
click at [428, 129] on p "1号 [GEOGRAPHIC_DATA]の森" at bounding box center [420, 133] width 102 height 8
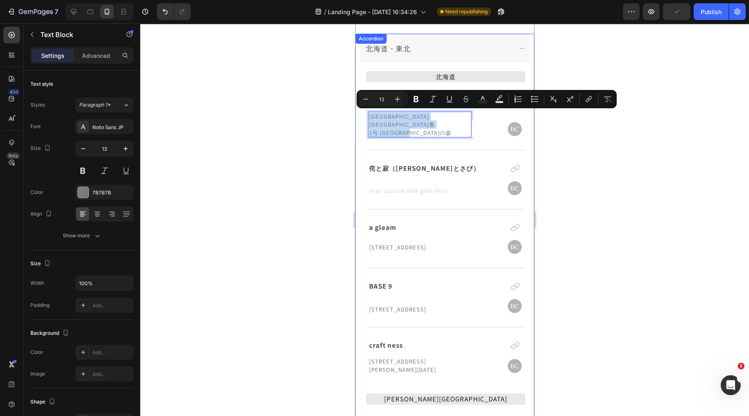
drag, startPoint x: 428, startPoint y: 126, endPoint x: 365, endPoint y: 115, distance: 63.4
click at [366, 115] on div "侘と寂（わびとさび） Text Block Icon Row [STREET_ADDRESS] [GEOGRAPHIC_DATA]の森 Text Block …" at bounding box center [445, 116] width 159 height 68
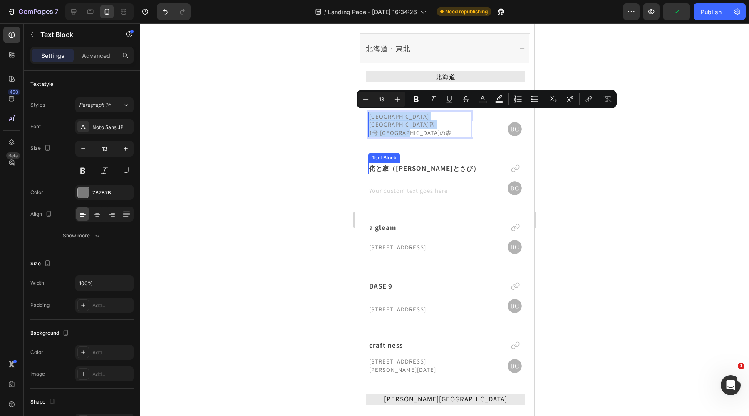
copy div "[STREET_ADDRESS] [GEOGRAPHIC_DATA]"
click at [424, 164] on p "侘と寂（[PERSON_NAME]とさび）" at bounding box center [435, 169] width 132 height 10
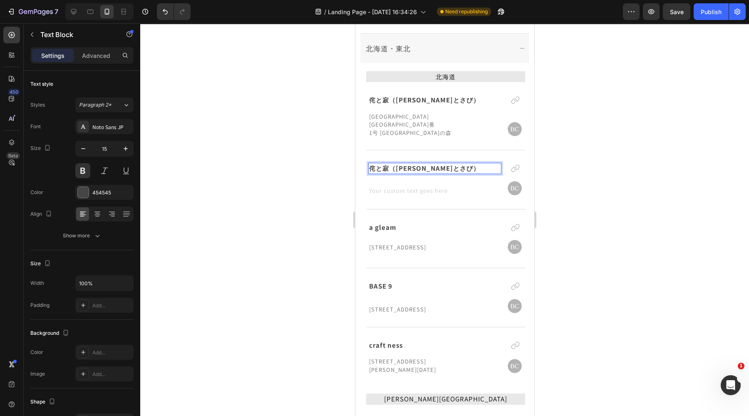
click at [433, 164] on p "侘と寂（[PERSON_NAME]とさび）" at bounding box center [435, 169] width 132 height 10
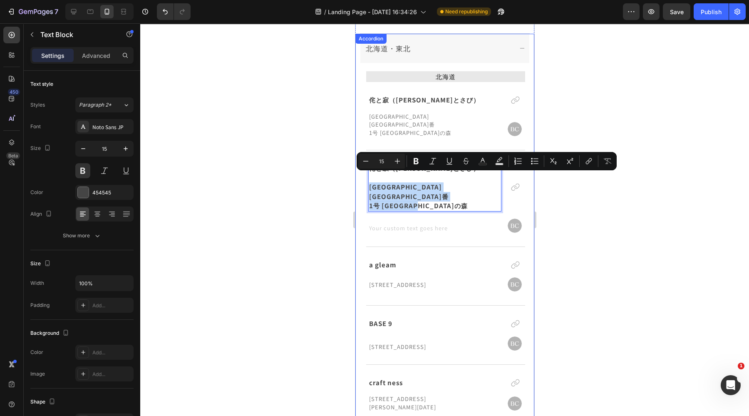
drag, startPoint x: 432, startPoint y: 187, endPoint x: 363, endPoint y: 178, distance: 69.7
click at [363, 178] on div "北海道 Text Block 侘と寂（わびとさび） Text [GEOGRAPHIC_DATA] [STREET_ADDRESS] [GEOGRAPHIC_D…" at bounding box center [446, 330] width 168 height 531
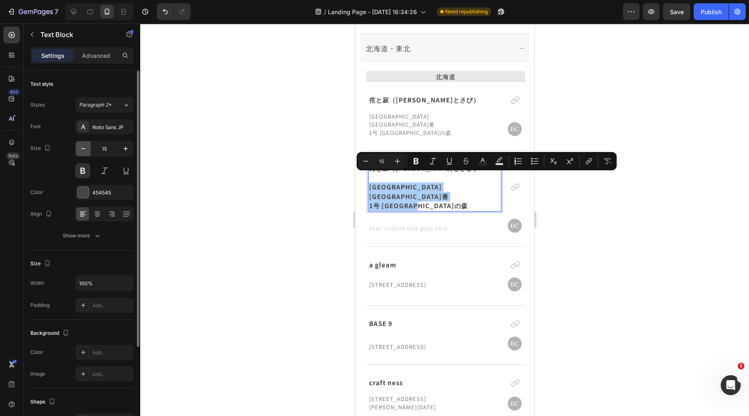
click at [83, 151] on icon "button" at bounding box center [83, 148] width 8 height 8
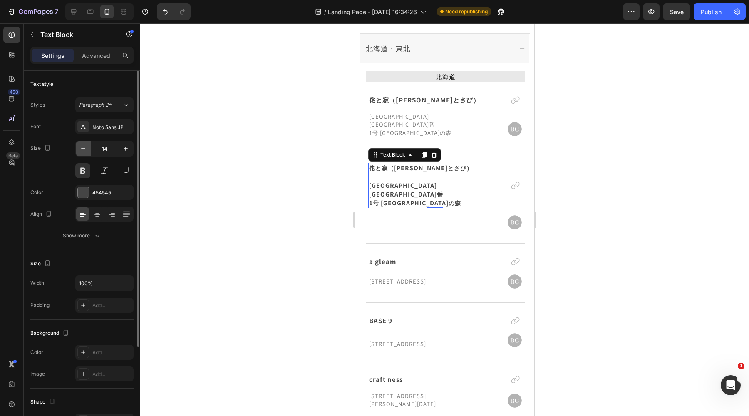
click at [83, 151] on icon "button" at bounding box center [83, 148] width 8 height 8
type input "13"
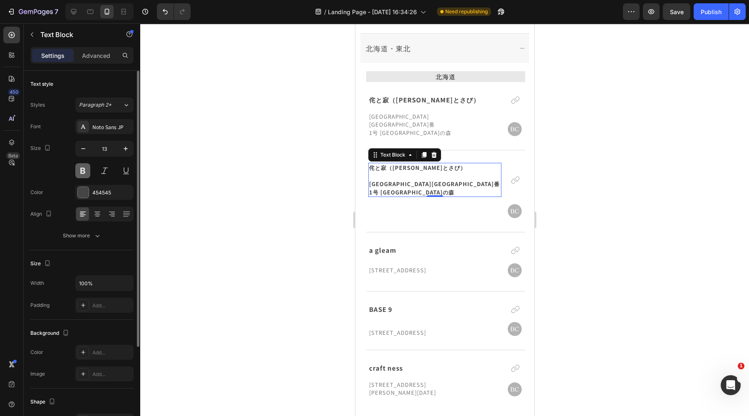
click at [82, 165] on button at bounding box center [82, 170] width 15 height 15
click at [108, 192] on div "454545" at bounding box center [104, 192] width 24 height 7
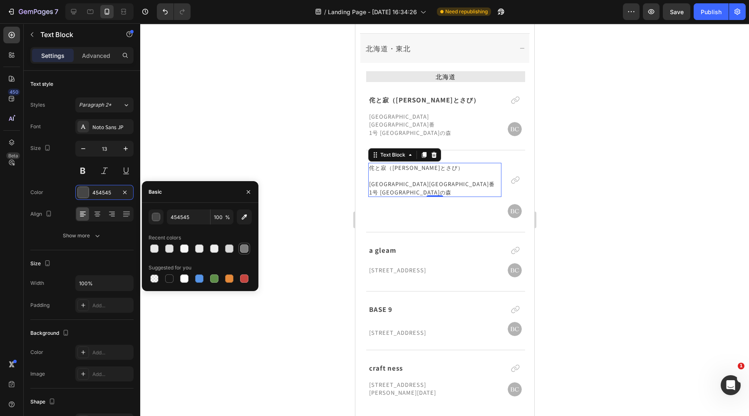
click at [245, 247] on div at bounding box center [244, 248] width 8 height 8
type input "7B7B7B"
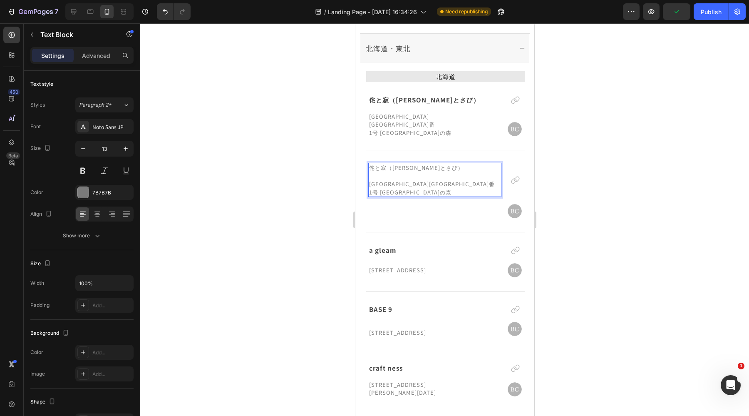
click at [426, 164] on p "侘と寂（[PERSON_NAME]とさび）" at bounding box center [435, 168] width 132 height 8
drag, startPoint x: 430, startPoint y: 159, endPoint x: 369, endPoint y: 159, distance: 60.4
click at [369, 164] on p "侘と寂（[PERSON_NAME]とさび）" at bounding box center [435, 168] width 132 height 8
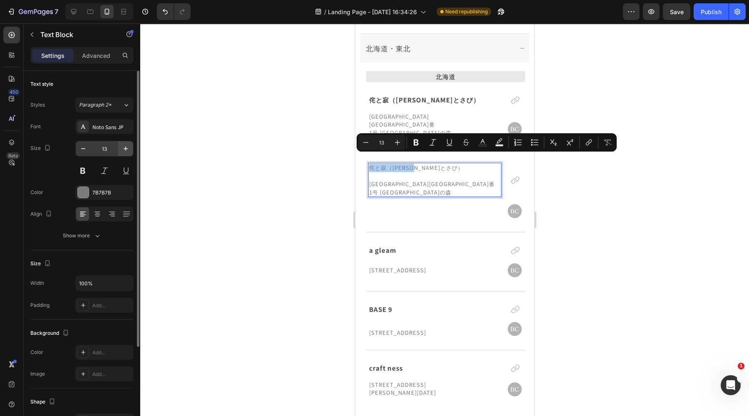
click at [133, 149] on div "13" at bounding box center [104, 149] width 58 height 16
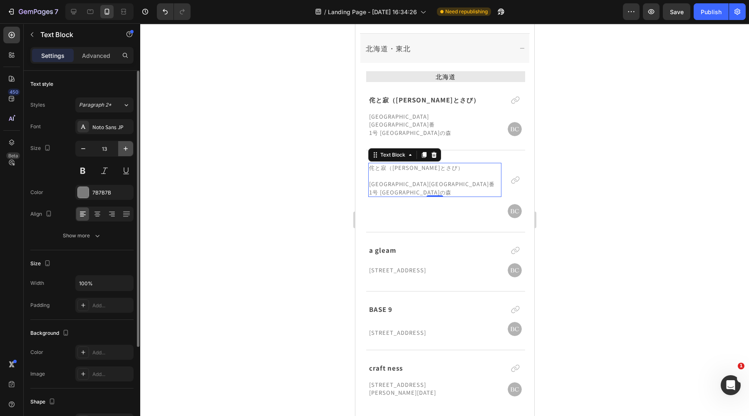
click at [130, 149] on button "button" at bounding box center [125, 148] width 15 height 15
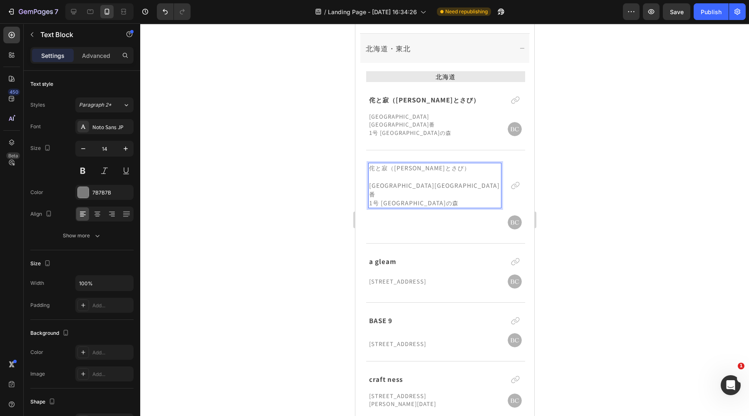
click at [440, 164] on p "侘と寂（[PERSON_NAME]とさび）" at bounding box center [435, 168] width 132 height 9
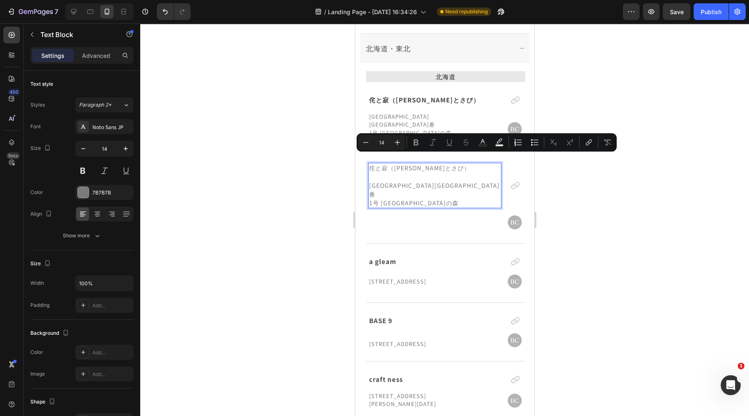
click at [437, 164] on p "侘と寂（[PERSON_NAME]とさび）" at bounding box center [435, 168] width 132 height 9
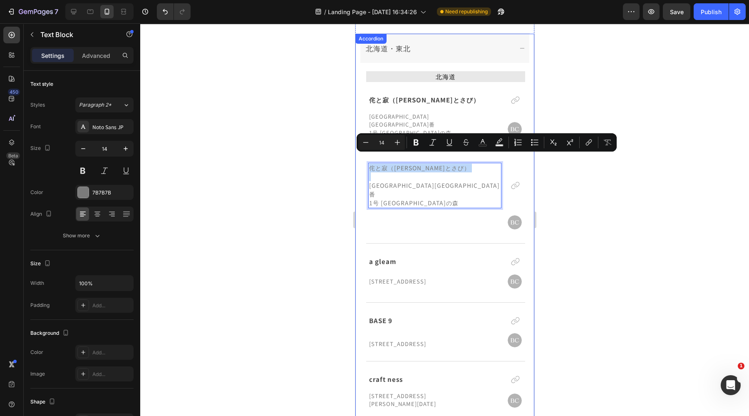
drag, startPoint x: 437, startPoint y: 160, endPoint x: 355, endPoint y: 161, distance: 81.6
click at [356, 161] on div "北海道・東北 北海道 Text Block 侘と寂（わびとさび） Text Block Icon [STREET_ADDRESS] [GEOGRAPHIC_D…" at bounding box center [445, 316] width 178 height 564
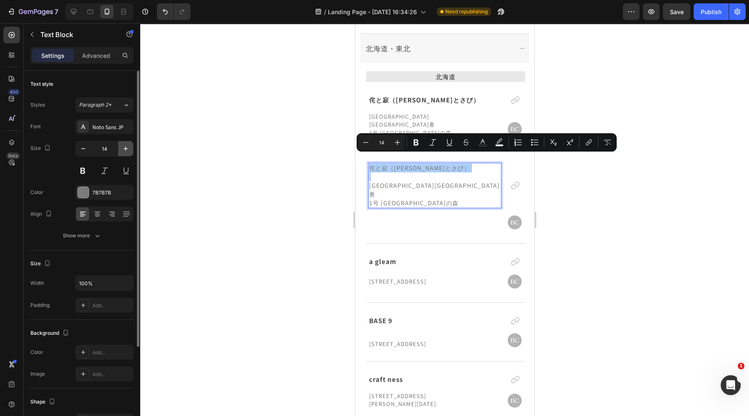
click at [125, 150] on icon "button" at bounding box center [126, 148] width 8 height 8
type input "15"
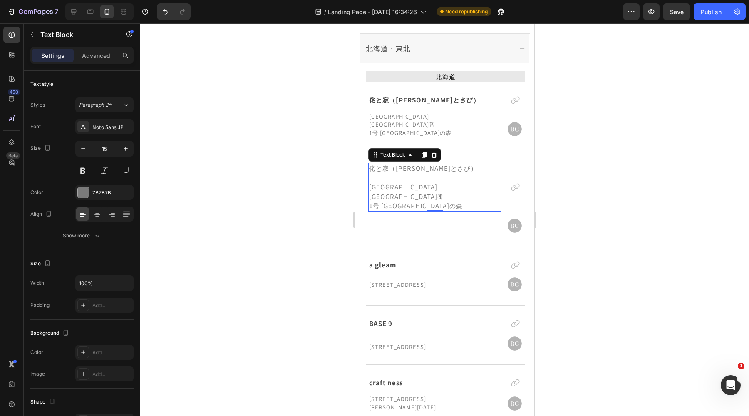
click at [414, 182] on p "[GEOGRAPHIC_DATA][GEOGRAPHIC_DATA]番" at bounding box center [435, 191] width 132 height 19
click at [406, 182] on p "[GEOGRAPHIC_DATA][GEOGRAPHIC_DATA]番" at bounding box center [435, 191] width 132 height 19
click at [400, 164] on p "侘と寂（[PERSON_NAME]とさび）" at bounding box center [435, 169] width 132 height 10
click at [415, 97] on p "侘と寂（[PERSON_NAME]とさび）" at bounding box center [435, 100] width 132 height 10
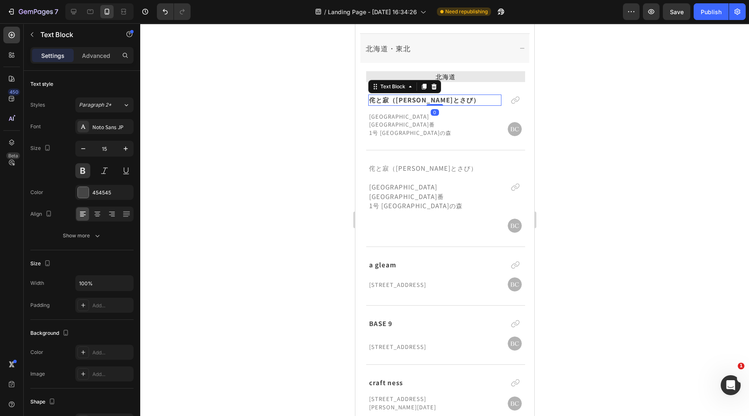
click at [429, 101] on p "侘と寂（[PERSON_NAME]とさび）" at bounding box center [435, 100] width 132 height 10
drag, startPoint x: 436, startPoint y: 101, endPoint x: 352, endPoint y: 100, distance: 84.1
click at [355, 100] on html "iPhone 15 Pro Max ( 430 px) iPhone 13 Mini iPhone 13 Pro iPhone 11 Pro Max iPho…" at bounding box center [444, 177] width 179 height 1554
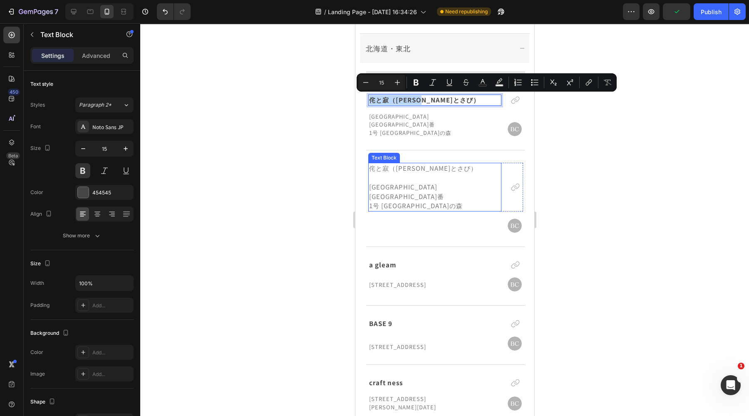
click at [428, 164] on p "侘と寂（[PERSON_NAME]とさび）" at bounding box center [435, 169] width 132 height 10
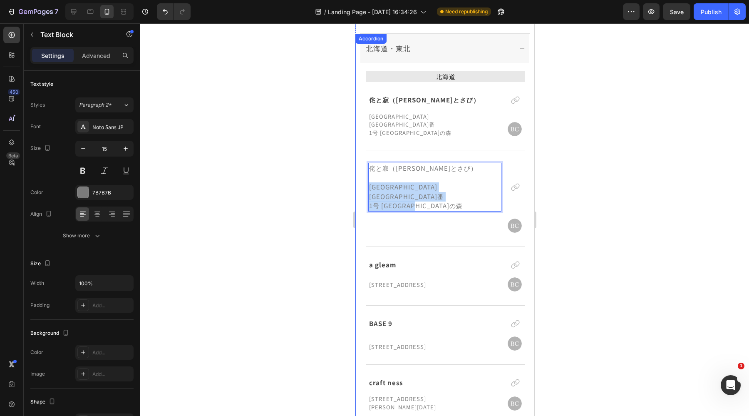
drag, startPoint x: 438, startPoint y: 190, endPoint x: 358, endPoint y: 174, distance: 81.5
click at [358, 174] on div "北海道・東北 北海道 Text Block 侘と寂（わびとさび） Text Block Icon [STREET_ADDRESS] [GEOGRAPHIC_D…" at bounding box center [445, 317] width 178 height 567
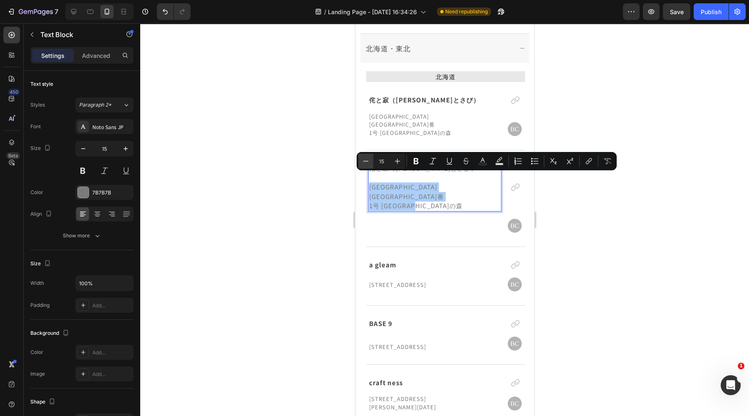
click at [366, 160] on icon "Editor contextual toolbar" at bounding box center [366, 161] width 8 height 8
type input "13"
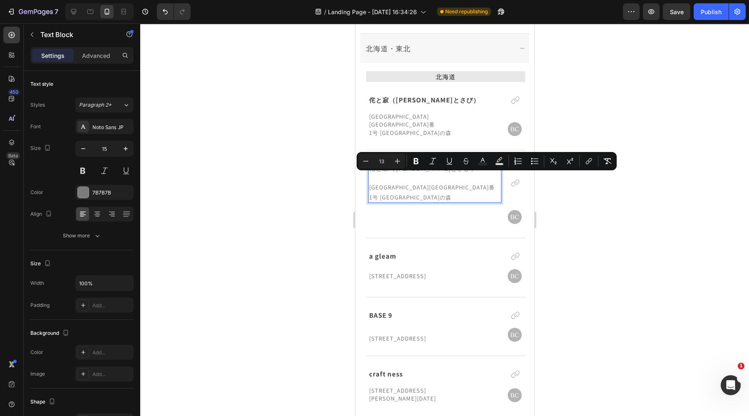
click at [303, 167] on div at bounding box center [444, 219] width 609 height 393
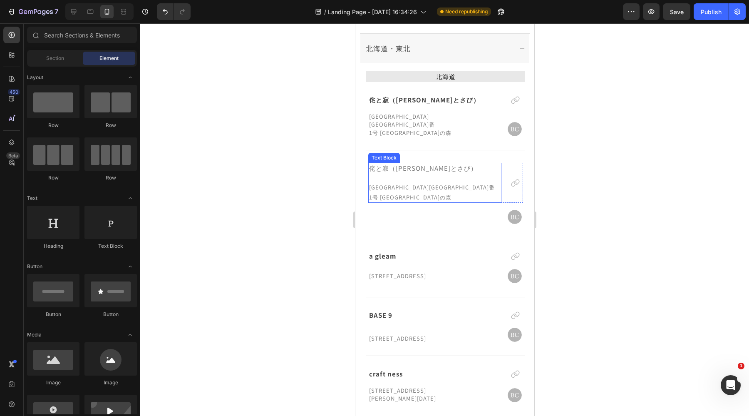
click at [403, 164] on p "侘と寂（[PERSON_NAME]とさび）" at bounding box center [435, 169] width 132 height 10
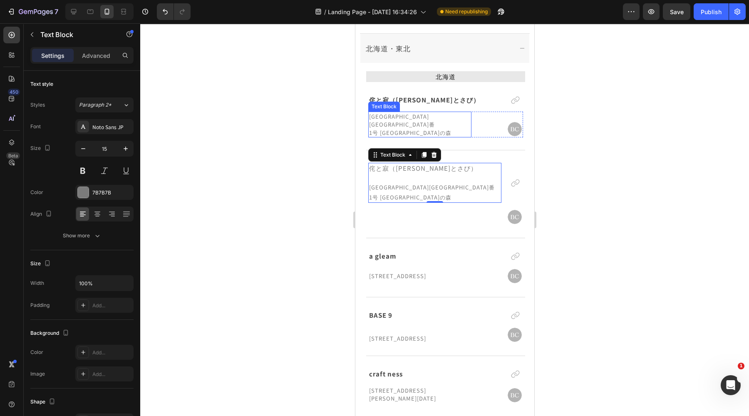
click at [419, 129] on p "1号 [GEOGRAPHIC_DATA]の森" at bounding box center [420, 133] width 102 height 8
click at [427, 164] on p "侘と寂（[PERSON_NAME]とさび）" at bounding box center [435, 169] width 132 height 10
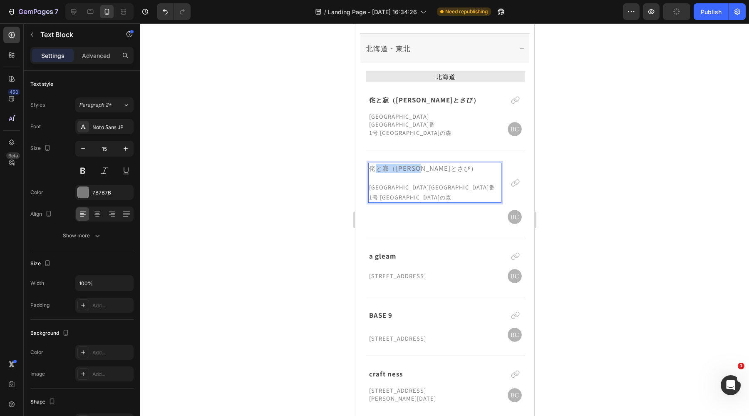
drag, startPoint x: 433, startPoint y: 159, endPoint x: 368, endPoint y: 161, distance: 64.6
click at [369, 164] on p "侘と寂（[PERSON_NAME]とさび）" at bounding box center [435, 169] width 132 height 10
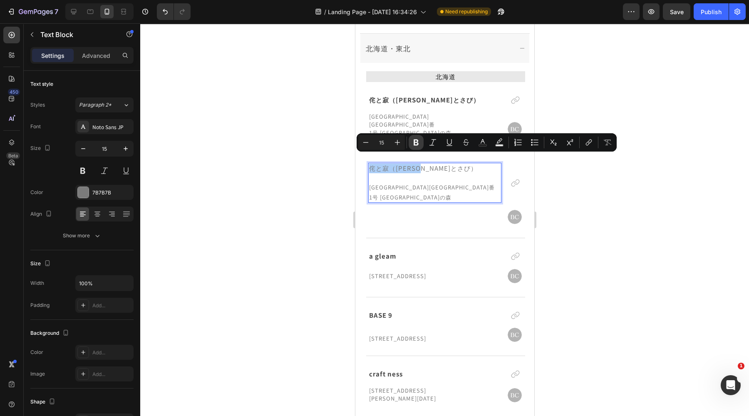
click at [410, 147] on button "Bold" at bounding box center [416, 142] width 15 height 15
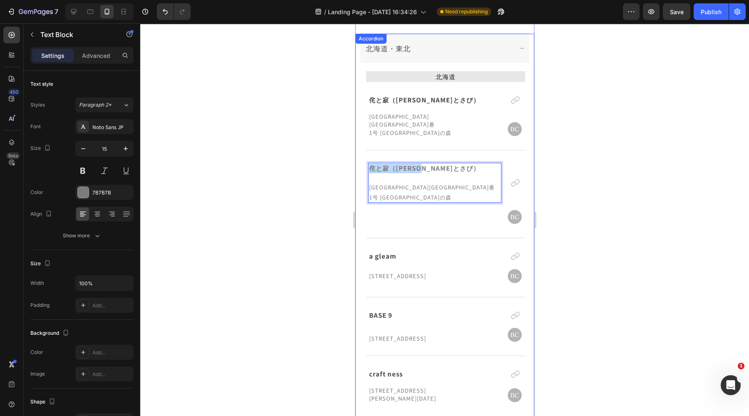
drag, startPoint x: 434, startPoint y: 161, endPoint x: 357, endPoint y: 160, distance: 77.4
click at [358, 159] on div "北海道・東北 北海道 Text Block 侘と寂（わびとさび） Text Block Icon [STREET_ADDRESS] [GEOGRAPHIC_D…" at bounding box center [445, 313] width 178 height 559
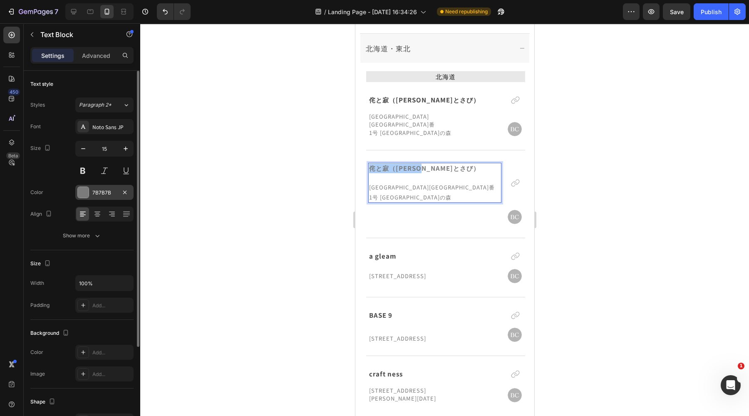
click at [110, 193] on div "7B7B7B" at bounding box center [104, 192] width 24 height 7
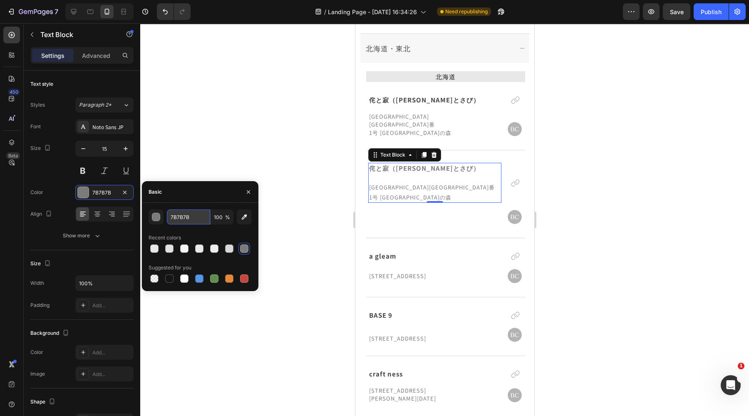
click at [190, 217] on input "7B7B7B" at bounding box center [188, 216] width 43 height 15
type input "454545"
click at [252, 157] on div at bounding box center [444, 219] width 609 height 393
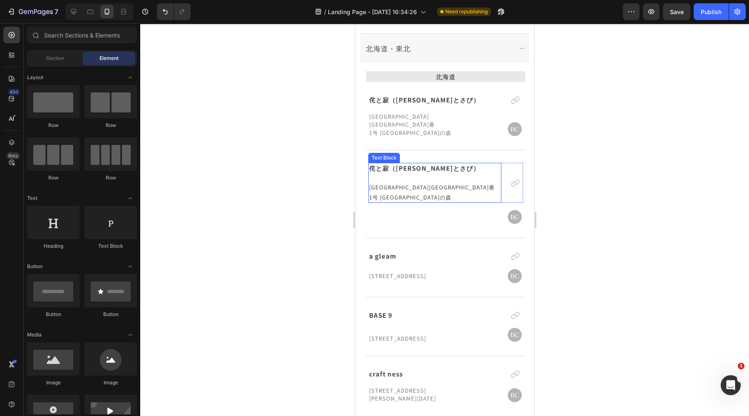
click at [421, 193] on span "1号 [GEOGRAPHIC_DATA]の森" at bounding box center [410, 197] width 82 height 8
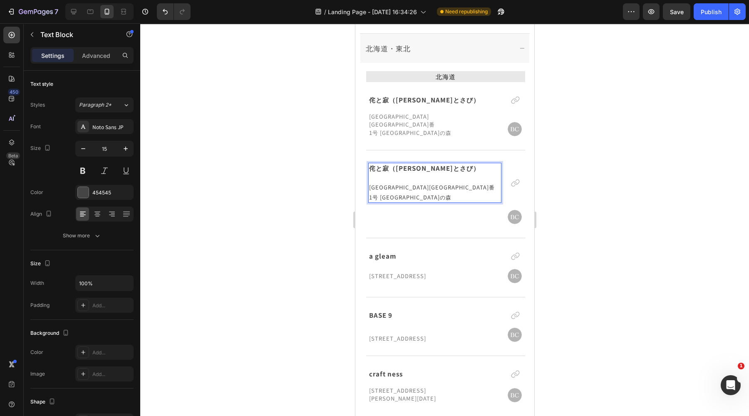
click at [425, 192] on p "1号 [GEOGRAPHIC_DATA]の森" at bounding box center [435, 197] width 132 height 10
drag, startPoint x: 425, startPoint y: 190, endPoint x: 366, endPoint y: 181, distance: 60.3
click at [366, 181] on div "侘と寂（わびとさび） [STREET_ADDRESS][GEOGRAPHIC_DATA]の森 Text Block 0 Icon Row Text Block…" at bounding box center [445, 194] width 159 height 88
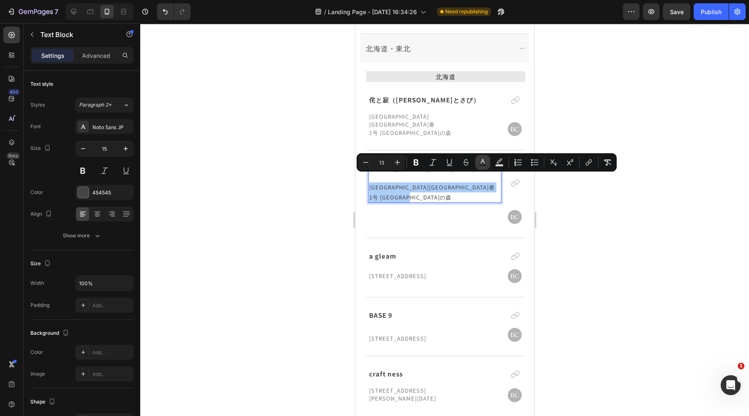
click at [483, 164] on rect "Editor contextual toolbar" at bounding box center [483, 165] width 8 height 2
type input "454545"
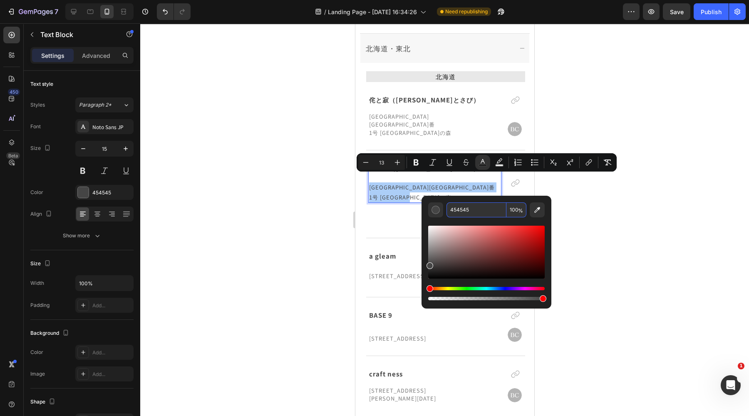
click at [476, 209] on input "454545" at bounding box center [477, 209] width 60 height 15
click at [435, 209] on div "Editor contextual toolbar" at bounding box center [436, 210] width 8 height 8
click at [455, 210] on input "454545" at bounding box center [477, 209] width 60 height 15
click at [479, 209] on input "454545" at bounding box center [477, 209] width 60 height 15
click at [433, 208] on div "Editor contextual toolbar" at bounding box center [436, 210] width 8 height 8
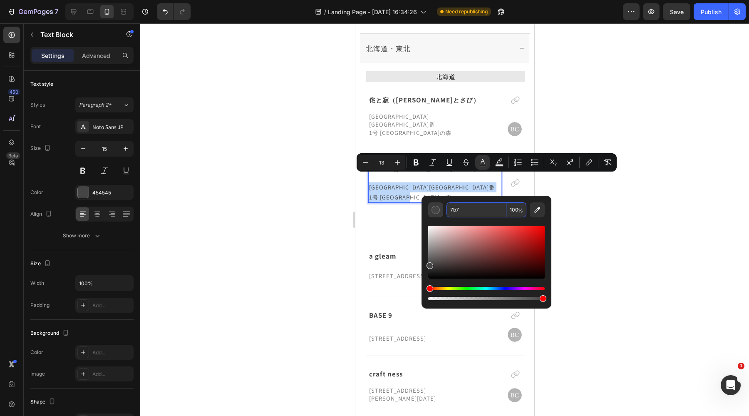
type input "77BB77"
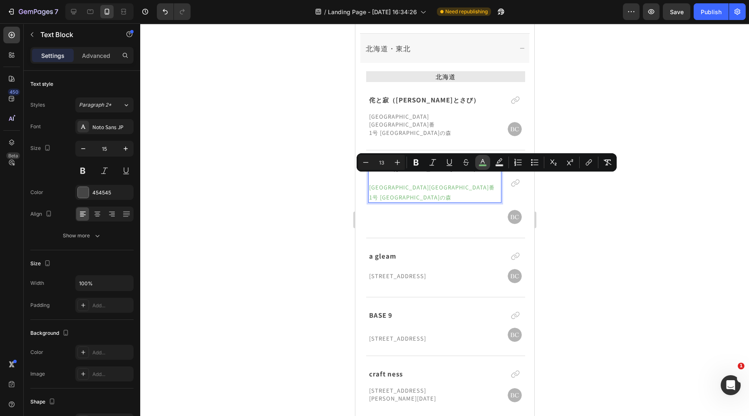
click at [480, 158] on icon "Editor contextual toolbar" at bounding box center [483, 162] width 8 height 8
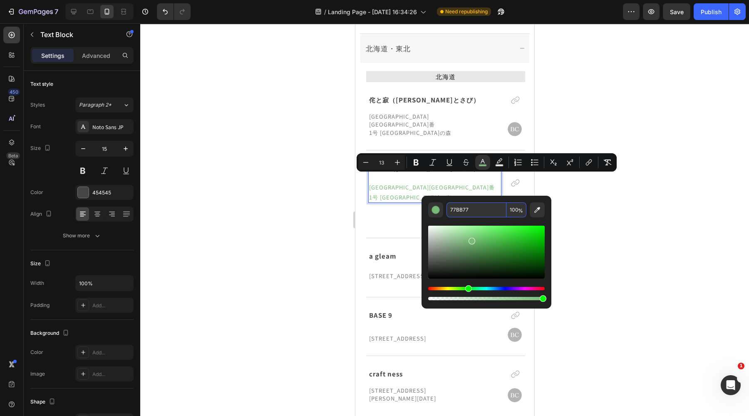
click at [457, 211] on input "77BB77" at bounding box center [477, 209] width 60 height 15
type input "7B7B7B"
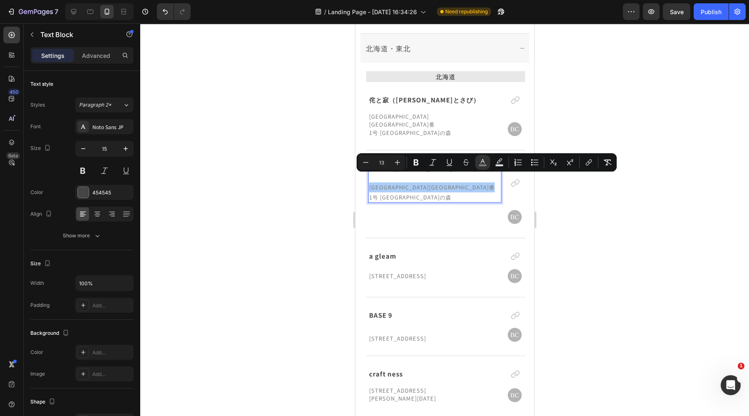
click at [642, 177] on div at bounding box center [444, 219] width 609 height 393
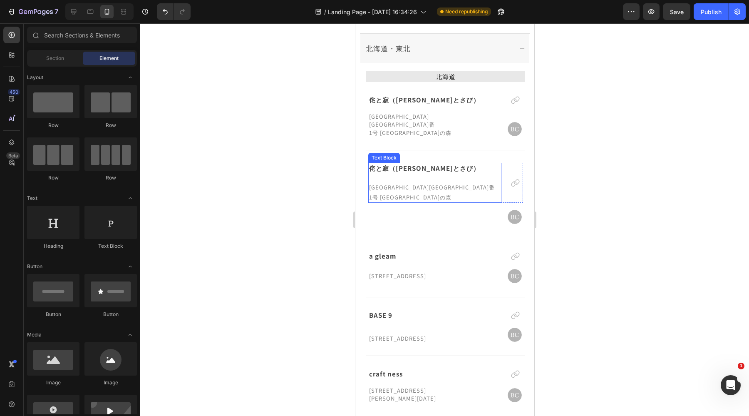
click at [416, 192] on p "1号 [GEOGRAPHIC_DATA]の森" at bounding box center [435, 197] width 132 height 10
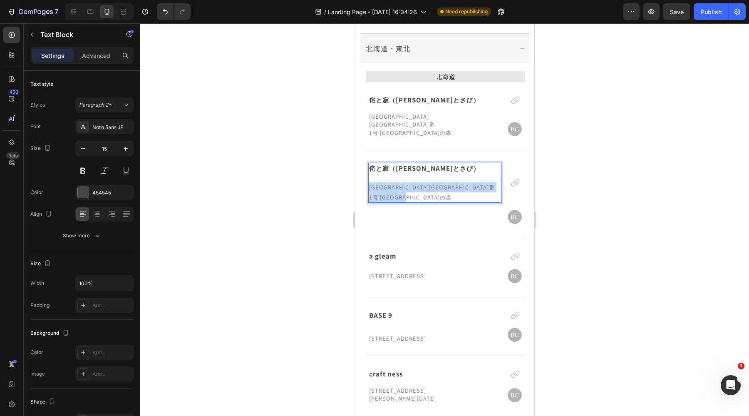
drag, startPoint x: 411, startPoint y: 186, endPoint x: 357, endPoint y: 184, distance: 54.2
click at [357, 184] on div "北海道・東北 北海道 Text Block 侘と寂（わびとさび） Text Block Icon [STREET_ADDRESS] [GEOGRAPHIC_D…" at bounding box center [445, 313] width 178 height 559
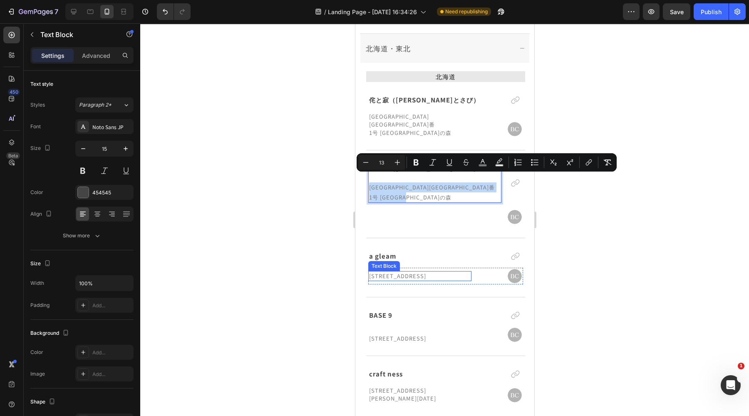
click at [400, 272] on p "[STREET_ADDRESS]" at bounding box center [420, 276] width 102 height 8
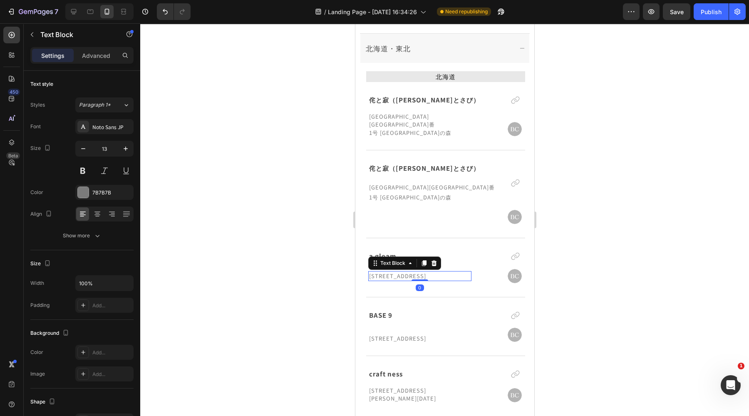
click at [403, 272] on p "[STREET_ADDRESS]" at bounding box center [420, 276] width 102 height 8
drag, startPoint x: 457, startPoint y: 269, endPoint x: 368, endPoint y: 271, distance: 88.7
click at [368, 271] on div "[STREET_ADDRESS]" at bounding box center [419, 276] width 103 height 10
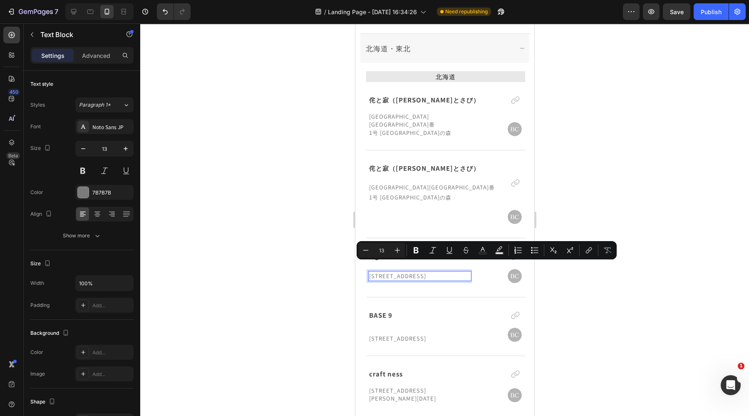
copy p "[STREET_ADDRESS]"
click at [396, 193] on span "1号 [GEOGRAPHIC_DATA]の森" at bounding box center [410, 197] width 82 height 8
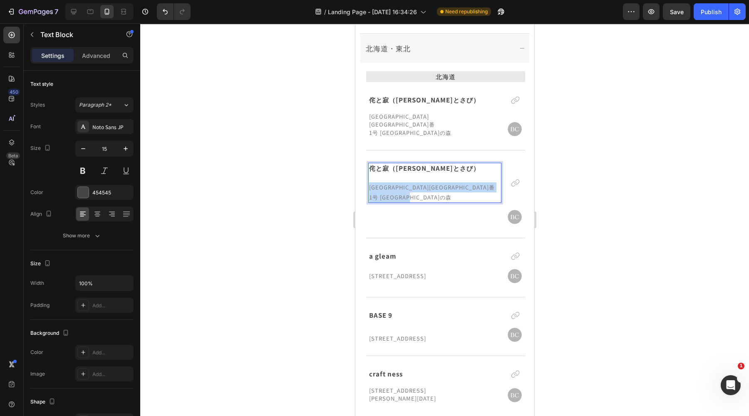
drag, startPoint x: 426, startPoint y: 187, endPoint x: 368, endPoint y: 181, distance: 58.3
click at [368, 181] on div "侘と寂（わびとさび） [STREET_ADDRESS] [GEOGRAPHIC_DATA]" at bounding box center [434, 183] width 133 height 40
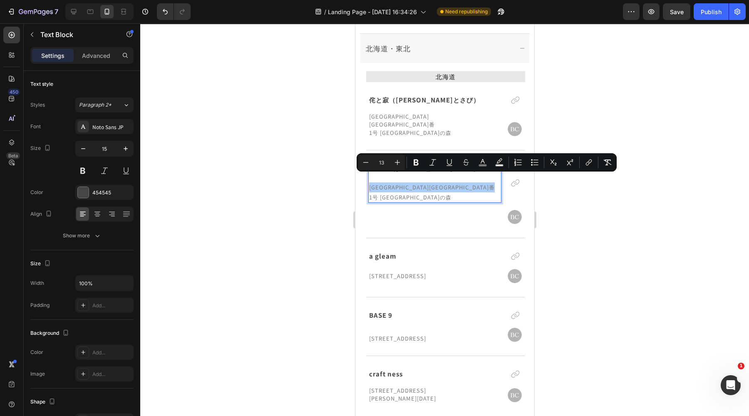
click at [316, 186] on div at bounding box center [444, 219] width 609 height 393
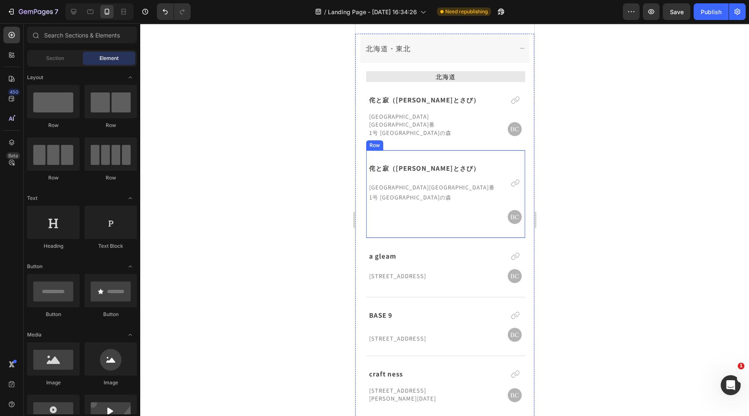
click at [436, 224] on div "侘と寂（わびとさび） [STREET_ADDRESS] Nガーデン宮の森 Text Block Icon Row Text Block Image Image…" at bounding box center [445, 194] width 159 height 88
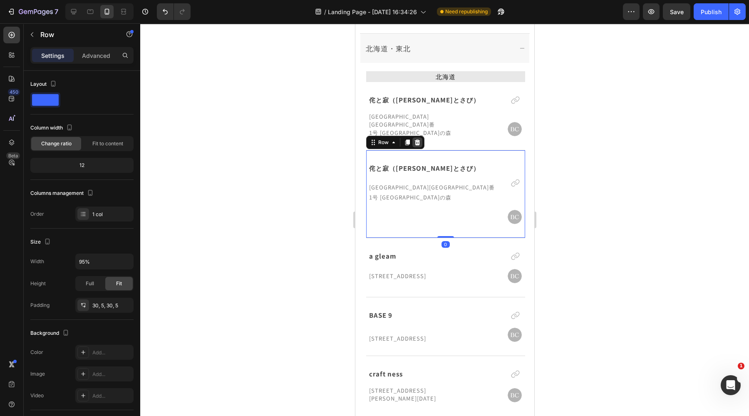
click at [417, 139] on icon at bounding box center [416, 142] width 5 height 6
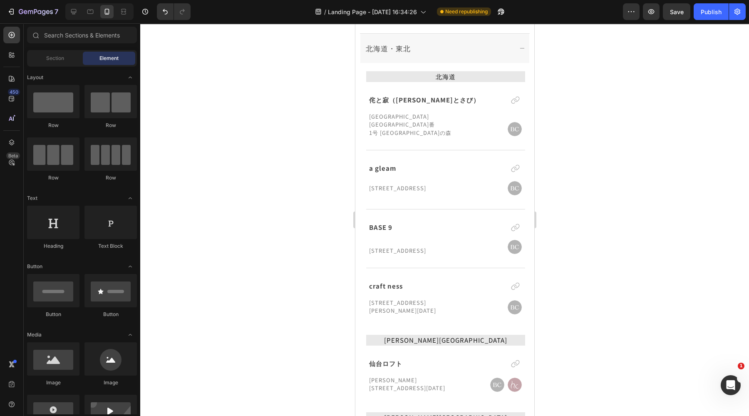
click at [587, 153] on div at bounding box center [444, 219] width 609 height 393
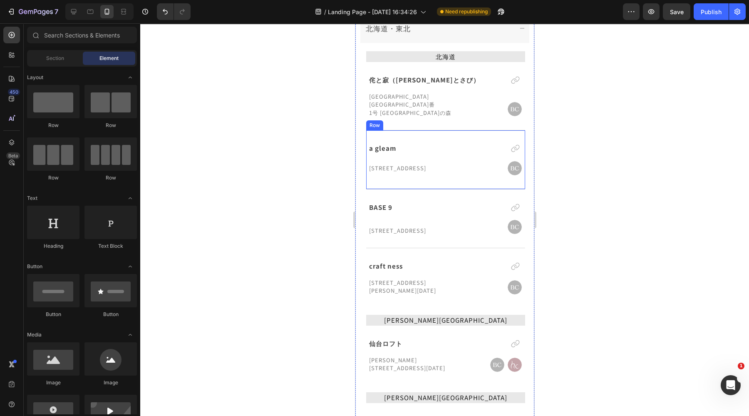
scroll to position [571, 0]
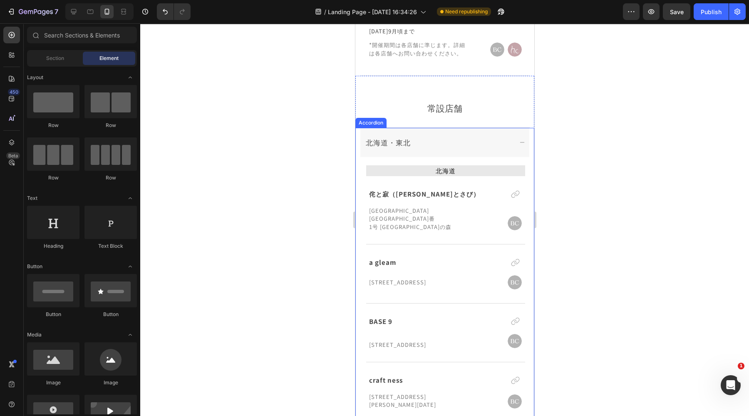
click at [519, 139] on icon at bounding box center [522, 142] width 6 height 6
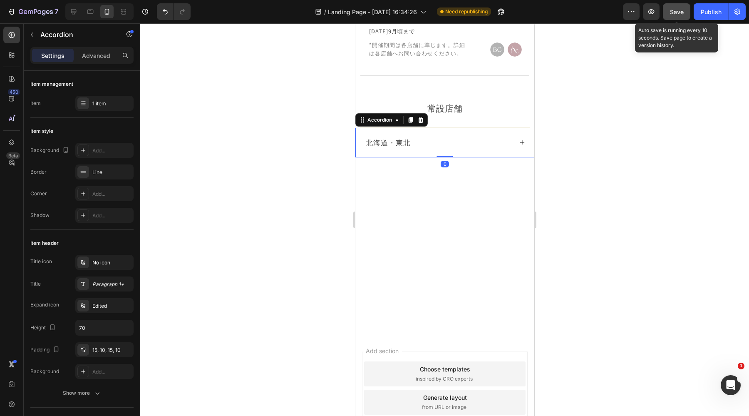
click at [674, 15] on div "Save" at bounding box center [677, 11] width 14 height 9
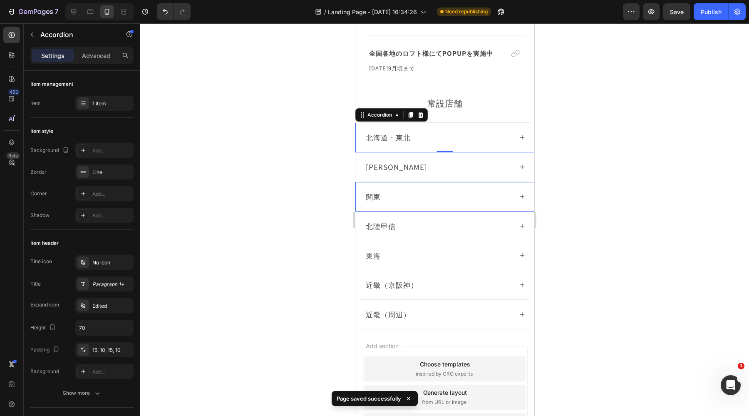
scroll to position [519, 0]
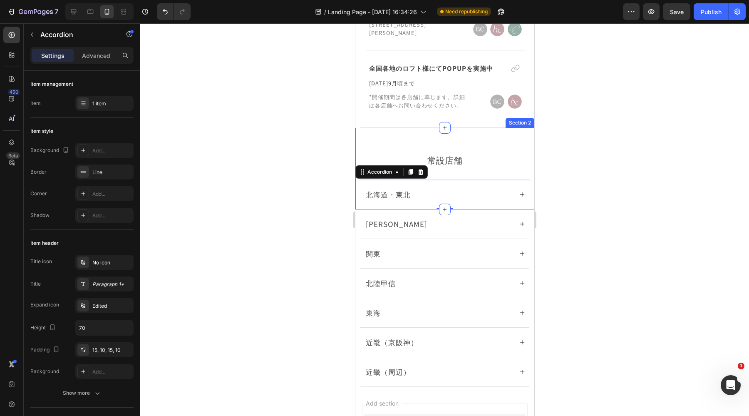
click at [356, 128] on div "常設店舗 Text Block Row Title Line 北海道・東北 Accordion 0" at bounding box center [444, 169] width 179 height 82
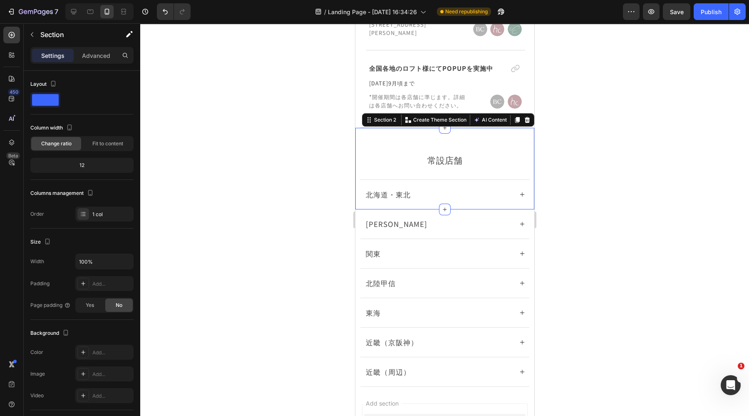
click at [318, 111] on div at bounding box center [444, 219] width 609 height 393
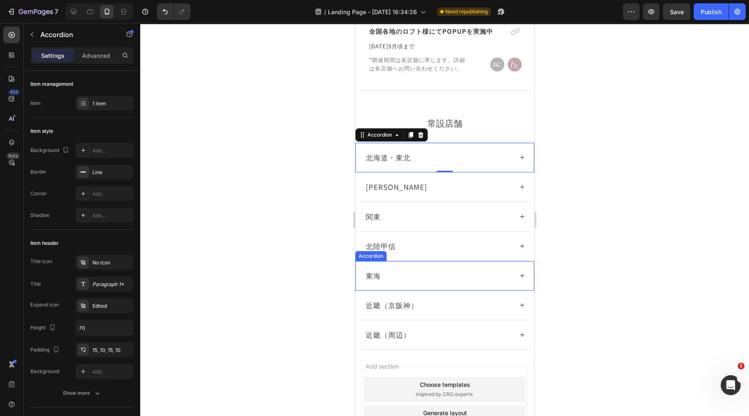
scroll to position [571, 0]
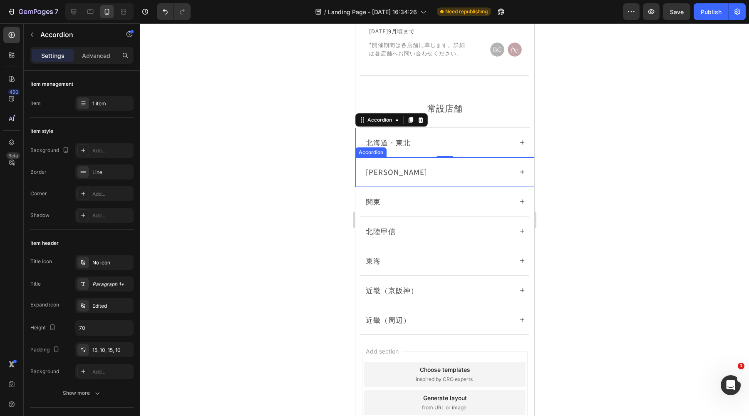
click at [447, 157] on div "[PERSON_NAME]" at bounding box center [444, 171] width 169 height 29
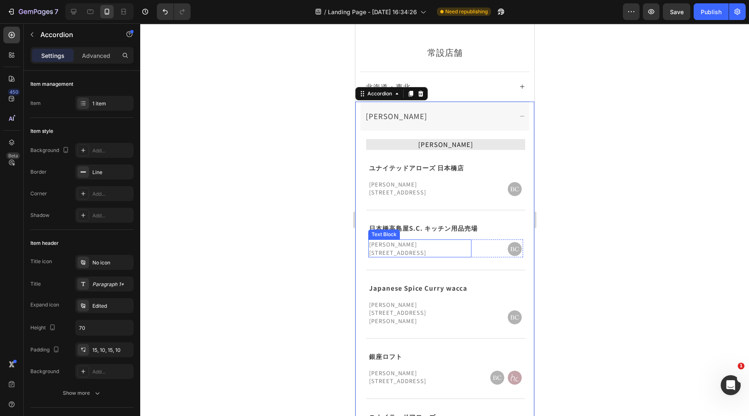
scroll to position [623, 0]
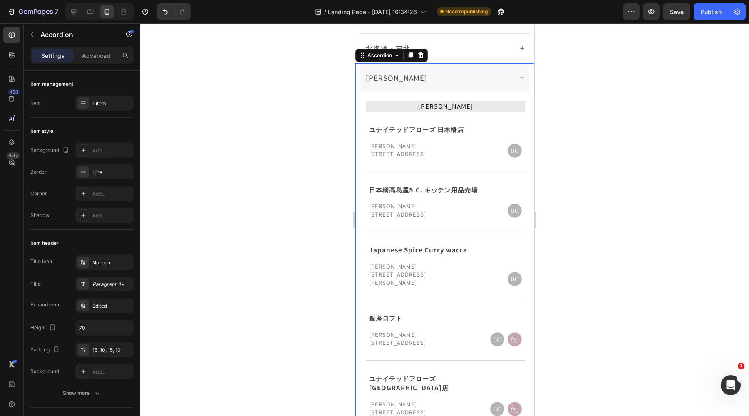
click at [519, 79] on icon at bounding box center [522, 78] width 6 height 6
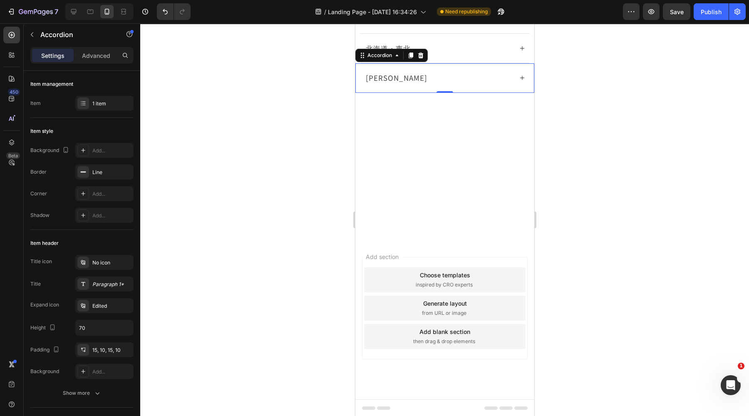
click at [515, 80] on div "[PERSON_NAME]" at bounding box center [444, 77] width 169 height 29
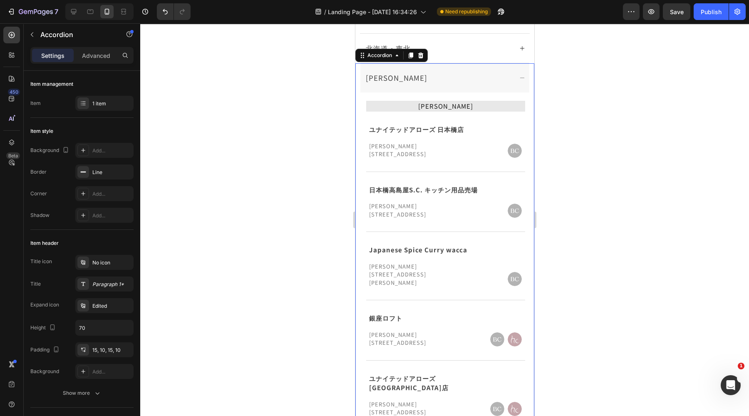
click at [503, 80] on div "[PERSON_NAME]" at bounding box center [438, 77] width 149 height 13
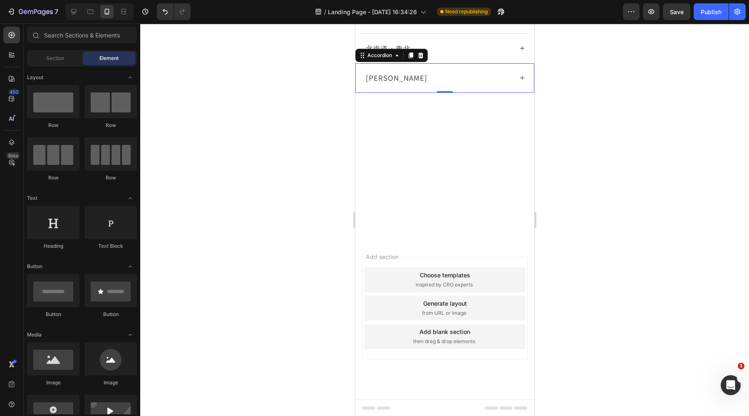
drag, startPoint x: 465, startPoint y: 371, endPoint x: 466, endPoint y: 366, distance: 4.2
click at [465, 371] on div "Add section Choose templates inspired by CRO experts Generate layout from URL o…" at bounding box center [444, 319] width 179 height 159
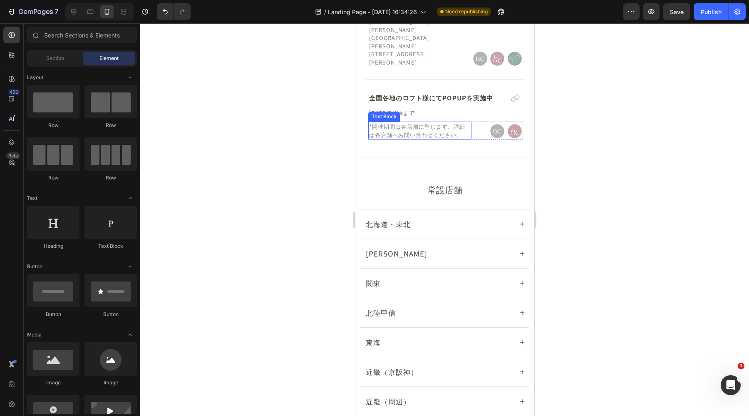
scroll to position [519, 0]
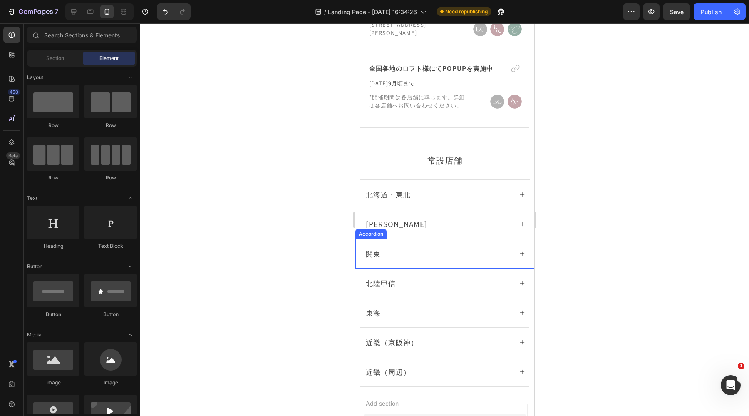
click at [456, 239] on div "関東" at bounding box center [444, 253] width 169 height 29
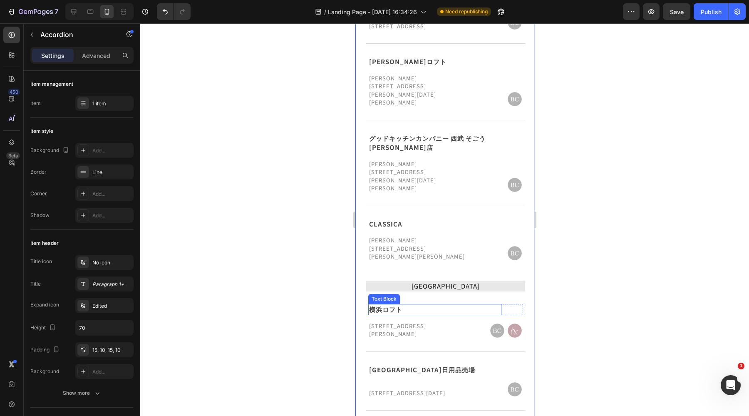
scroll to position [571, 0]
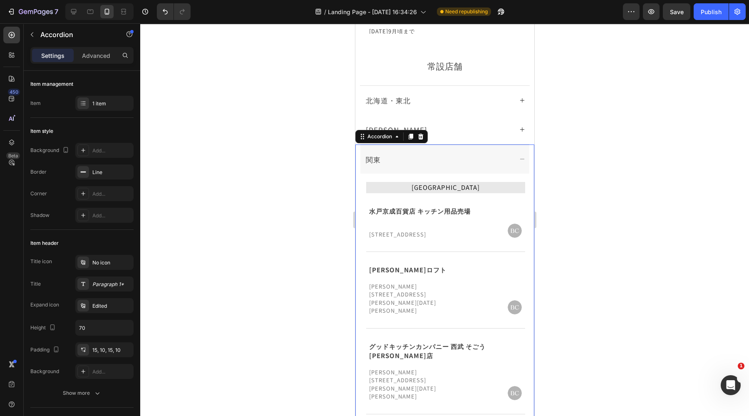
click at [464, 167] on div "関東" at bounding box center [444, 158] width 169 height 29
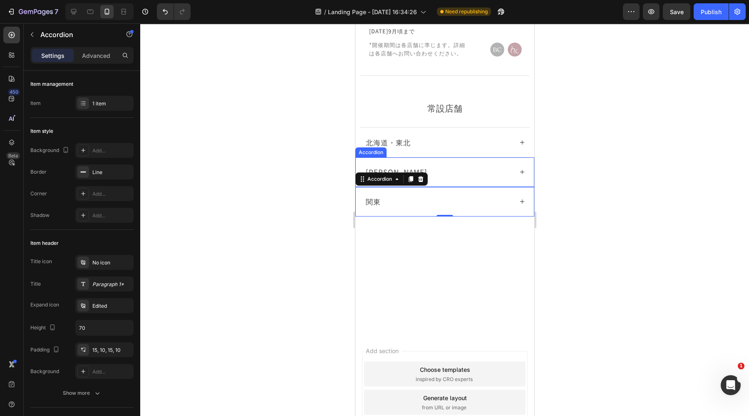
click at [455, 165] on div "[PERSON_NAME]" at bounding box center [438, 171] width 149 height 13
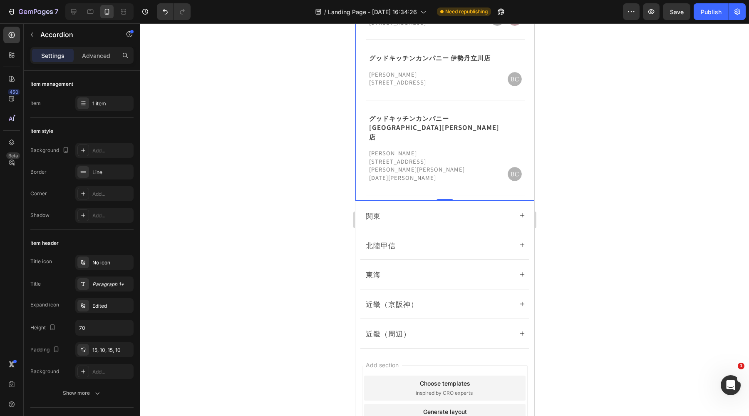
scroll to position [1510, 0]
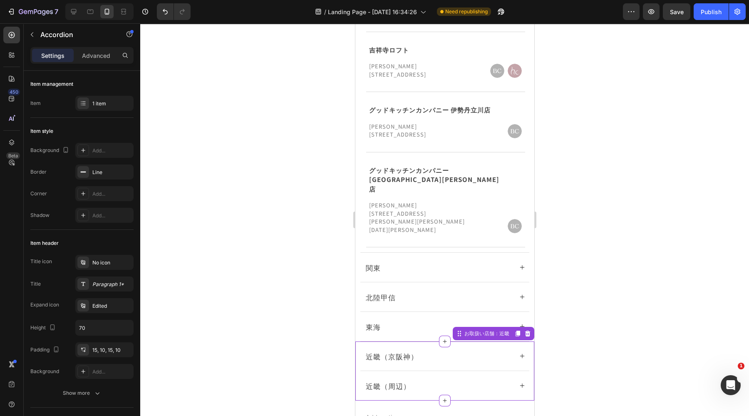
click at [461, 371] on div "近畿（周辺）" at bounding box center [444, 385] width 169 height 29
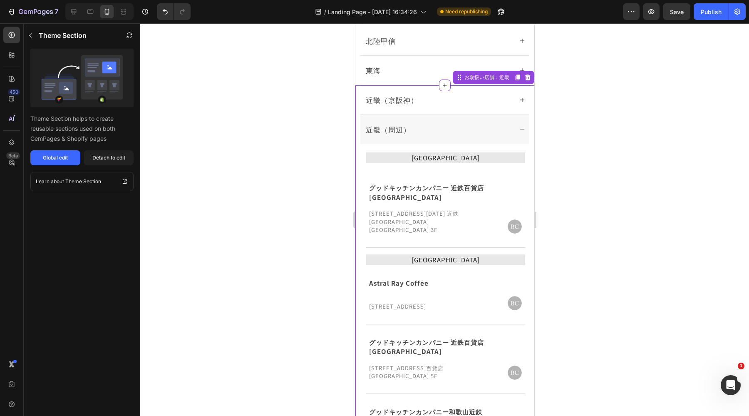
scroll to position [1609, 0]
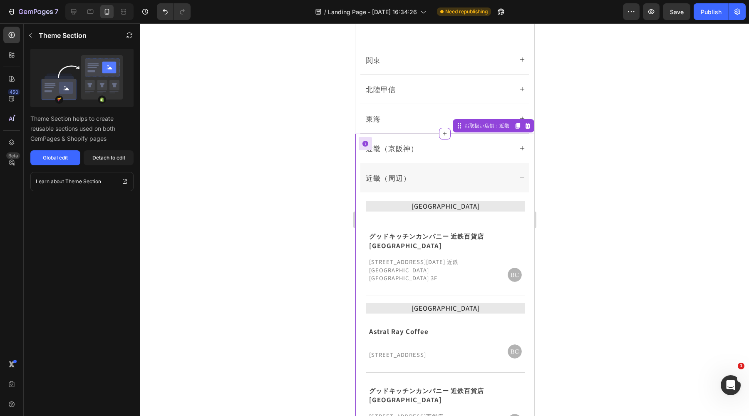
click at [461, 182] on div "近畿（周辺）" at bounding box center [438, 177] width 149 height 13
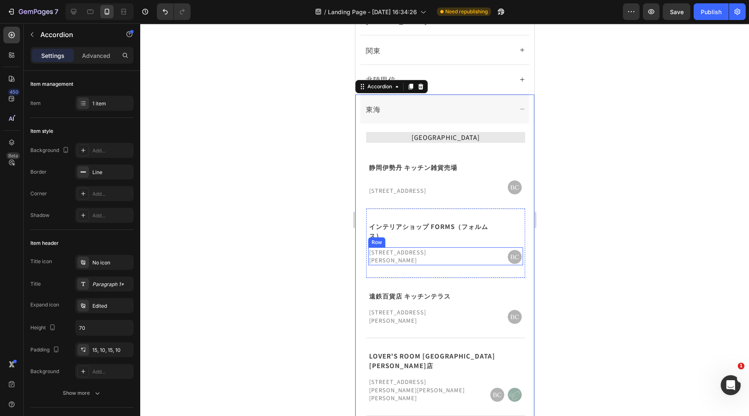
scroll to position [608, 0]
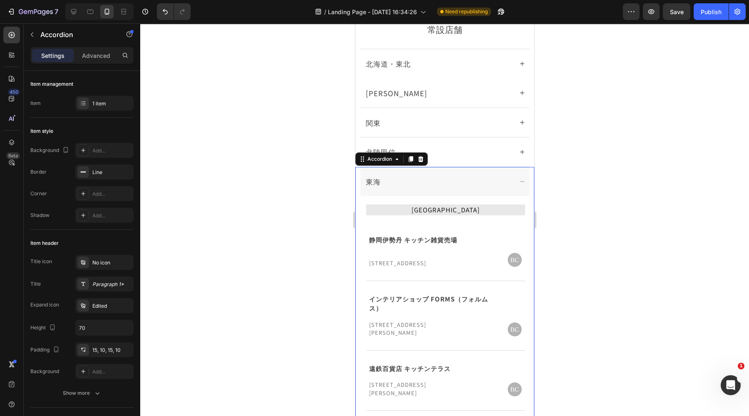
click at [426, 179] on div "東海" at bounding box center [438, 181] width 149 height 13
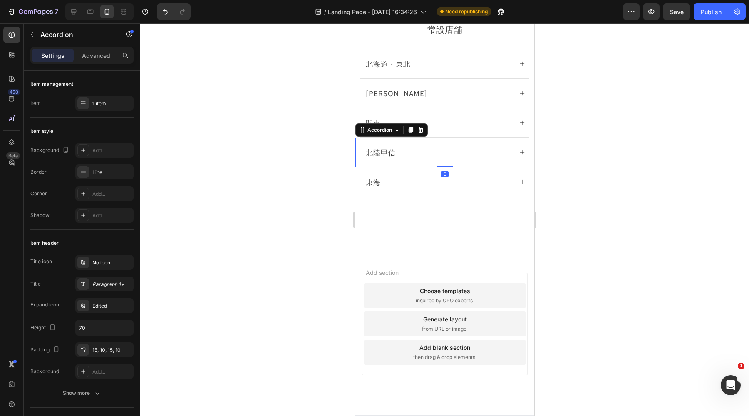
click at [464, 152] on div "北陸甲信" at bounding box center [438, 152] width 149 height 13
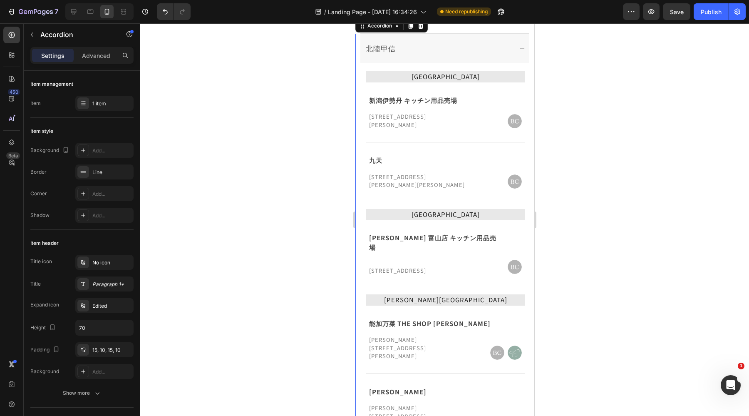
scroll to position [556, 0]
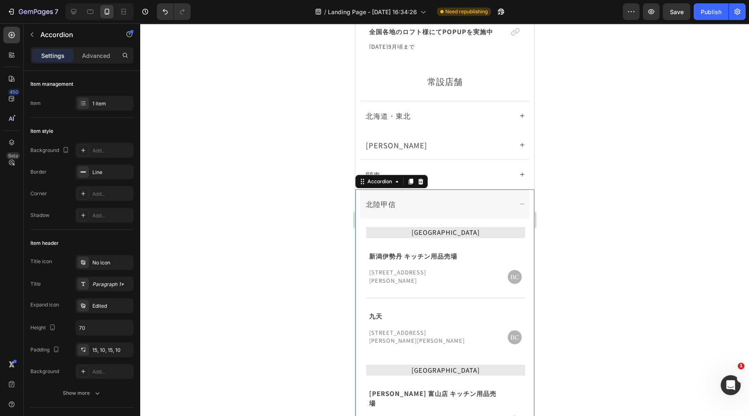
click at [454, 211] on div "北陸甲信" at bounding box center [444, 203] width 169 height 29
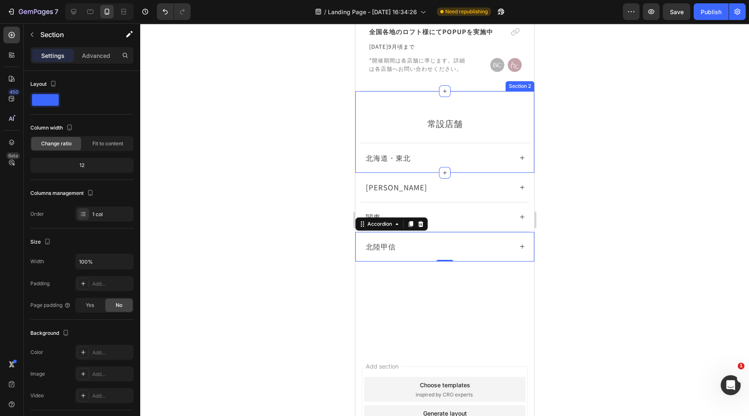
click at [357, 91] on div "常設店舗 Text Block Row Title Line 北海道・東北 Accordion Section 2" at bounding box center [444, 132] width 179 height 82
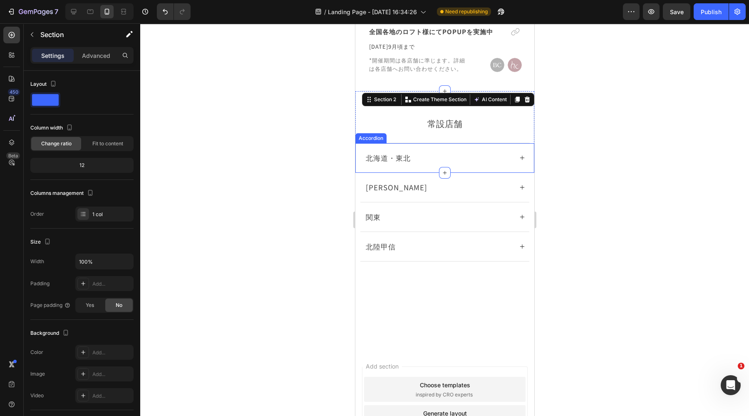
click at [510, 143] on div "北海道・東北" at bounding box center [444, 157] width 169 height 29
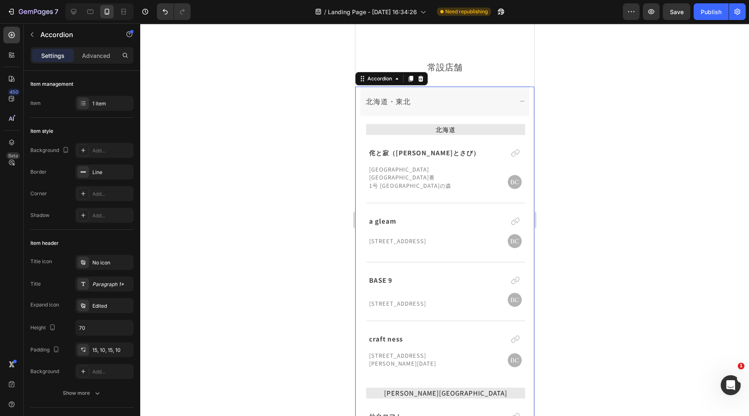
scroll to position [568, 0]
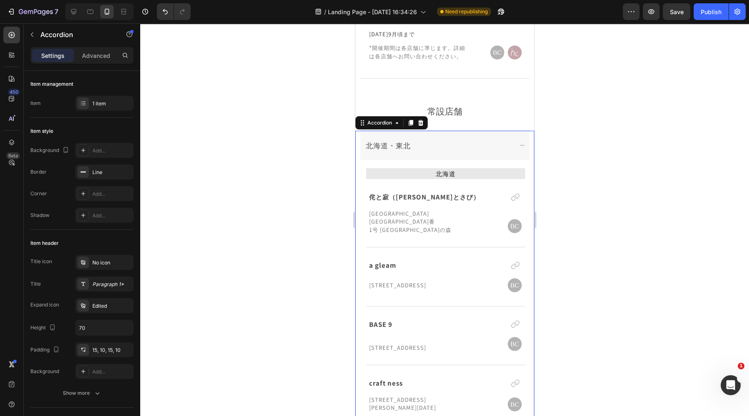
click at [513, 131] on div "北海道・東北" at bounding box center [444, 145] width 169 height 29
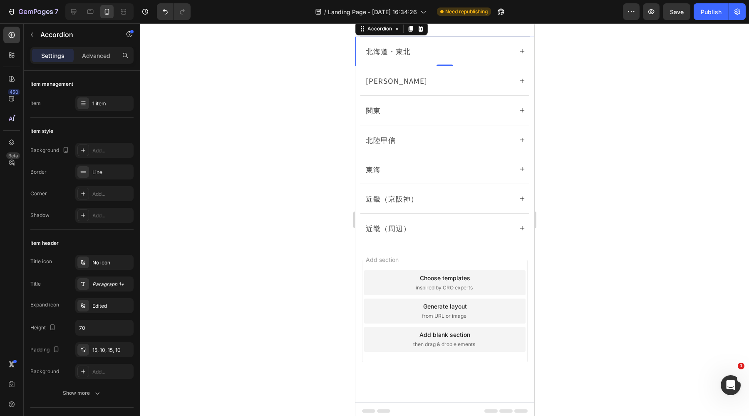
scroll to position [623, 0]
